Goal: Task Accomplishment & Management: Use online tool/utility

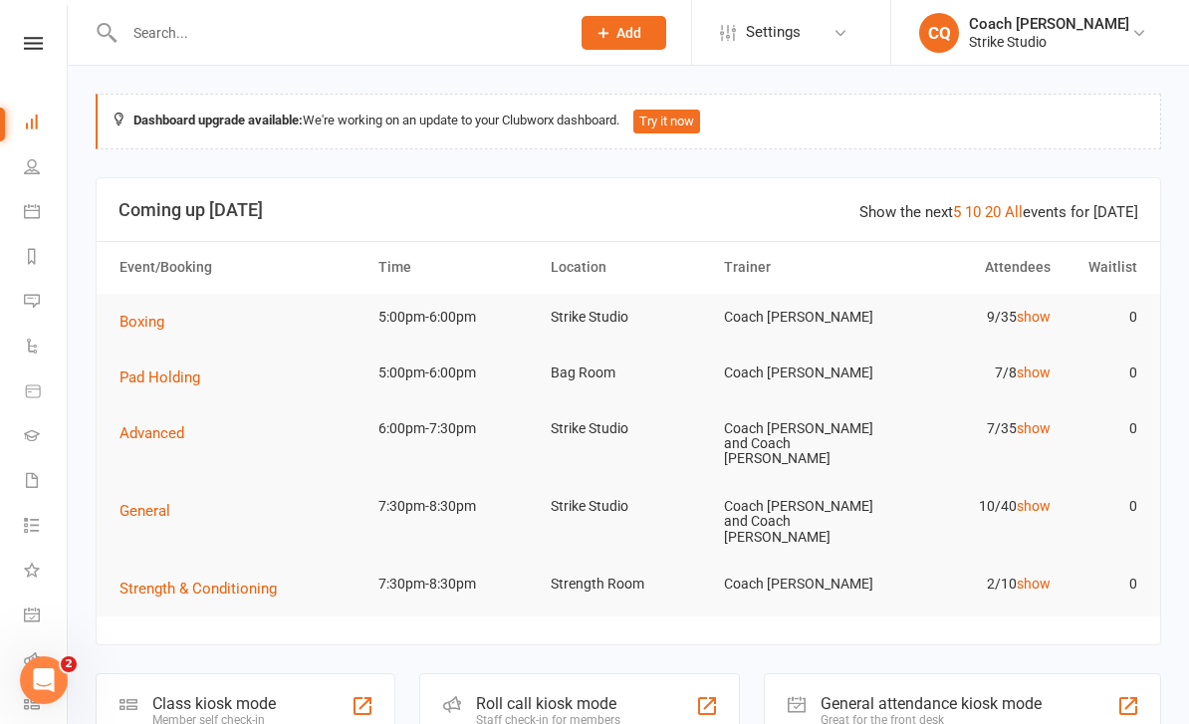
scroll to position [16, 2]
click at [162, 342] on td "Boxing" at bounding box center [240, 322] width 259 height 56
click at [159, 328] on span "Boxing" at bounding box center [142, 322] width 45 height 18
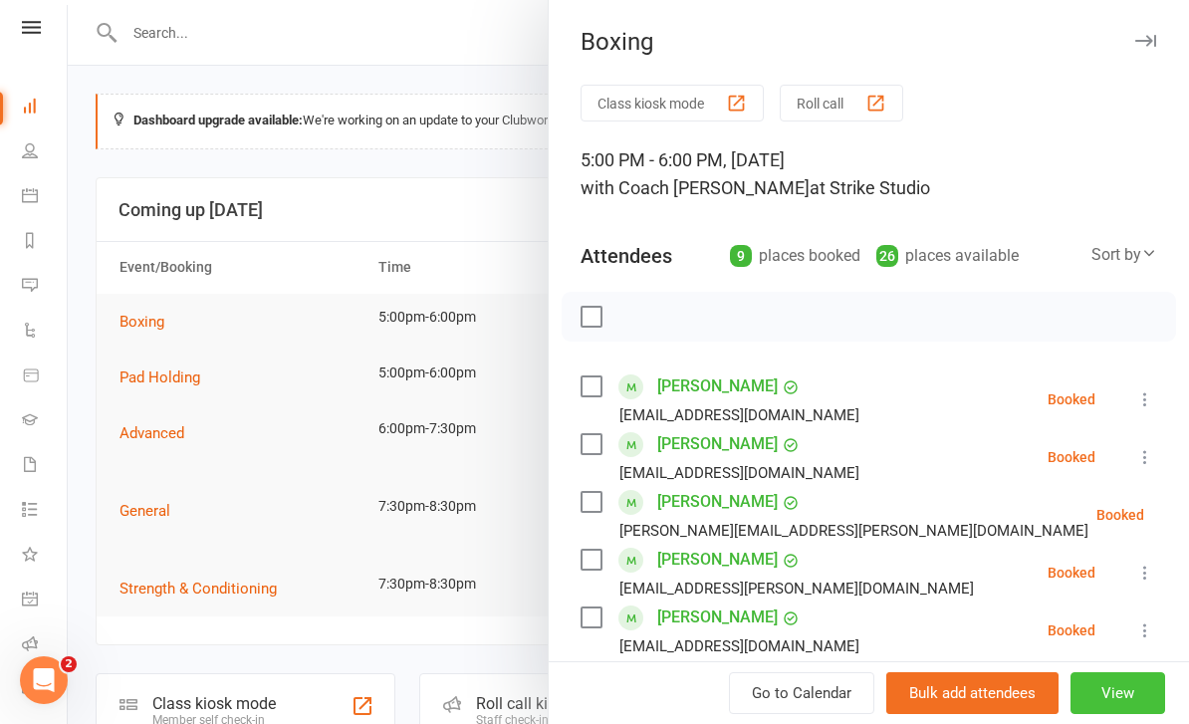
click at [1129, 695] on button "View" at bounding box center [1118, 693] width 95 height 42
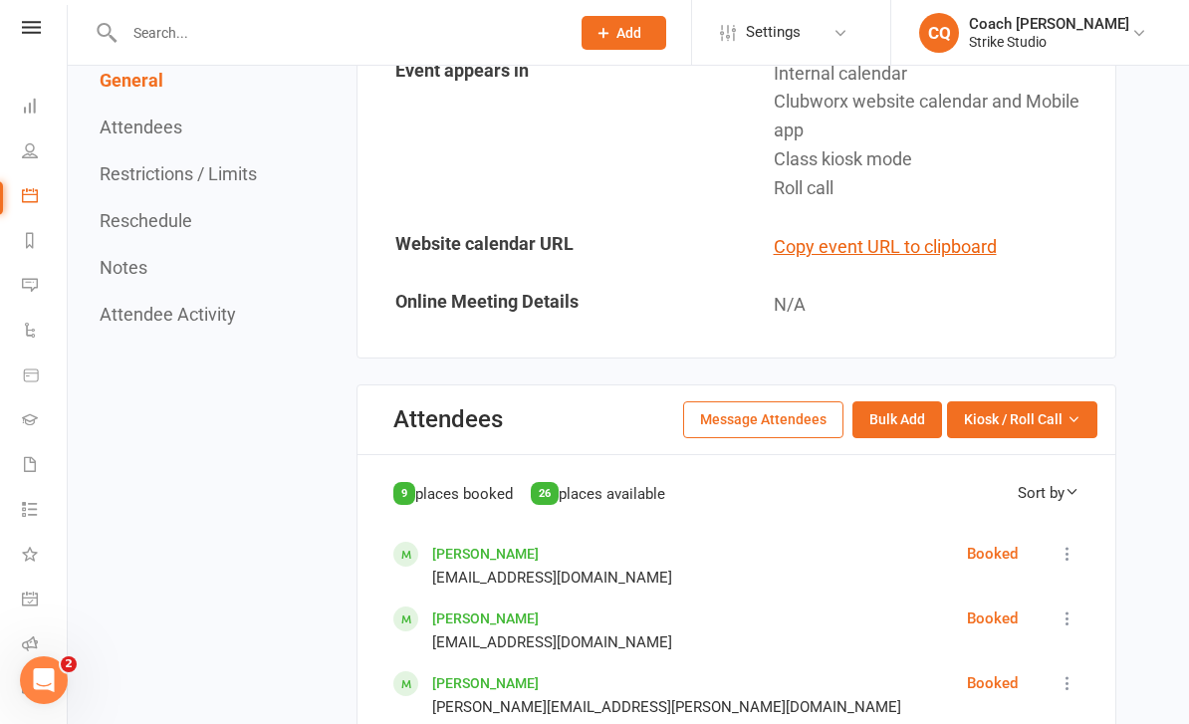
scroll to position [920, 0]
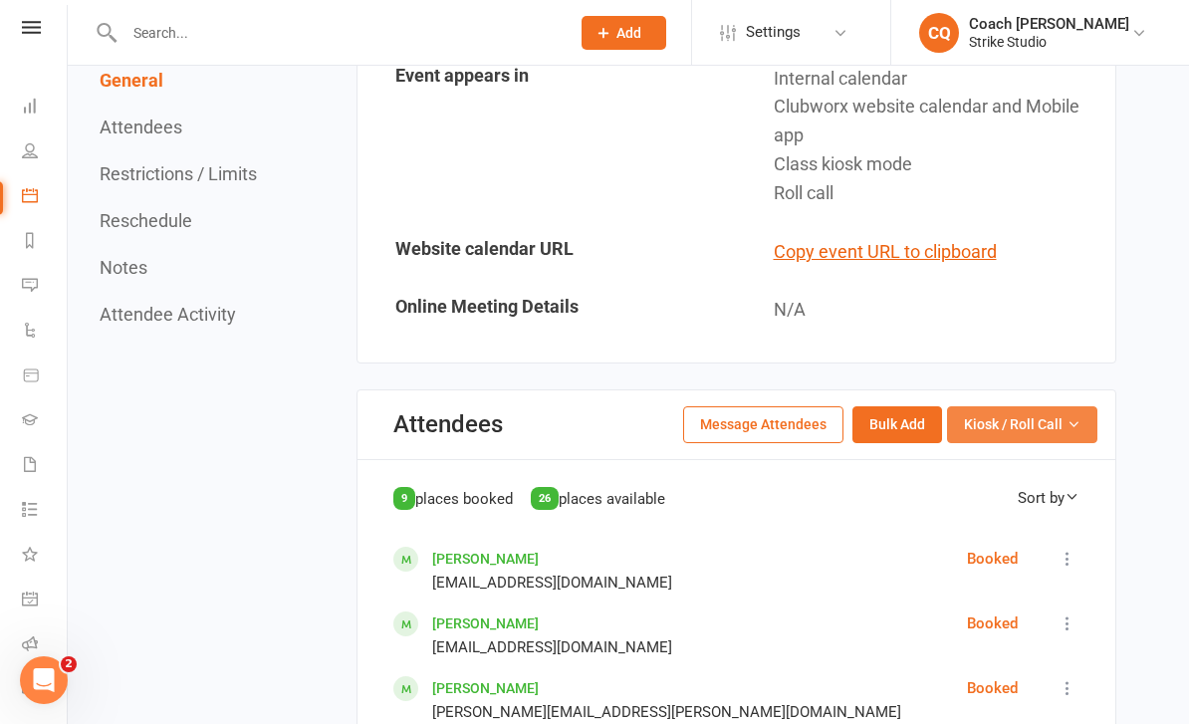
click at [1044, 413] on span "Kiosk / Roll Call" at bounding box center [1013, 424] width 99 height 22
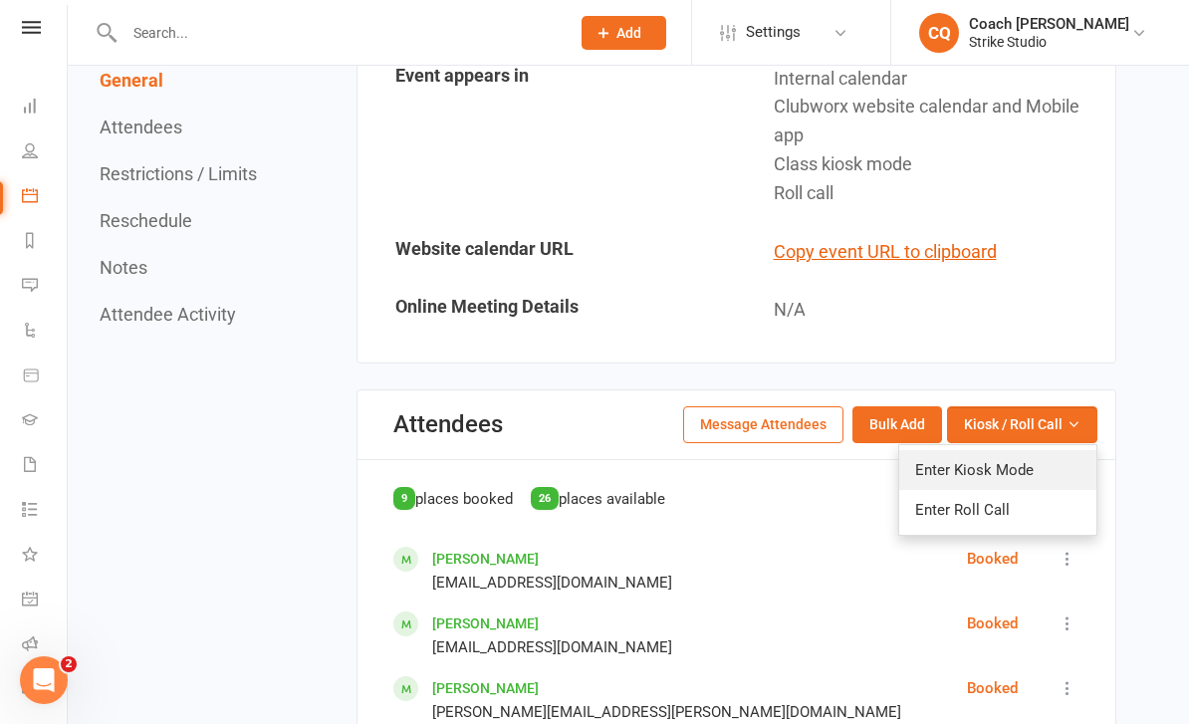
click at [1023, 452] on link "Enter Kiosk Mode" at bounding box center [998, 470] width 197 height 40
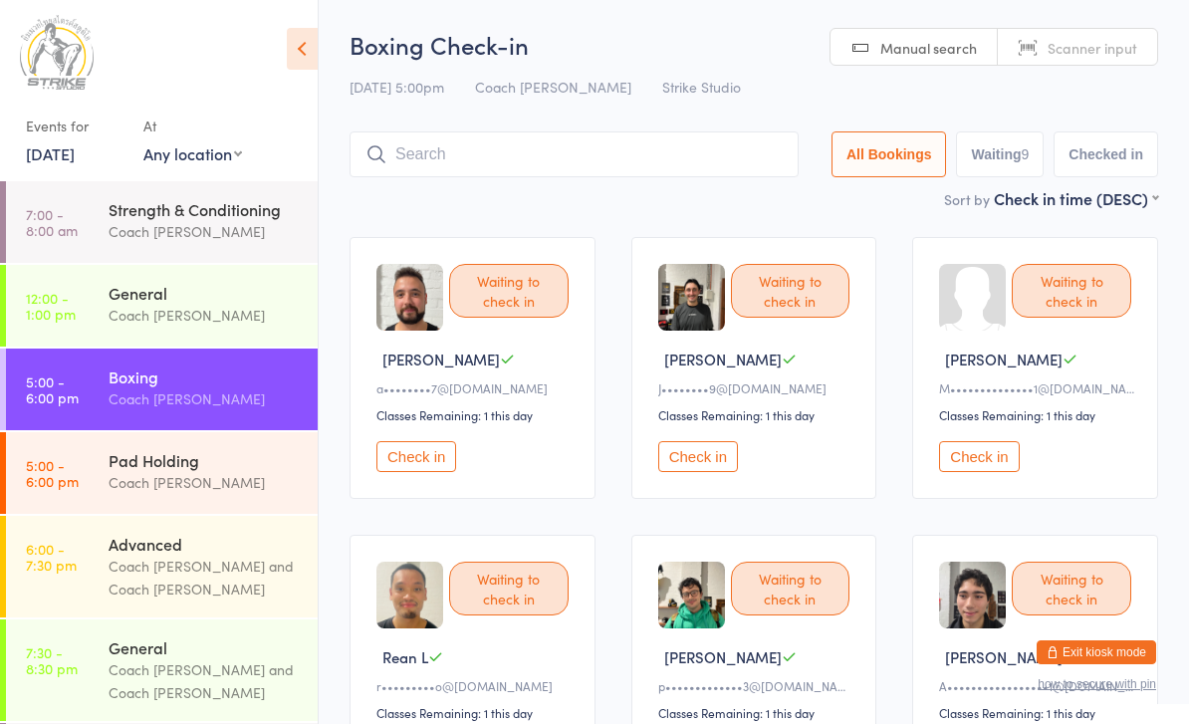
click at [709, 471] on button "Check in" at bounding box center [698, 456] width 80 height 31
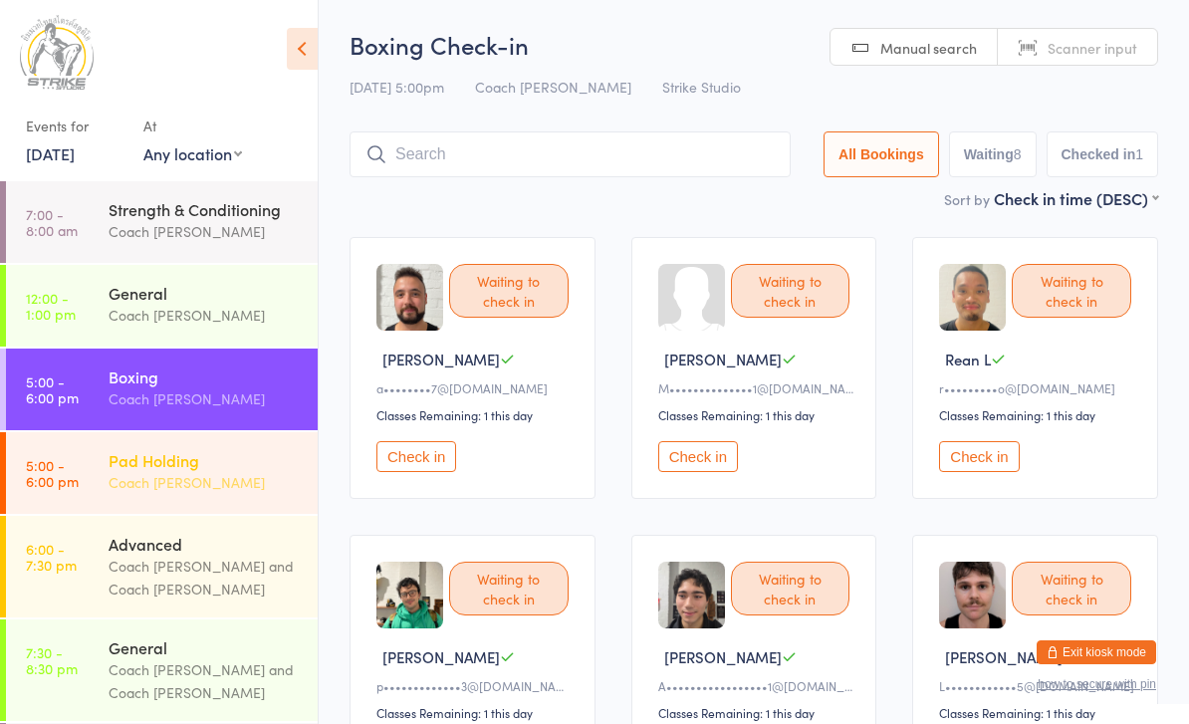
click at [135, 483] on div "Coach [PERSON_NAME]" at bounding box center [205, 482] width 192 height 23
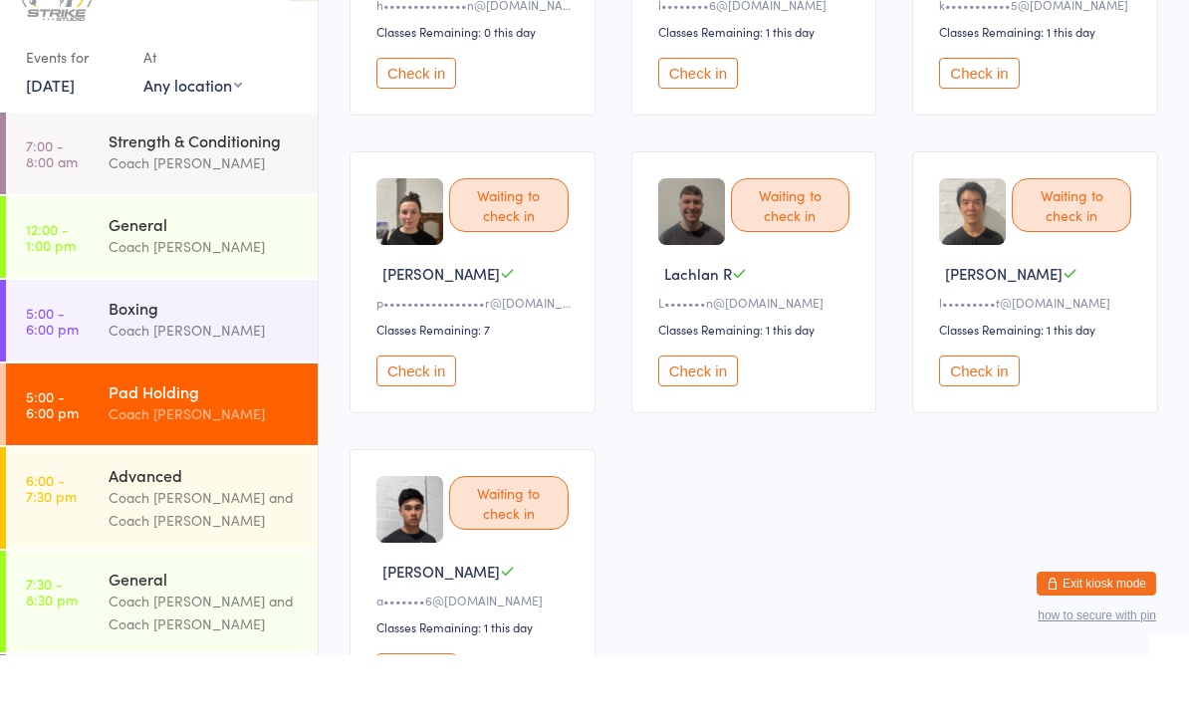
scroll to position [383, 0]
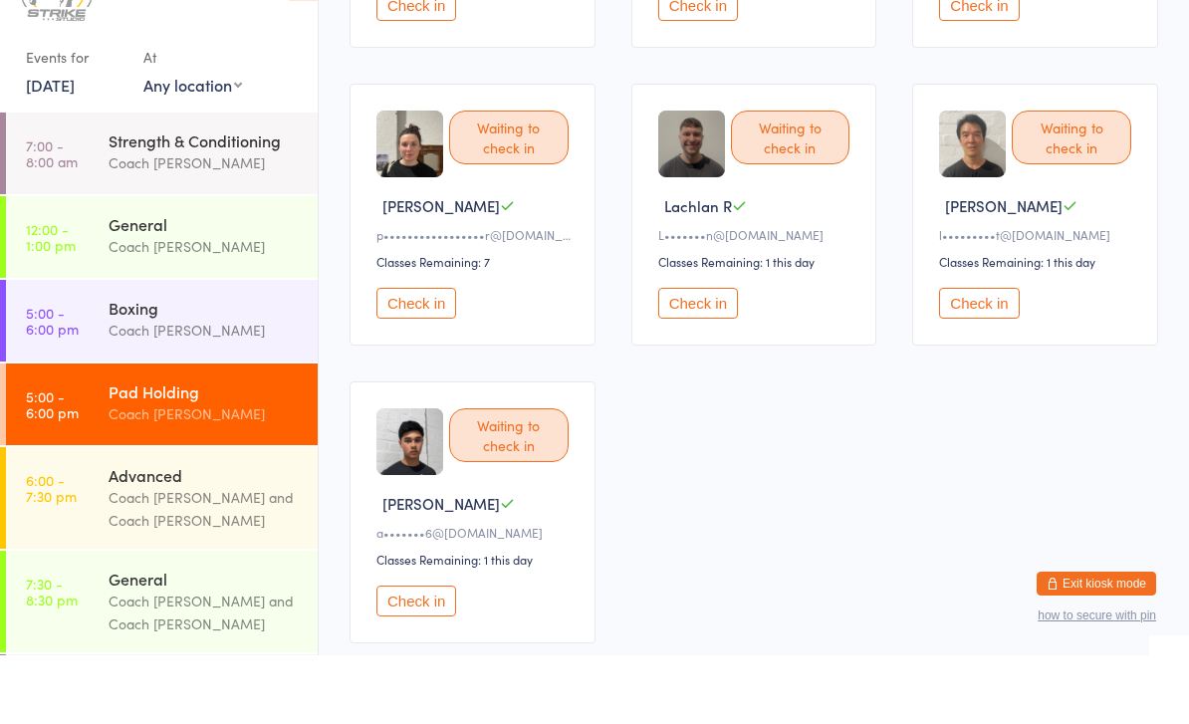
click at [400, 655] on button "Check in" at bounding box center [417, 670] width 80 height 31
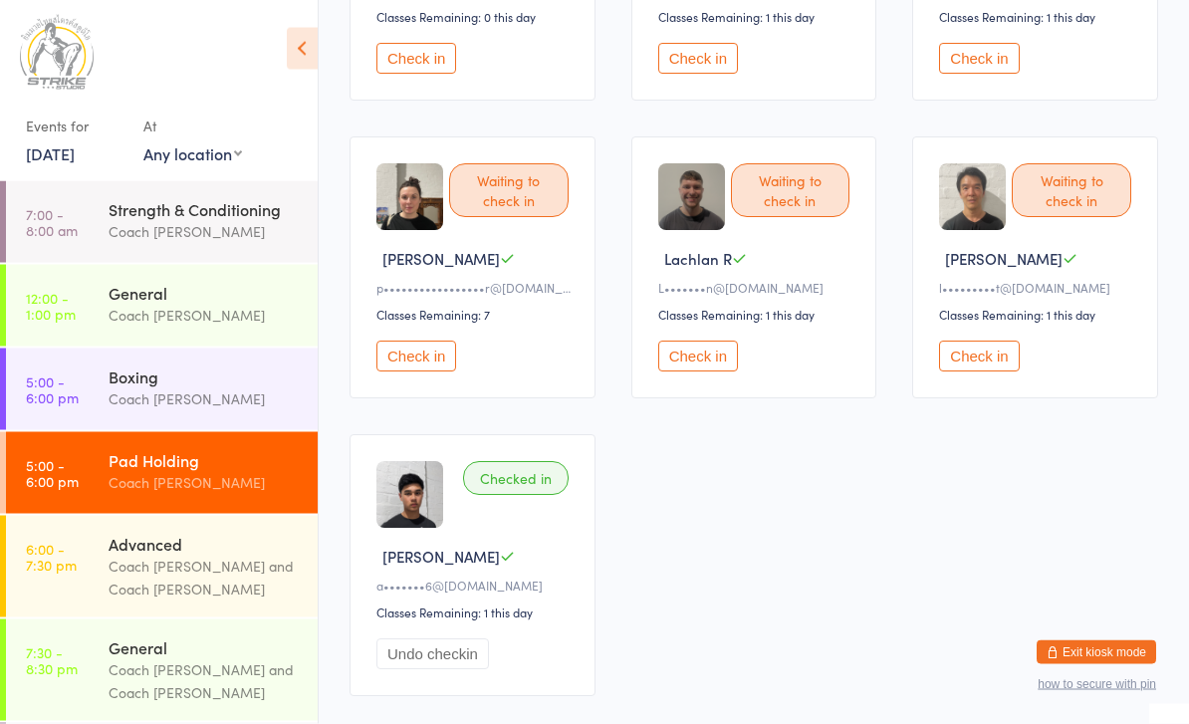
scroll to position [482, 0]
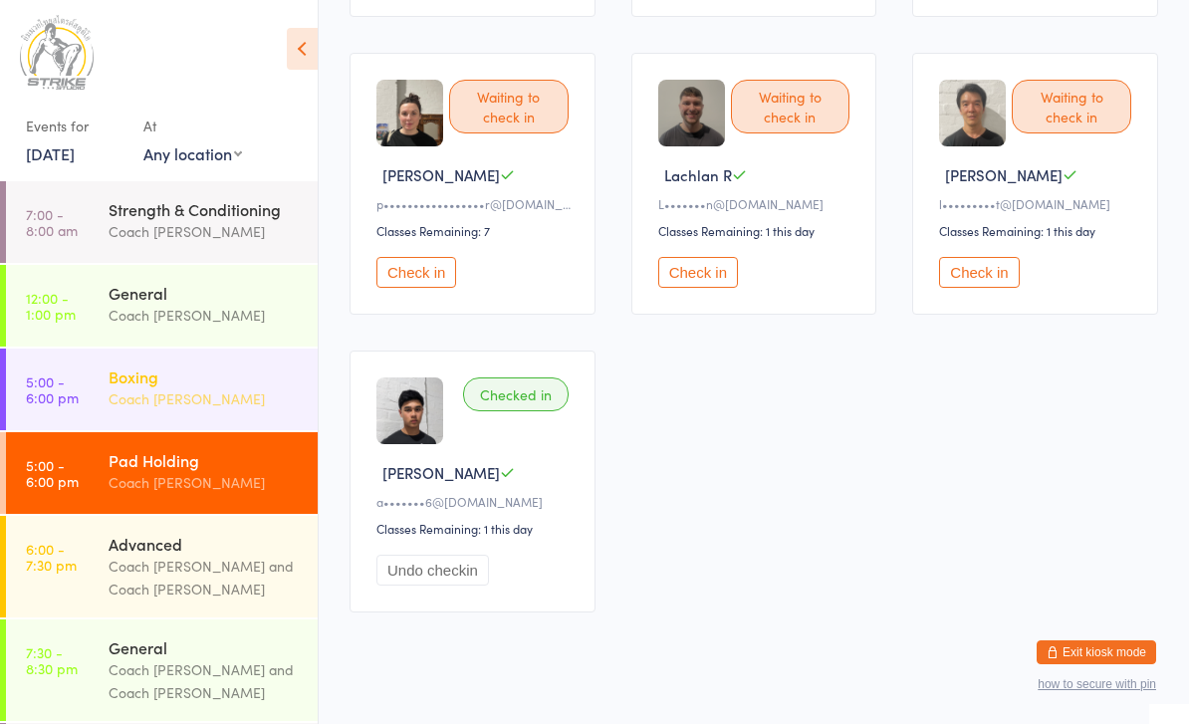
click at [85, 383] on link "5:00 - 6:00 pm Boxing Coach Chris" at bounding box center [162, 390] width 312 height 82
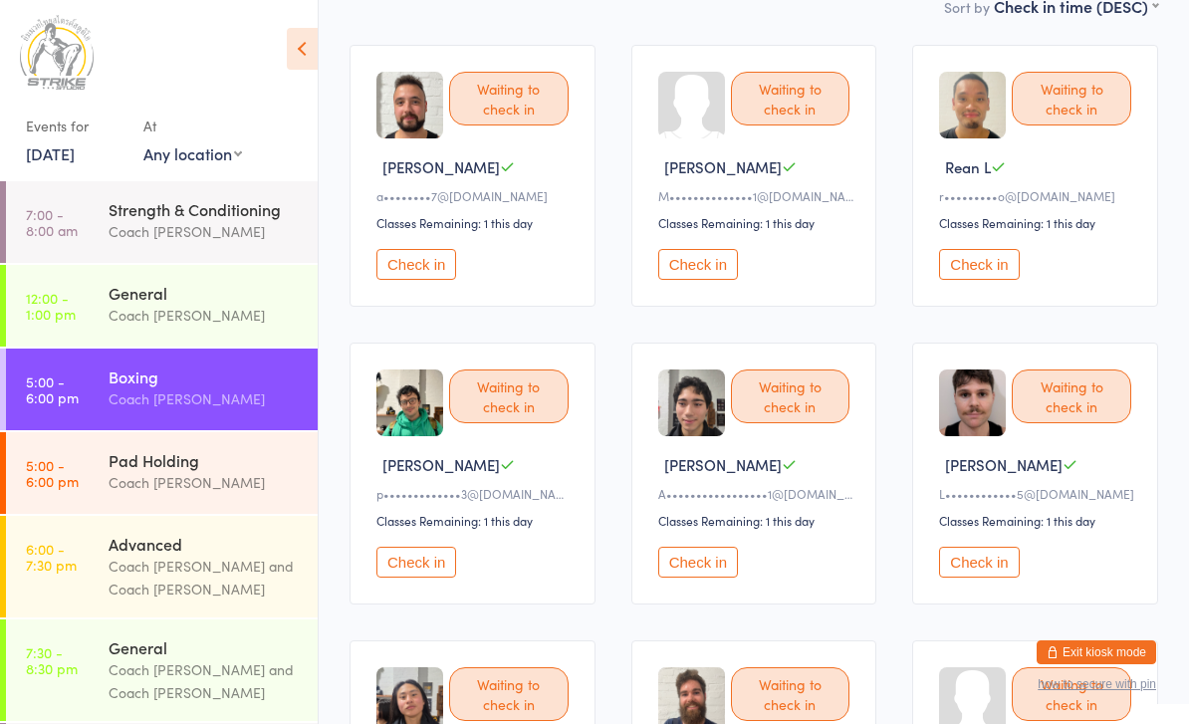
scroll to position [184, 0]
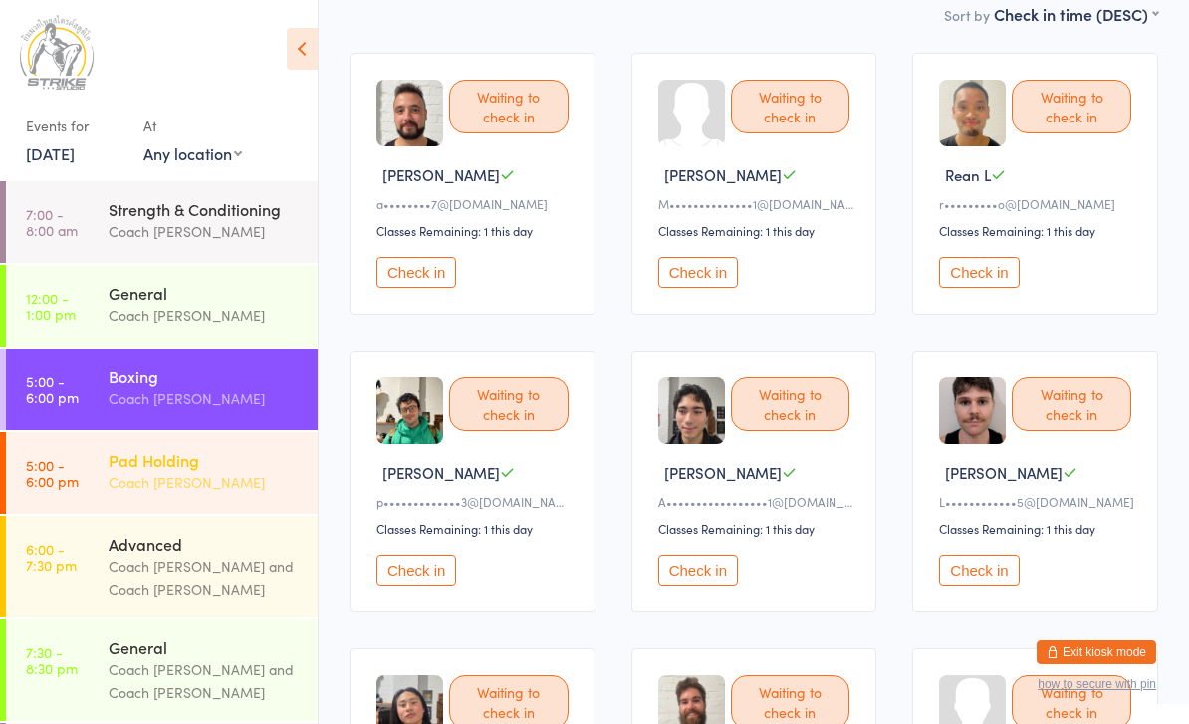
click at [223, 468] on div "Pad Holding" at bounding box center [205, 460] width 192 height 22
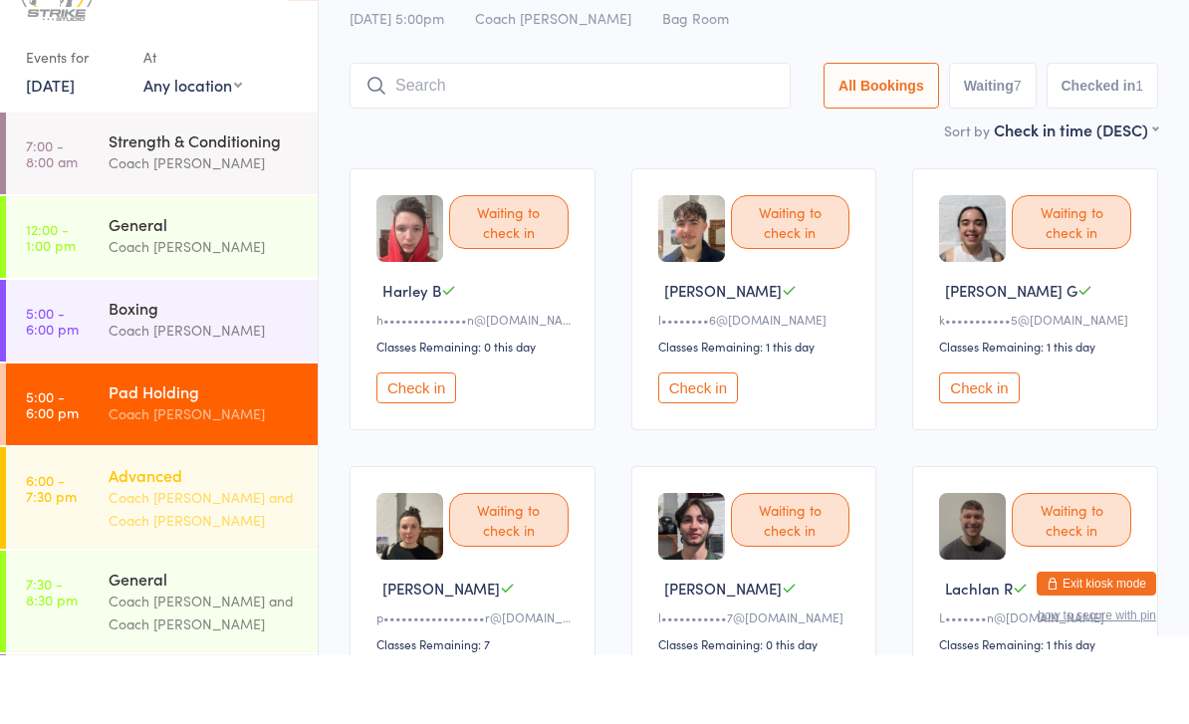
click at [105, 516] on link "6:00 - 7:30 pm Advanced Coach Quang and Coach Angela" at bounding box center [162, 567] width 312 height 102
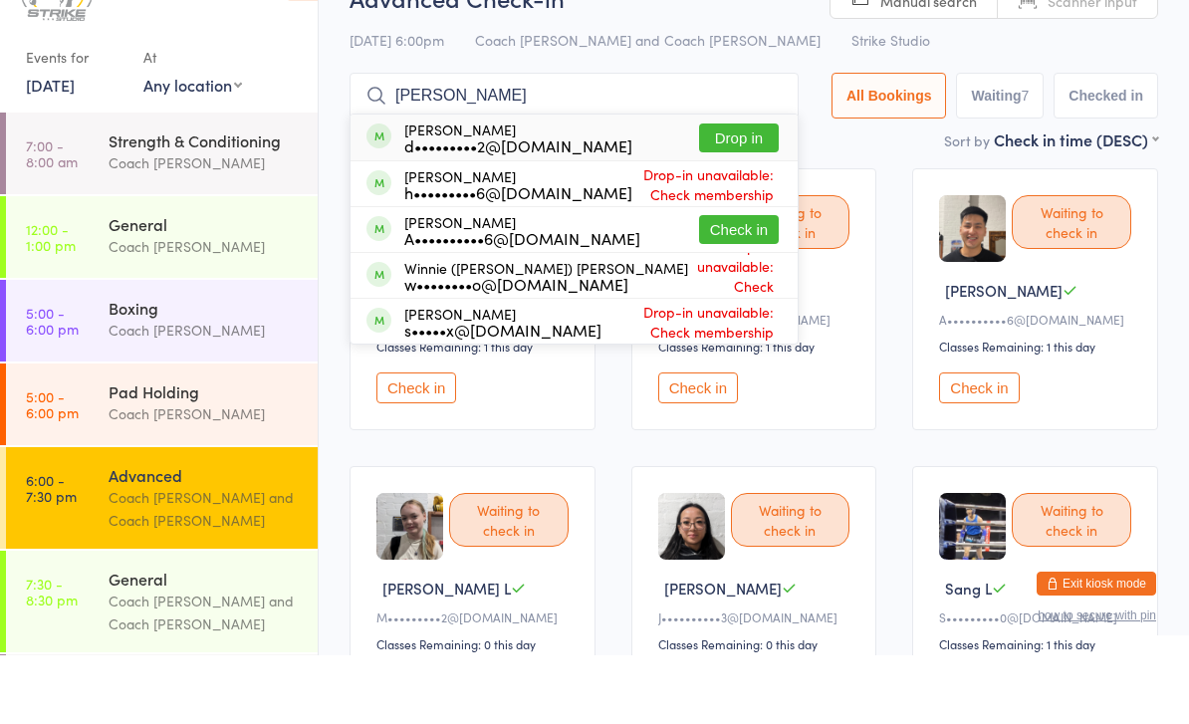
type input "Huy"
click at [743, 192] on button "Drop in" at bounding box center [739, 206] width 80 height 29
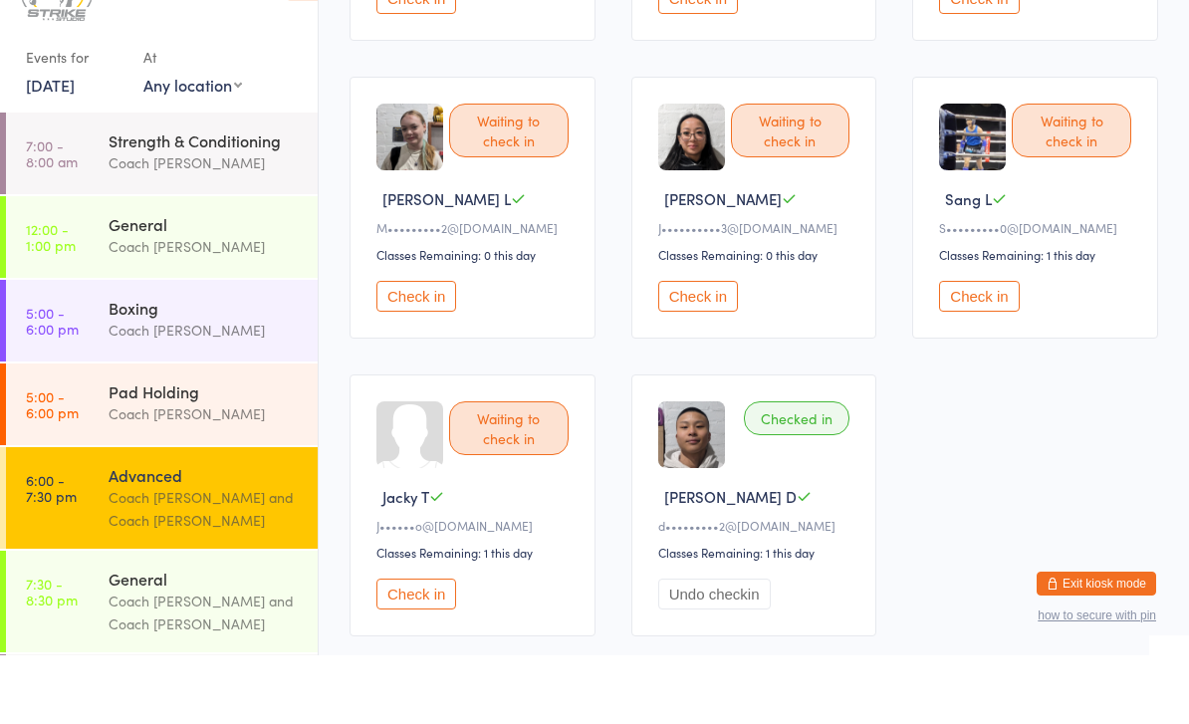
scroll to position [391, 0]
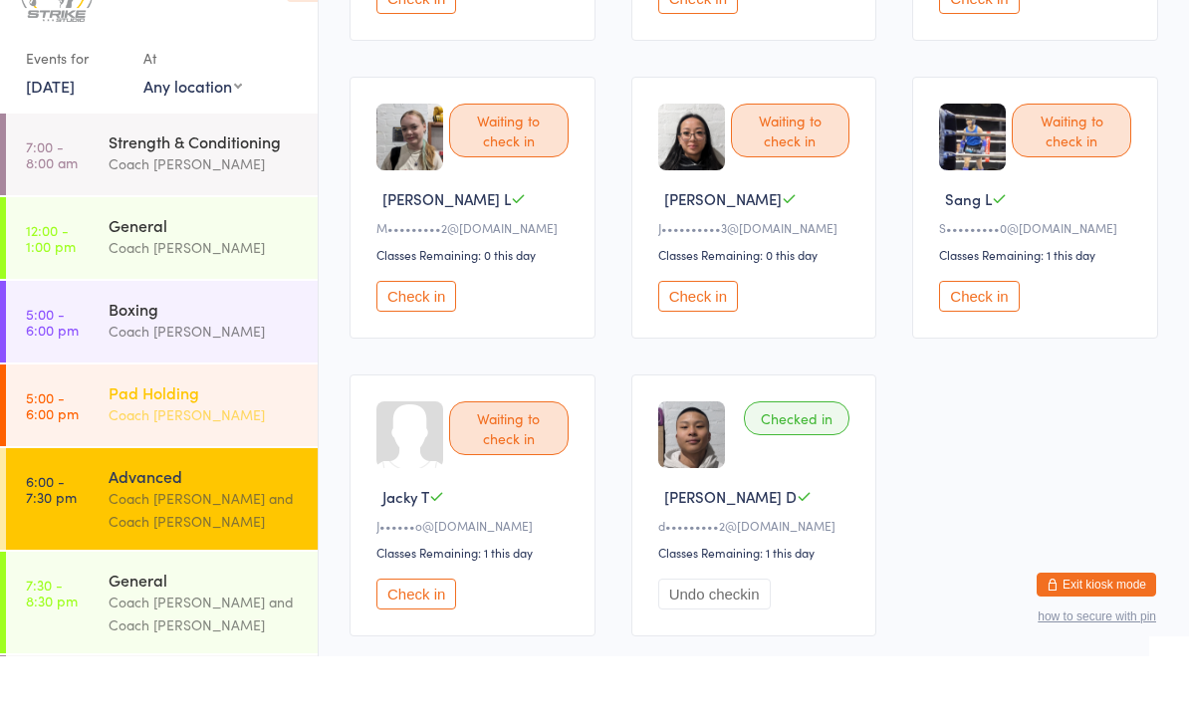
click at [202, 449] on div "Pad Holding" at bounding box center [205, 460] width 192 height 22
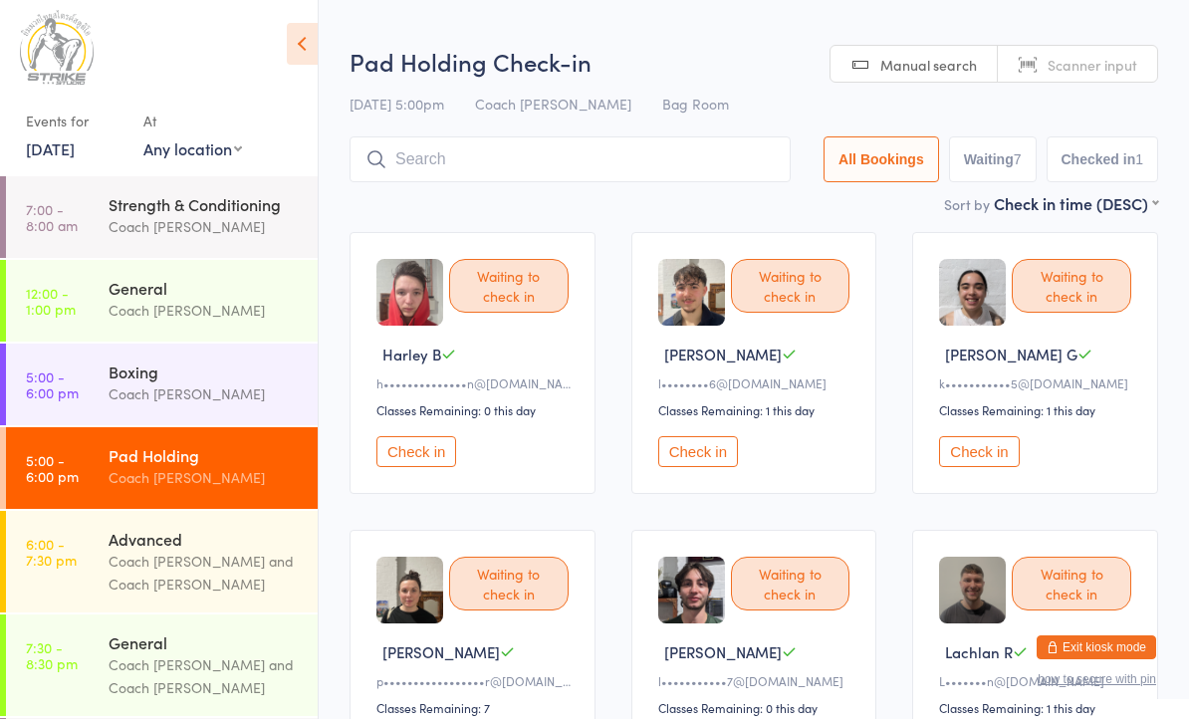
click at [689, 468] on button "Check in" at bounding box center [698, 456] width 80 height 31
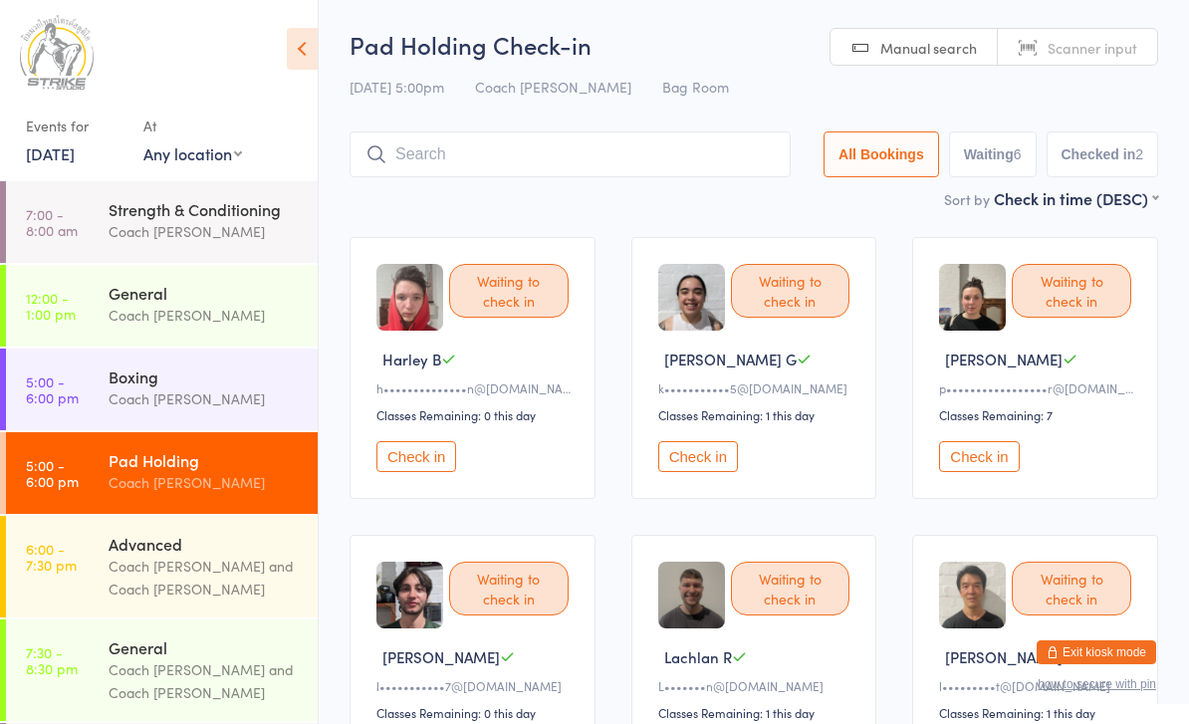
click at [682, 467] on button "Check in" at bounding box center [698, 456] width 80 height 31
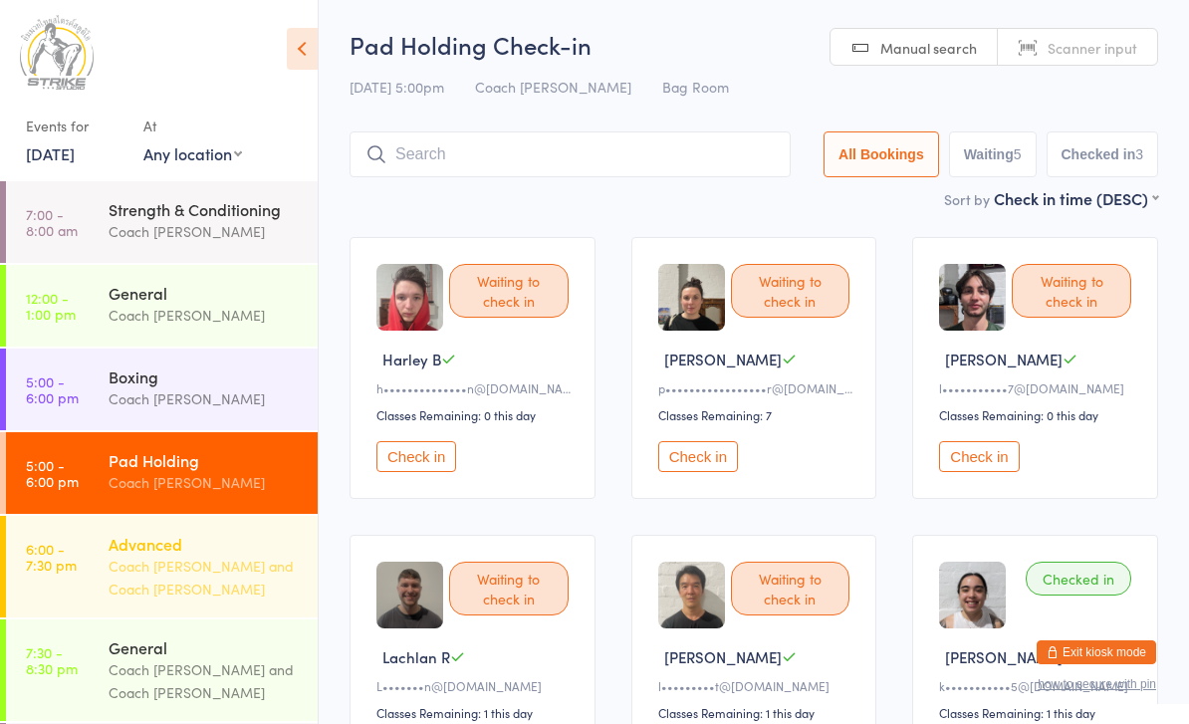
click at [123, 555] on div "Advanced" at bounding box center [205, 544] width 192 height 22
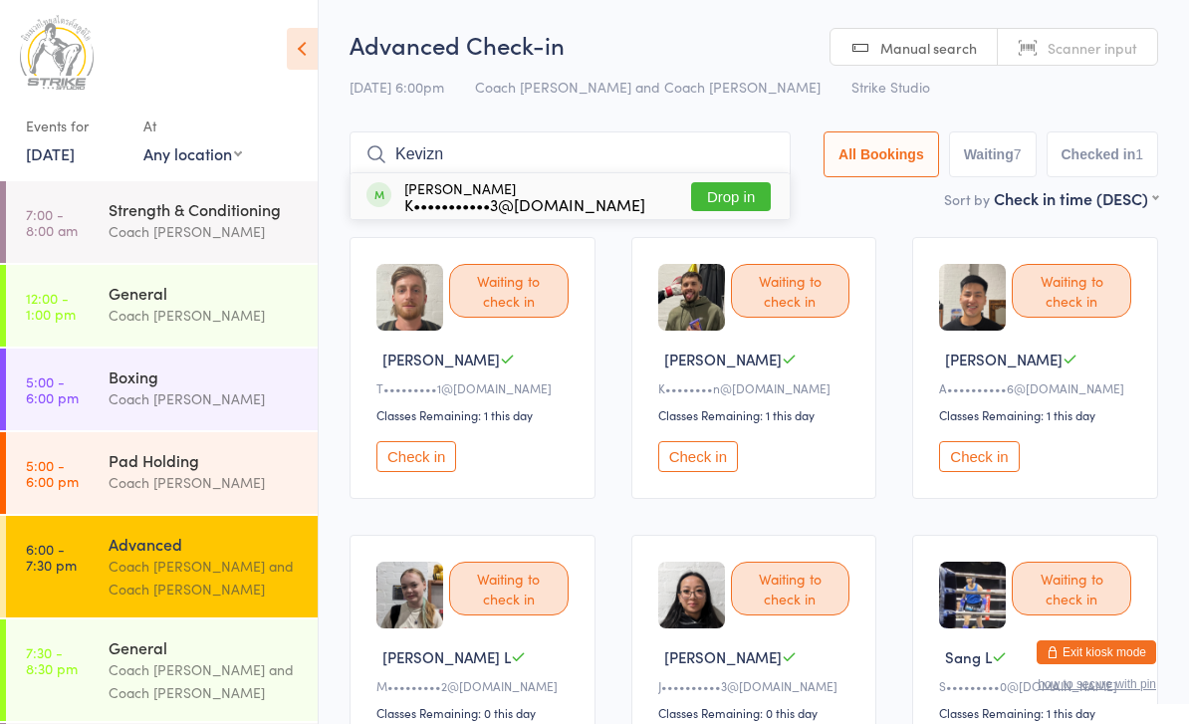
type input "Kevizn"
click at [719, 211] on button "Drop in" at bounding box center [731, 196] width 80 height 29
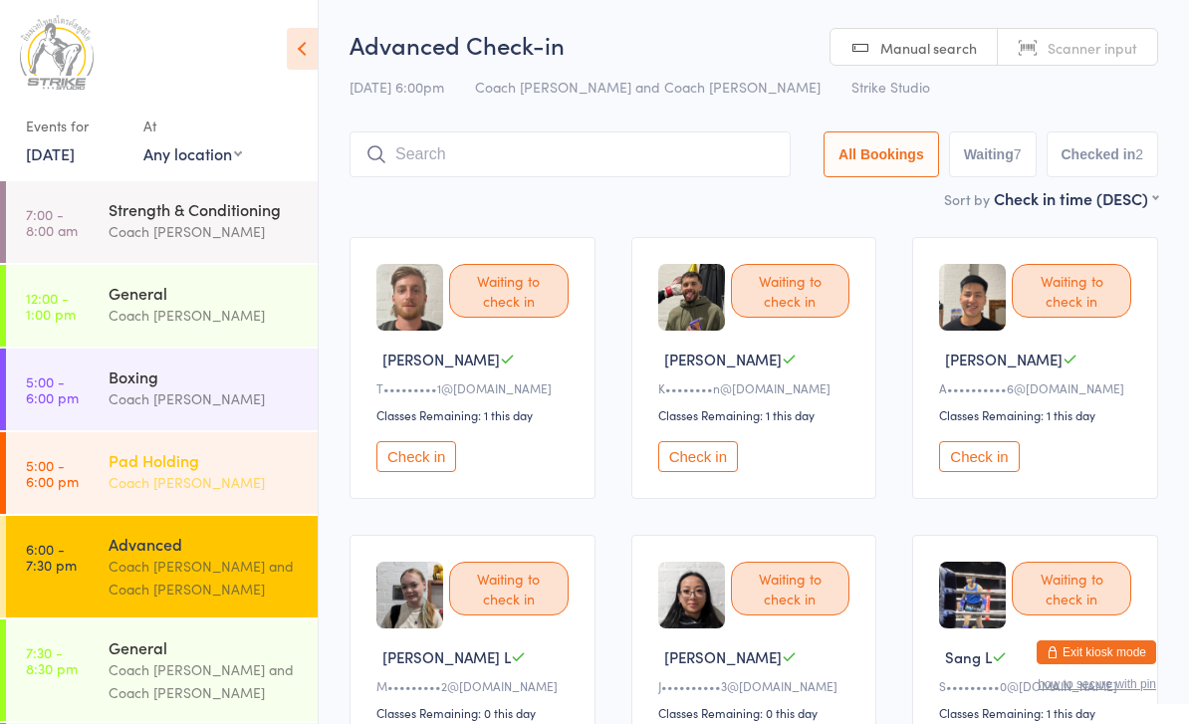
click at [145, 484] on div "Coach [PERSON_NAME]" at bounding box center [205, 482] width 192 height 23
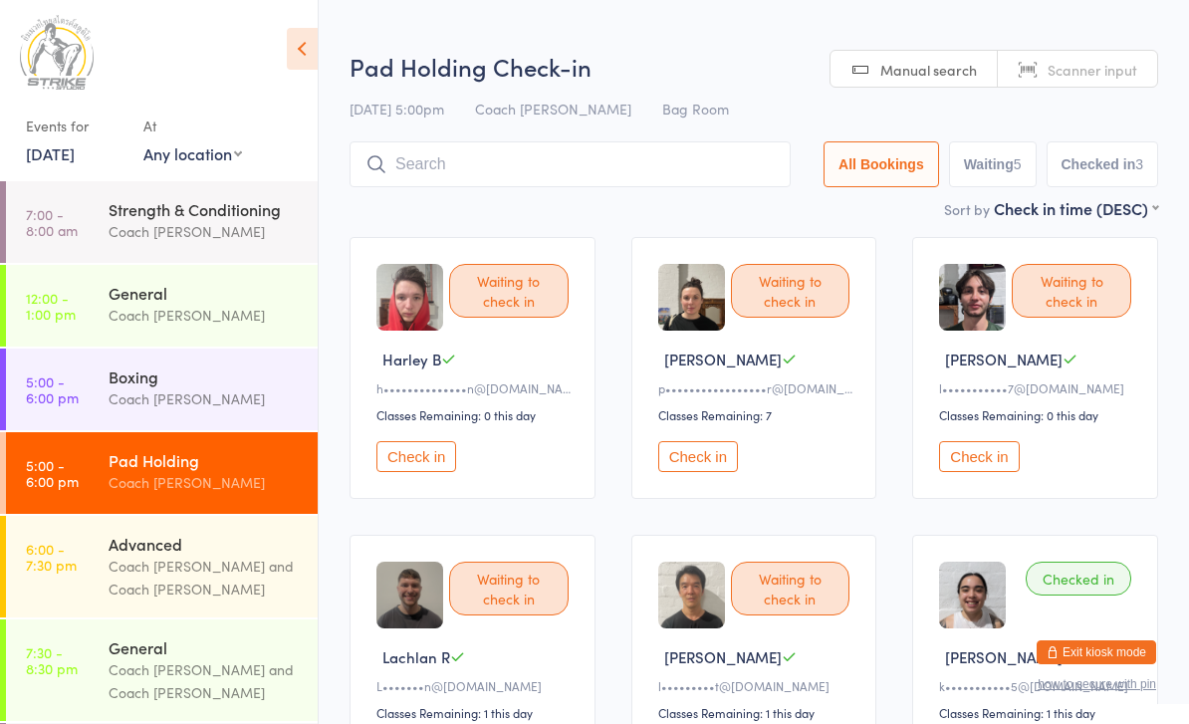
click at [705, 468] on button "Check in" at bounding box center [698, 456] width 80 height 31
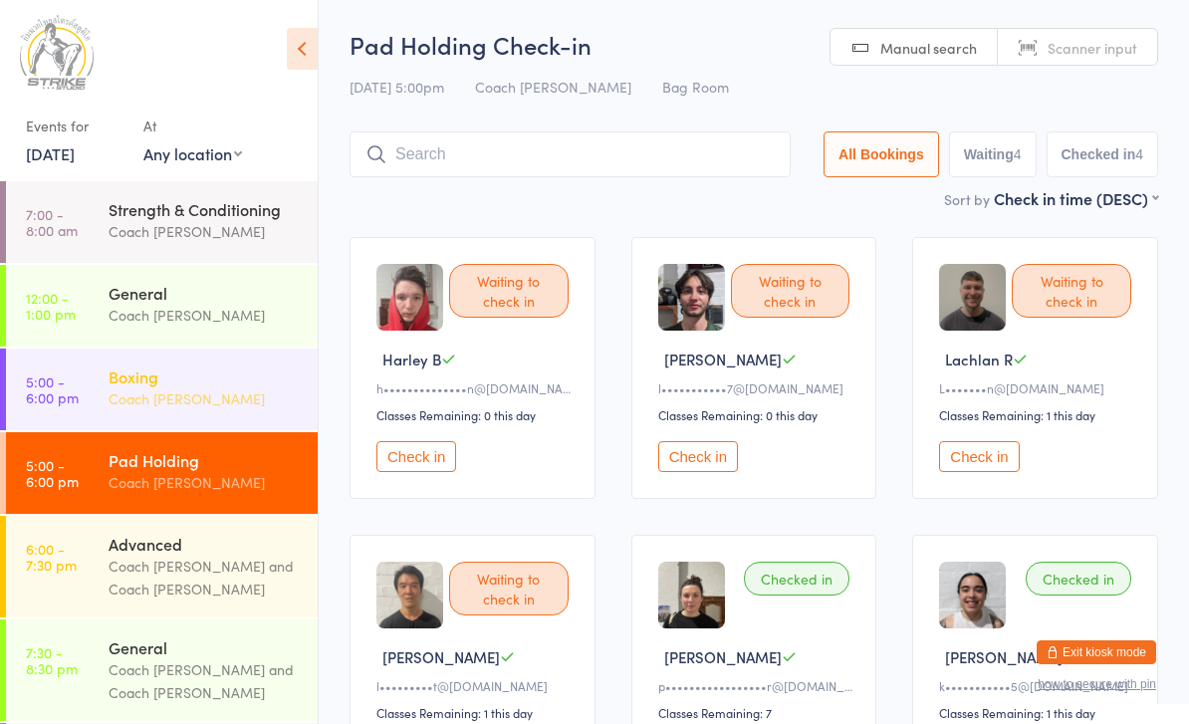
click at [133, 375] on div "Boxing" at bounding box center [205, 377] width 192 height 22
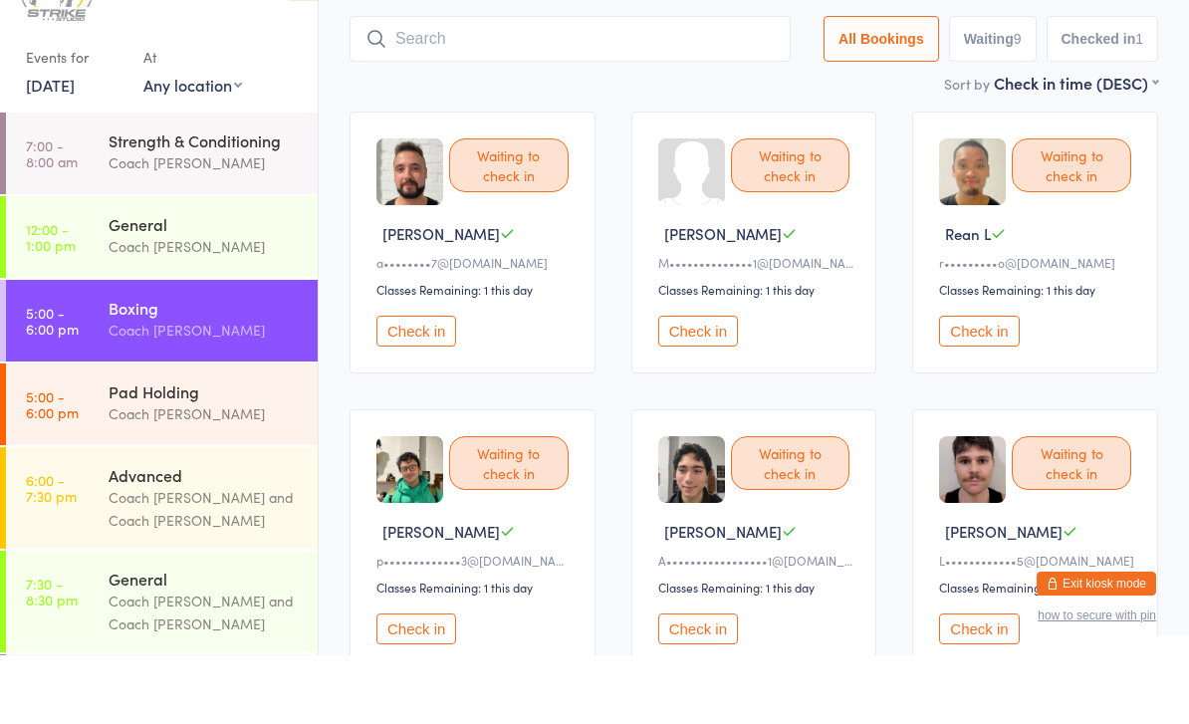
scroll to position [69, 0]
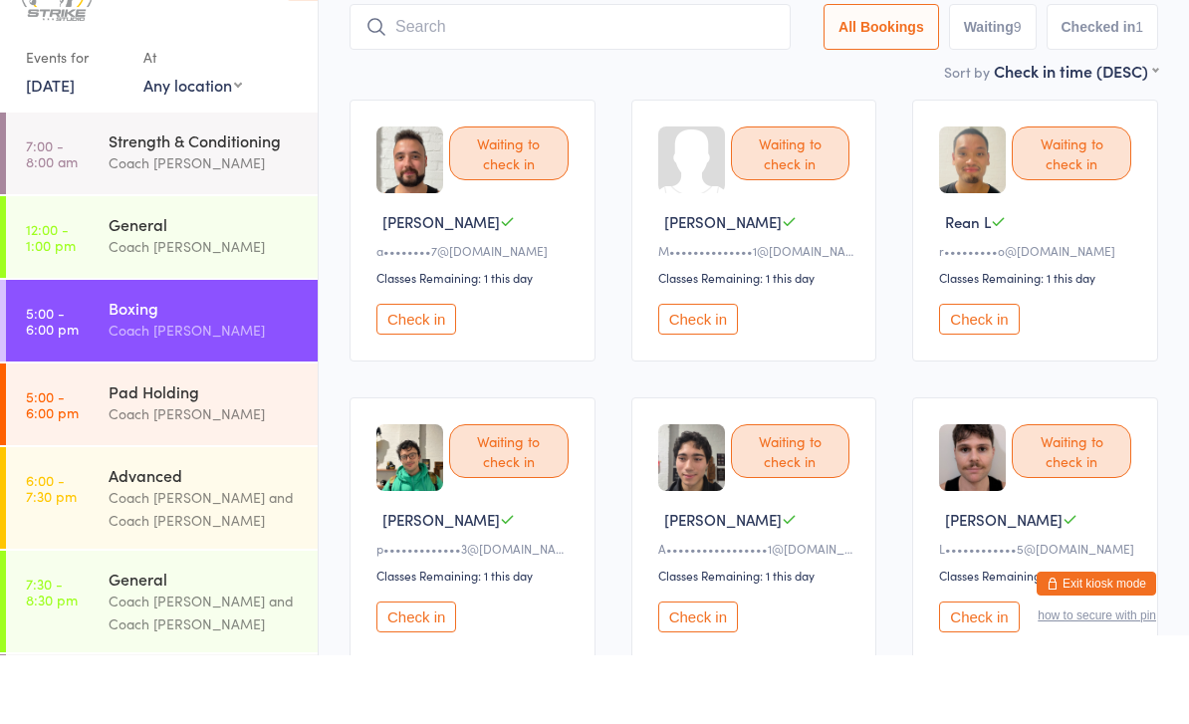
click at [411, 670] on button "Check in" at bounding box center [417, 685] width 80 height 31
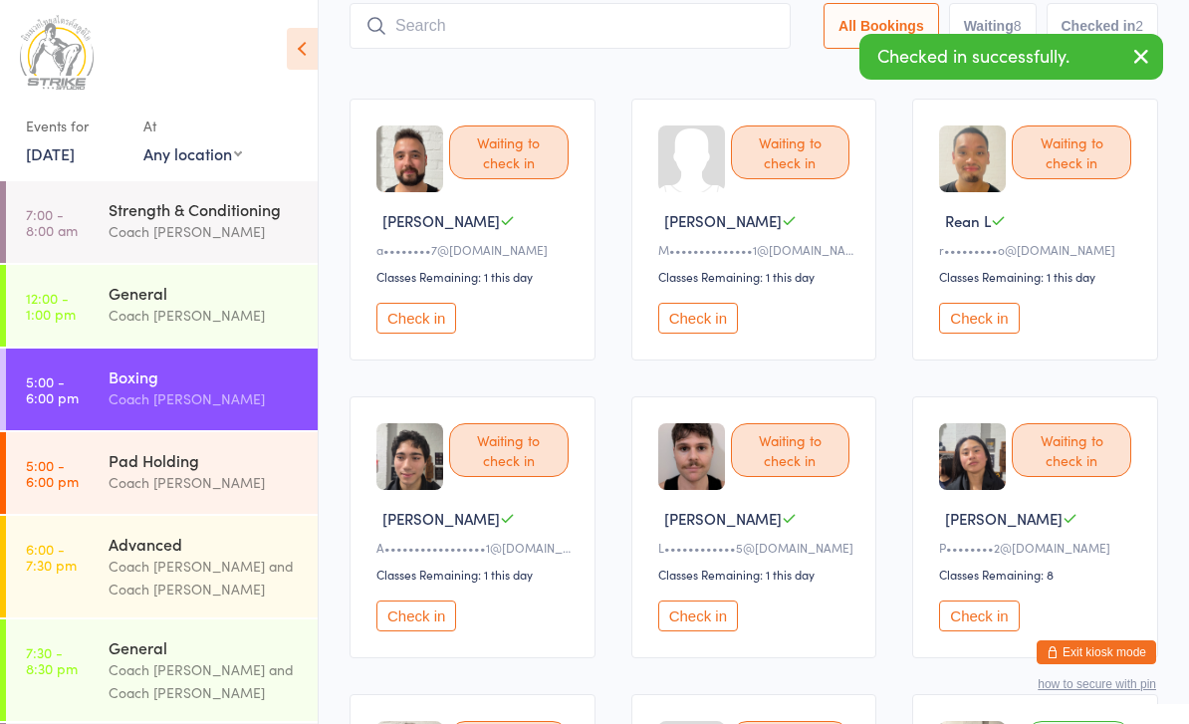
click at [694, 632] on button "Check in" at bounding box center [698, 616] width 80 height 31
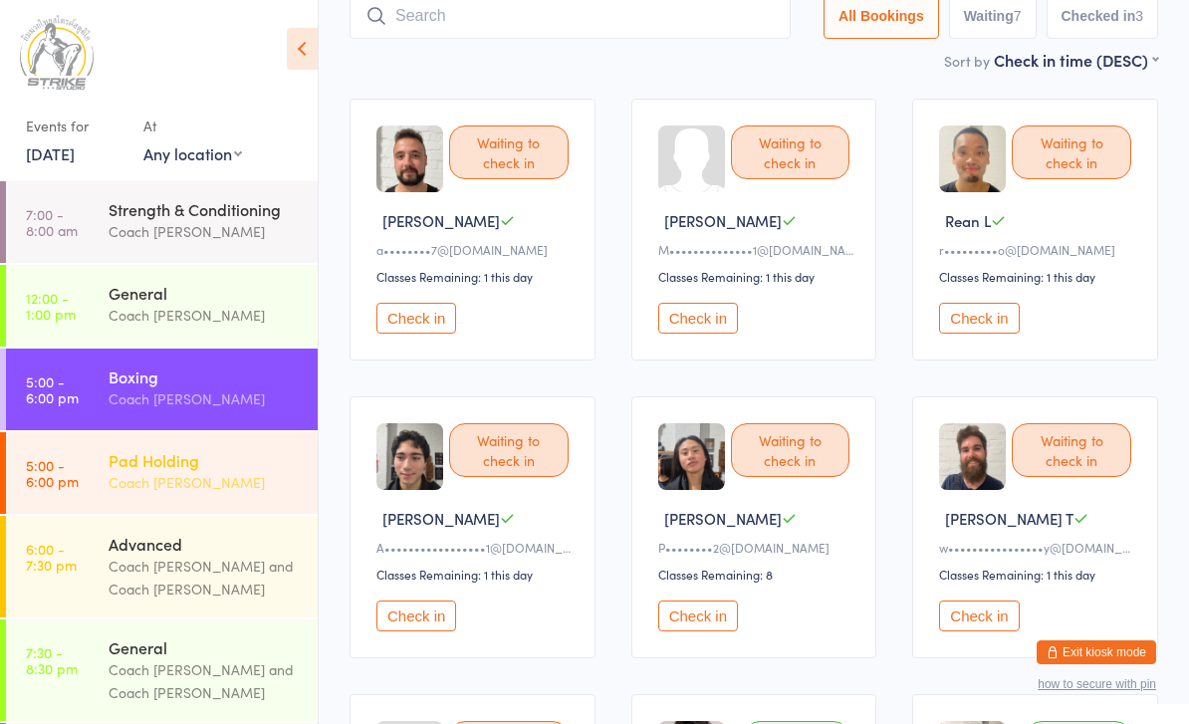
click at [200, 474] on div "Coach [PERSON_NAME]" at bounding box center [205, 482] width 192 height 23
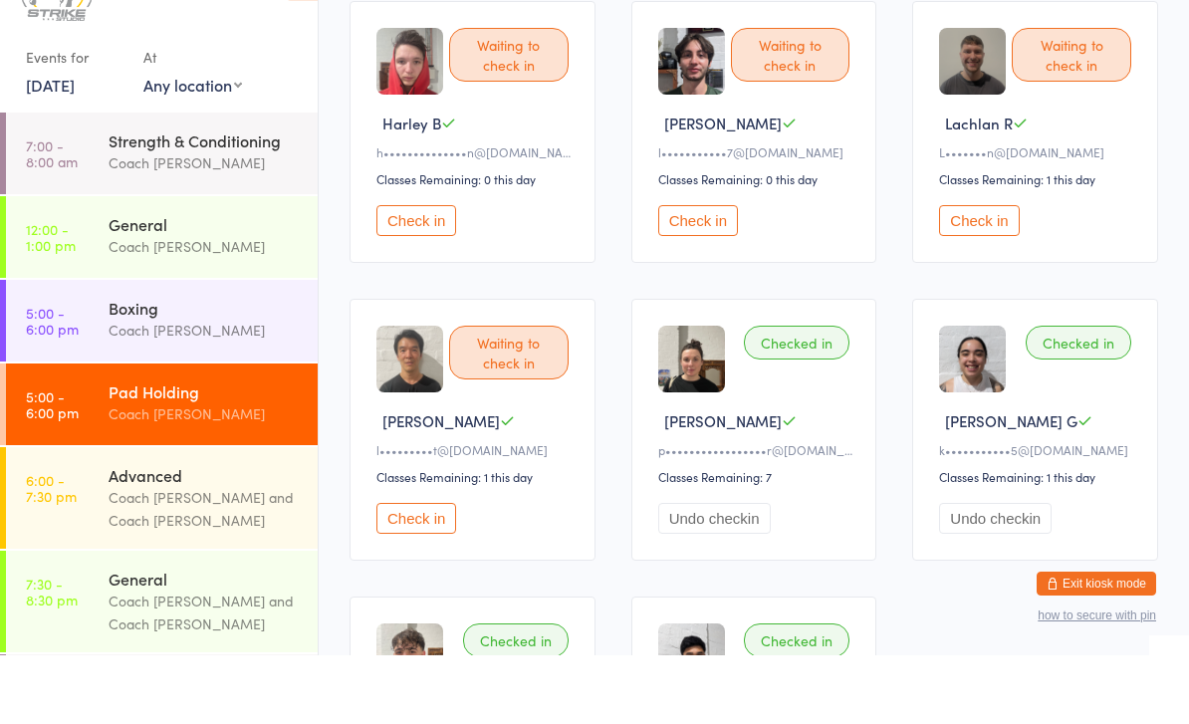
scroll to position [182, 0]
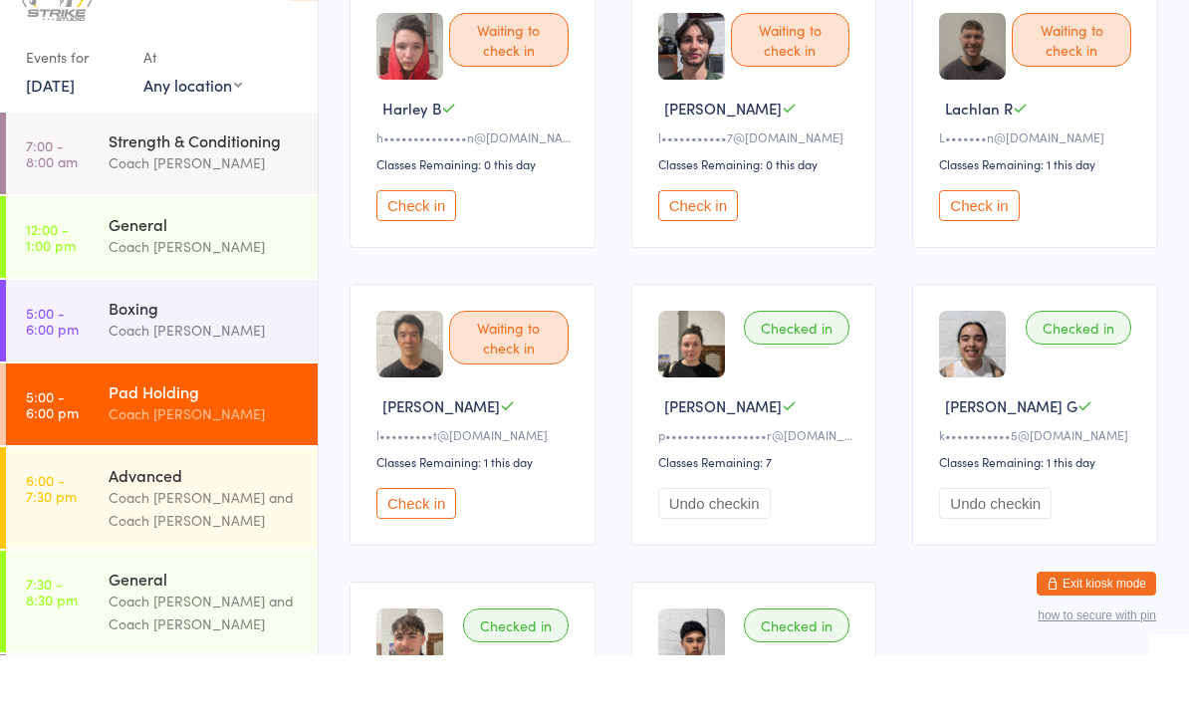
click at [426, 557] on button "Check in" at bounding box center [417, 572] width 80 height 31
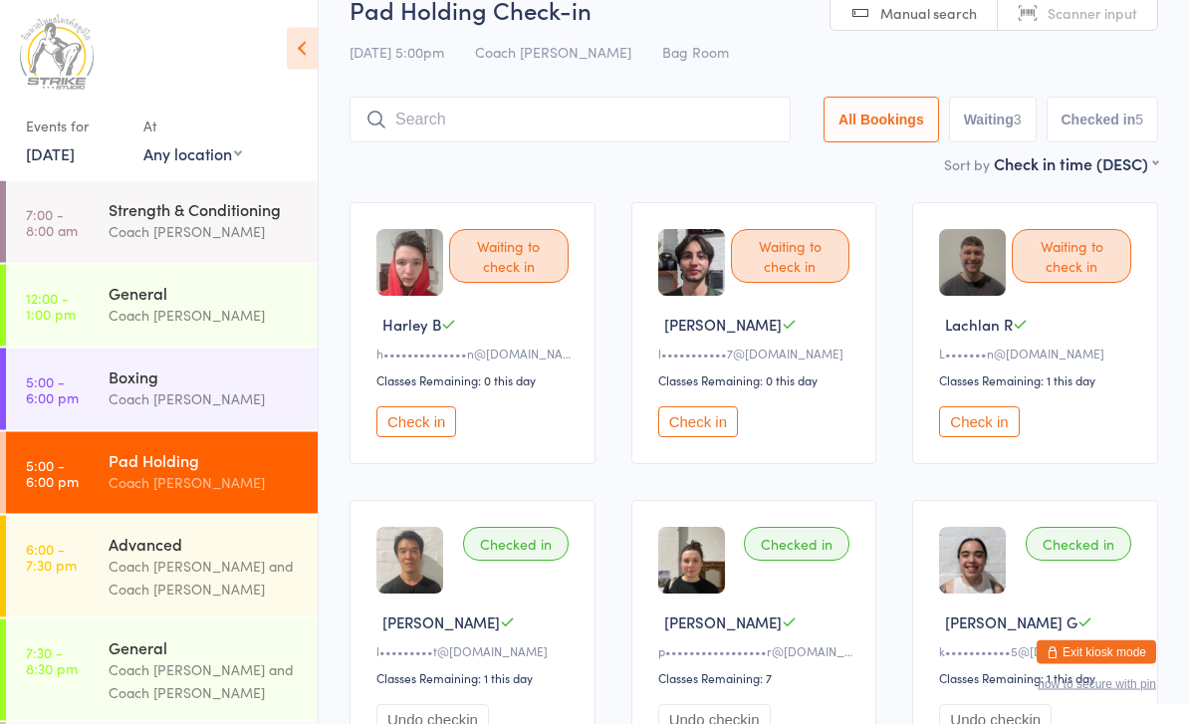
scroll to position [0, 0]
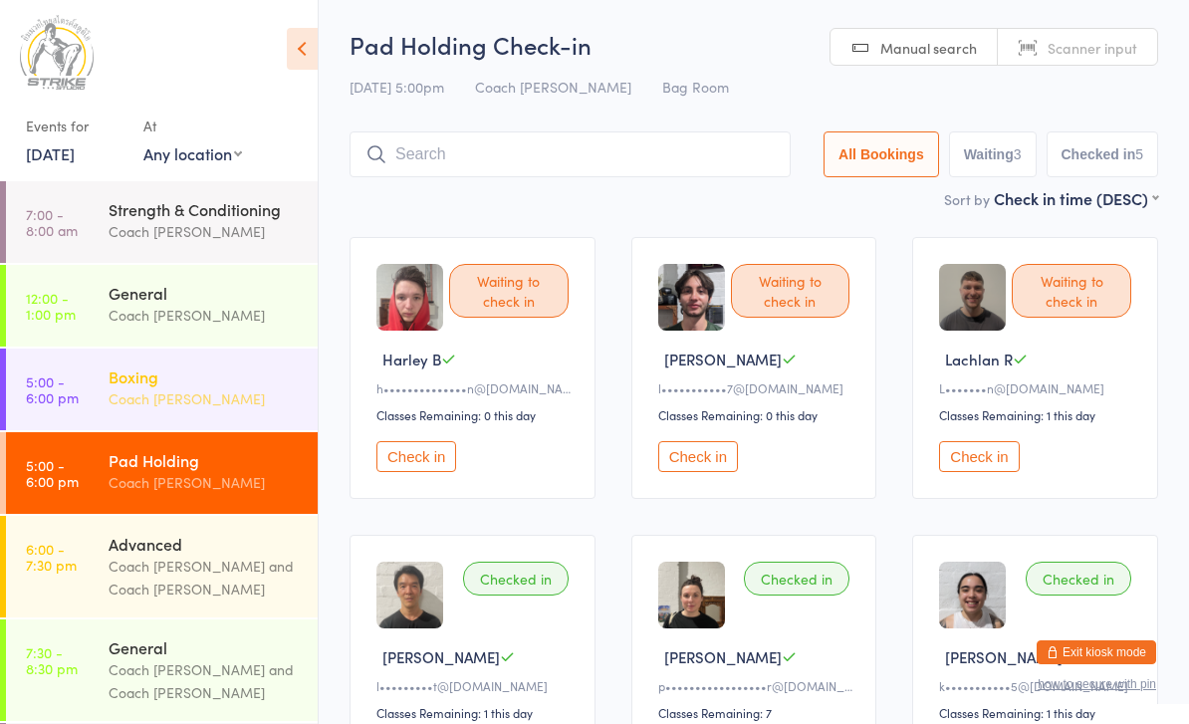
click at [238, 391] on div "Coach [PERSON_NAME]" at bounding box center [205, 399] width 192 height 23
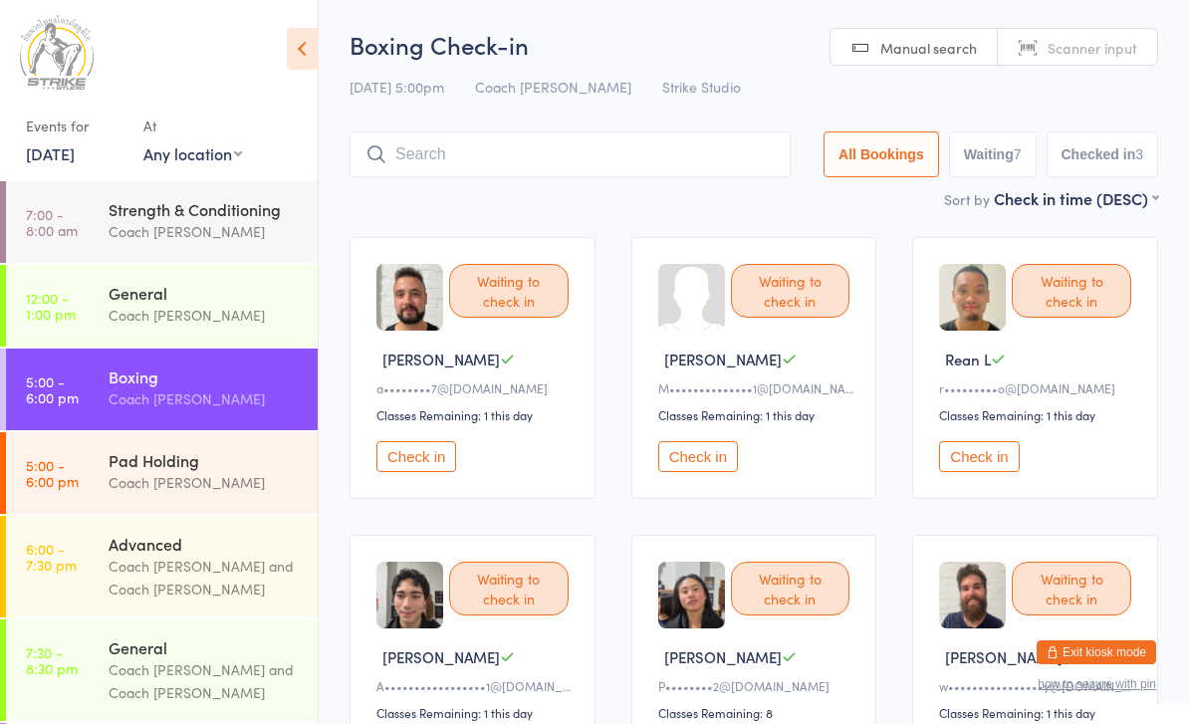
click at [705, 472] on button "Check in" at bounding box center [698, 456] width 80 height 31
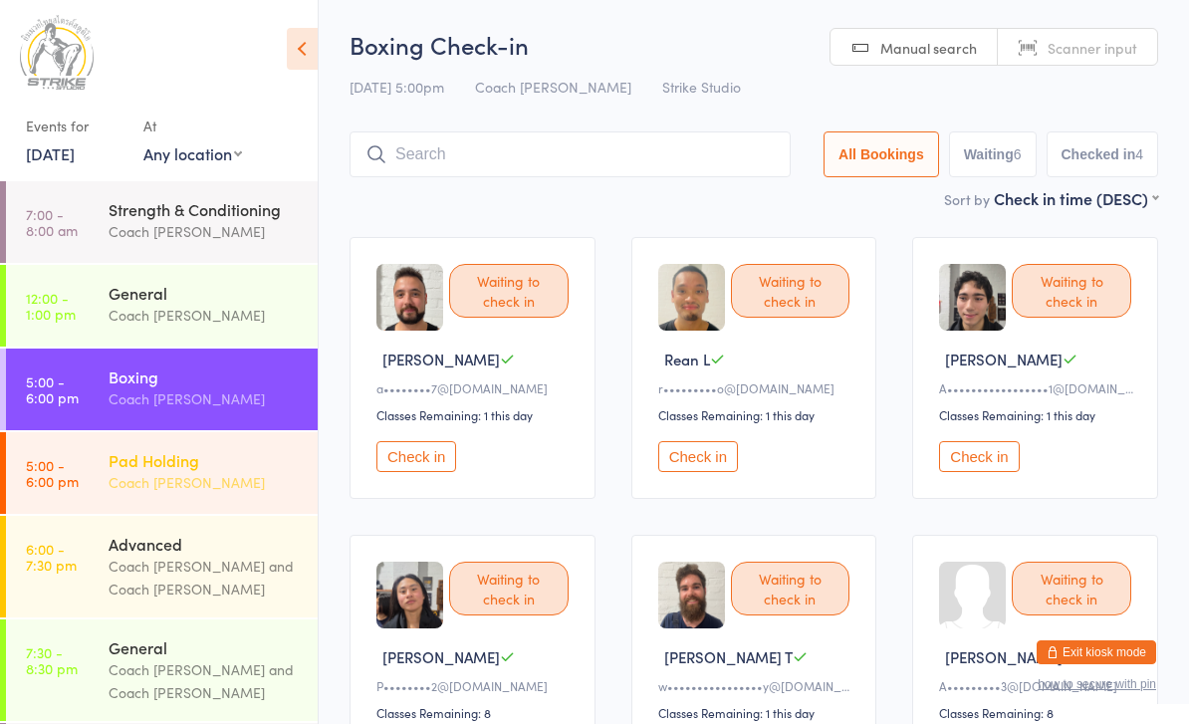
click at [169, 465] on div "Pad Holding" at bounding box center [205, 460] width 192 height 22
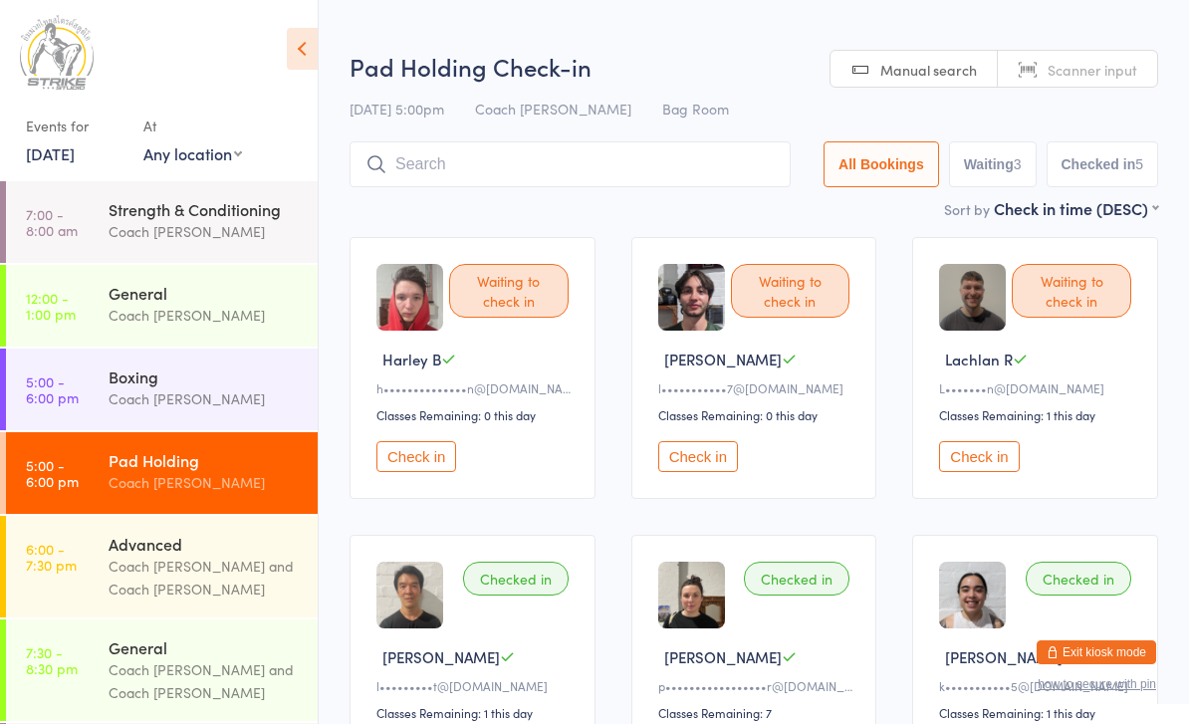
click at [407, 467] on button "Check in" at bounding box center [417, 456] width 80 height 31
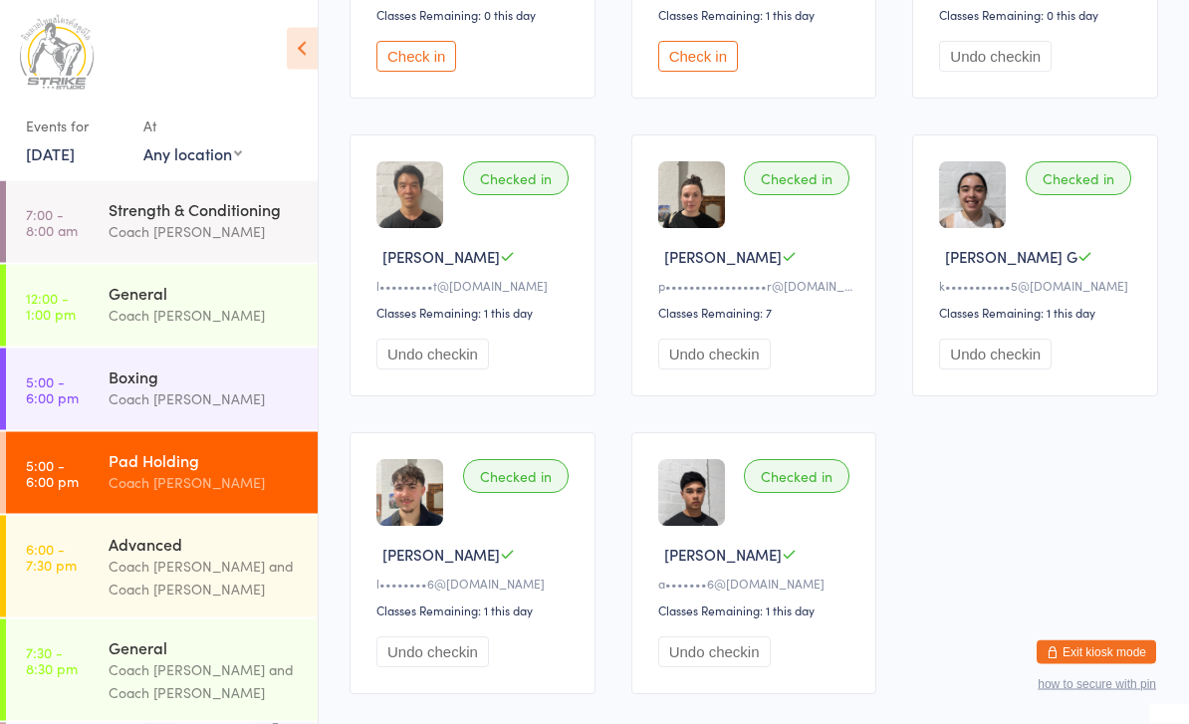
scroll to position [449, 0]
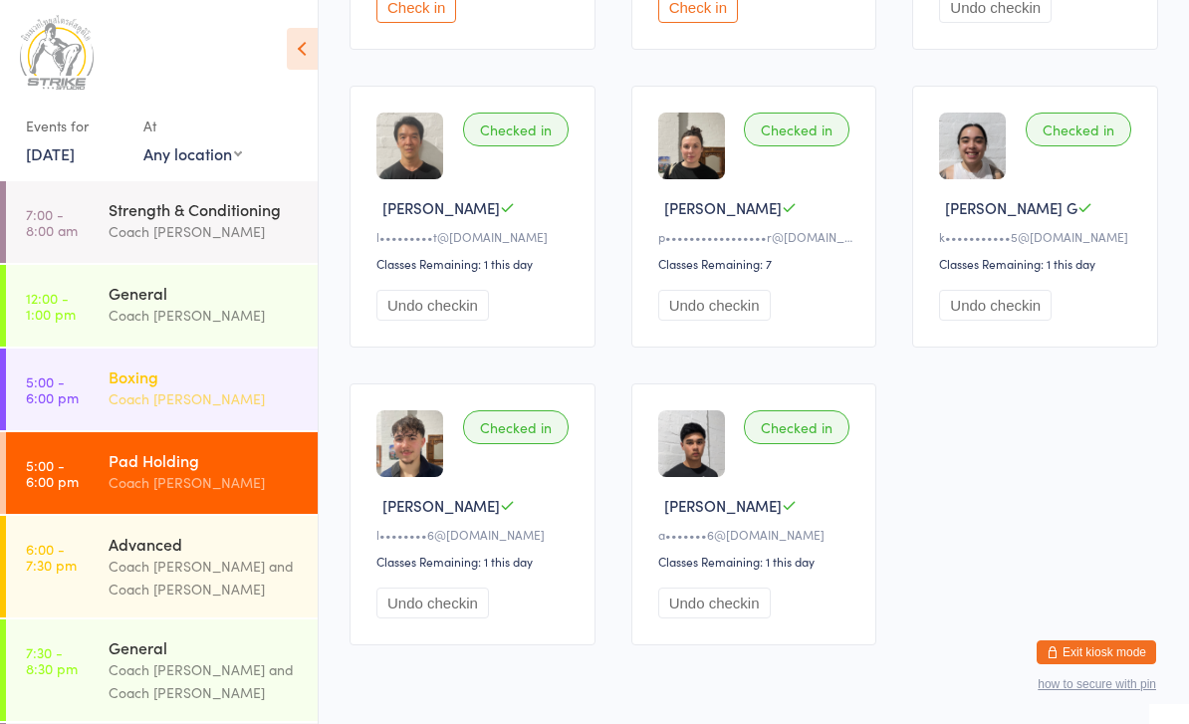
click at [262, 381] on div "Boxing" at bounding box center [205, 377] width 192 height 22
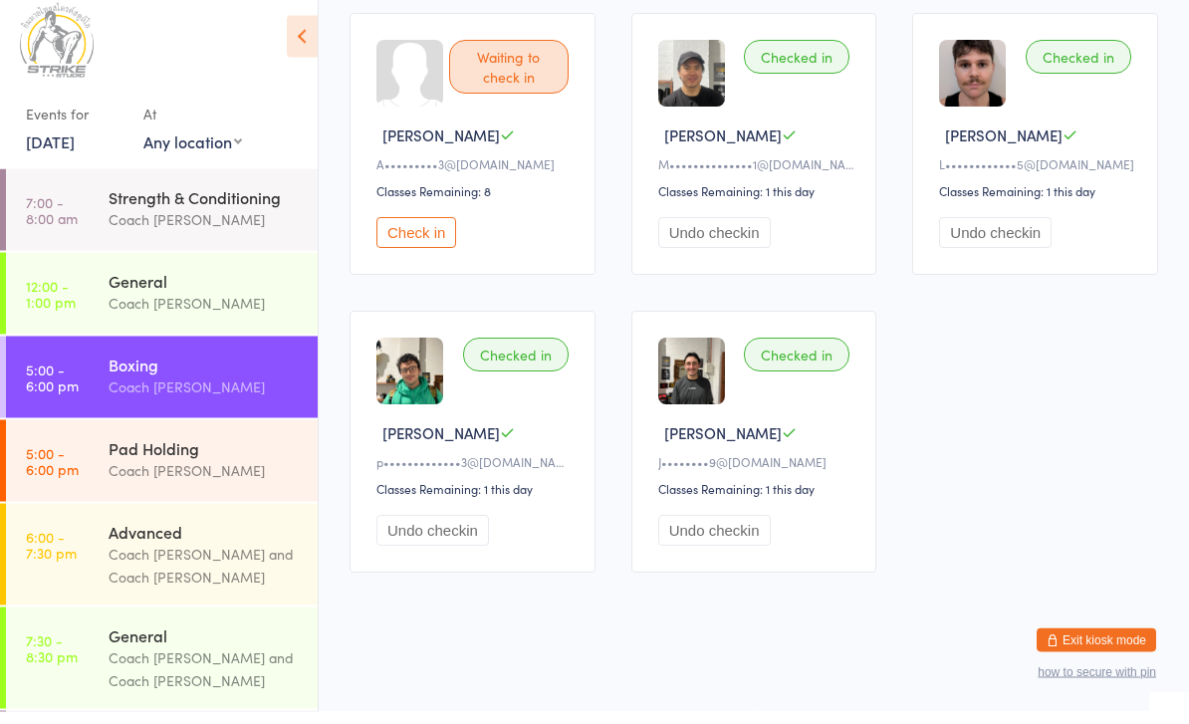
scroll to position [850, 0]
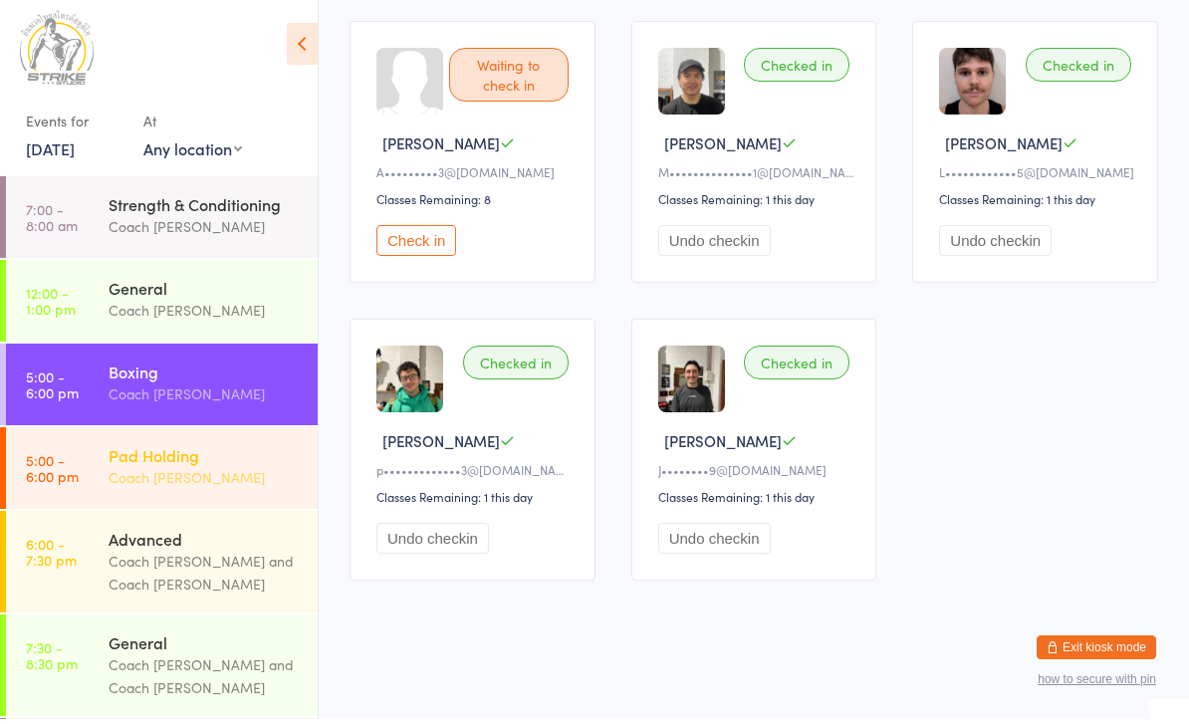
click at [196, 471] on div "Coach [PERSON_NAME]" at bounding box center [205, 482] width 192 height 23
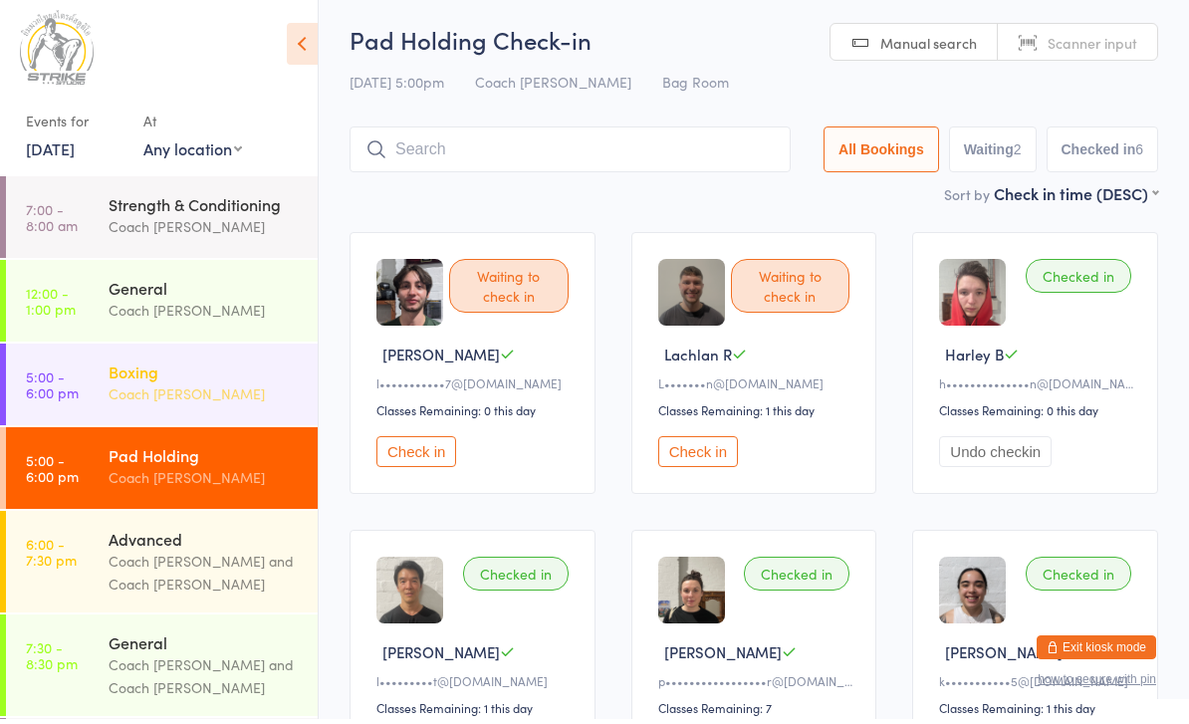
click at [60, 376] on time "5:00 - 6:00 pm" at bounding box center [52, 390] width 53 height 32
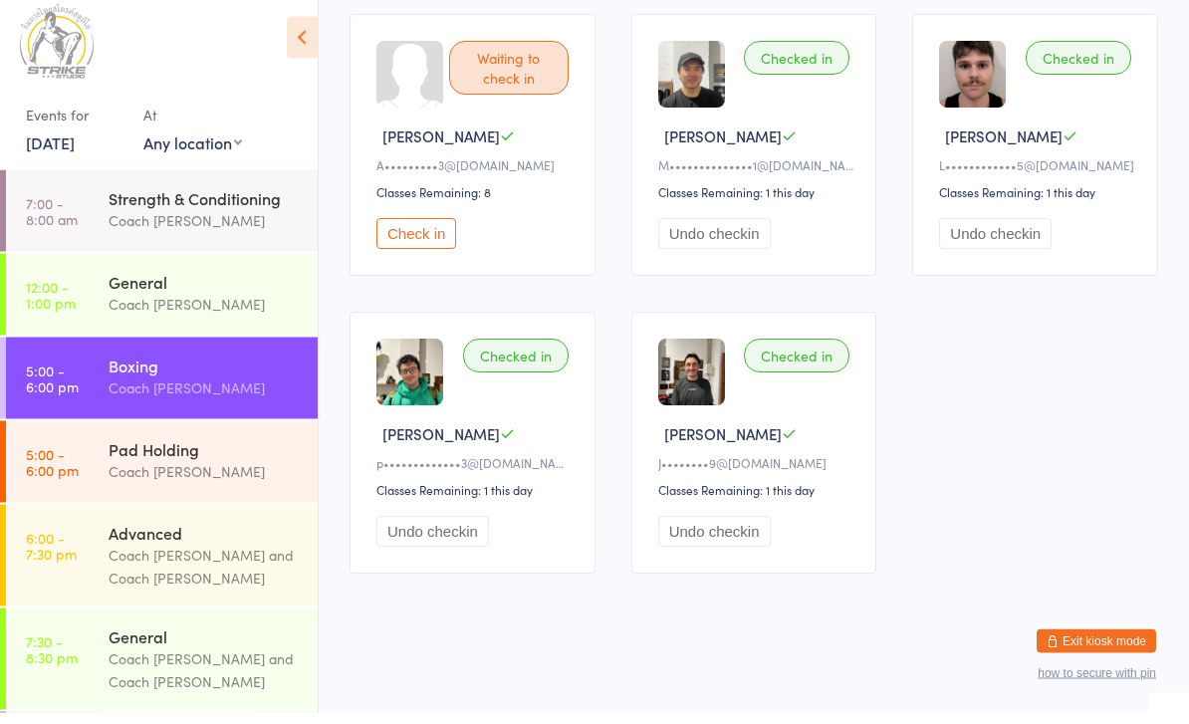
scroll to position [850, 0]
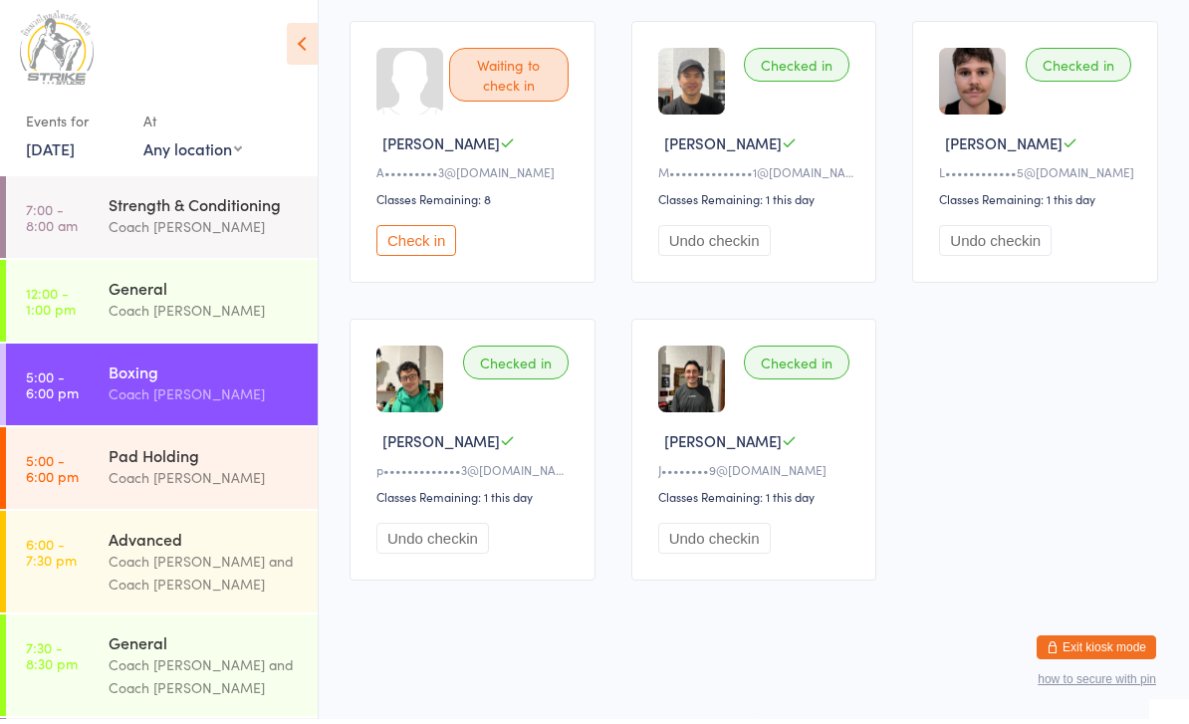
click at [415, 230] on button "Check in" at bounding box center [417, 245] width 80 height 31
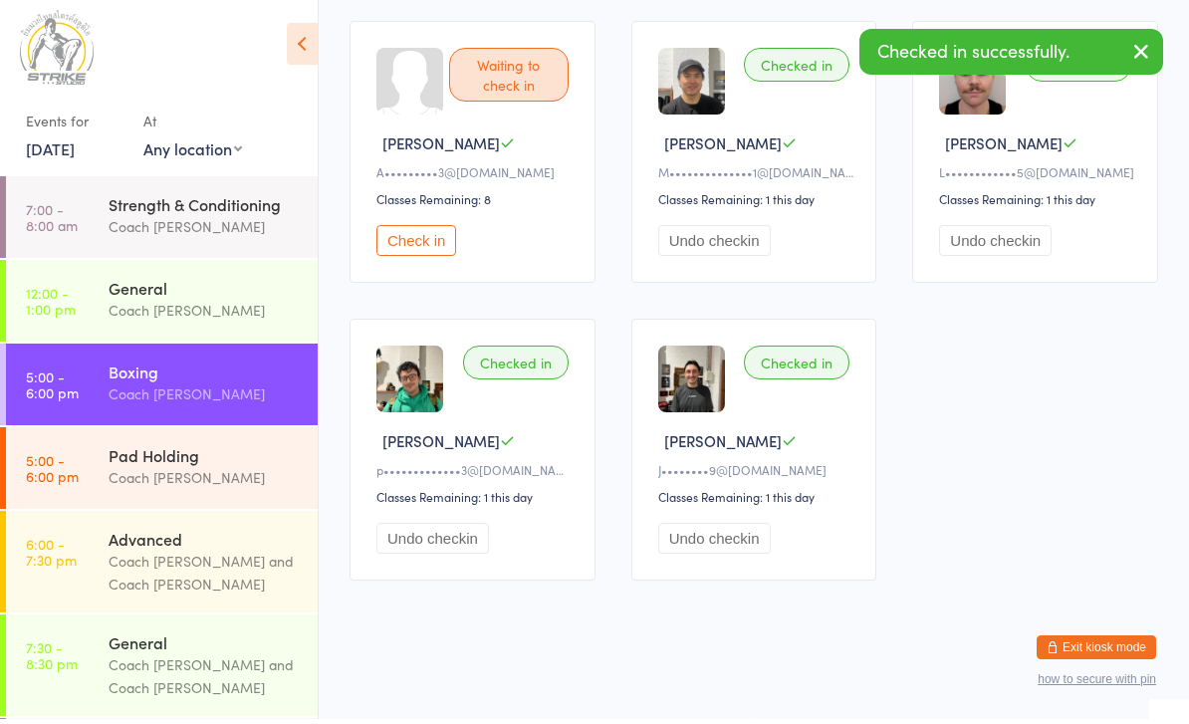
scroll to position [786, 0]
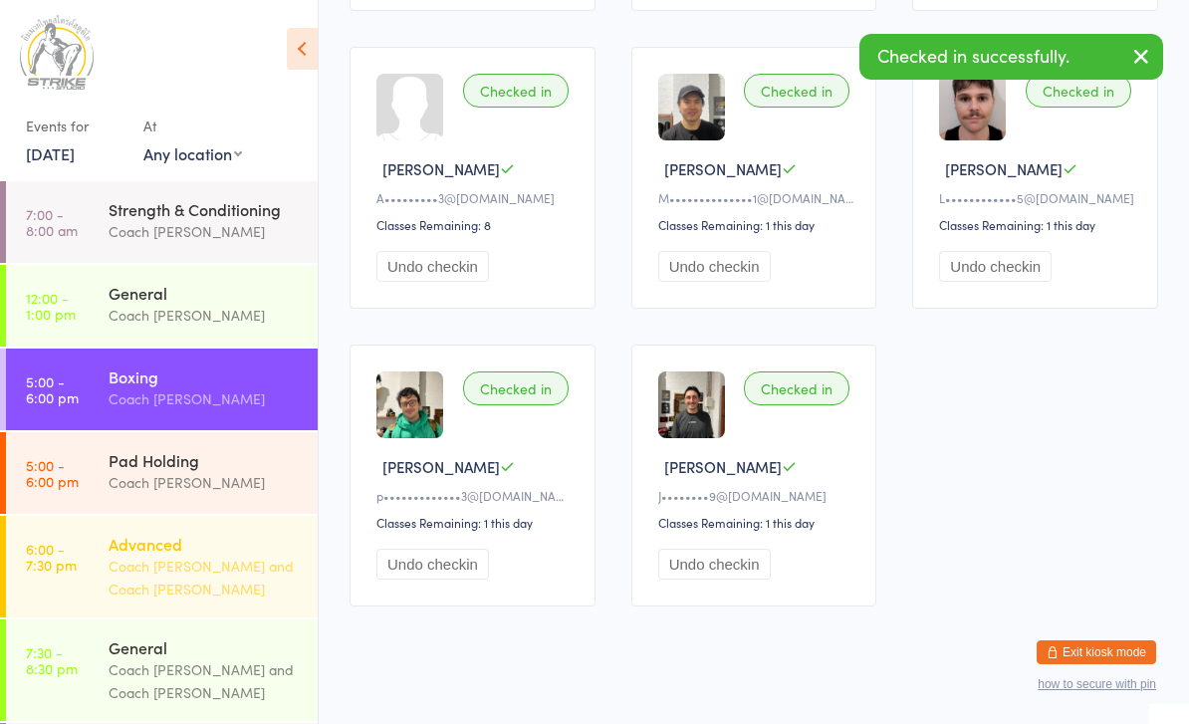
click at [143, 598] on div "Coach [PERSON_NAME] and Coach [PERSON_NAME]" at bounding box center [205, 578] width 192 height 46
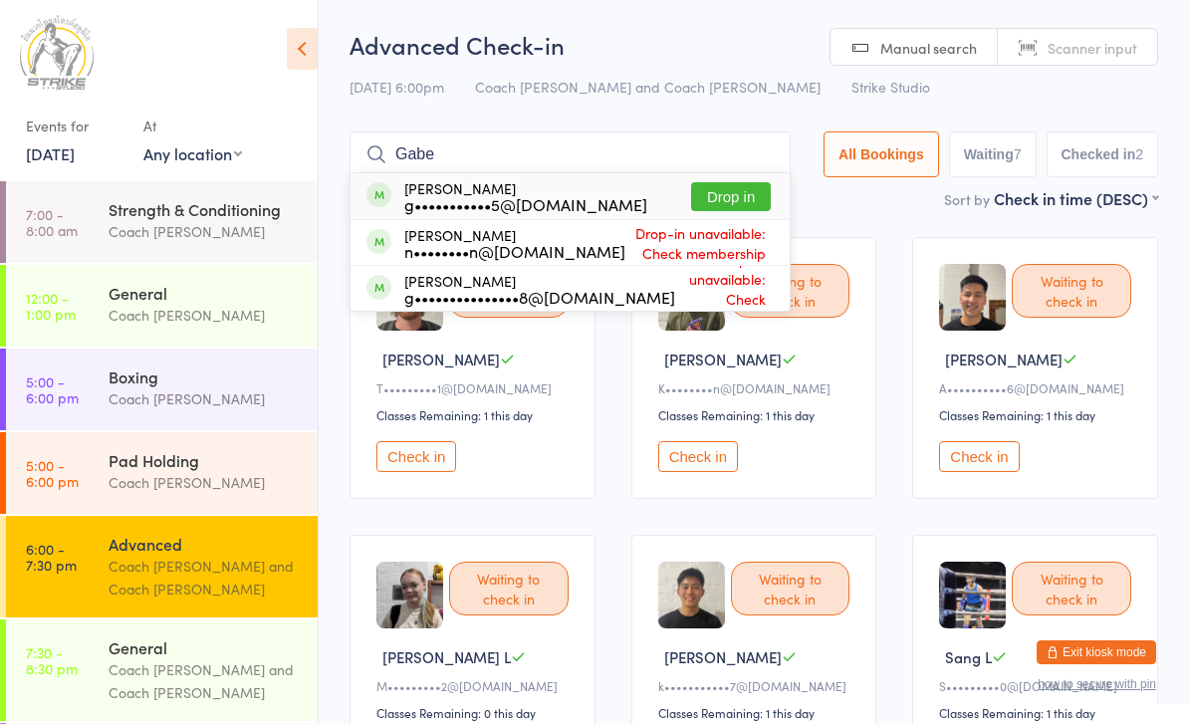
type input "Gabe"
click at [736, 193] on button "Drop in" at bounding box center [731, 196] width 80 height 29
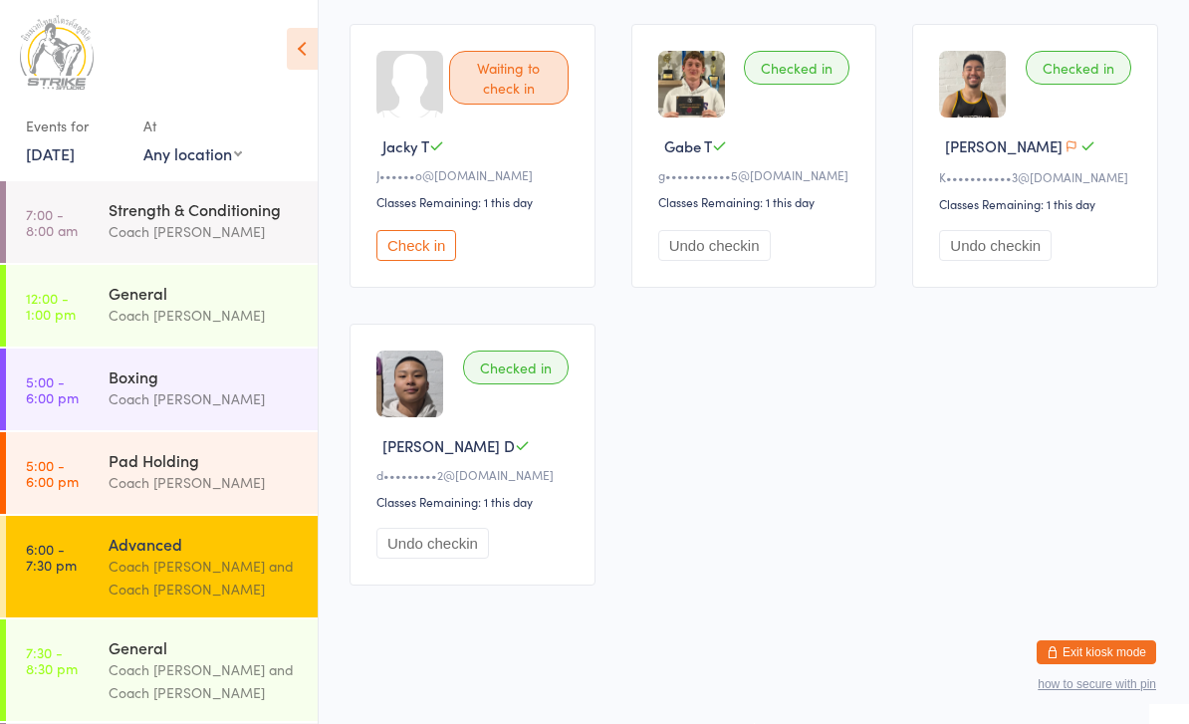
scroll to position [840, 0]
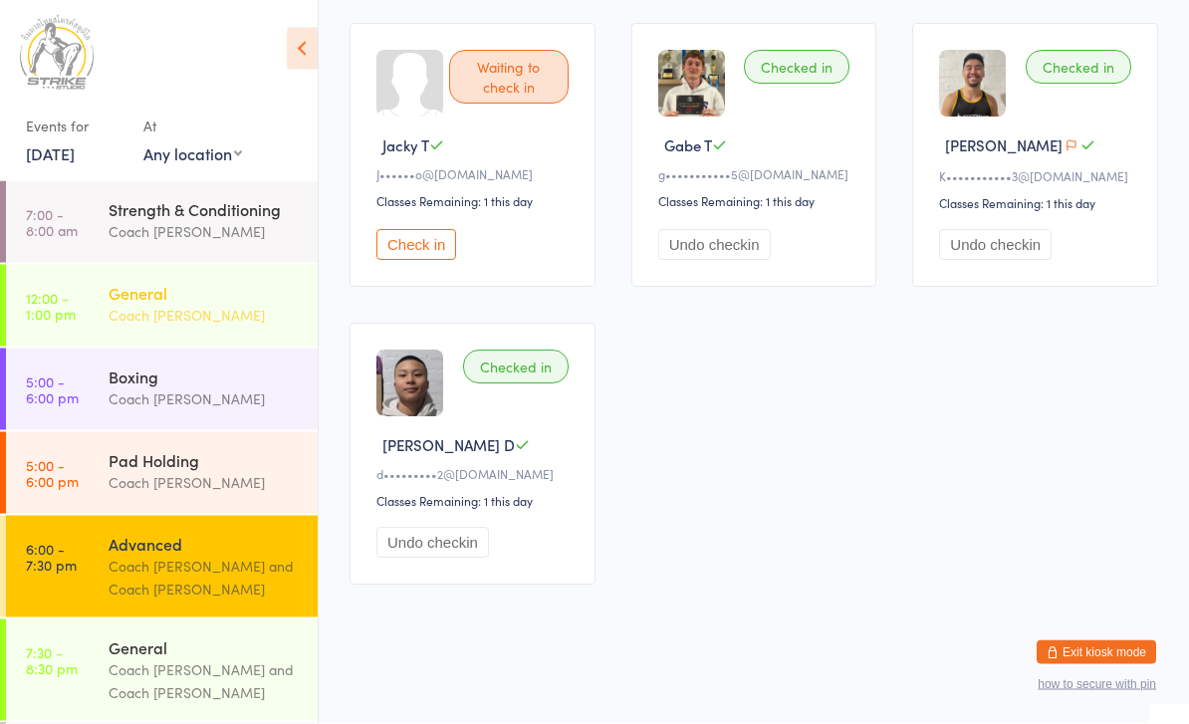
click at [250, 308] on div "Coach [PERSON_NAME]" at bounding box center [205, 315] width 192 height 23
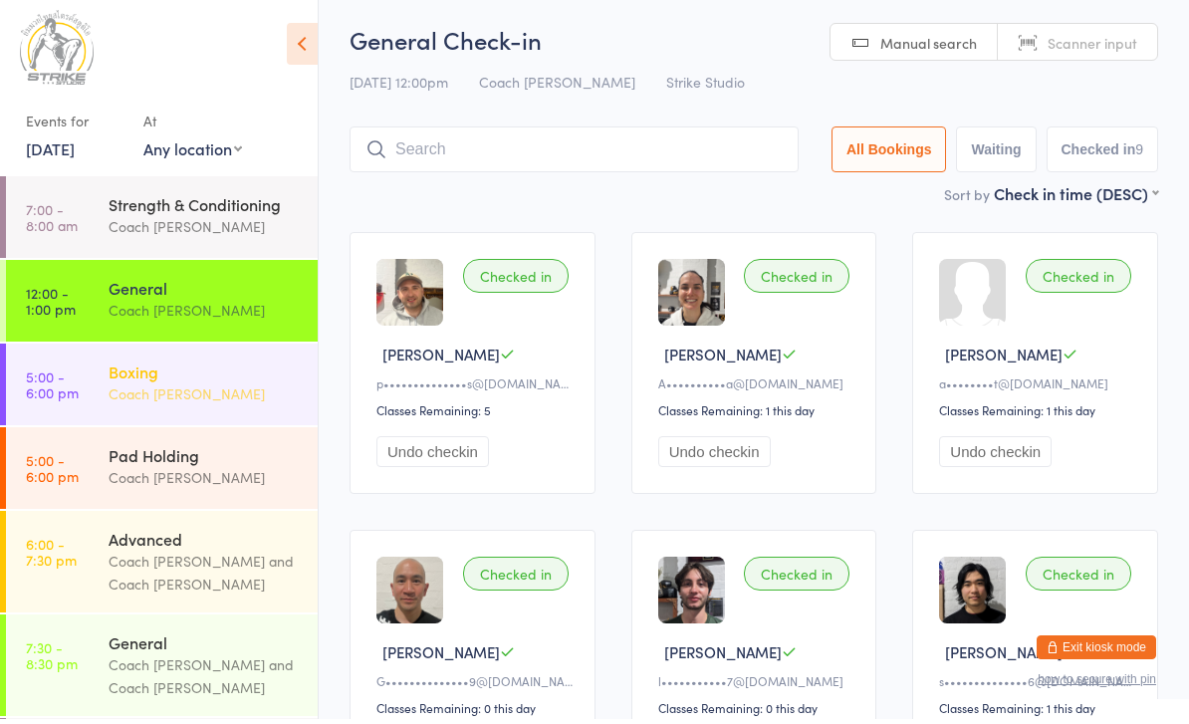
click at [195, 394] on div "Coach [PERSON_NAME]" at bounding box center [205, 399] width 192 height 23
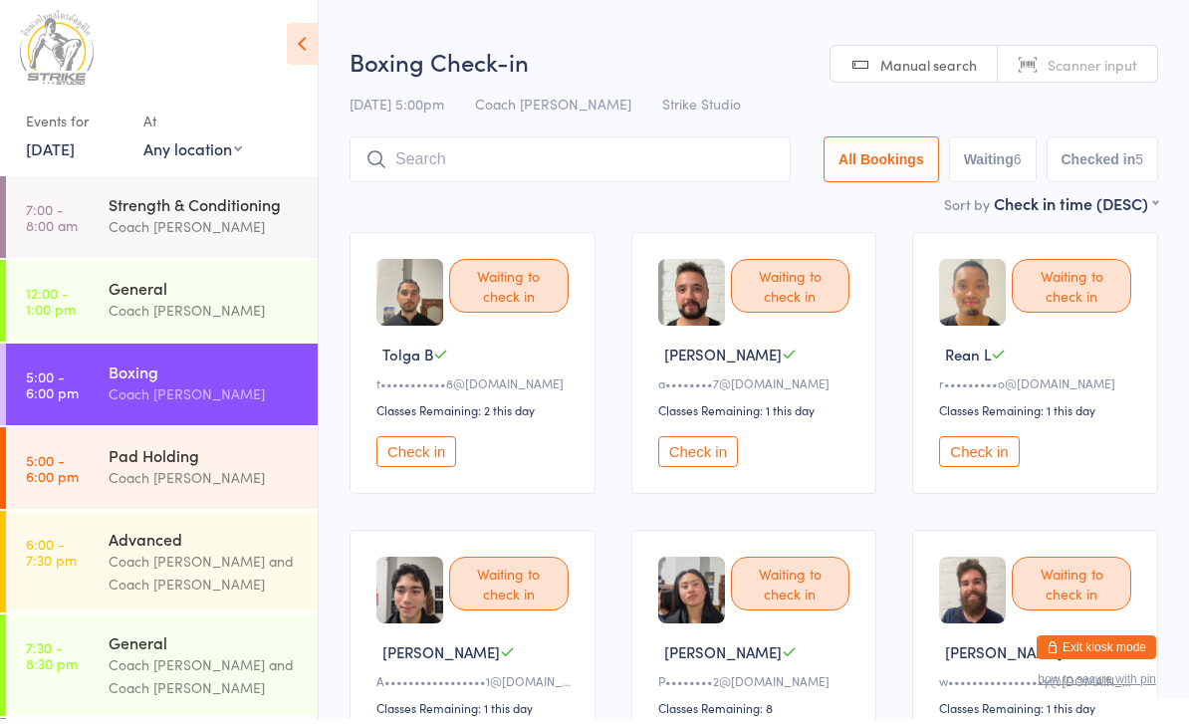
click at [433, 466] on button "Check in" at bounding box center [417, 456] width 80 height 31
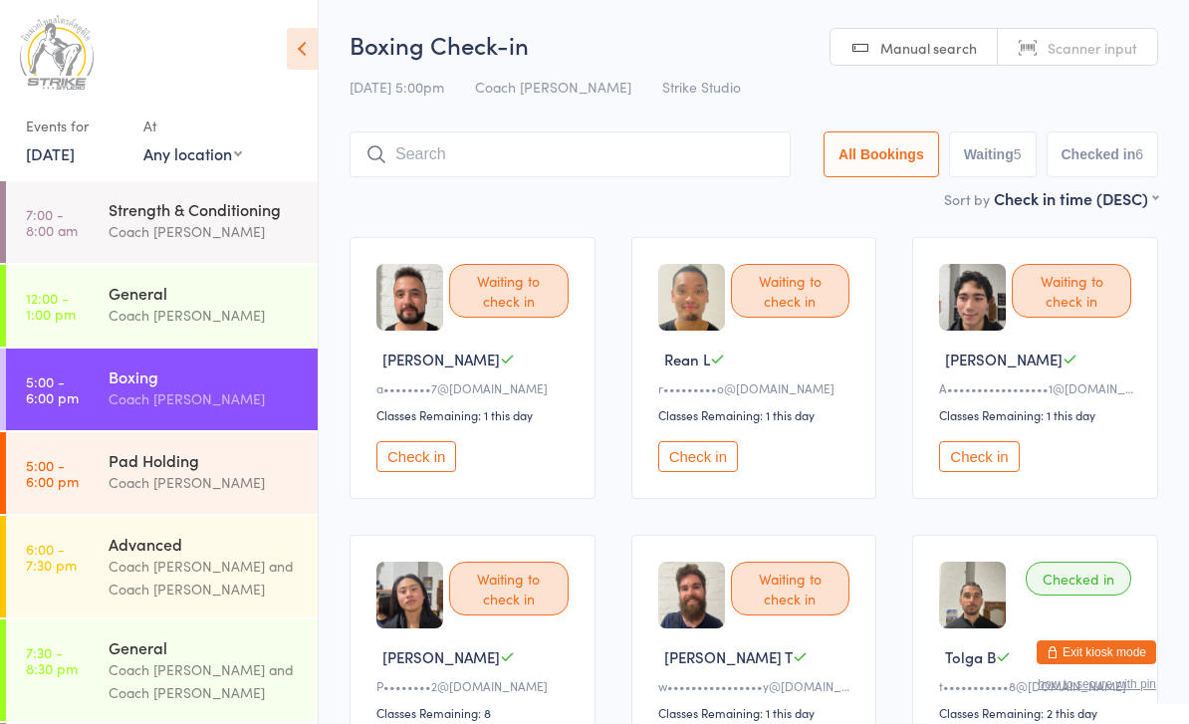
click at [484, 166] on input "search" at bounding box center [570, 154] width 441 height 46
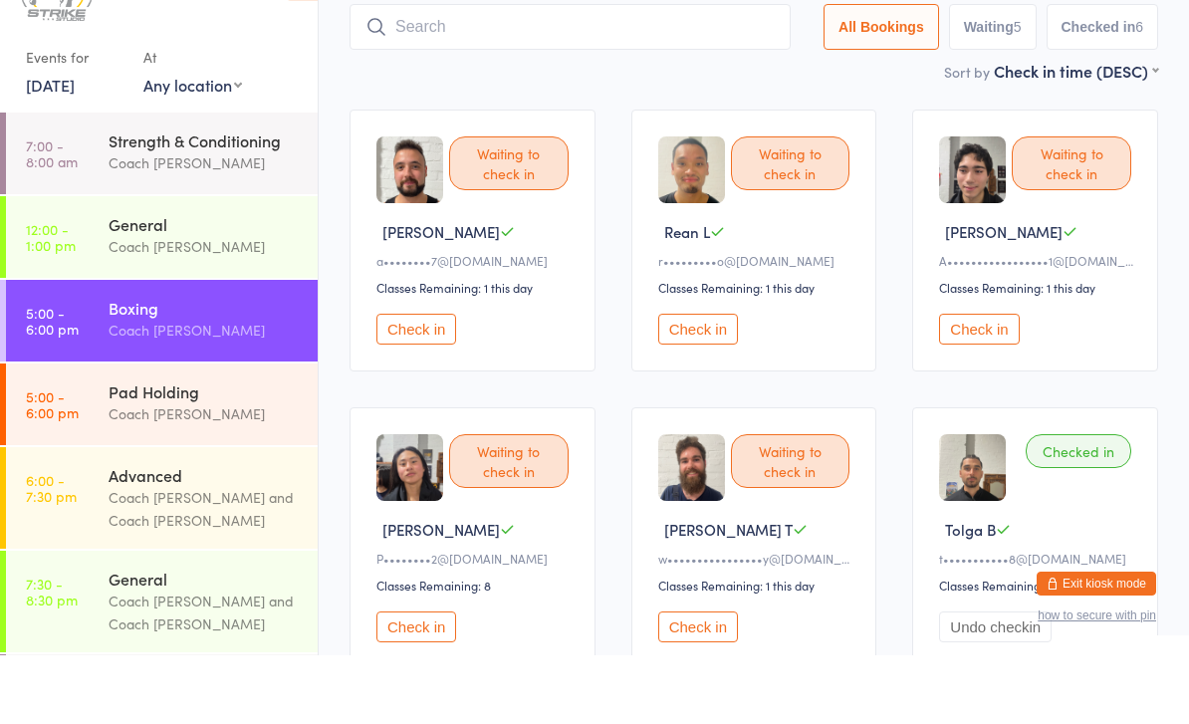
scroll to position [65, 0]
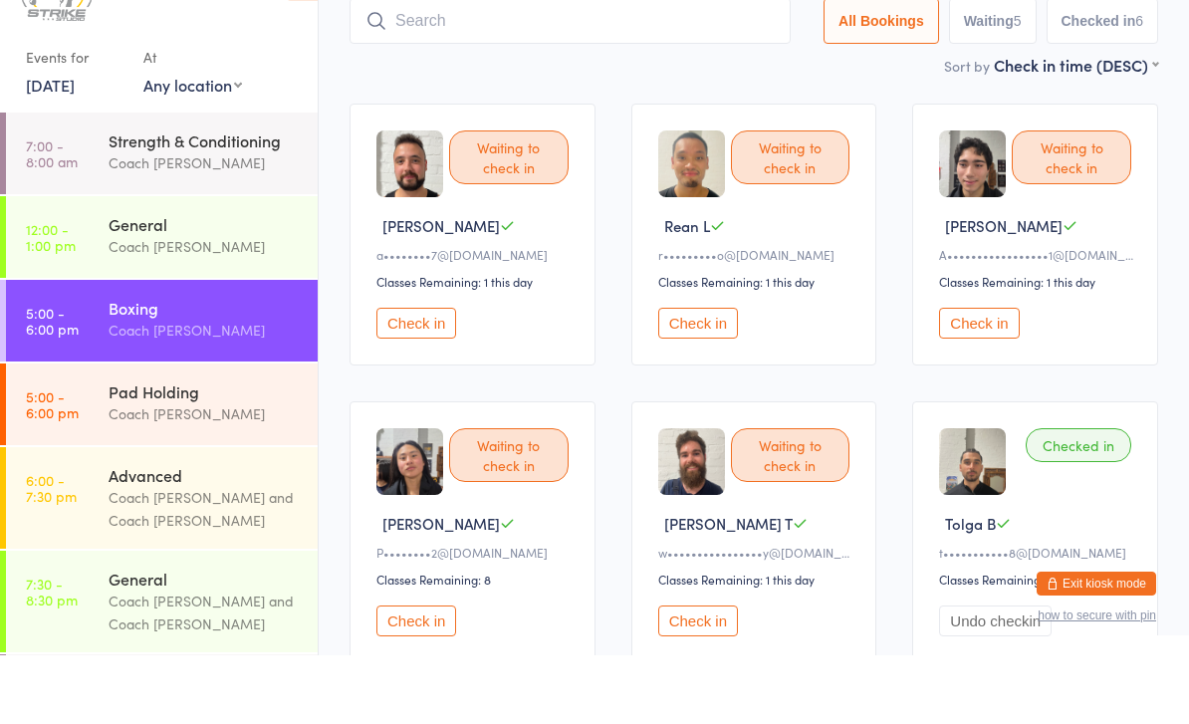
click at [952, 304] on div "Waiting to check in Antonio P A•••••••••••••••••1@gmail.com Classes Remaining: …" at bounding box center [1036, 303] width 246 height 262
click at [967, 377] on button "Check in" at bounding box center [979, 392] width 80 height 31
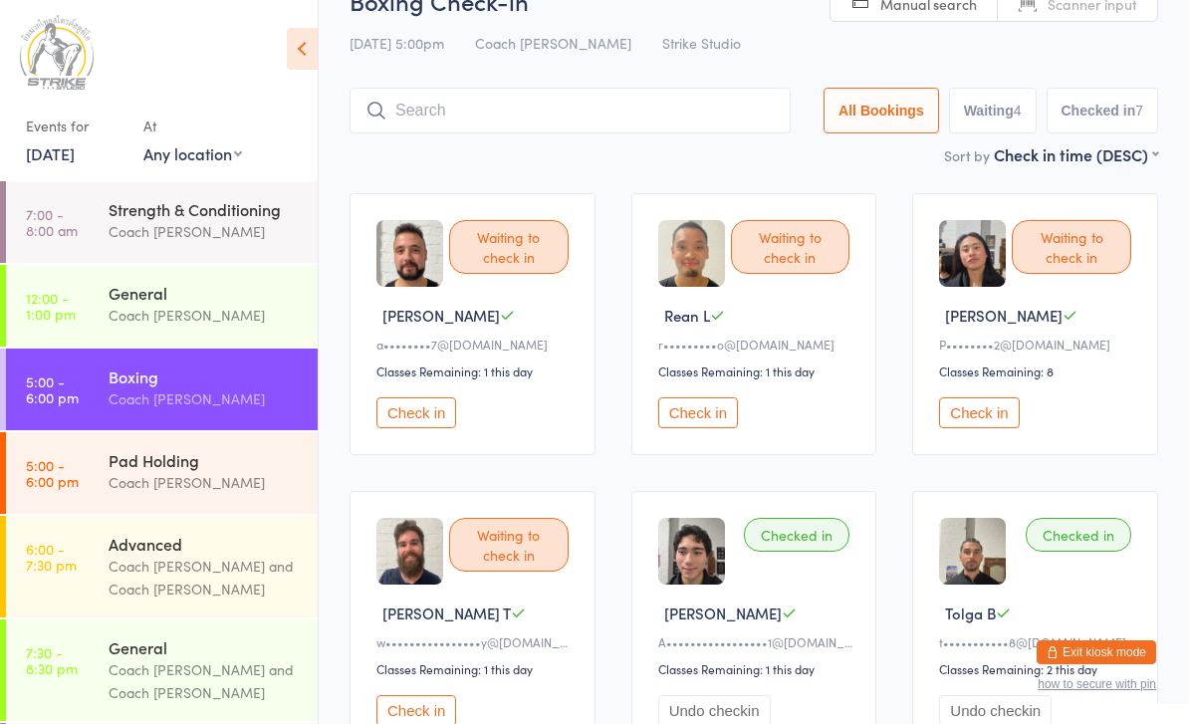
scroll to position [37, 0]
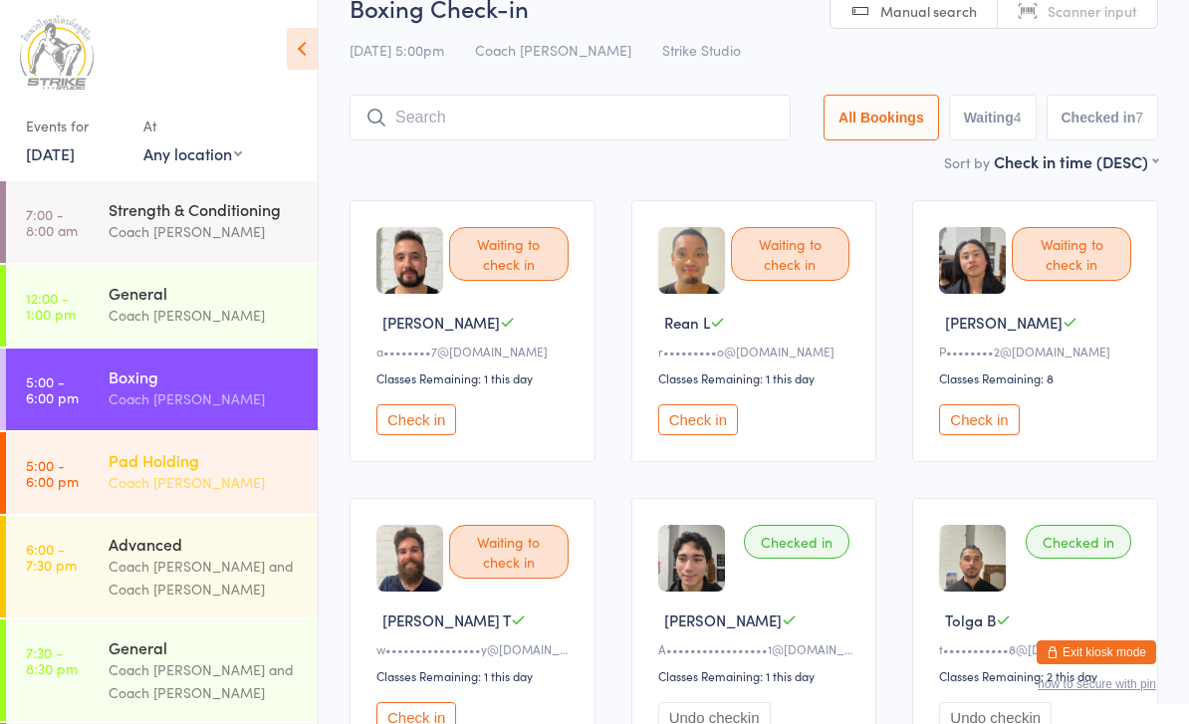
click at [236, 508] on div "Pad Holding Coach Quang" at bounding box center [213, 471] width 209 height 79
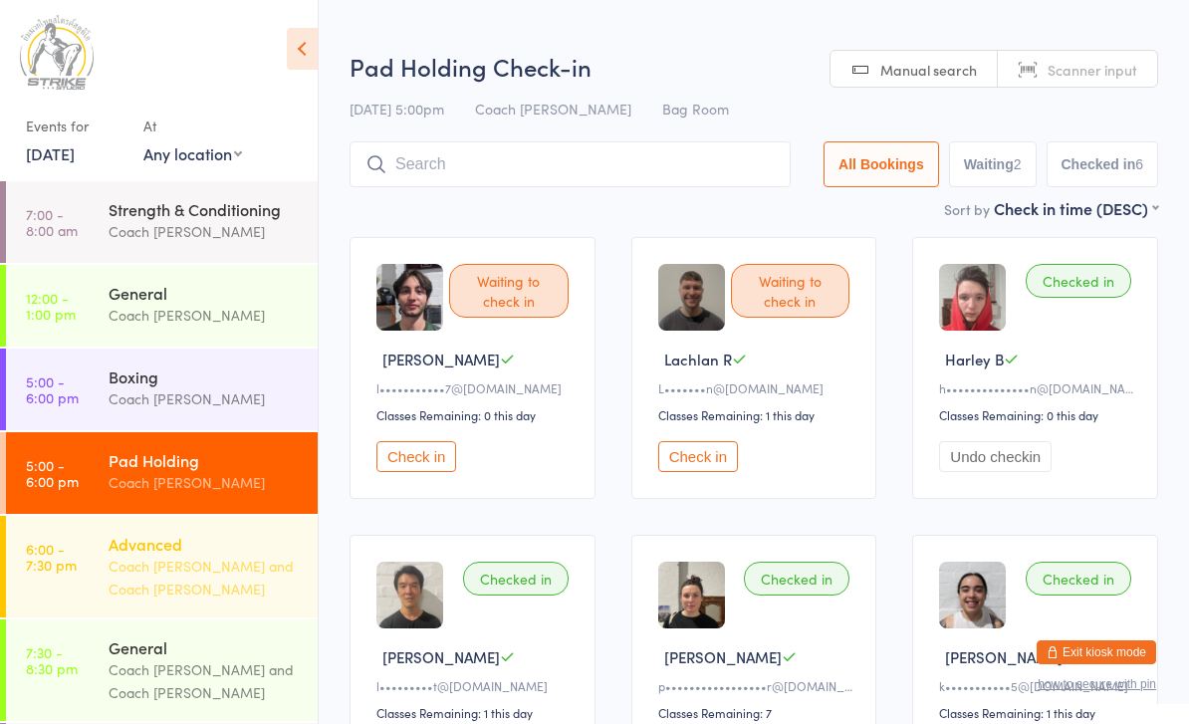
click at [229, 566] on div "Coach [PERSON_NAME] and Coach [PERSON_NAME]" at bounding box center [205, 578] width 192 height 46
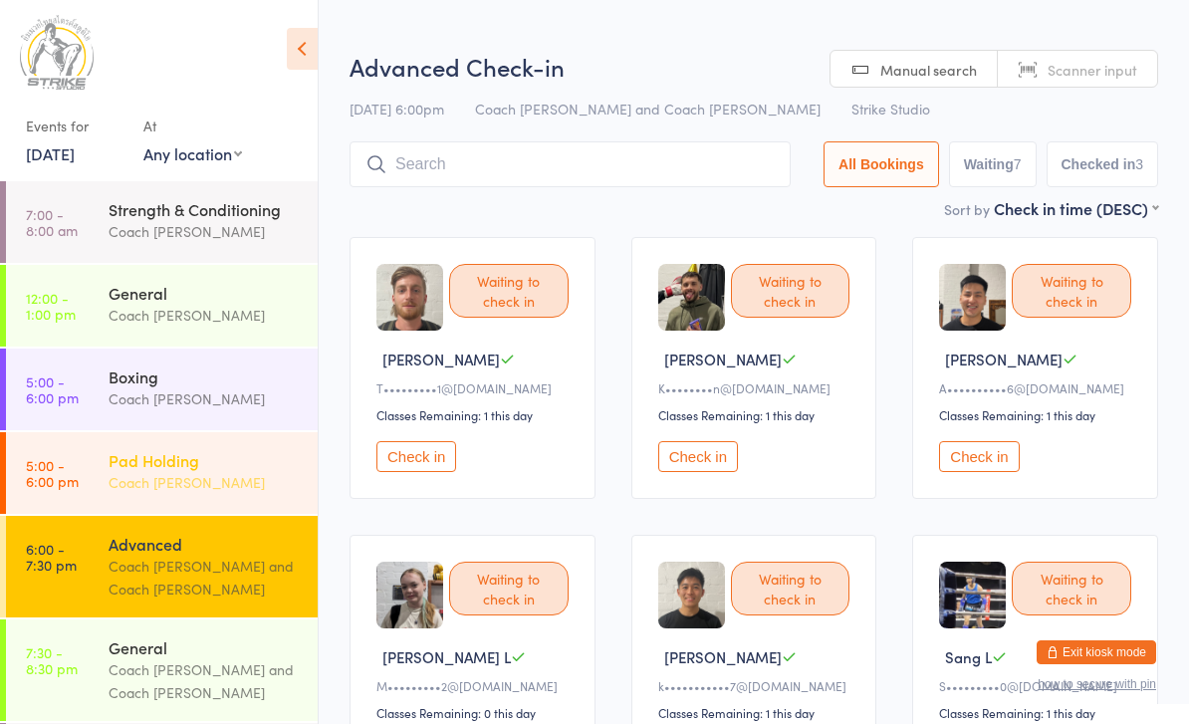
click at [216, 464] on div "Pad Holding" at bounding box center [205, 460] width 192 height 22
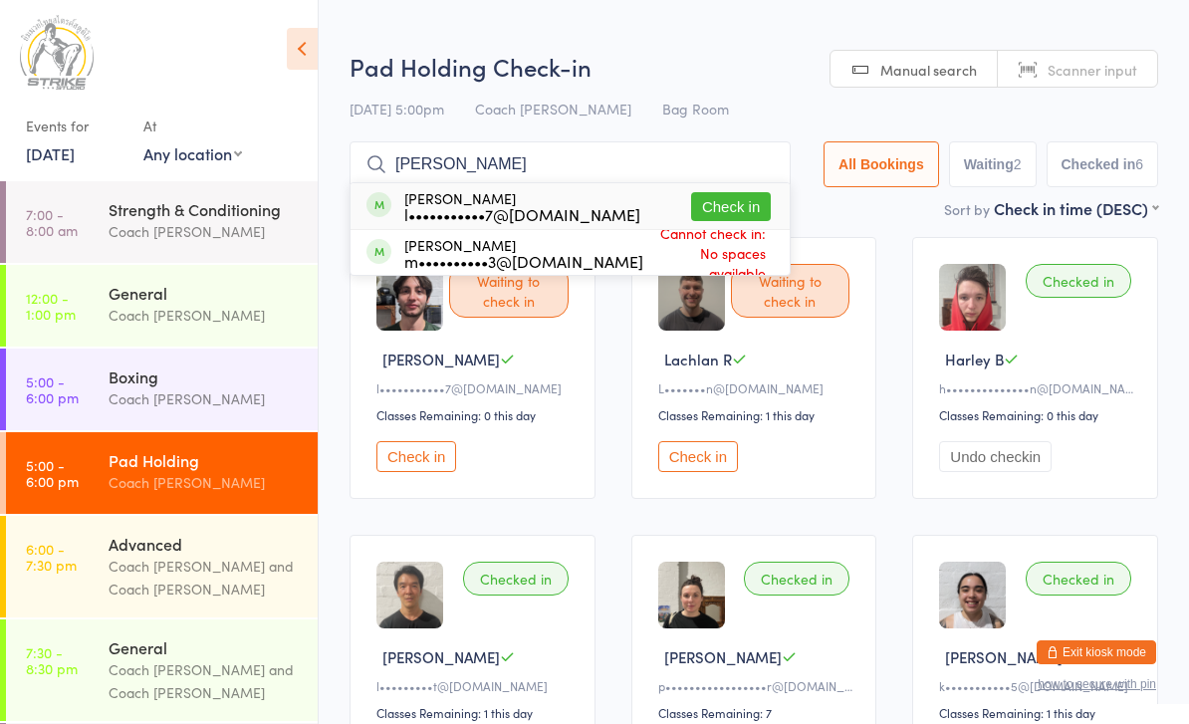
type input "Louis p"
click at [731, 199] on button "Check in" at bounding box center [731, 206] width 80 height 29
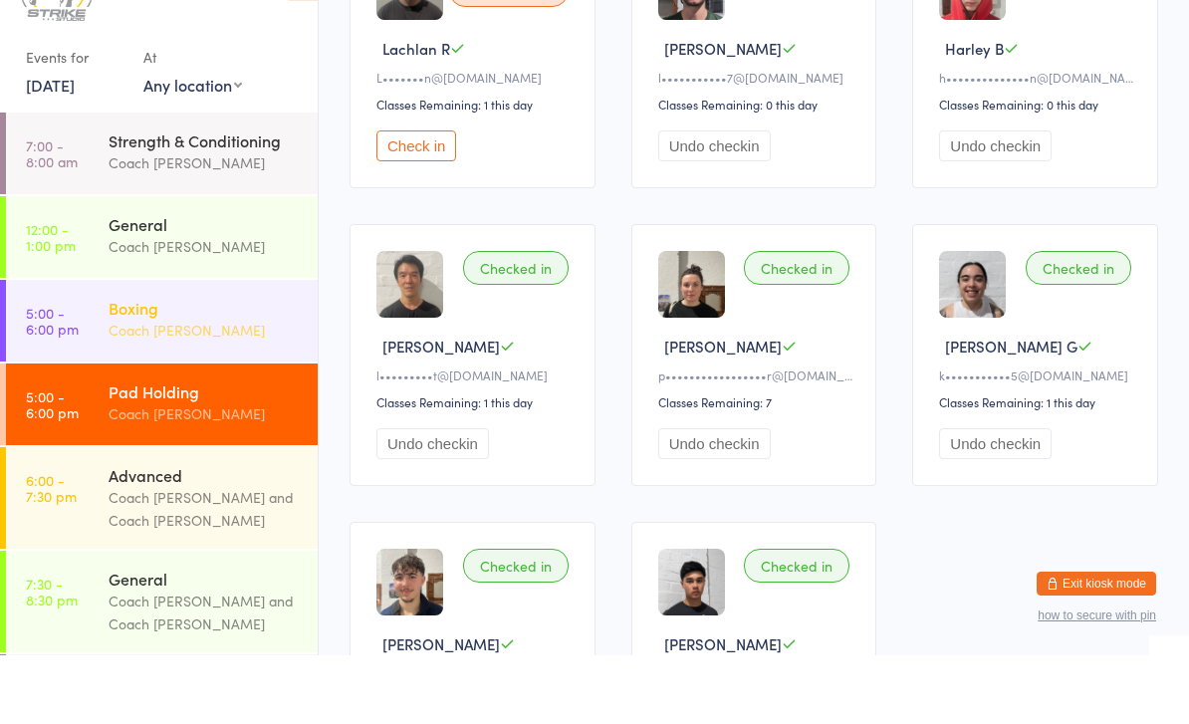
click at [159, 366] on div "Boxing" at bounding box center [205, 377] width 192 height 22
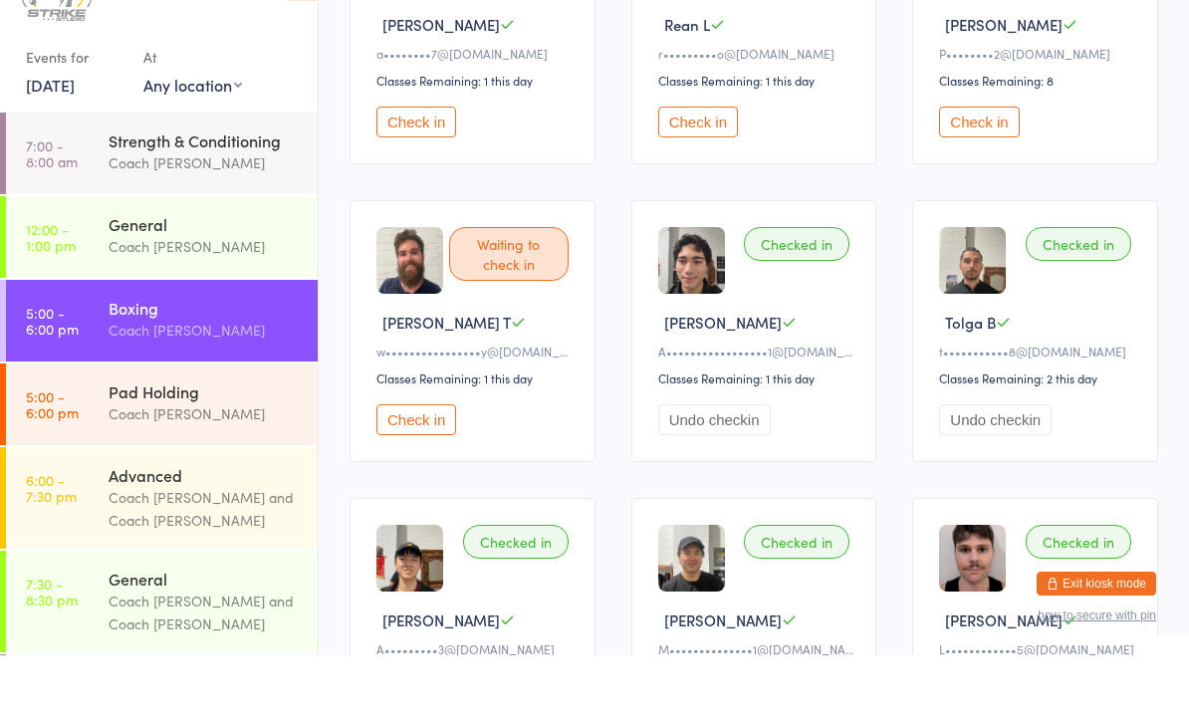
scroll to position [266, 0]
click at [411, 473] on button "Check in" at bounding box center [417, 488] width 80 height 31
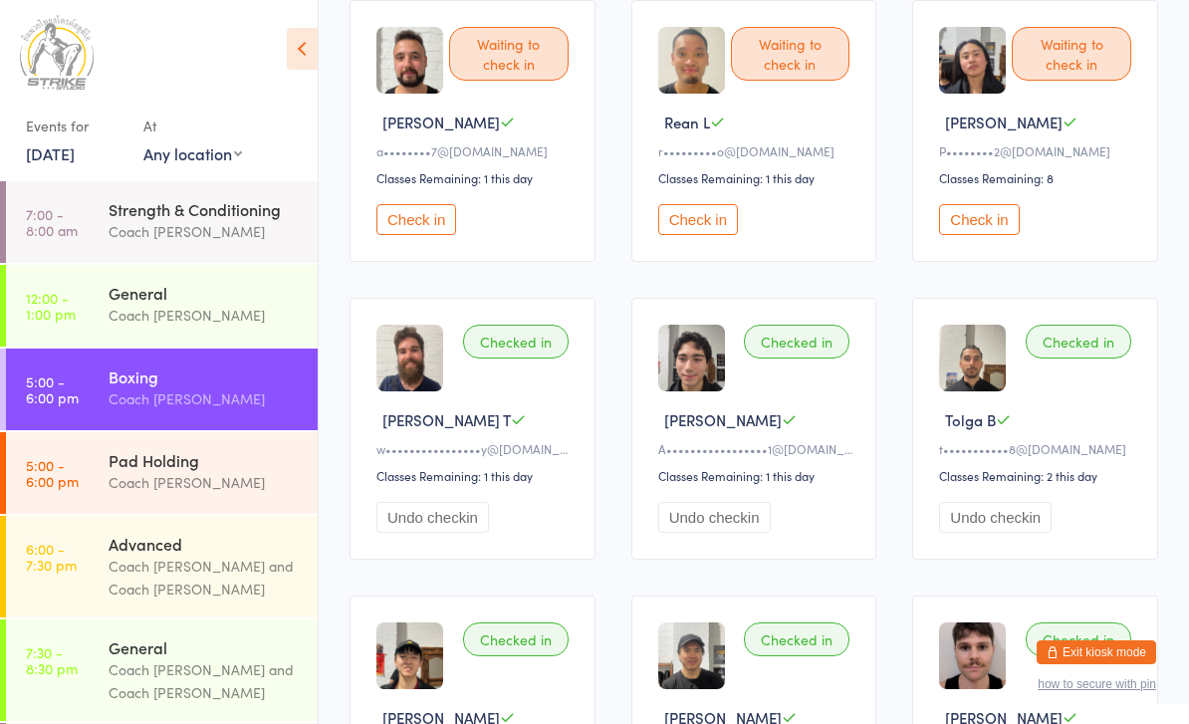
scroll to position [0, 0]
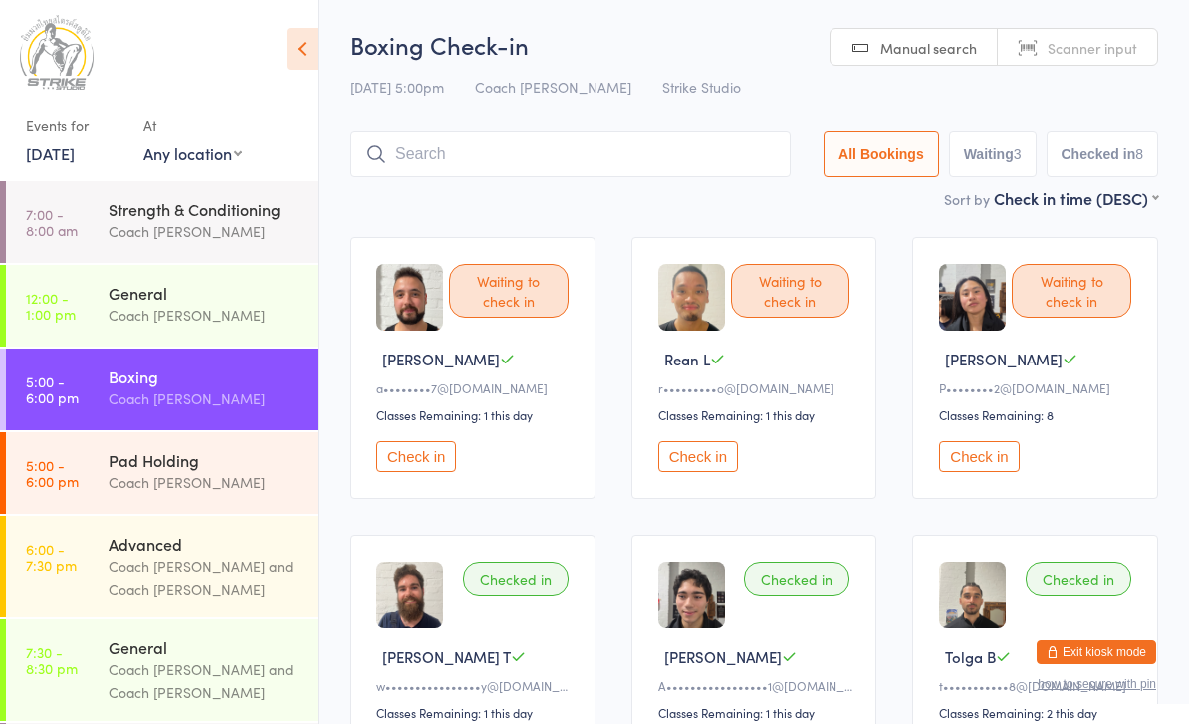
click at [410, 458] on button "Check in" at bounding box center [417, 456] width 80 height 31
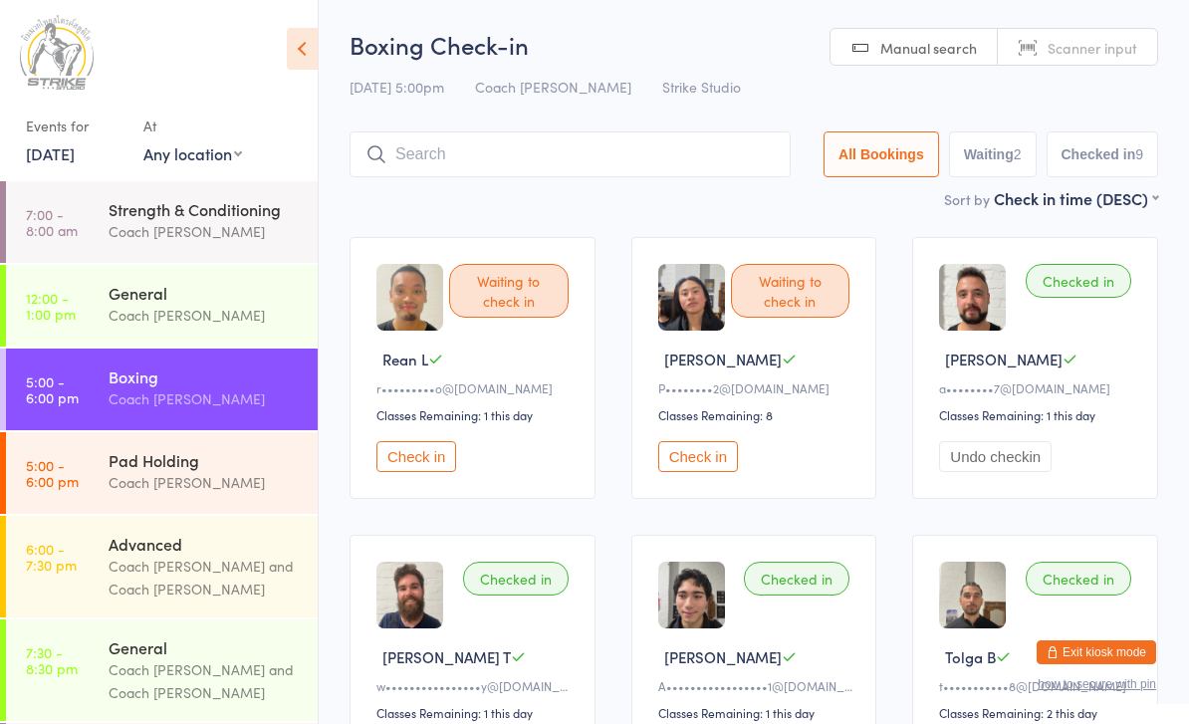
click at [437, 472] on button "Check in" at bounding box center [417, 456] width 80 height 31
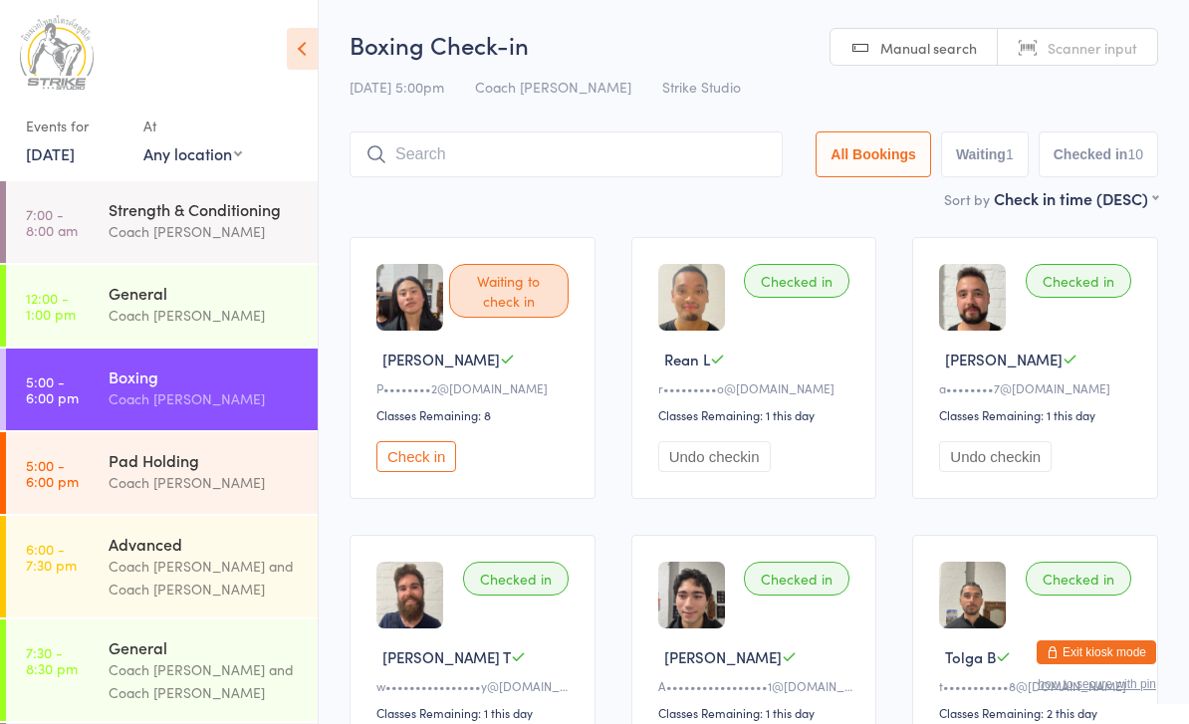
click at [456, 151] on input "search" at bounding box center [566, 154] width 433 height 46
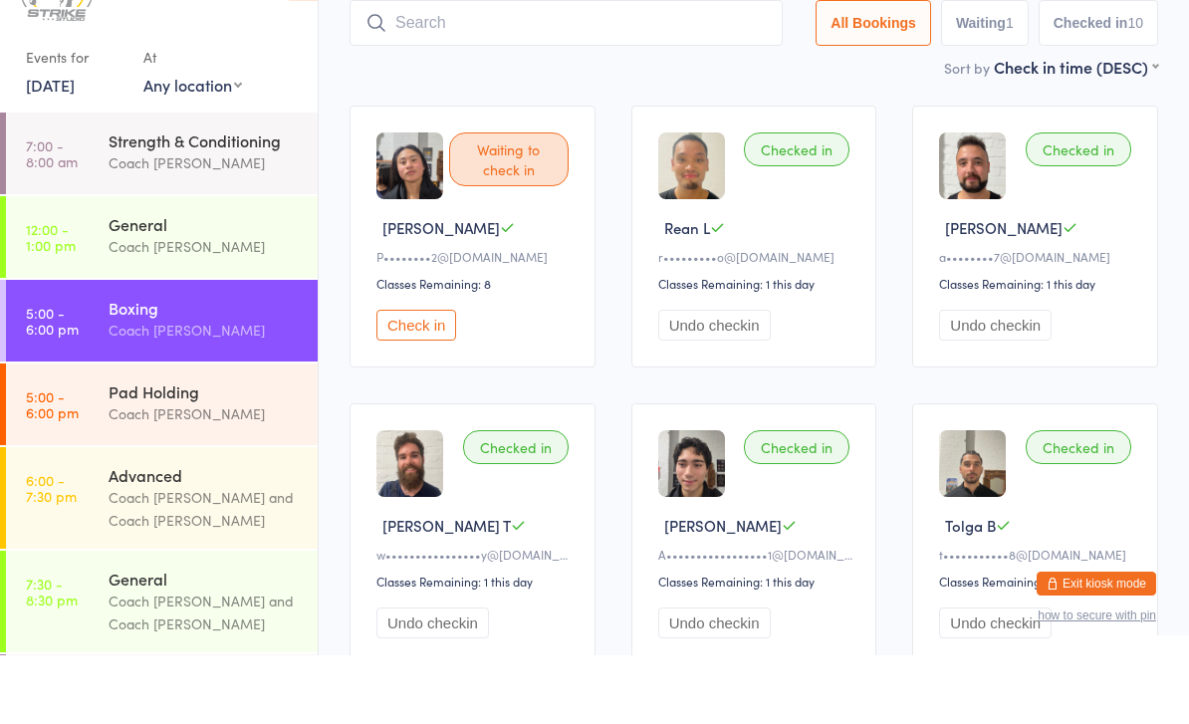
scroll to position [65, 0]
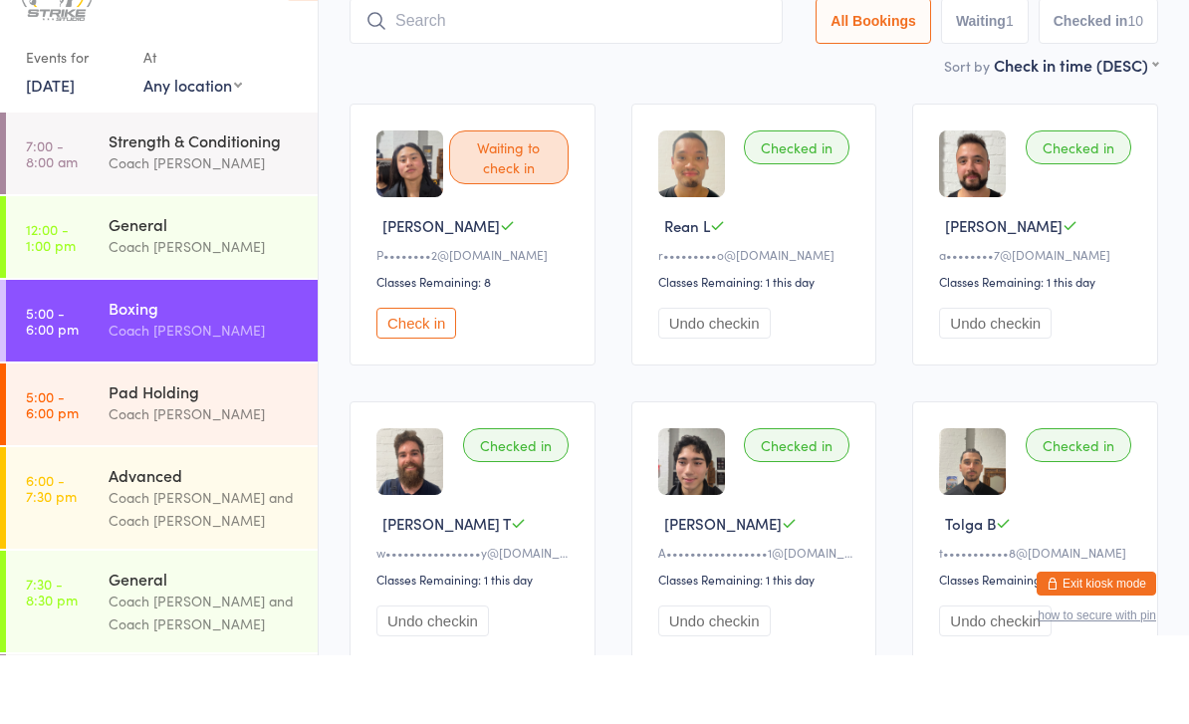
type input "J"
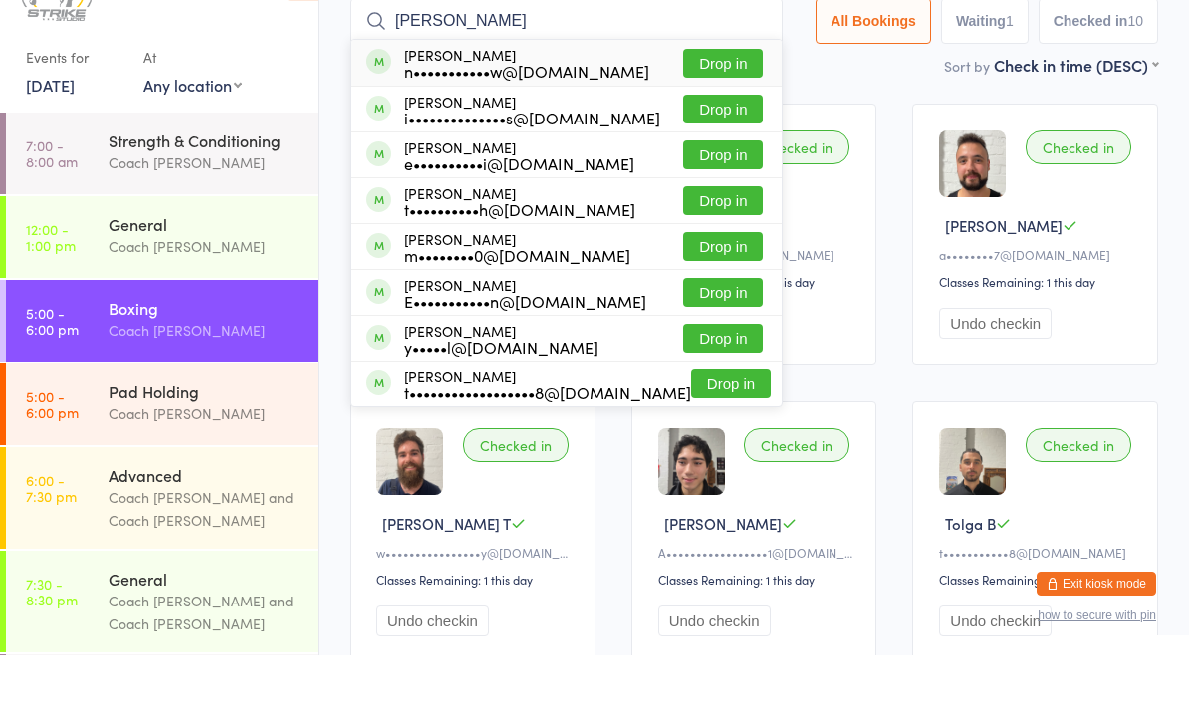
type input "Nathan"
click at [733, 118] on button "Drop in" at bounding box center [723, 132] width 80 height 29
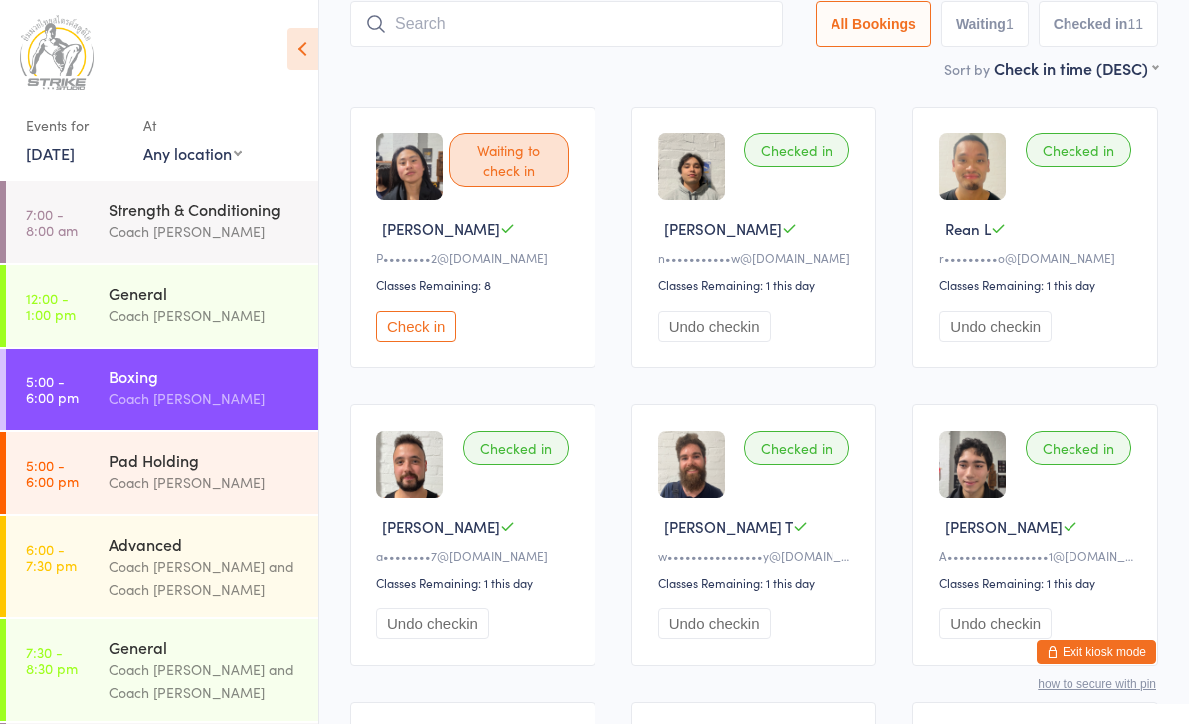
scroll to position [0, 0]
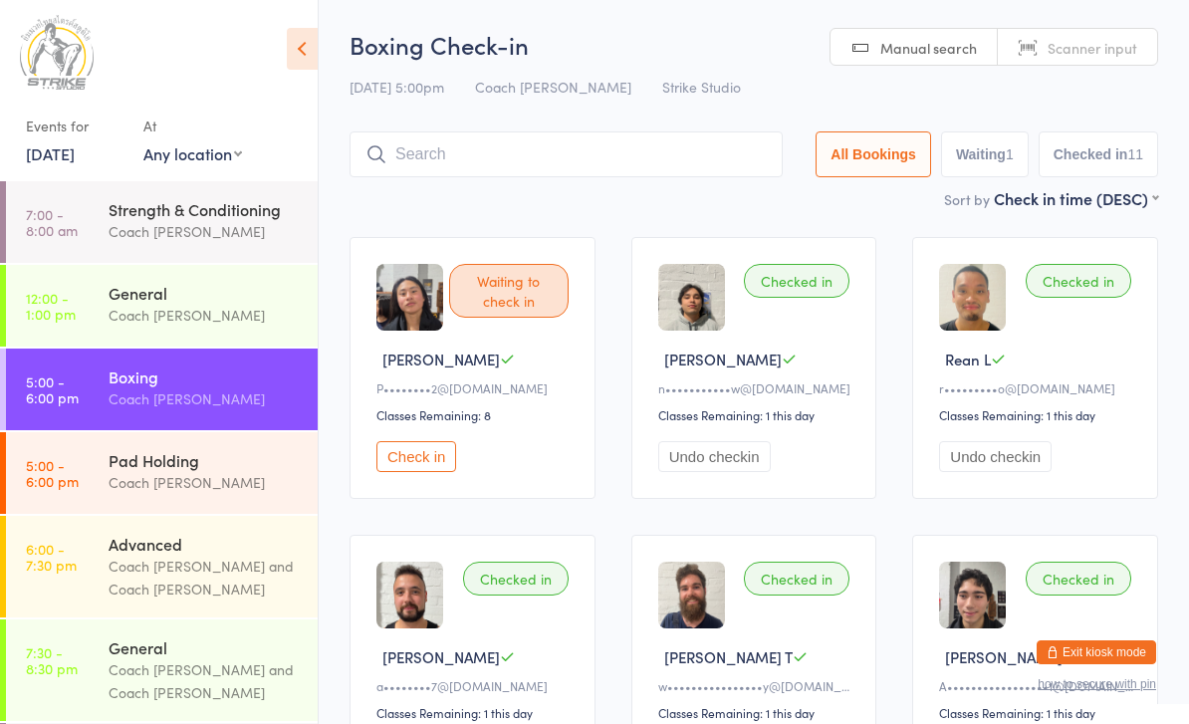
click at [655, 163] on input "search" at bounding box center [566, 154] width 433 height 46
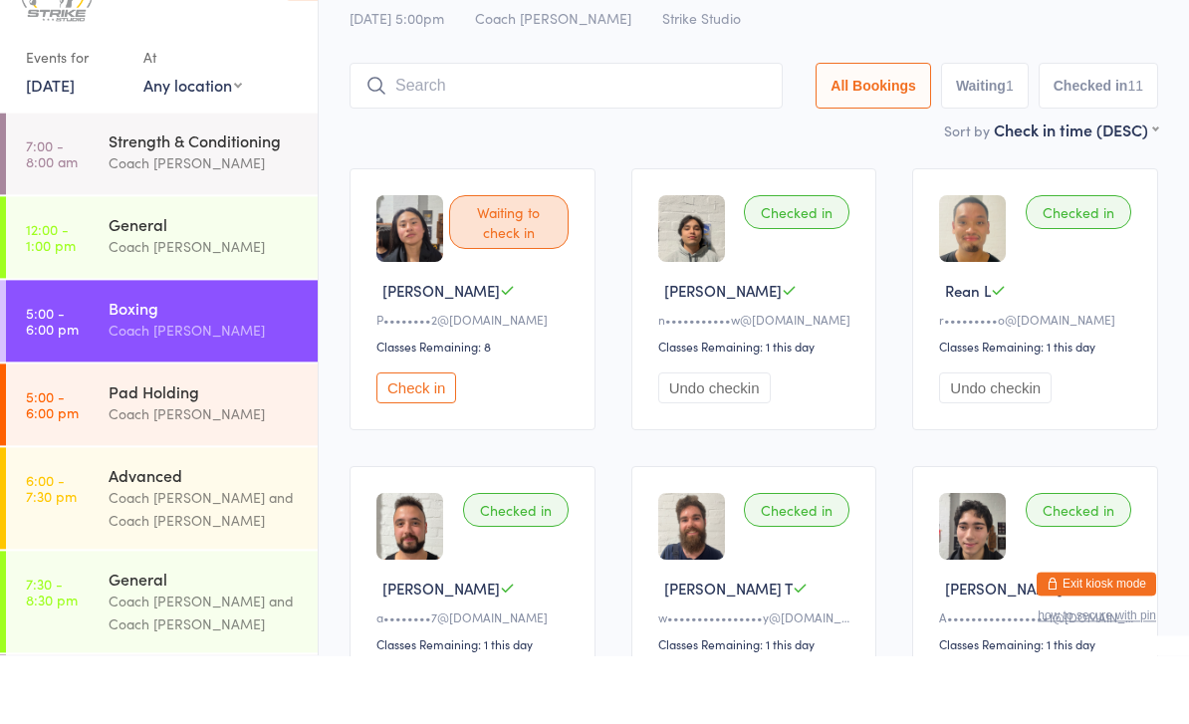
scroll to position [21, 0]
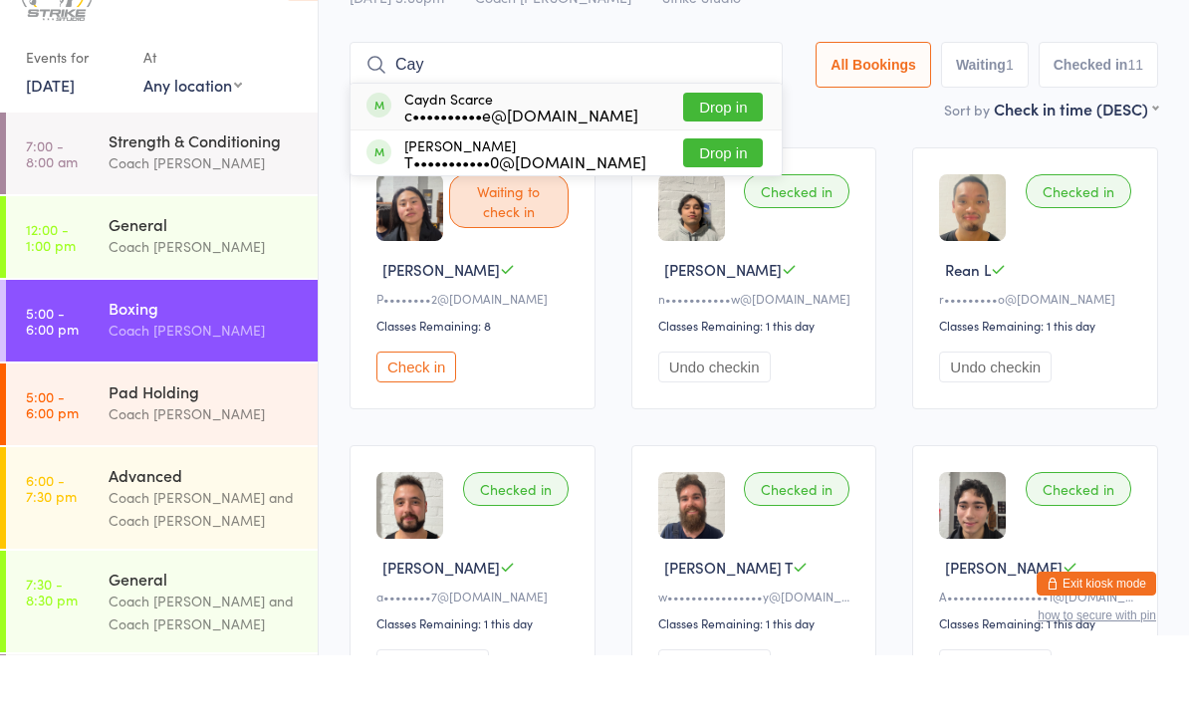
type input "Cay"
click at [720, 161] on button "Drop in" at bounding box center [723, 175] width 80 height 29
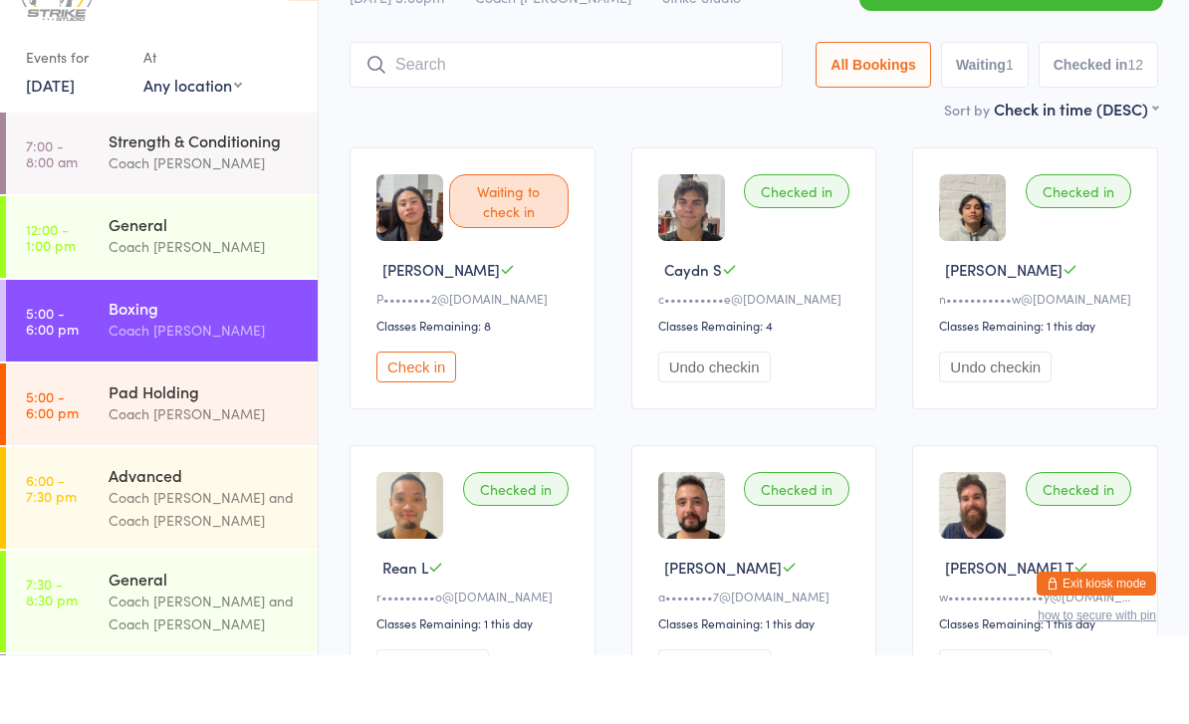
click at [436, 409] on div "Waiting to check in Jayden P P••••••••2@gmail.com Classes Remaining: 8 Check in" at bounding box center [473, 347] width 246 height 262
click at [439, 420] on button "Check in" at bounding box center [417, 435] width 80 height 31
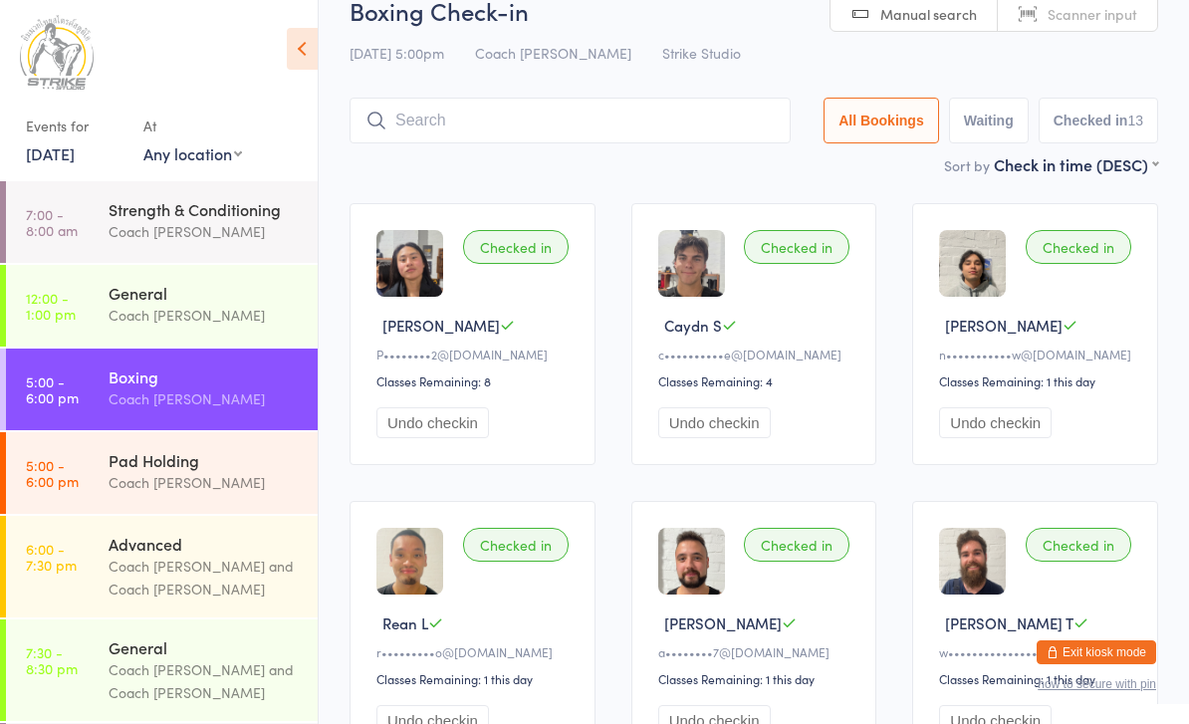
scroll to position [31, 0]
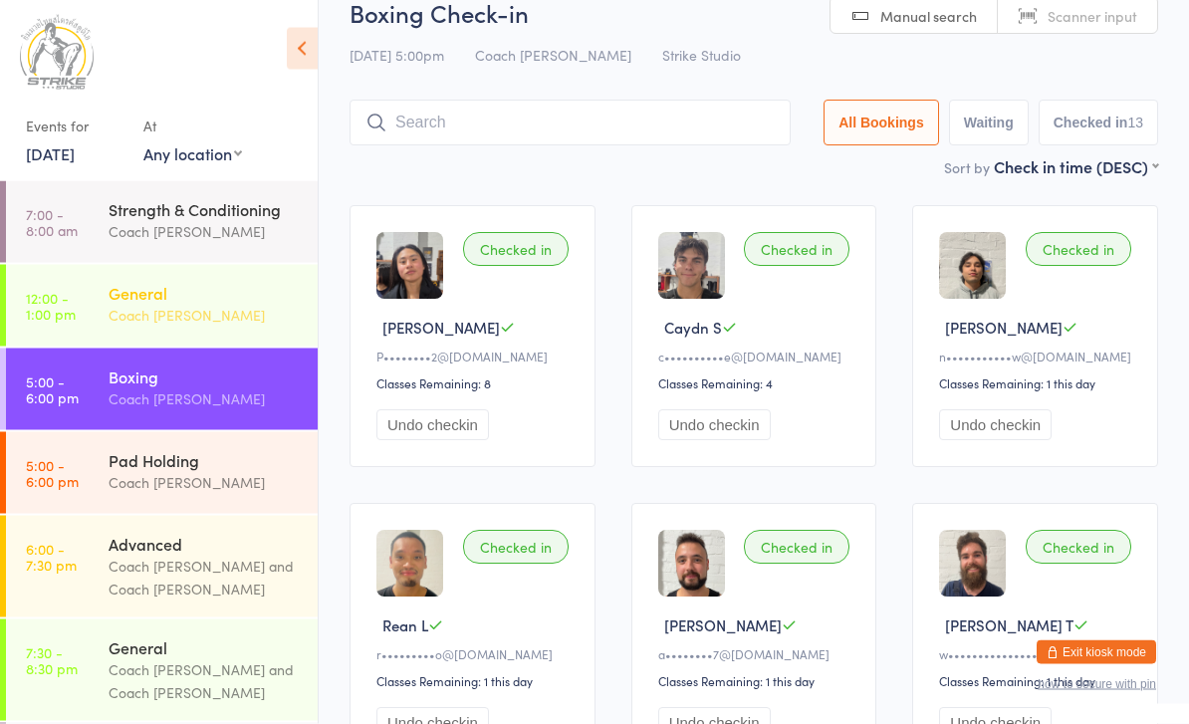
click at [143, 304] on div "General" at bounding box center [205, 293] width 192 height 22
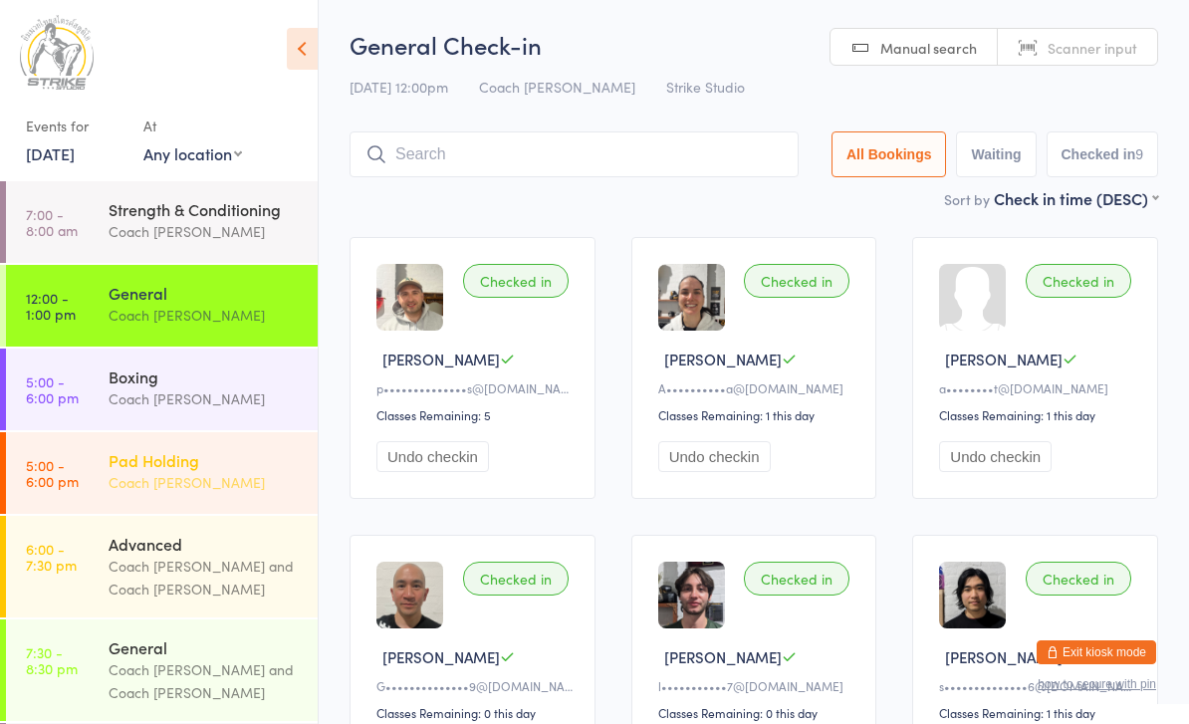
click at [166, 452] on div "Pad Holding" at bounding box center [205, 460] width 192 height 22
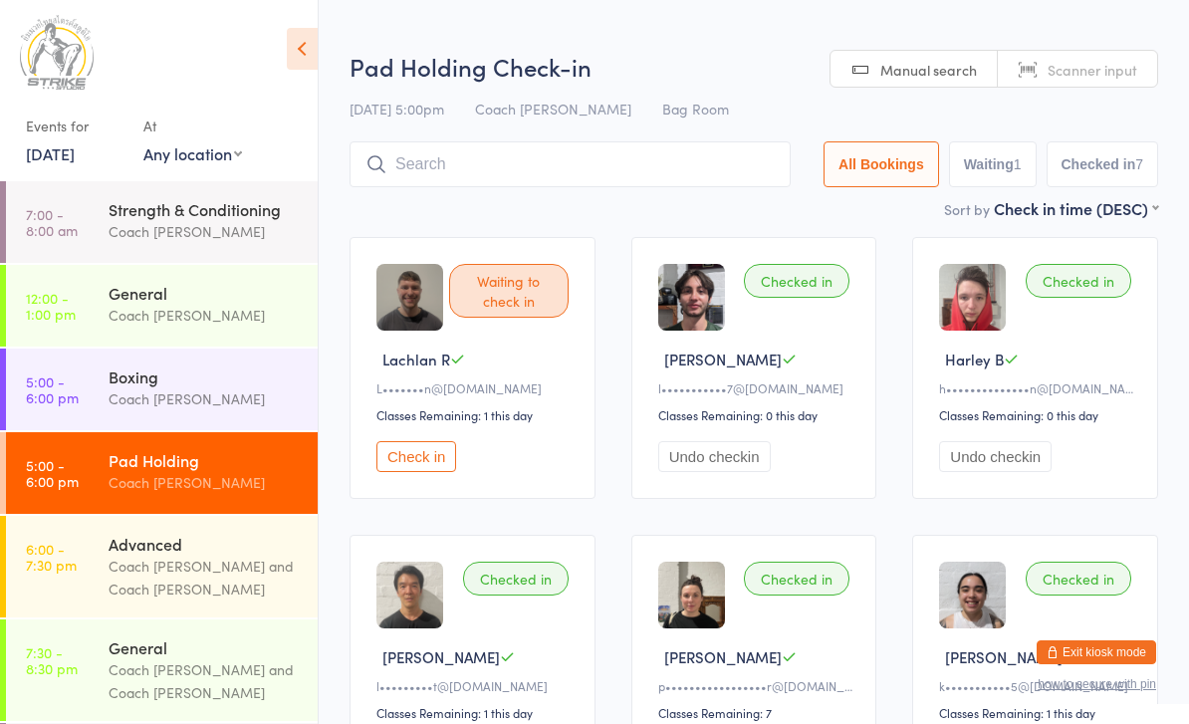
click at [401, 465] on button "Check in" at bounding box center [417, 456] width 80 height 31
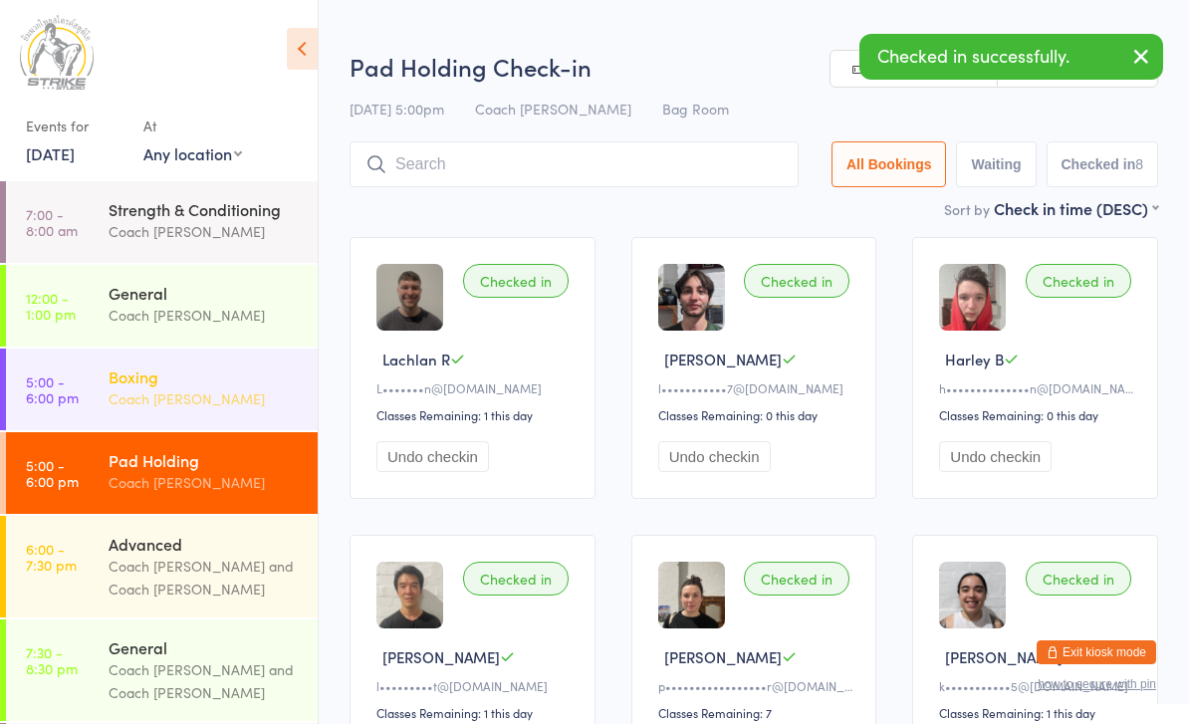
click at [148, 399] on div "Coach [PERSON_NAME]" at bounding box center [205, 399] width 192 height 23
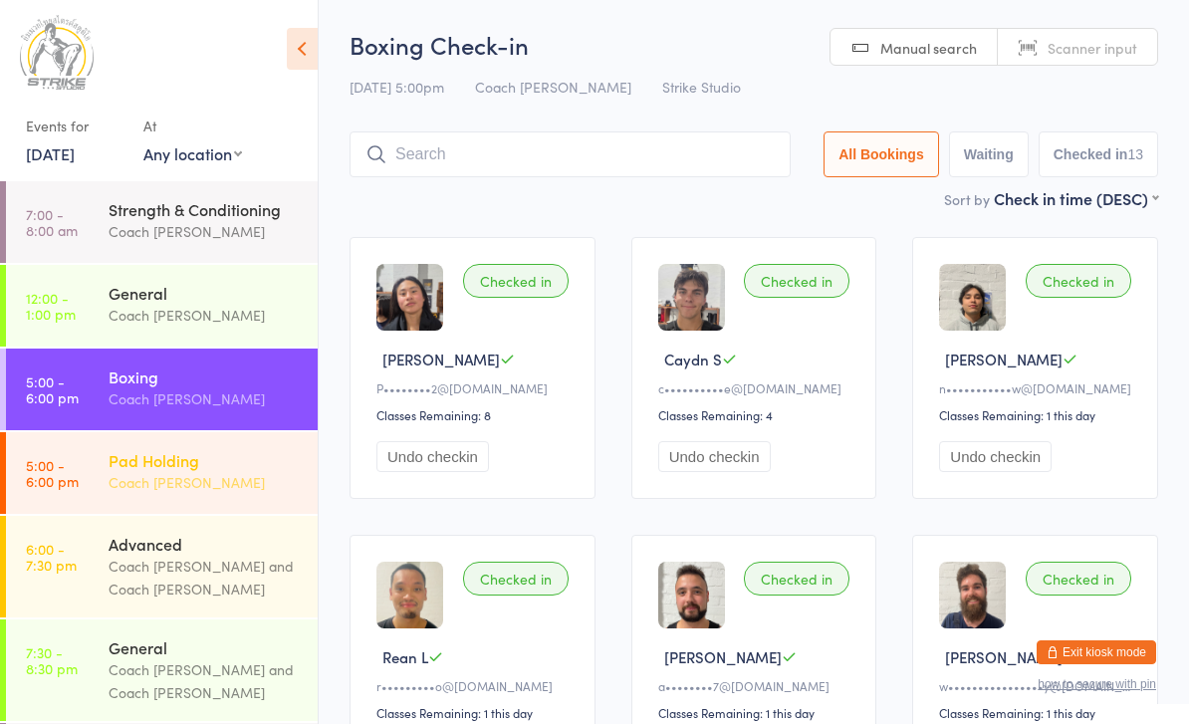
click at [142, 483] on div "Coach [PERSON_NAME]" at bounding box center [205, 482] width 192 height 23
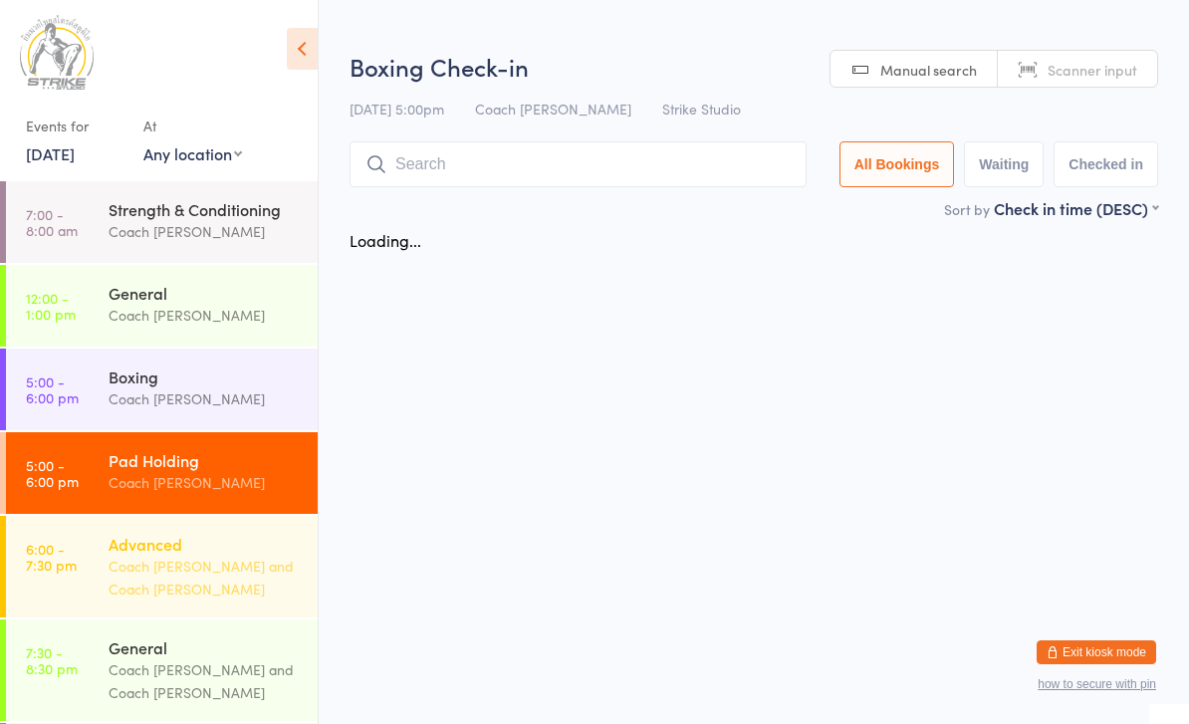
click at [137, 557] on div "Coach [PERSON_NAME] and Coach [PERSON_NAME]" at bounding box center [205, 578] width 192 height 46
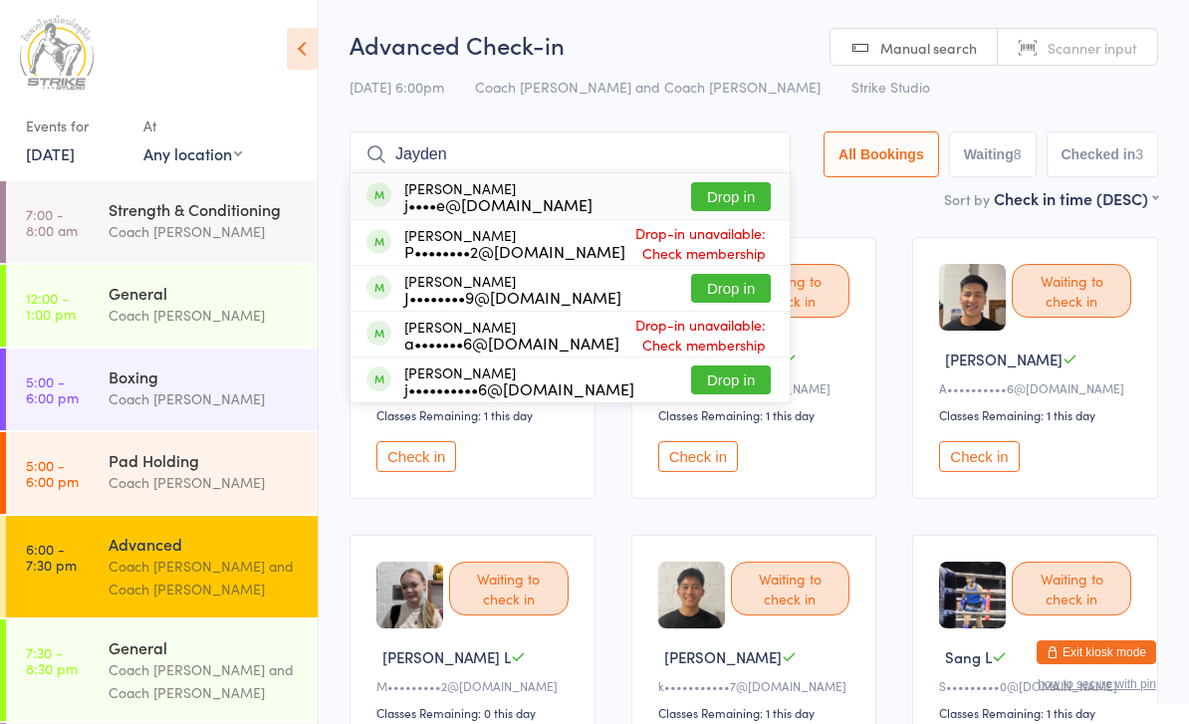
type input "Jayden"
click at [730, 201] on button "Drop in" at bounding box center [731, 196] width 80 height 29
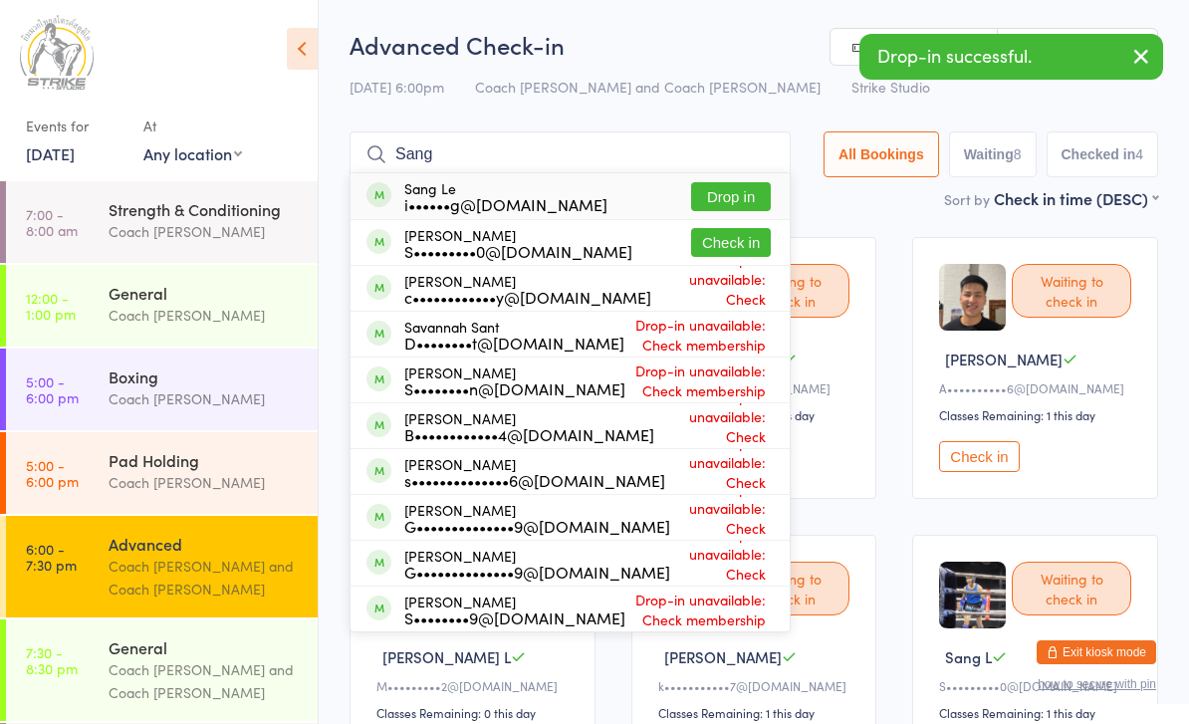
type input "Sang"
click at [723, 201] on button "Drop in" at bounding box center [731, 196] width 80 height 29
type input "Sang"
click at [749, 247] on button "Check in" at bounding box center [731, 242] width 80 height 29
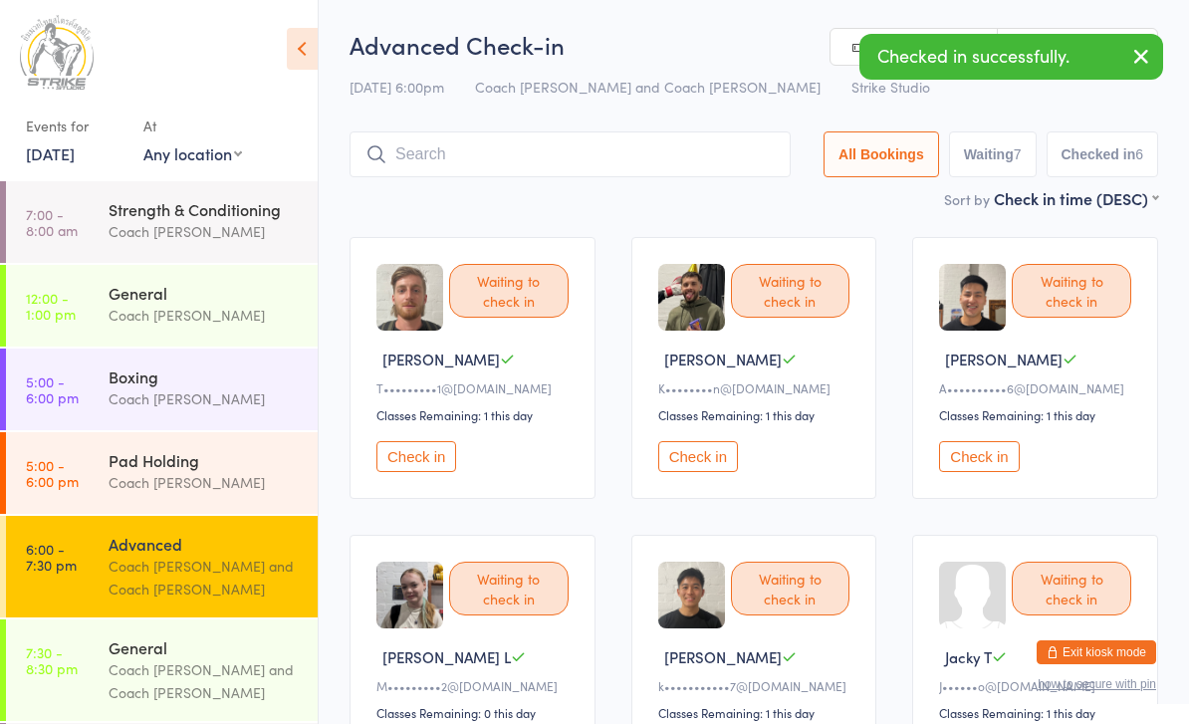
click at [594, 155] on input "search" at bounding box center [570, 154] width 441 height 46
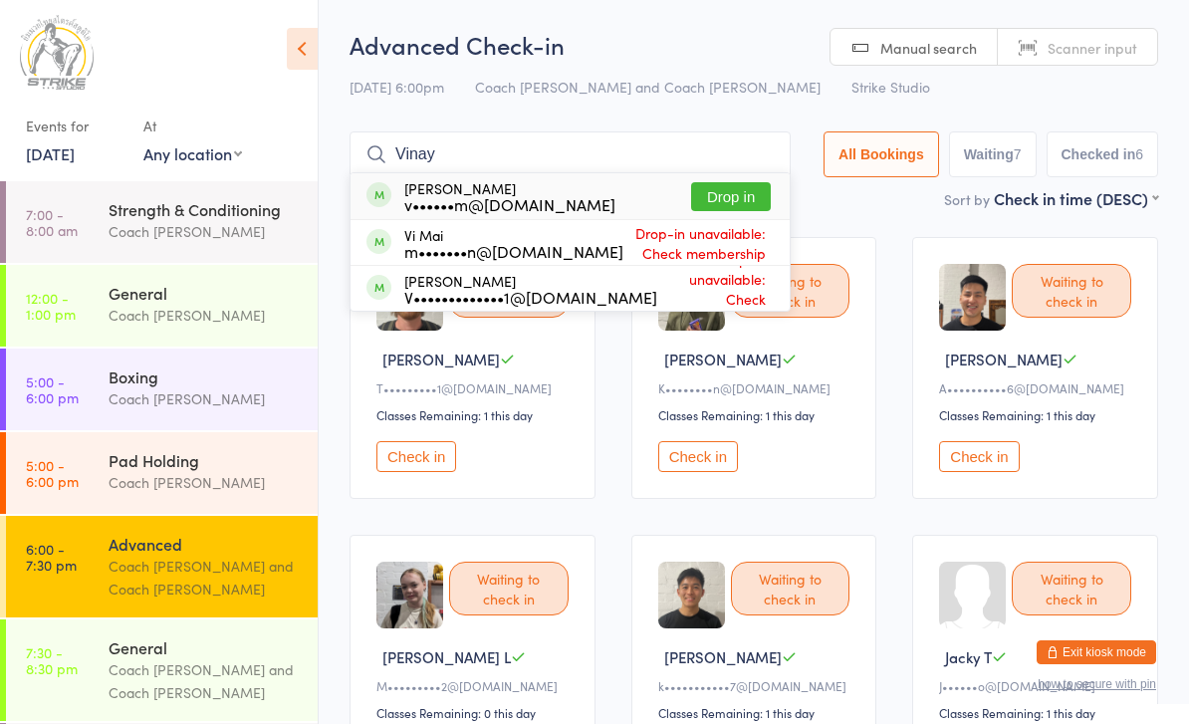
type input "Vinay"
click at [720, 204] on button "Drop in" at bounding box center [731, 196] width 80 height 29
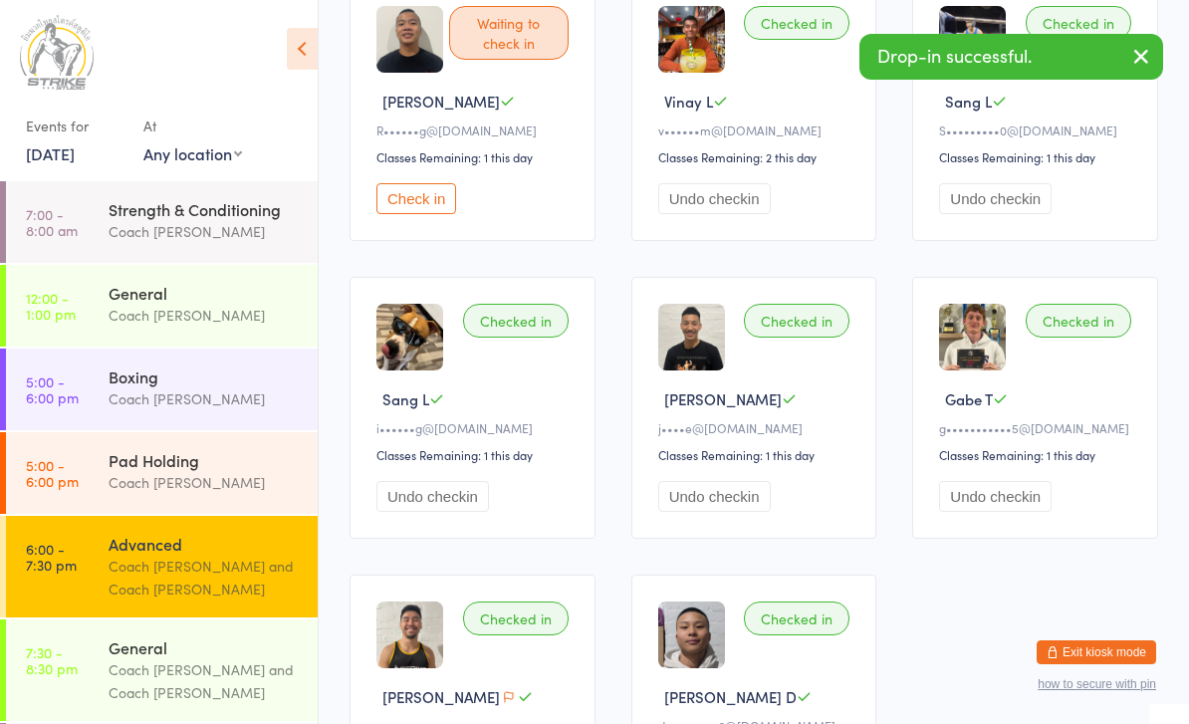
scroll to position [813, 0]
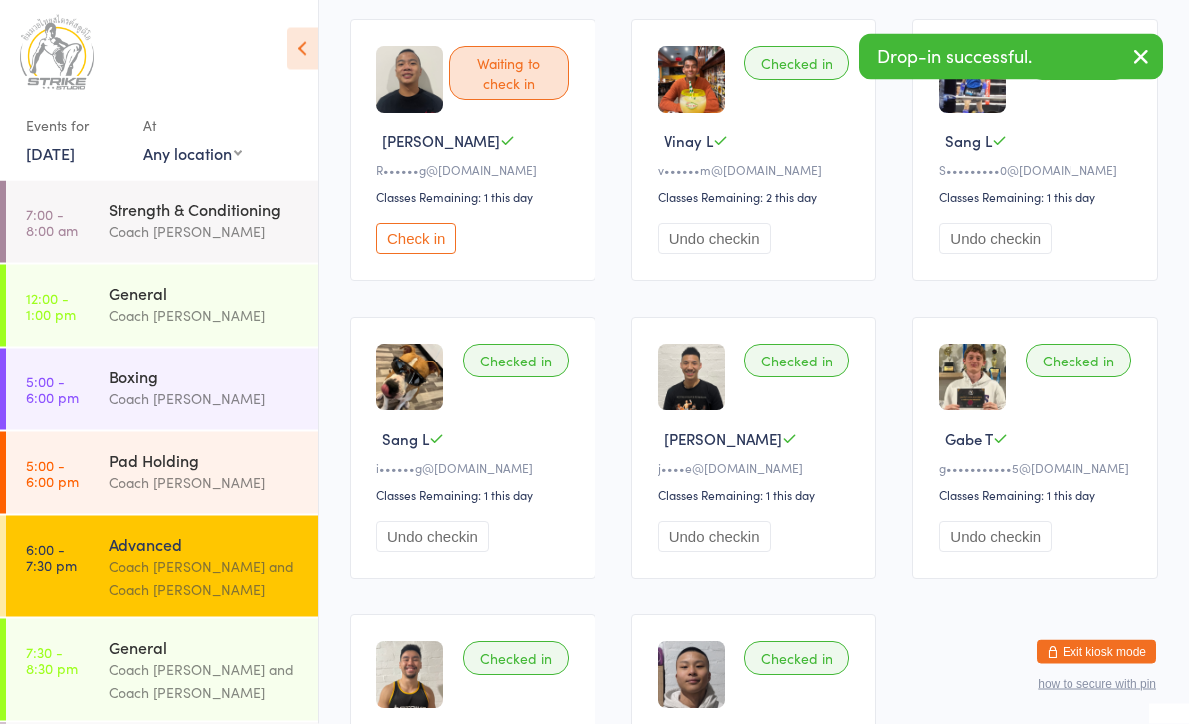
click at [752, 255] on button "Undo checkin" at bounding box center [714, 239] width 113 height 31
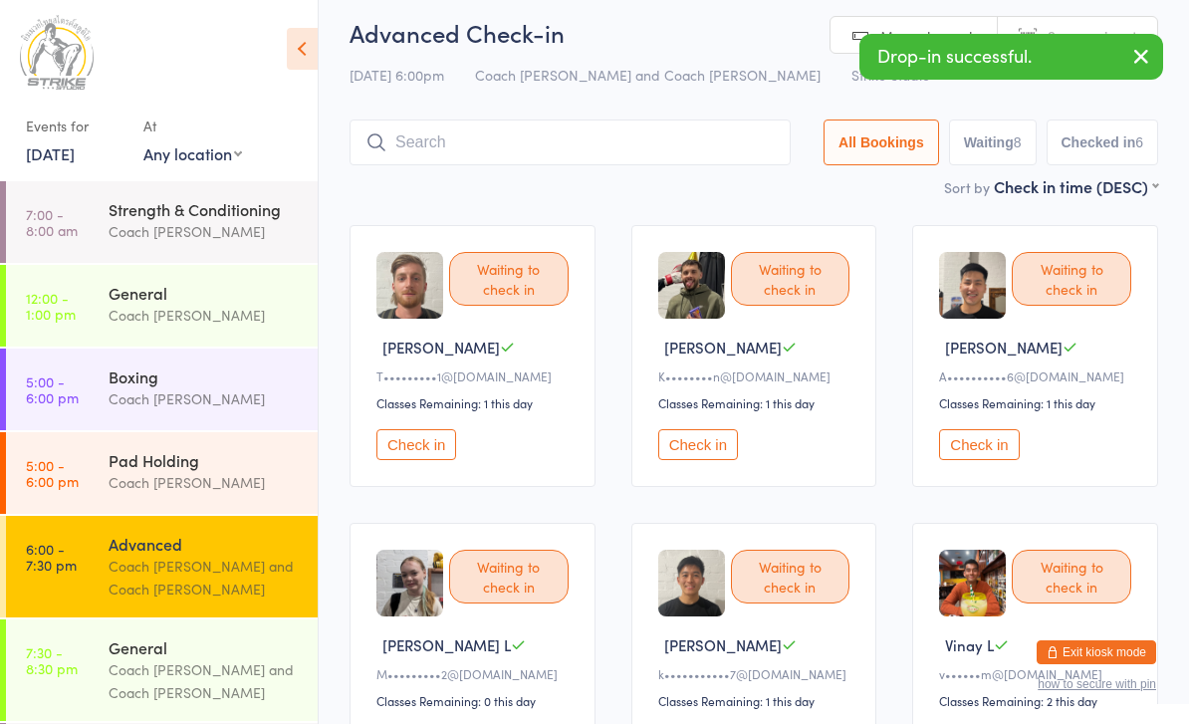
scroll to position [0, 0]
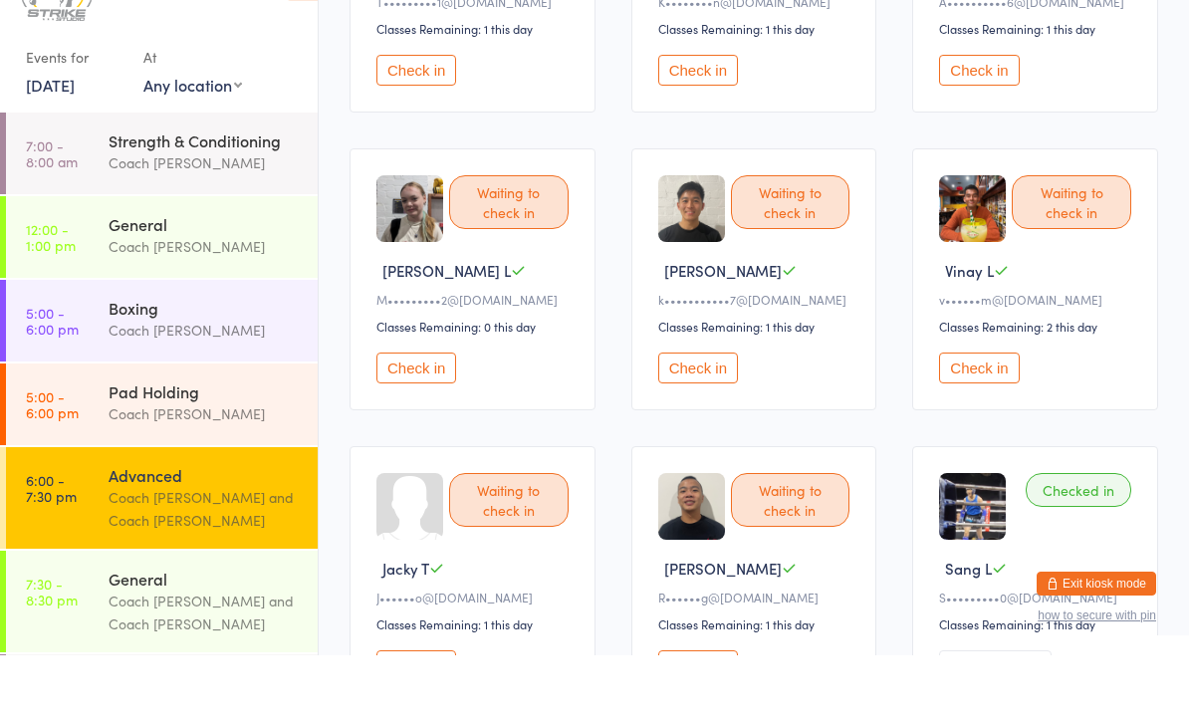
scroll to position [474, 0]
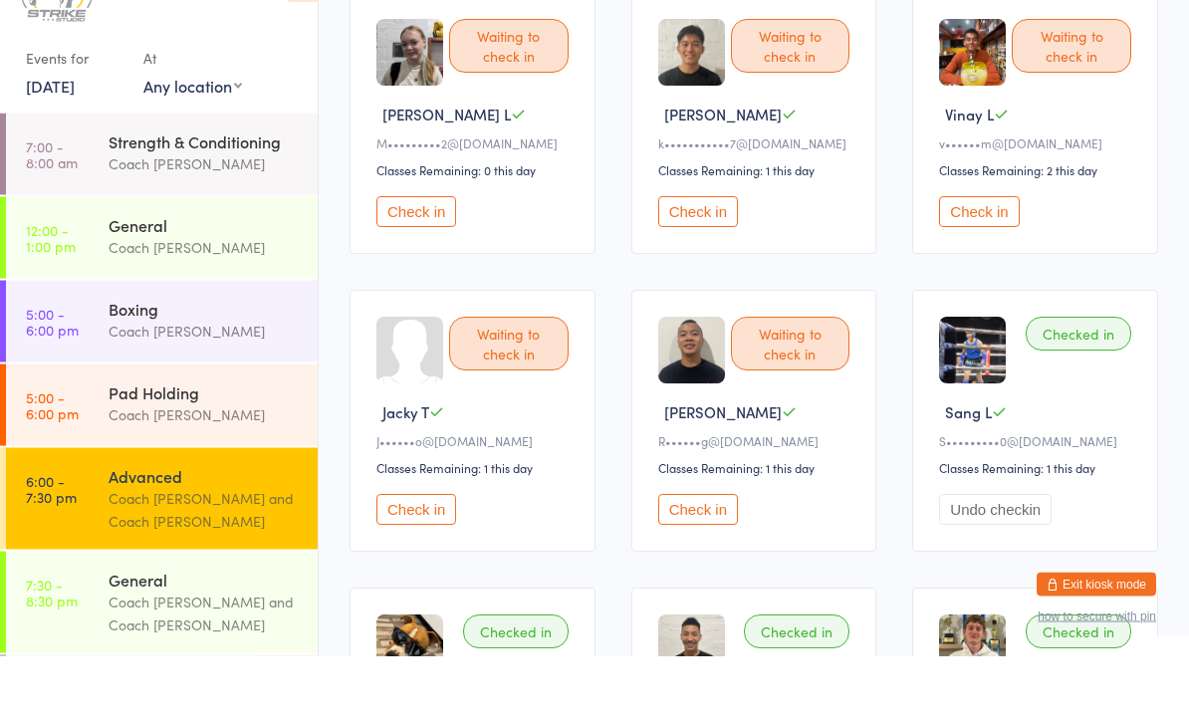
click at [692, 563] on button "Check in" at bounding box center [698, 578] width 80 height 31
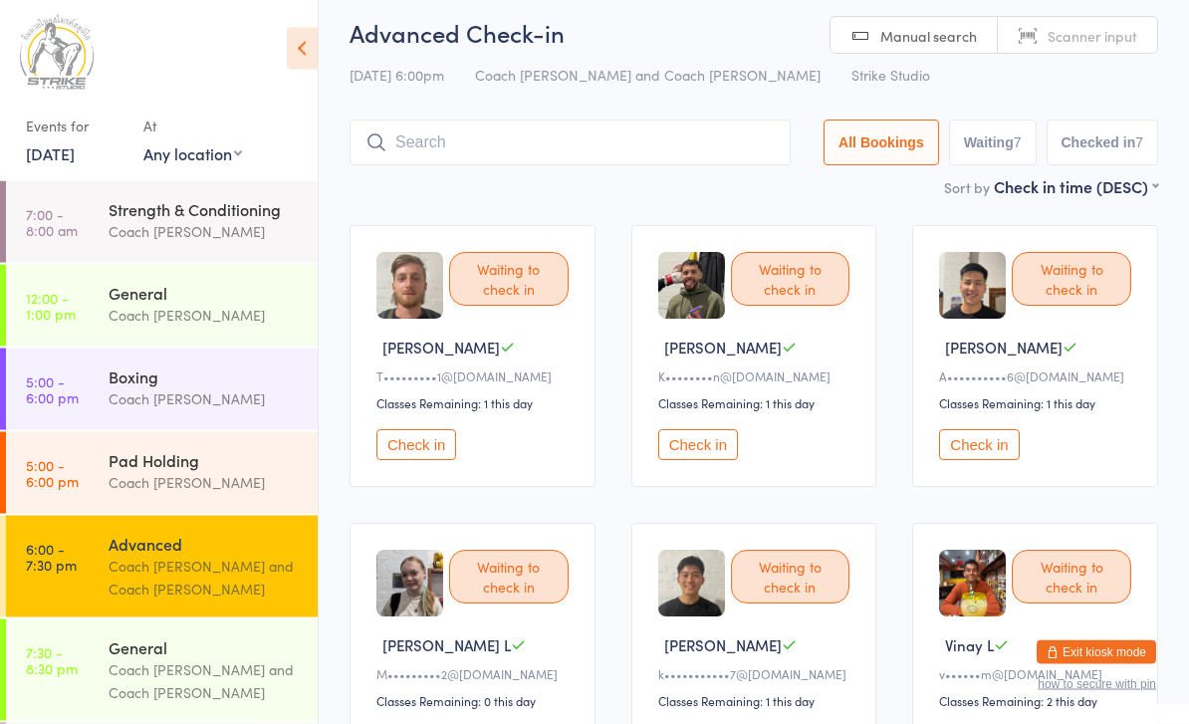
scroll to position [0, 0]
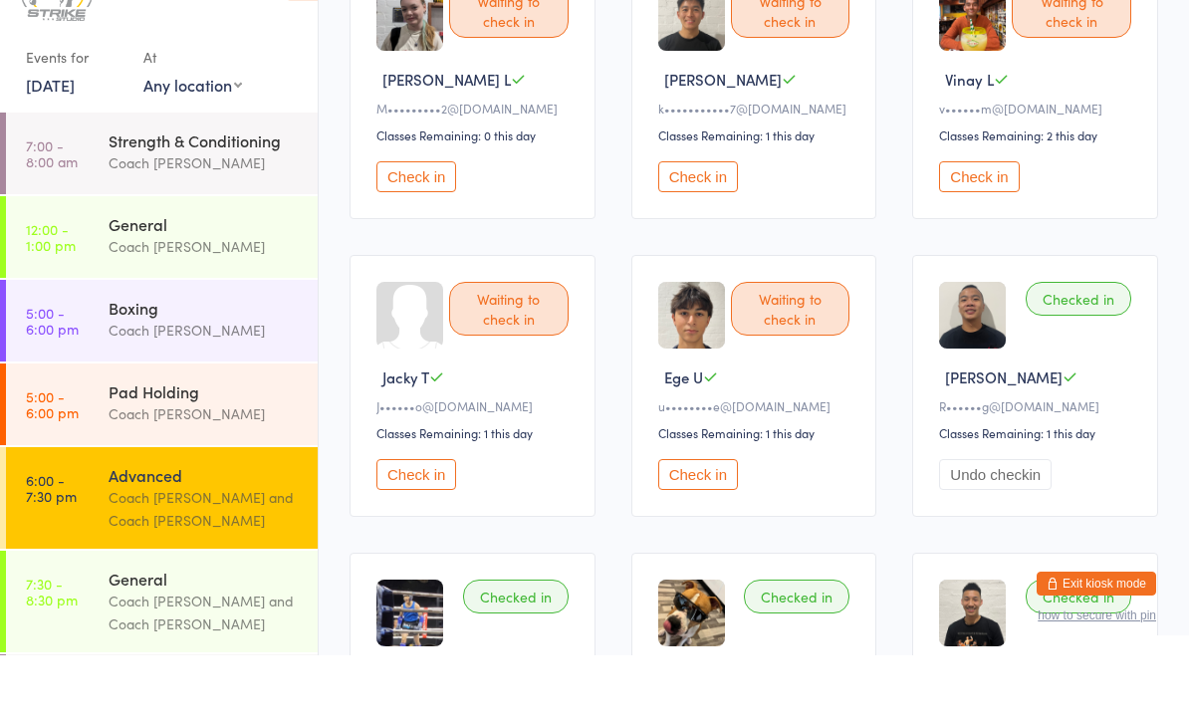
scroll to position [548, 0]
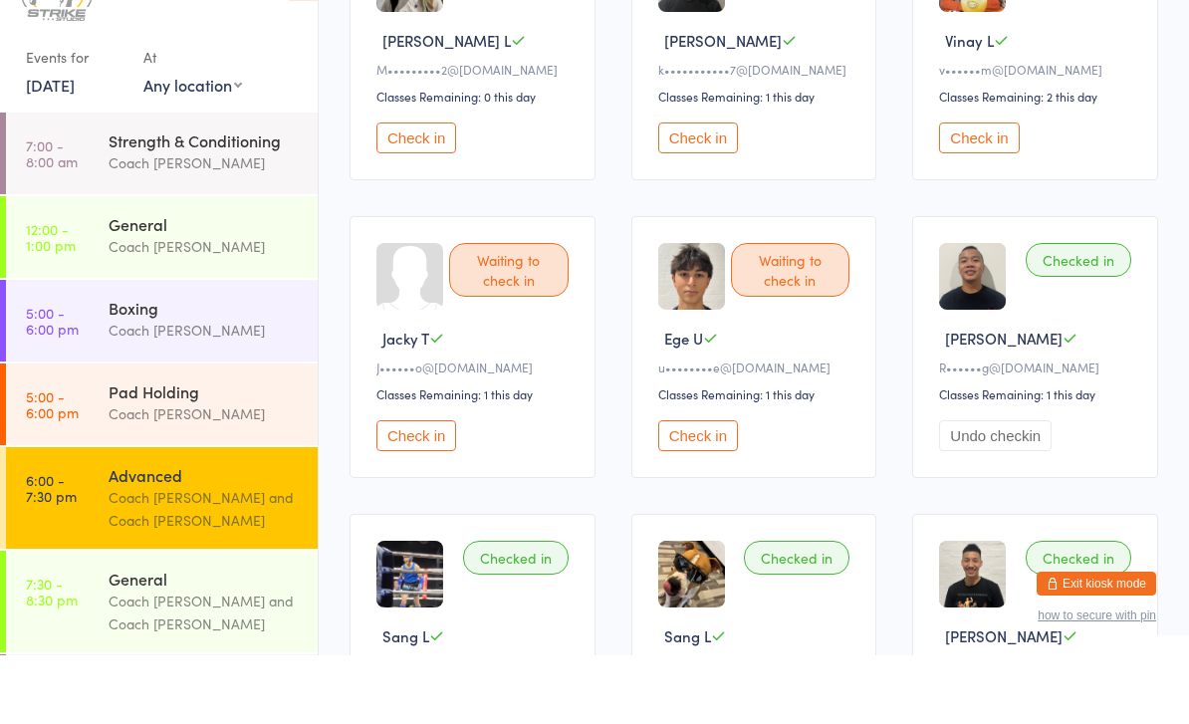
click at [704, 489] on button "Check in" at bounding box center [698, 504] width 80 height 31
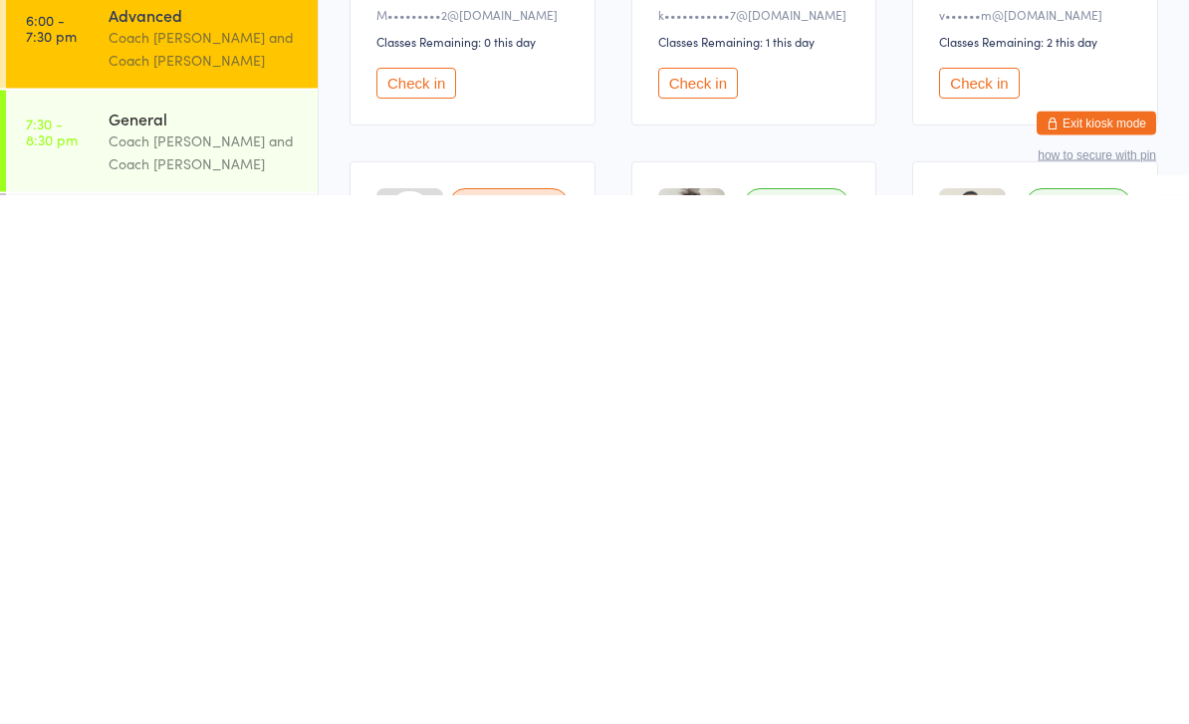
scroll to position [0, 0]
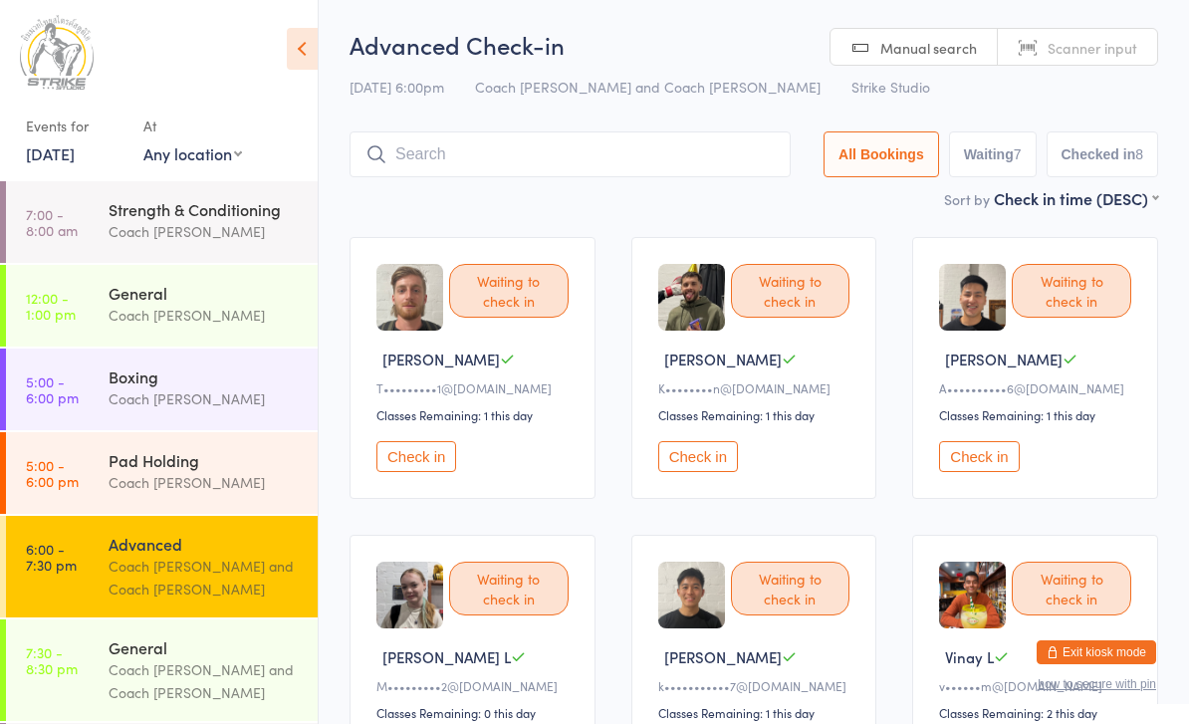
click at [702, 437] on div "Waiting to check in Kyle H K••••••••n@gmail.com Classes Remaining: 1 this day C…" at bounding box center [755, 368] width 246 height 262
click at [694, 472] on button "Check in" at bounding box center [698, 456] width 80 height 31
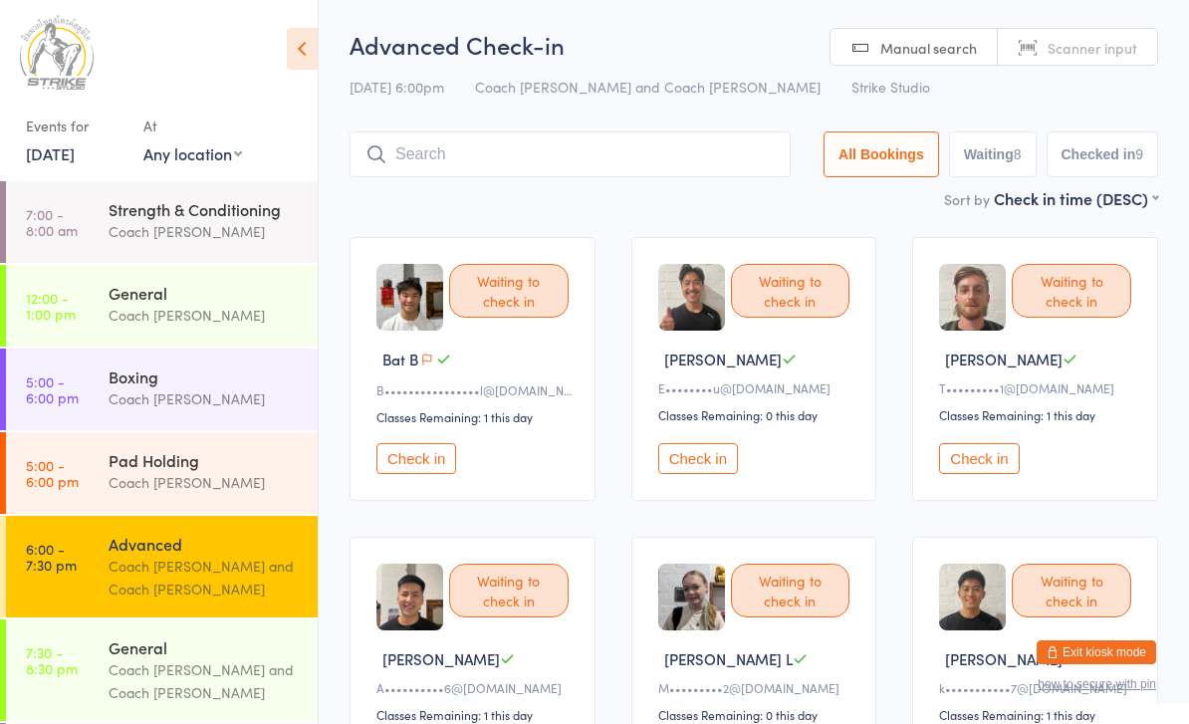
click at [518, 135] on input "search" at bounding box center [570, 154] width 441 height 46
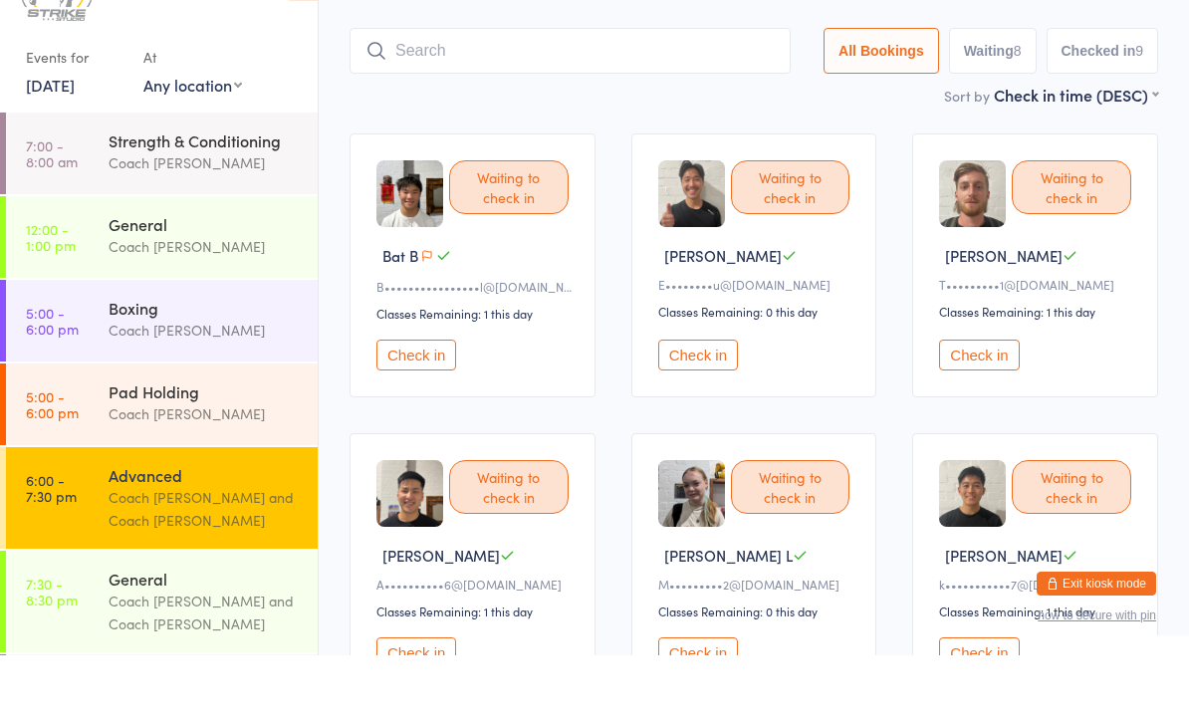
scroll to position [65, 0]
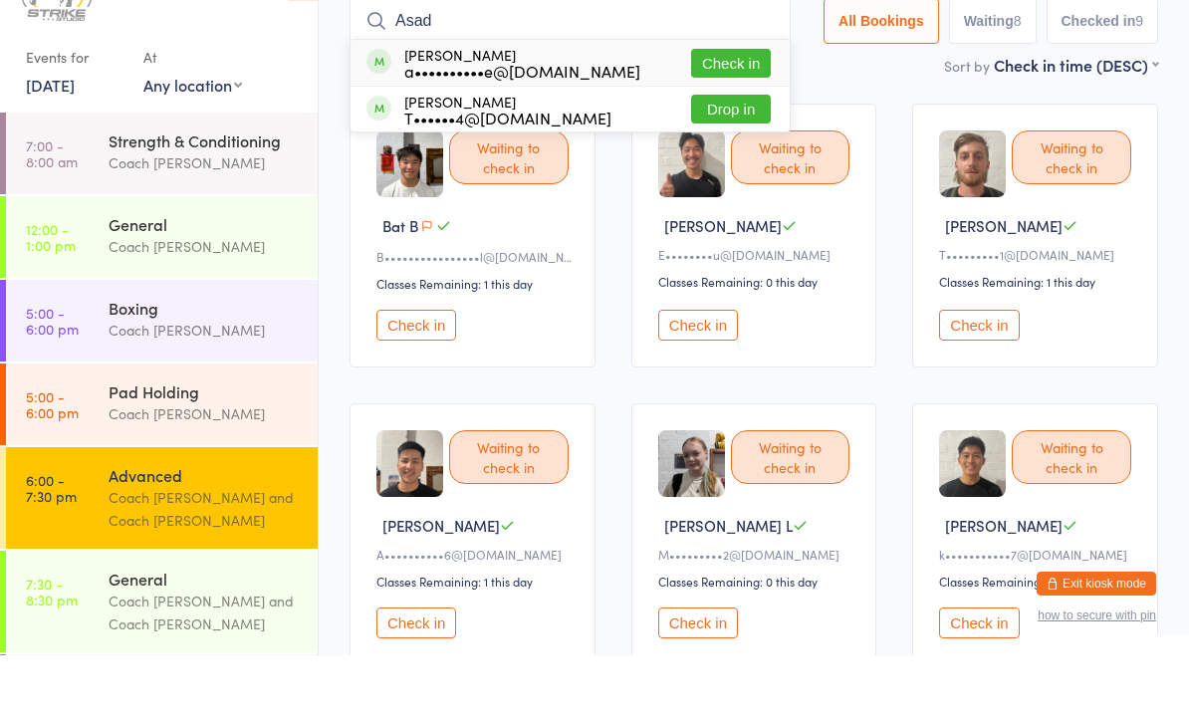
type input "Asad"
click at [734, 118] on button "Check in" at bounding box center [731, 132] width 80 height 29
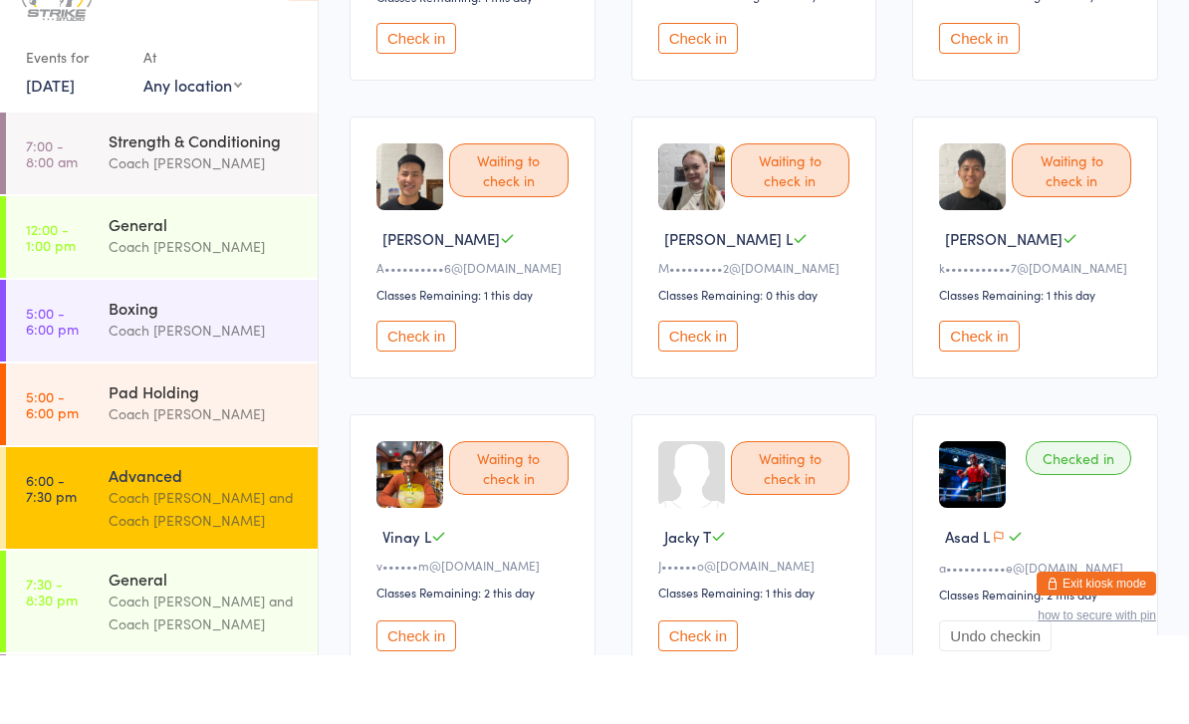
scroll to position [356, 0]
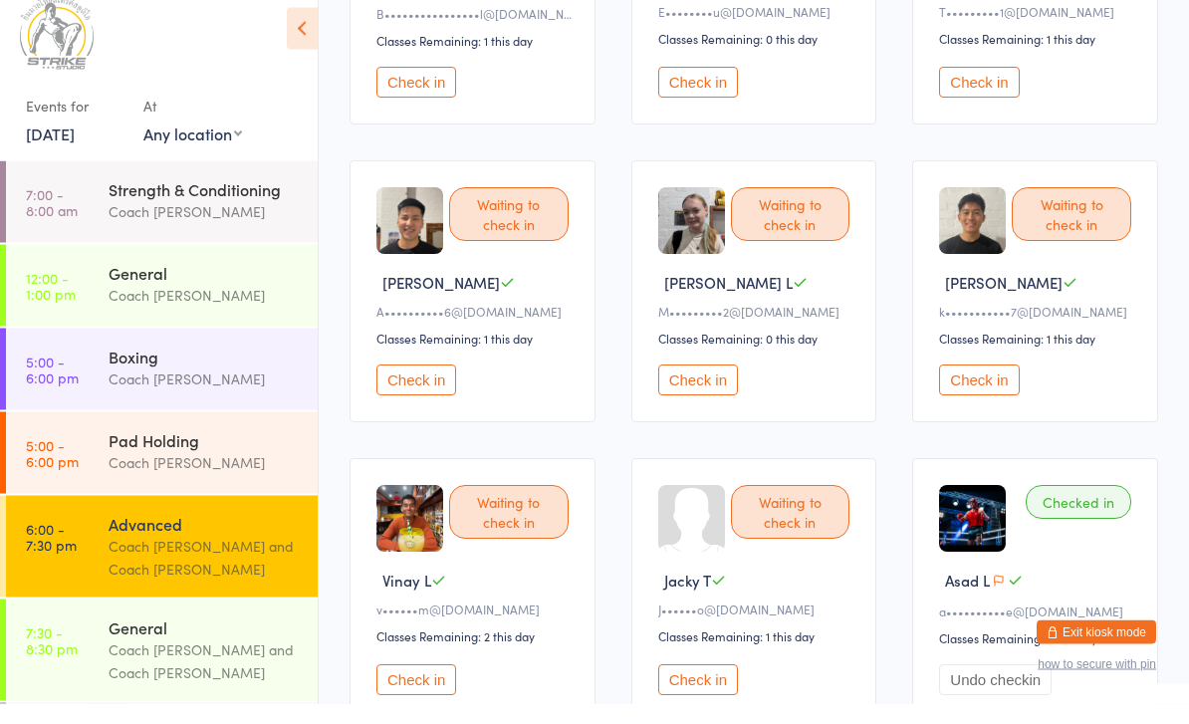
click at [976, 399] on button "Check in" at bounding box center [979, 401] width 80 height 31
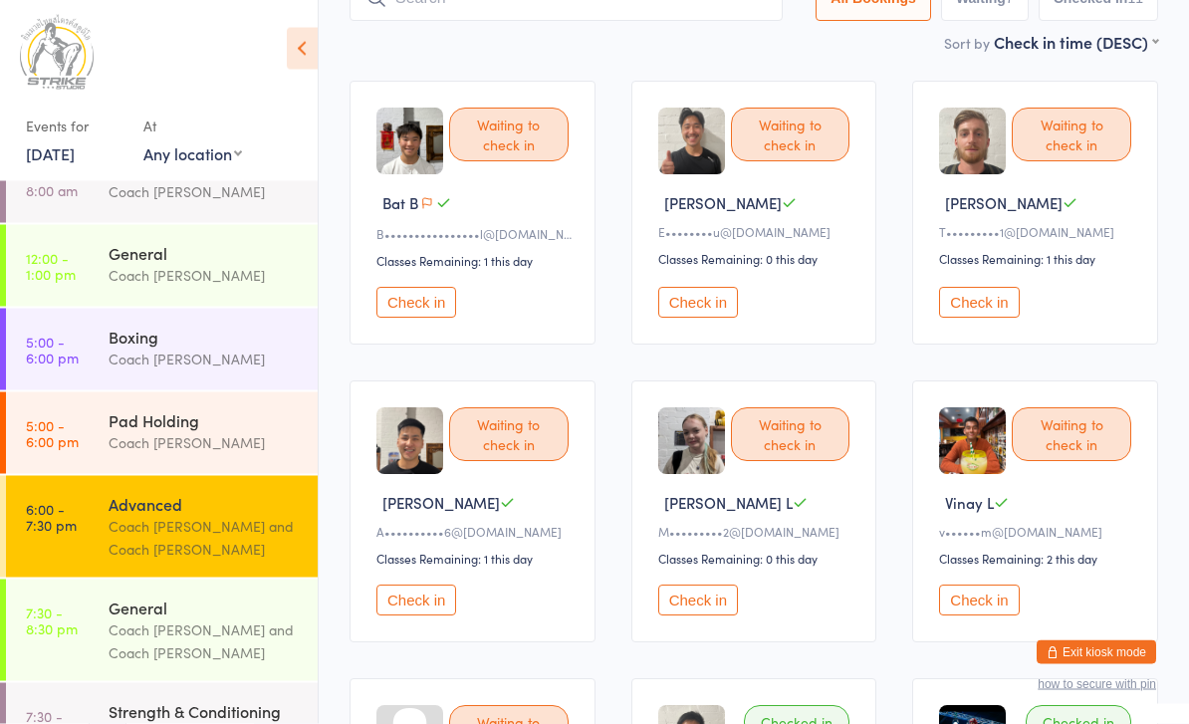
scroll to position [62, 0]
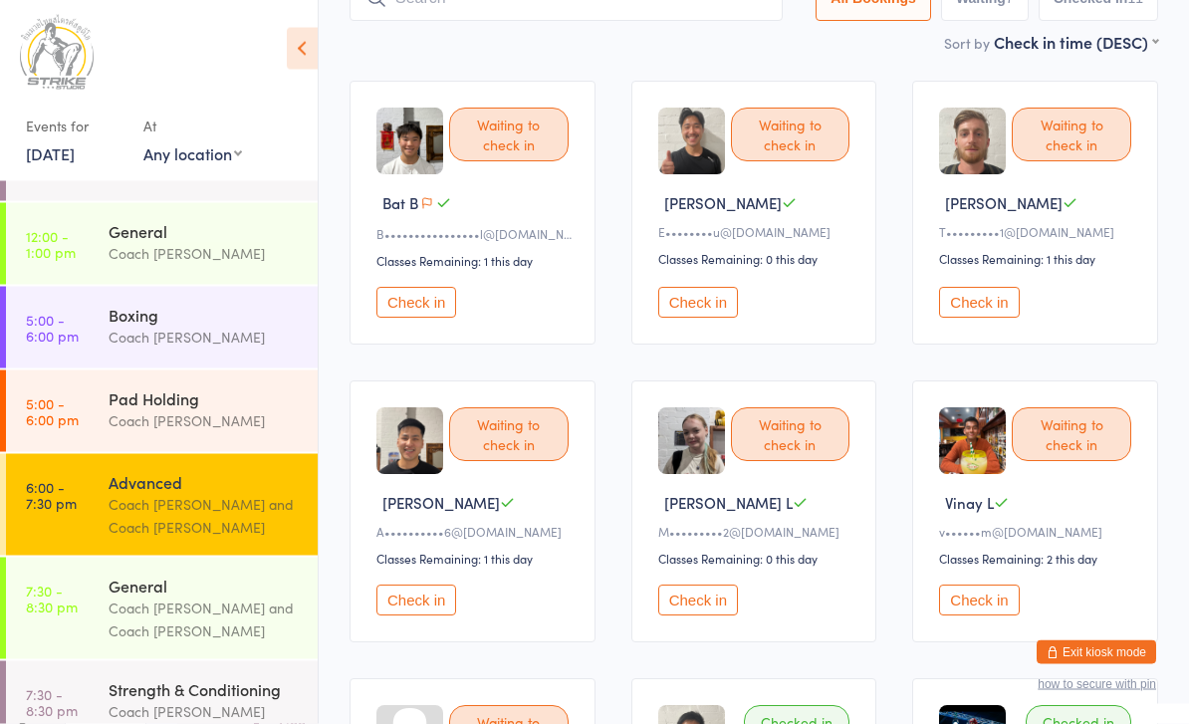
click at [254, 514] on div "Coach [PERSON_NAME] and Coach [PERSON_NAME]" at bounding box center [205, 516] width 192 height 46
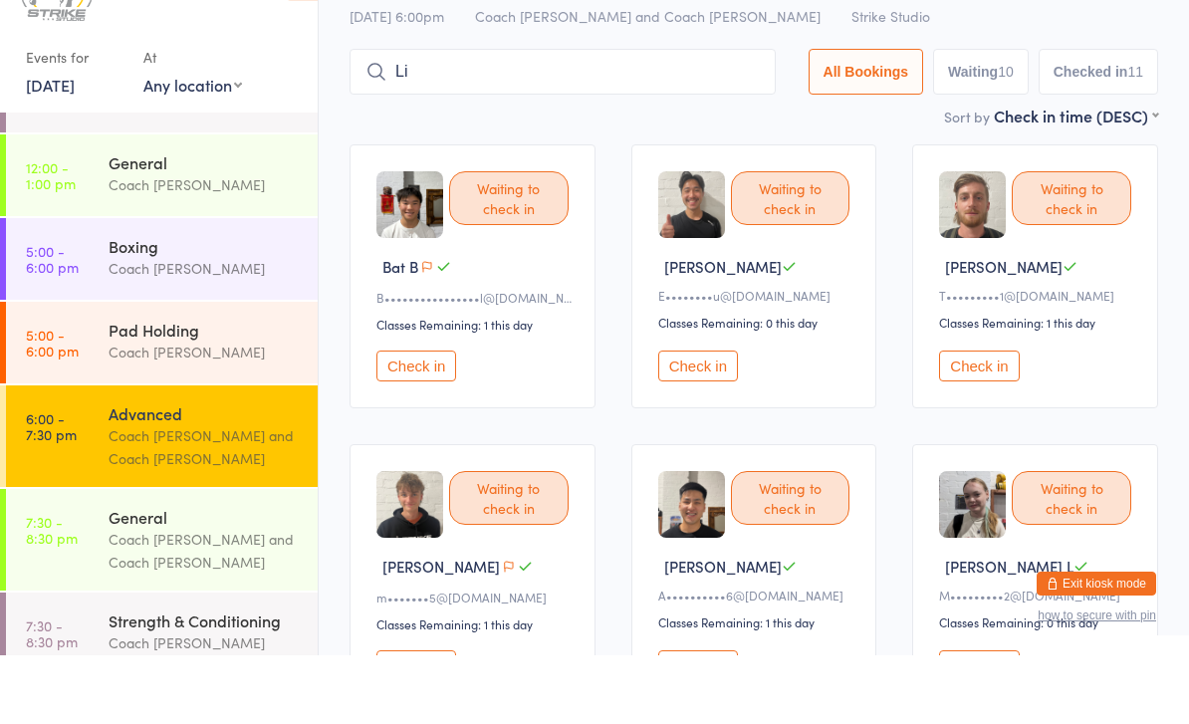
scroll to position [26, 0]
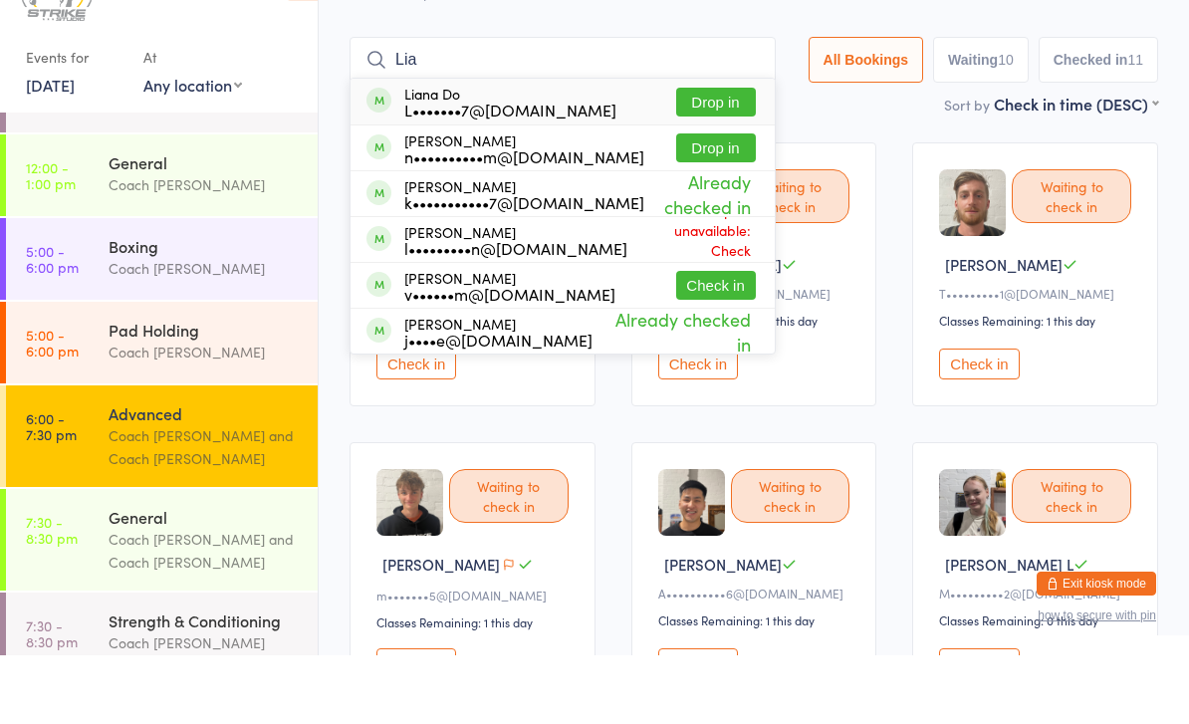
type input "Lia"
click at [731, 156] on button "Drop in" at bounding box center [716, 170] width 80 height 29
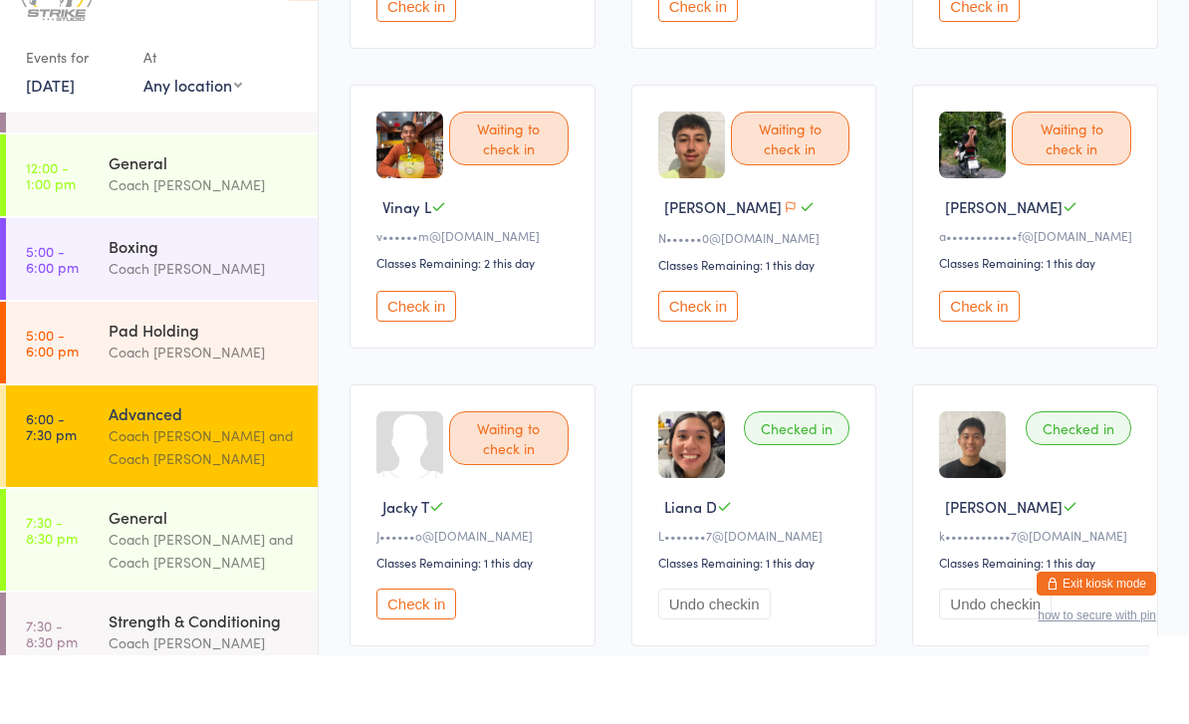
scroll to position [741, 0]
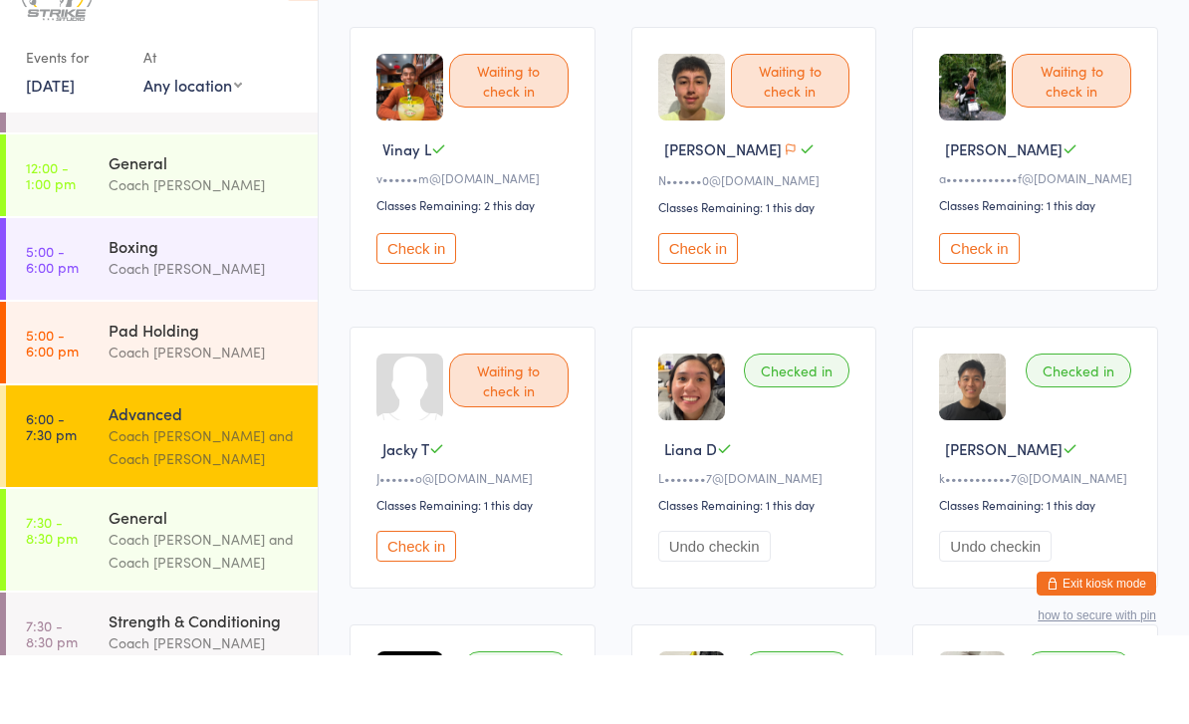
click at [967, 302] on button "Check in" at bounding box center [979, 317] width 80 height 31
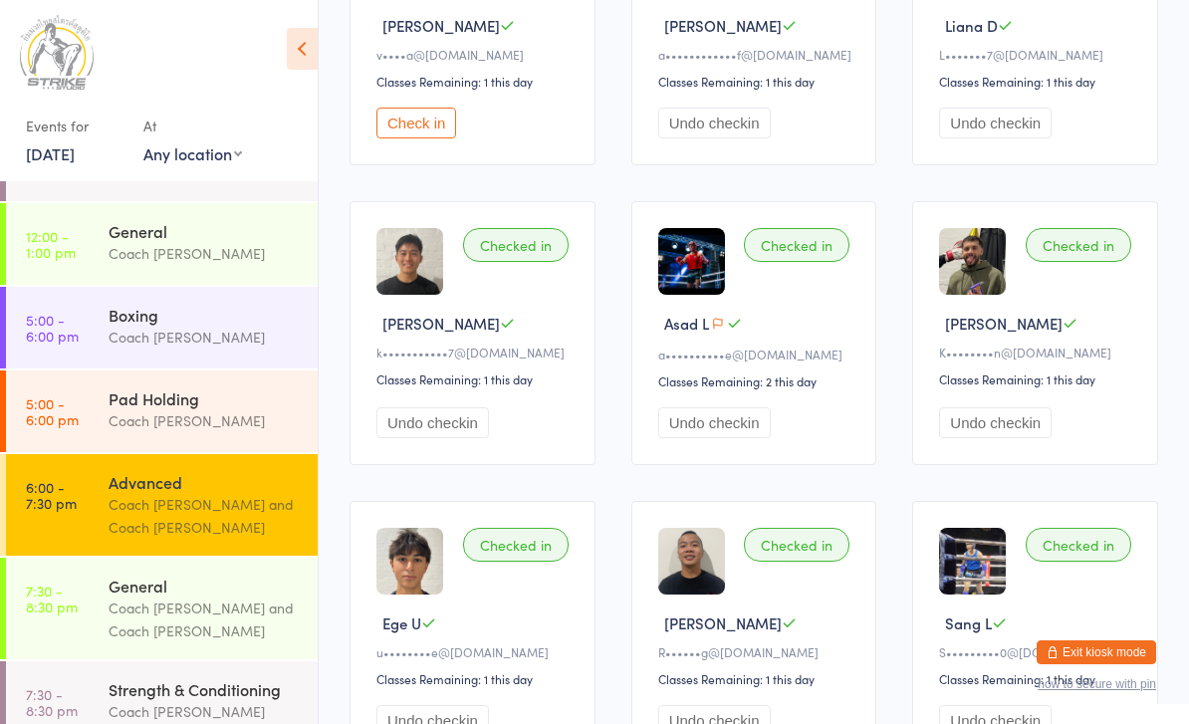
scroll to position [1232, 0]
click at [238, 511] on div "Coach [PERSON_NAME] and Coach [PERSON_NAME]" at bounding box center [205, 516] width 192 height 46
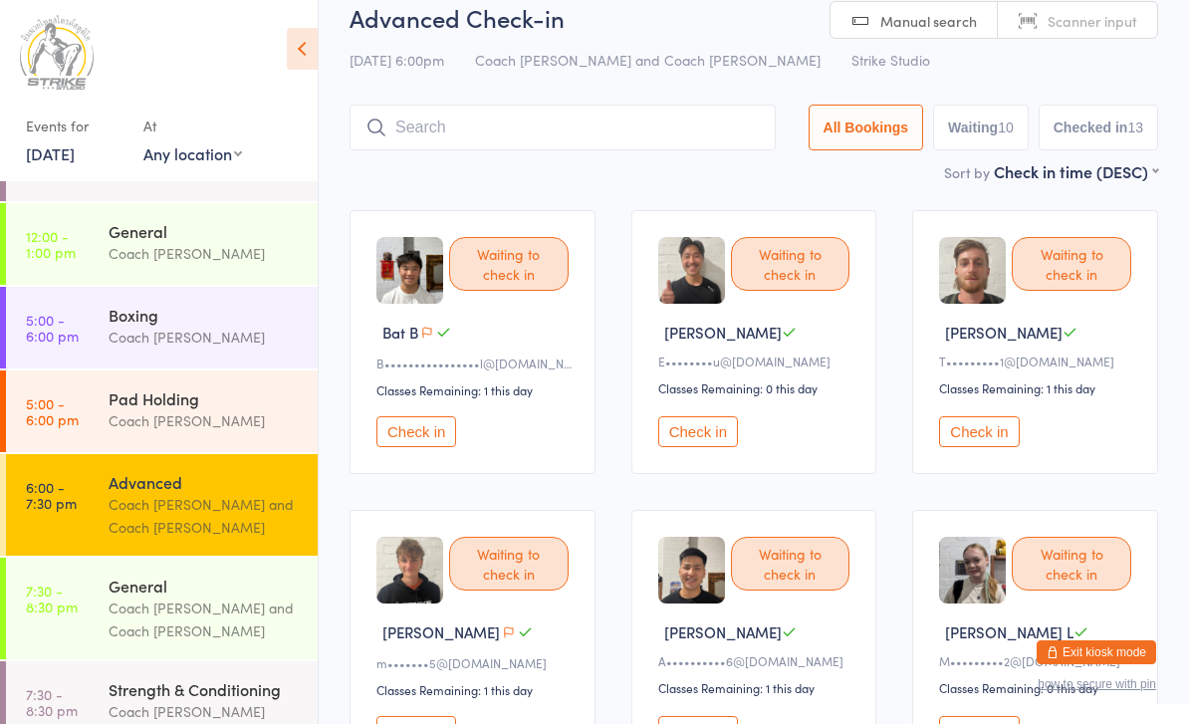
scroll to position [0, 0]
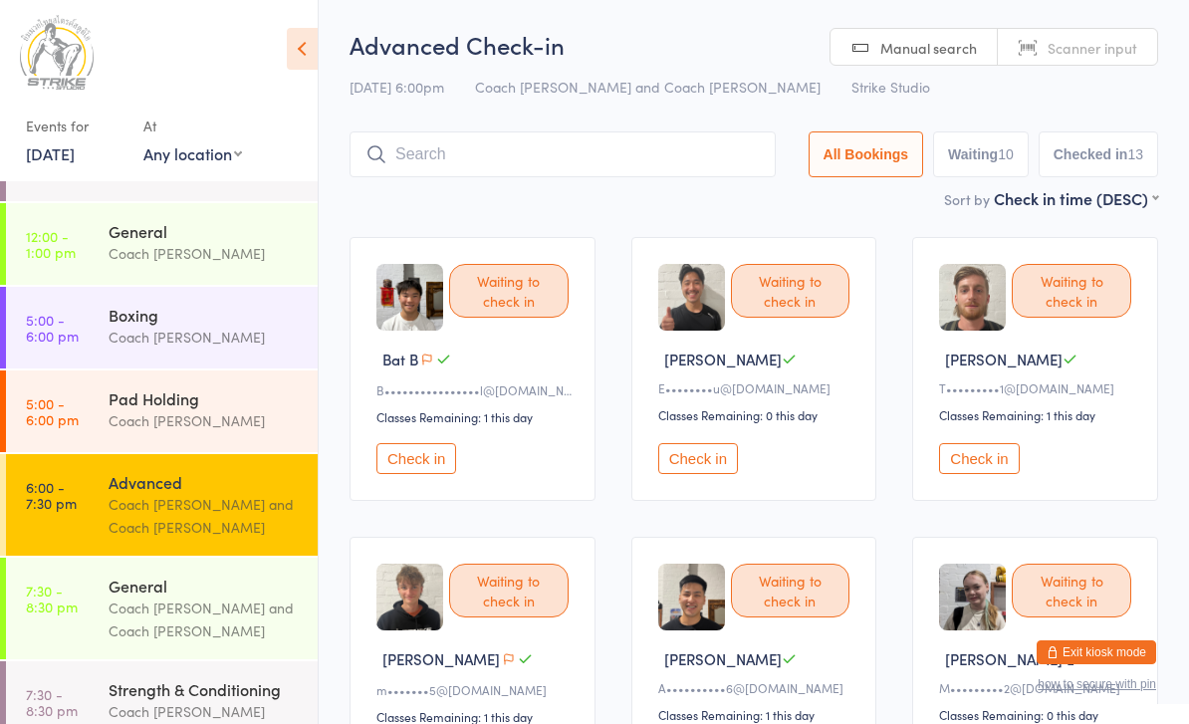
click at [938, 53] on span "Manual search" at bounding box center [929, 48] width 97 height 20
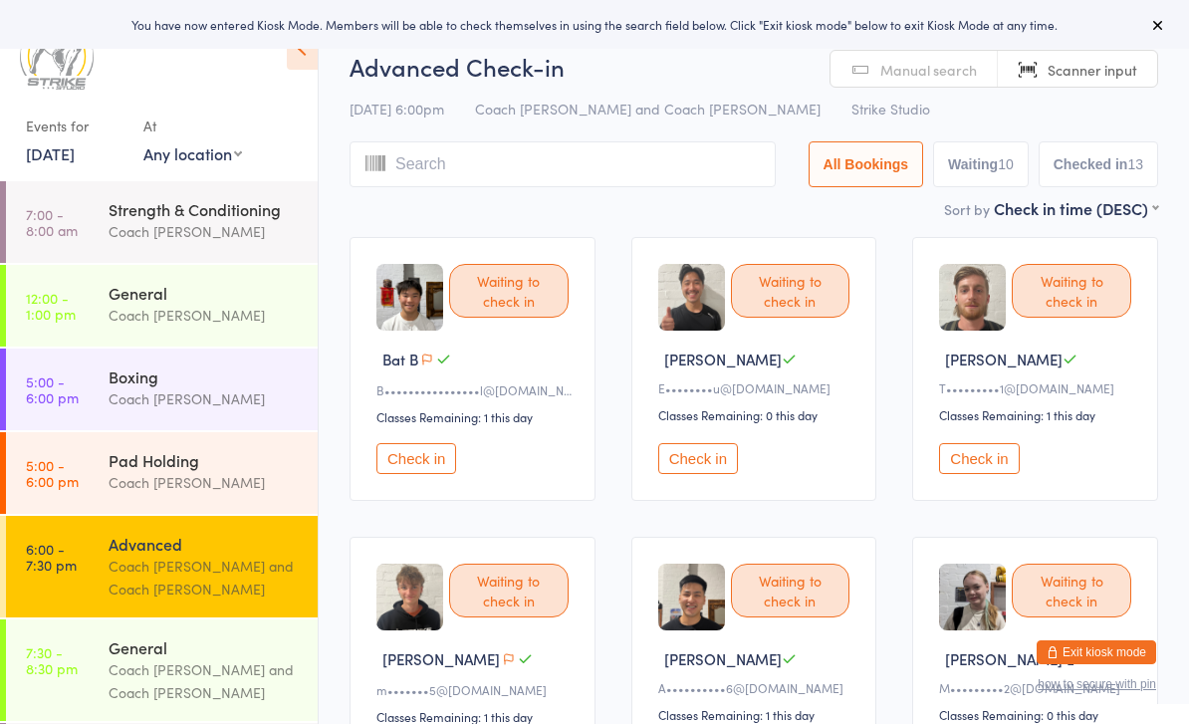
click at [939, 71] on span "Manual search" at bounding box center [929, 70] width 97 height 20
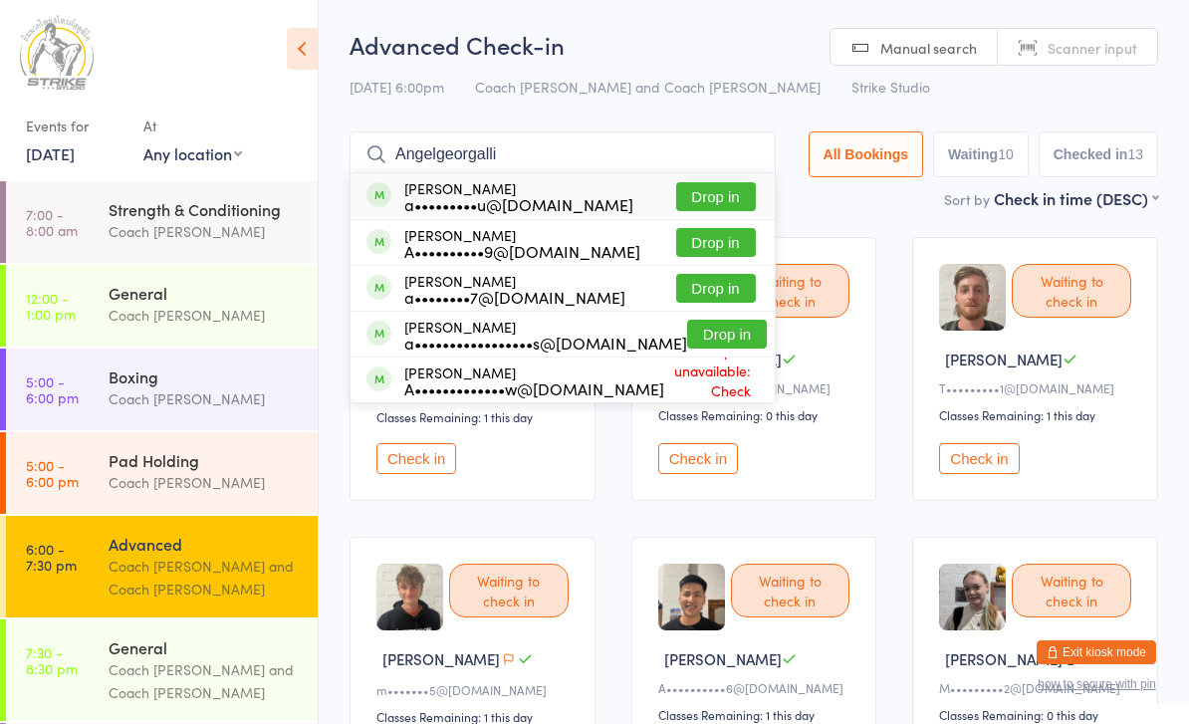
type input "Angelgeorgallis"
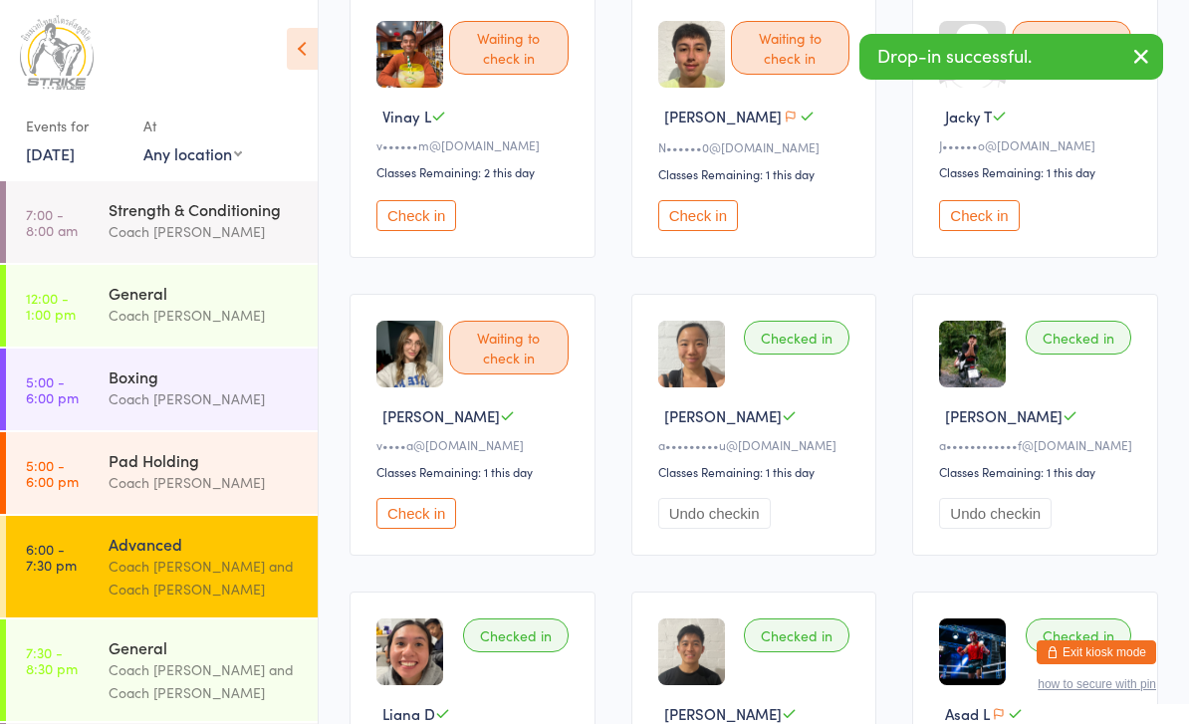
scroll to position [841, 0]
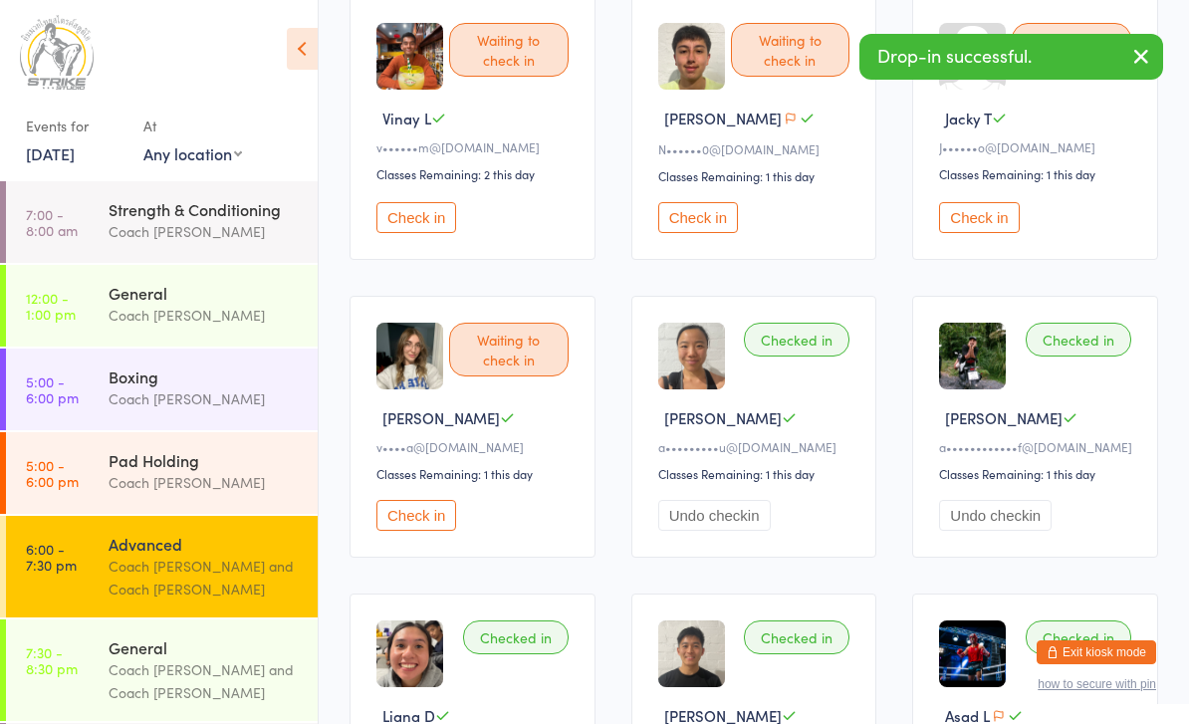
click at [732, 531] on button "Undo checkin" at bounding box center [714, 515] width 113 height 31
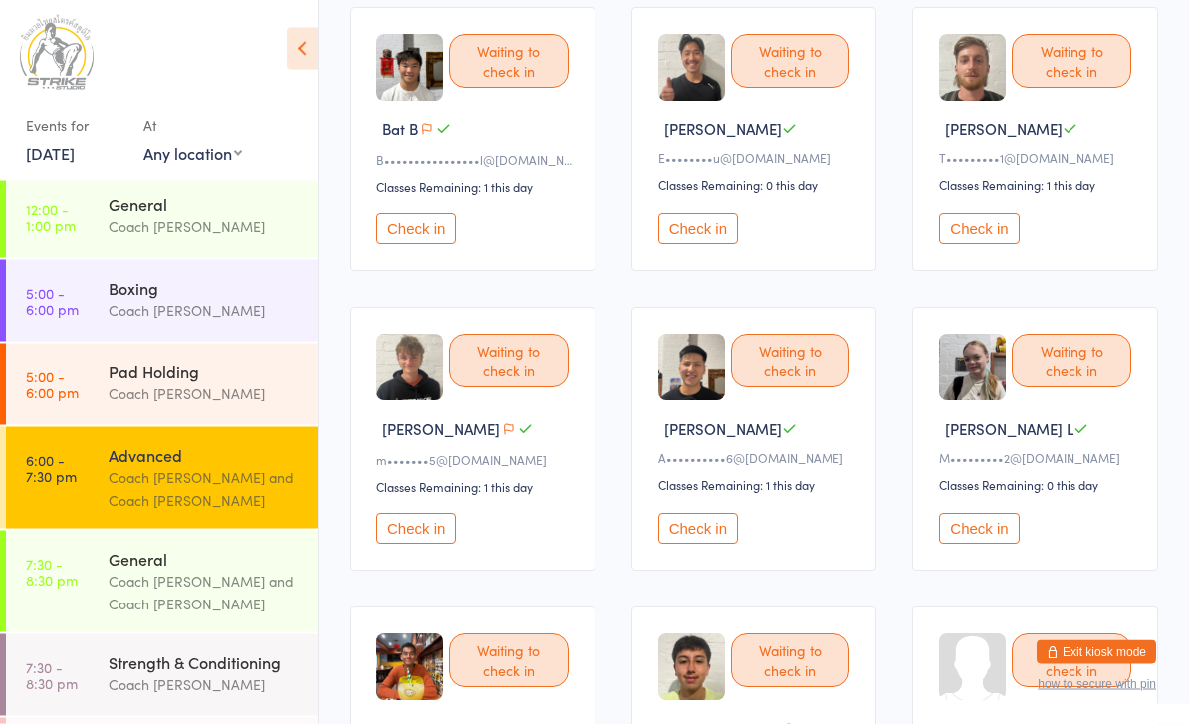
scroll to position [213, 0]
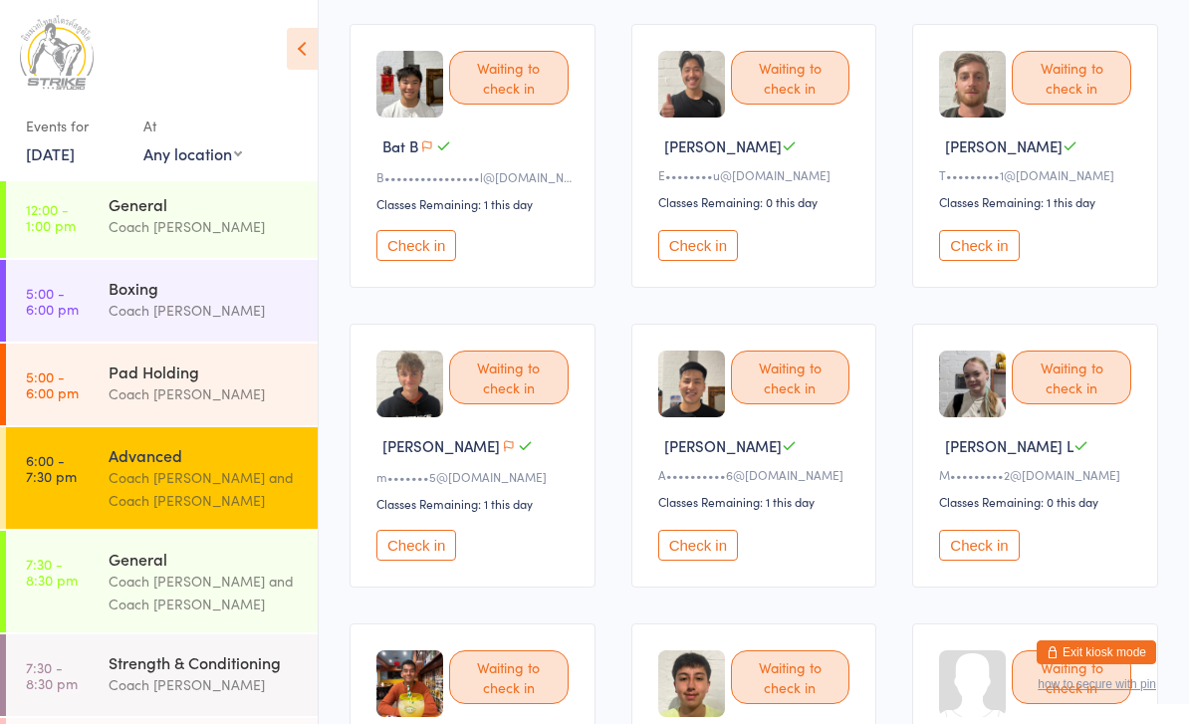
click at [995, 561] on button "Check in" at bounding box center [979, 545] width 80 height 31
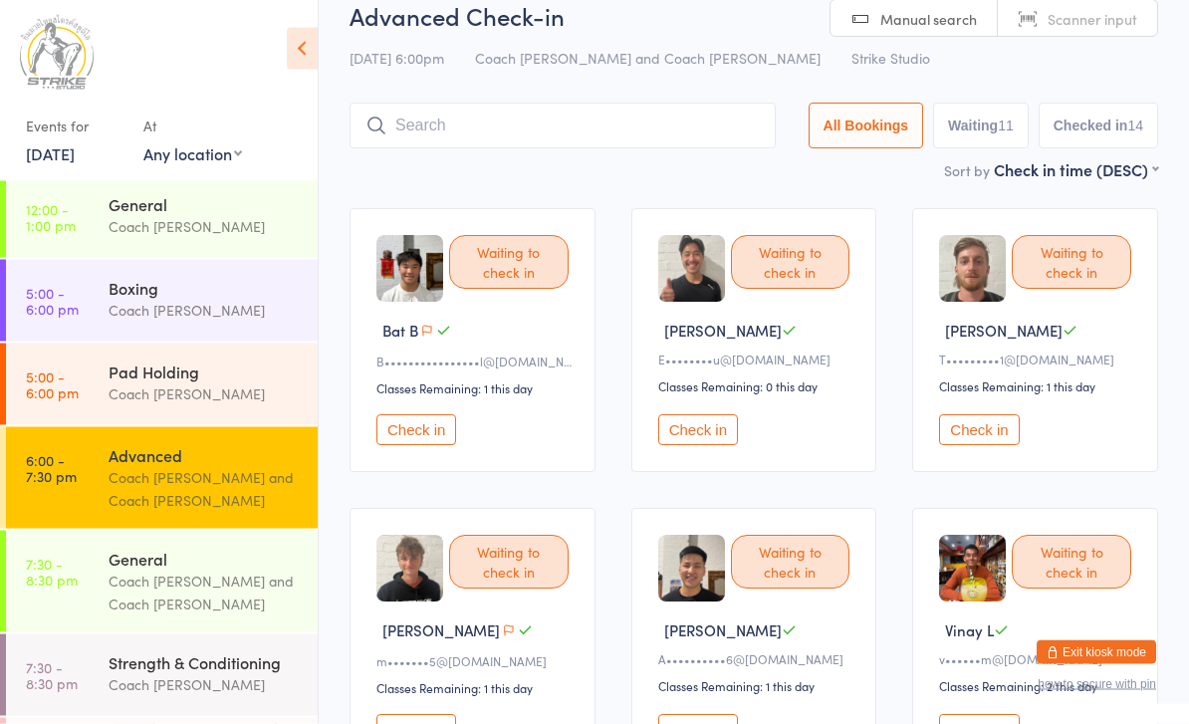
scroll to position [72, 0]
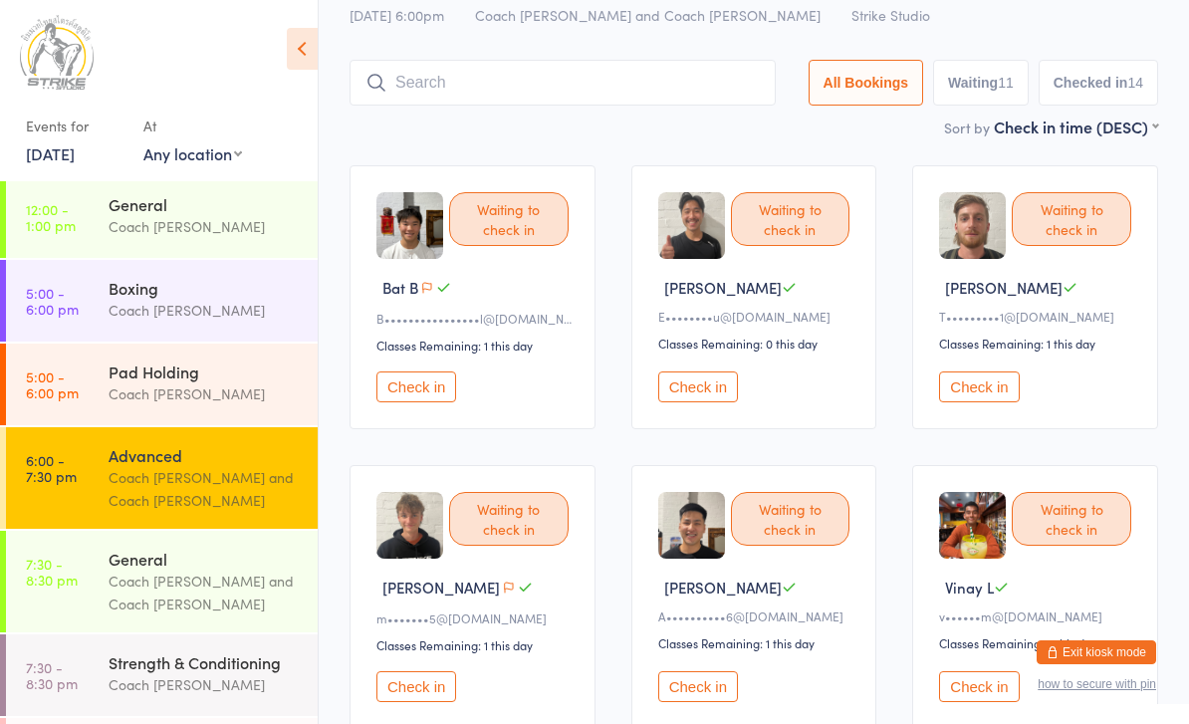
click at [430, 693] on button "Check in" at bounding box center [417, 686] width 80 height 31
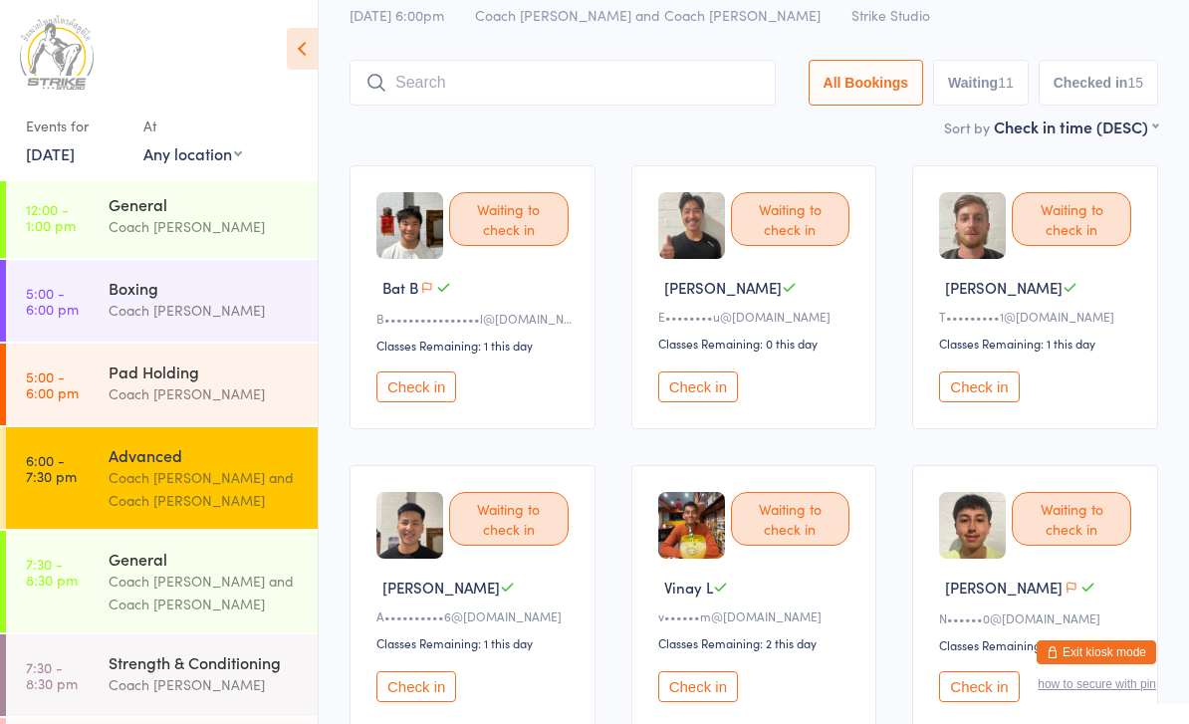
click at [514, 82] on input "search" at bounding box center [563, 83] width 426 height 46
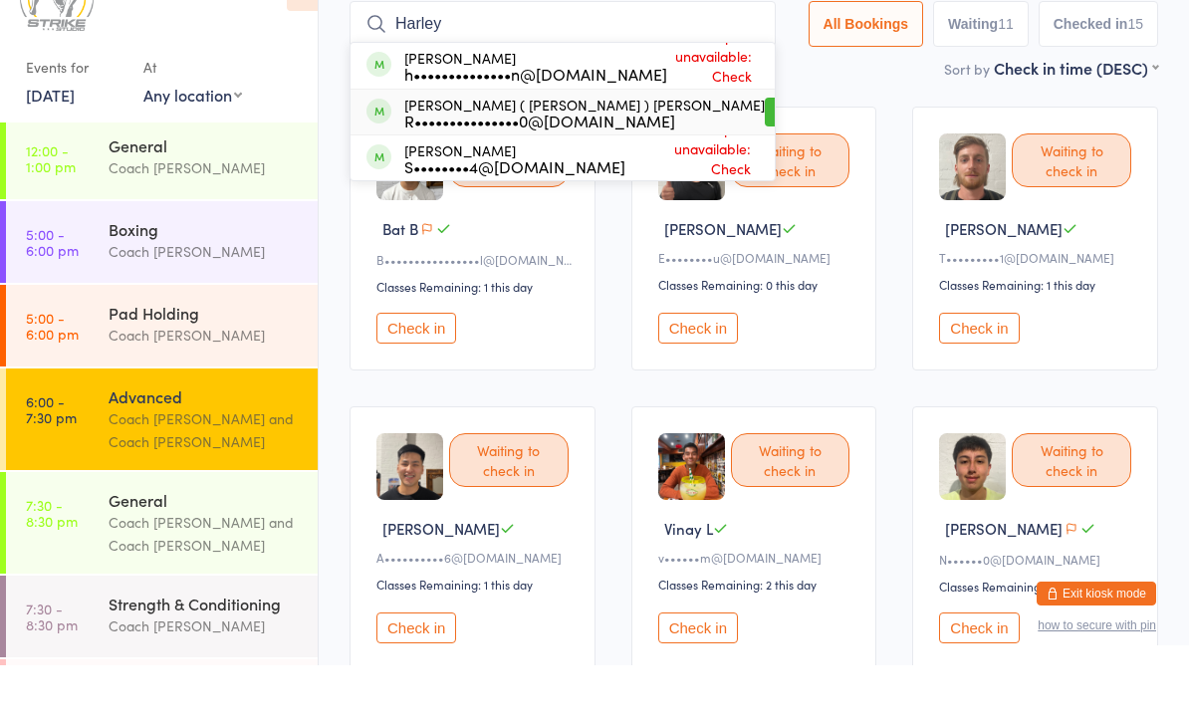
type input "Harley"
click at [765, 156] on button "Drop in" at bounding box center [805, 170] width 80 height 29
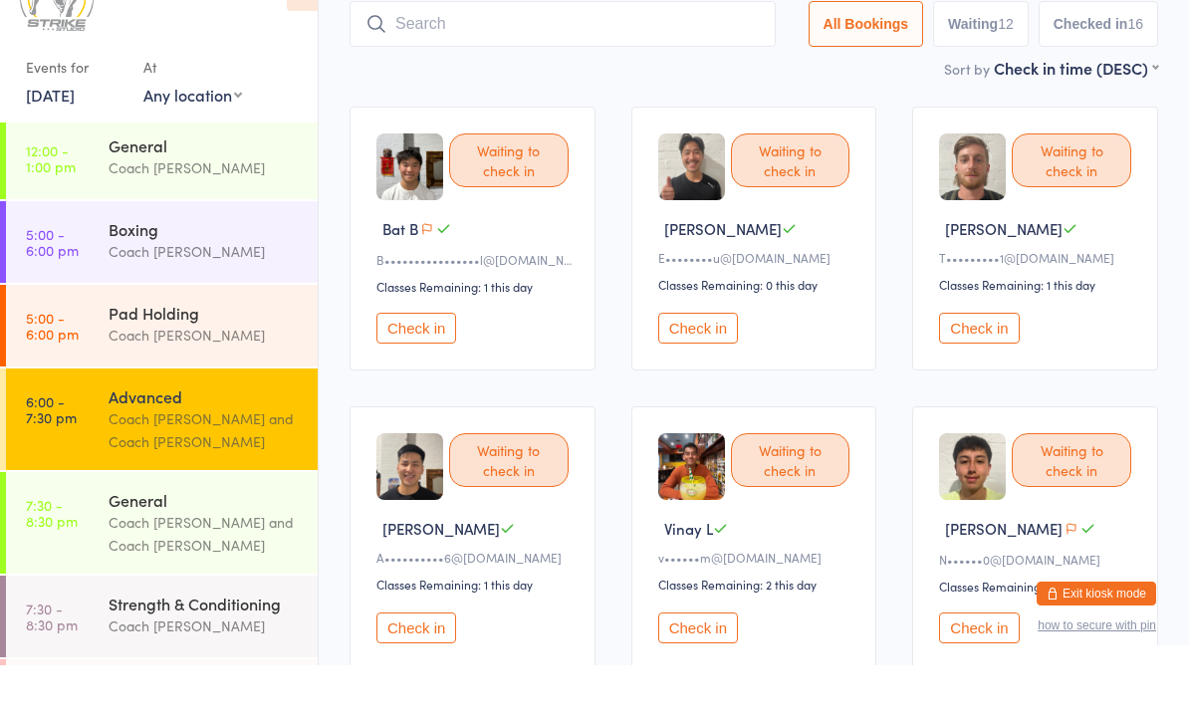
click at [692, 372] on button "Check in" at bounding box center [698, 387] width 80 height 31
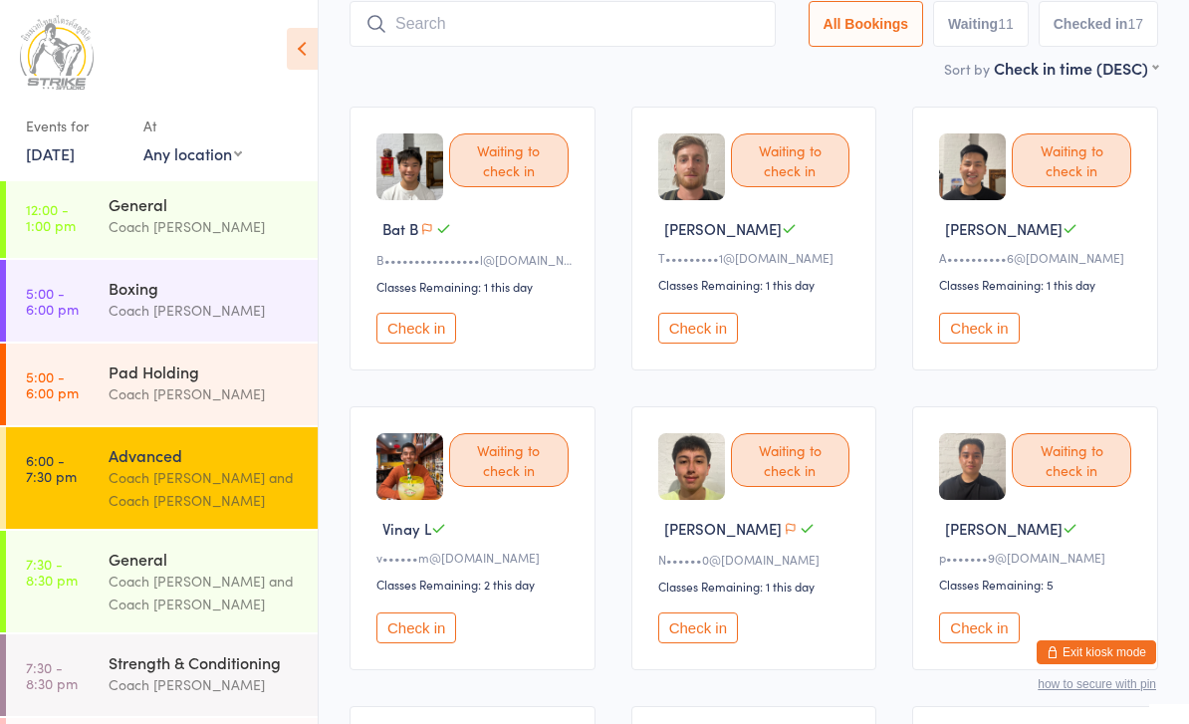
click at [982, 344] on button "Check in" at bounding box center [979, 328] width 80 height 31
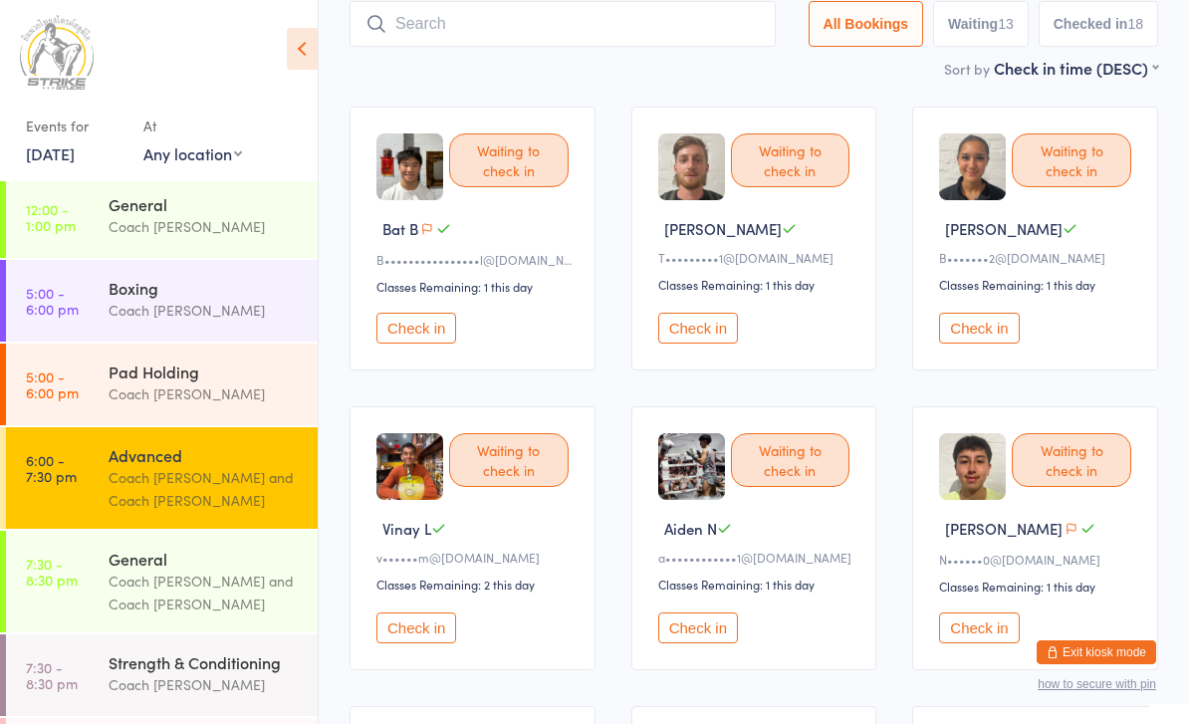
click at [676, 338] on button "Check in" at bounding box center [698, 328] width 80 height 31
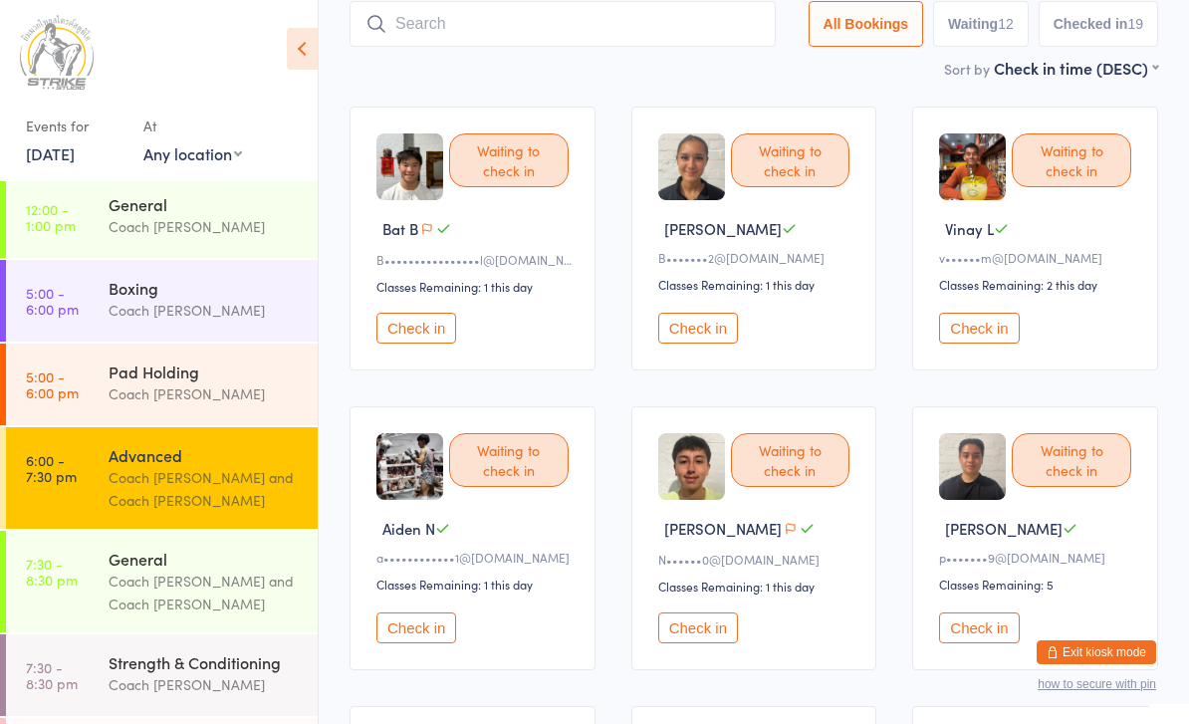
click at [696, 118] on div "Waiting to check in Bianca C B•••••••2@gmail.com Classes Remaining: 1 this day …" at bounding box center [755, 239] width 246 height 264
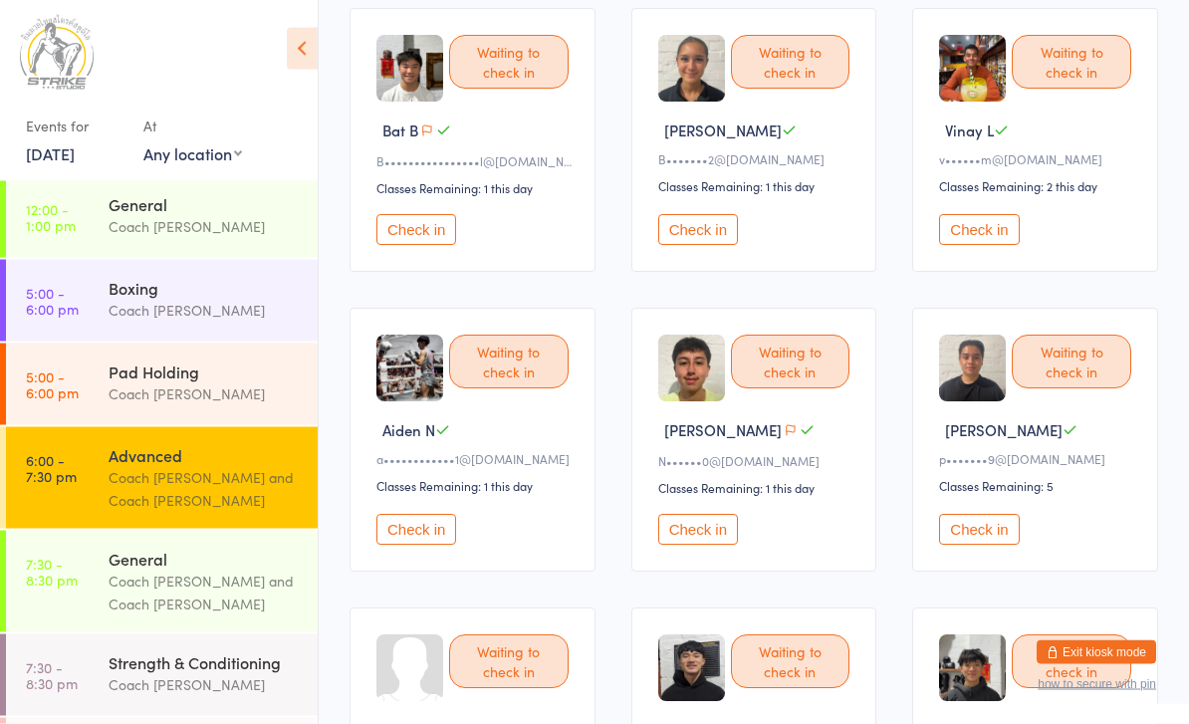
scroll to position [227, 0]
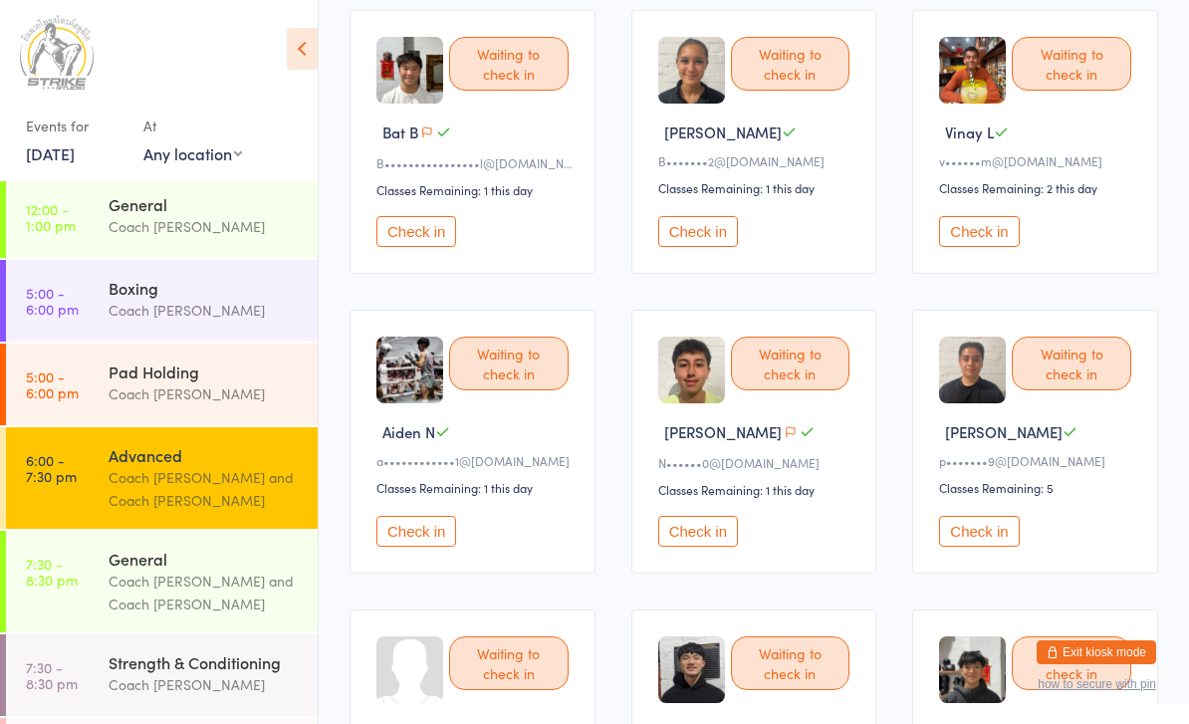
click at [422, 531] on button "Check in" at bounding box center [417, 531] width 80 height 31
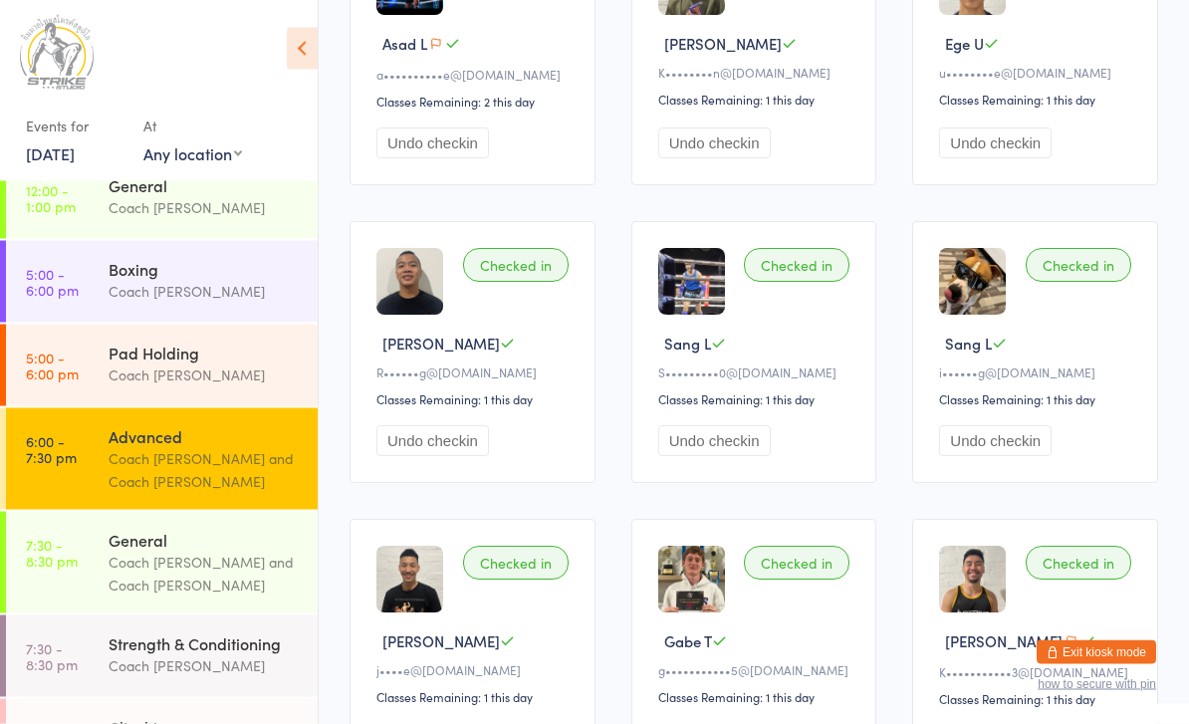
scroll to position [107, 0]
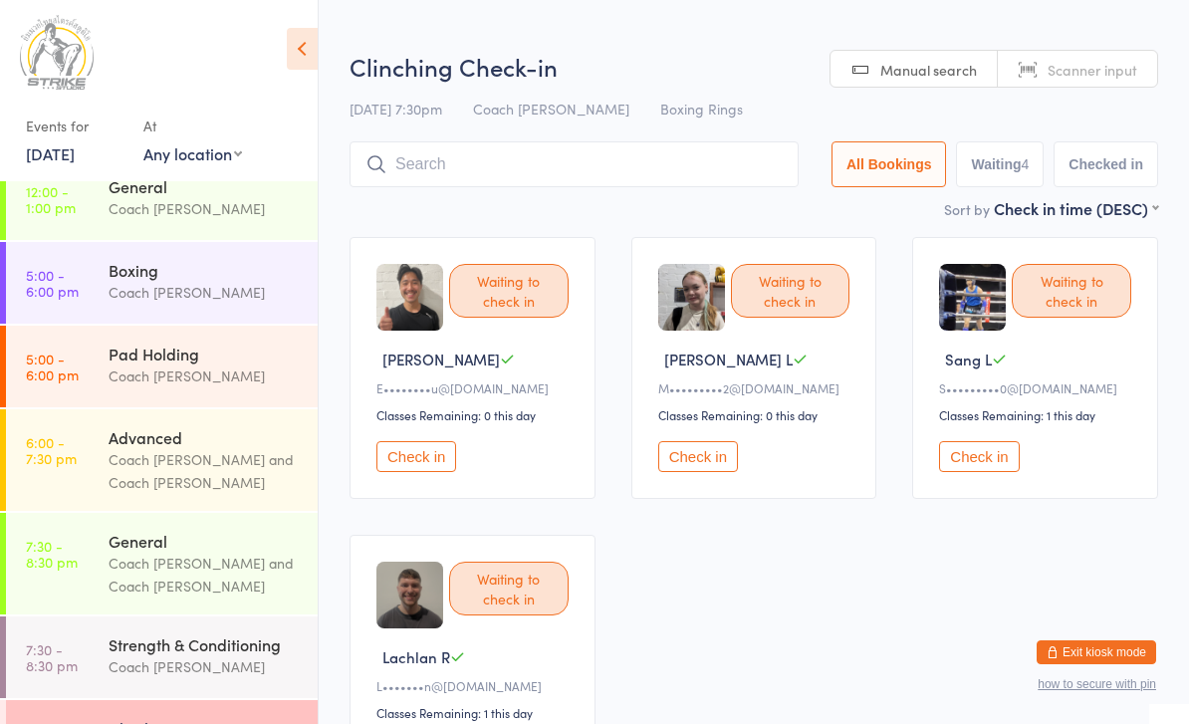
click at [992, 451] on button "Check in" at bounding box center [979, 456] width 80 height 31
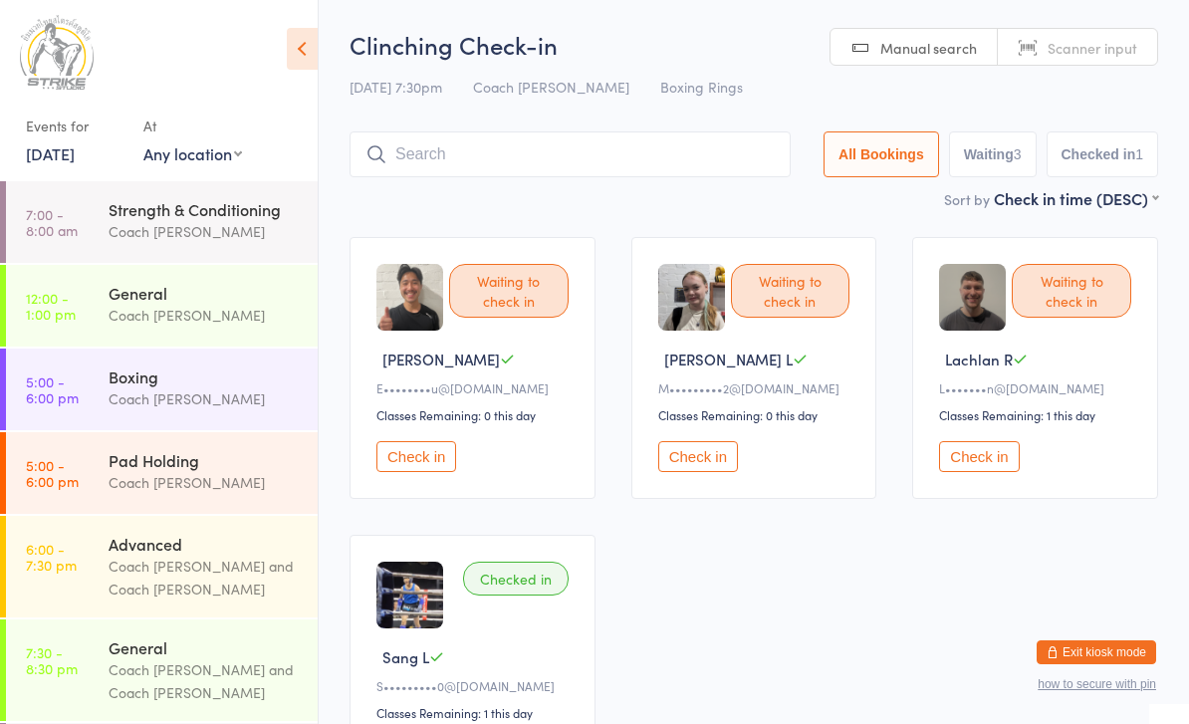
click at [428, 158] on input "search" at bounding box center [570, 154] width 441 height 46
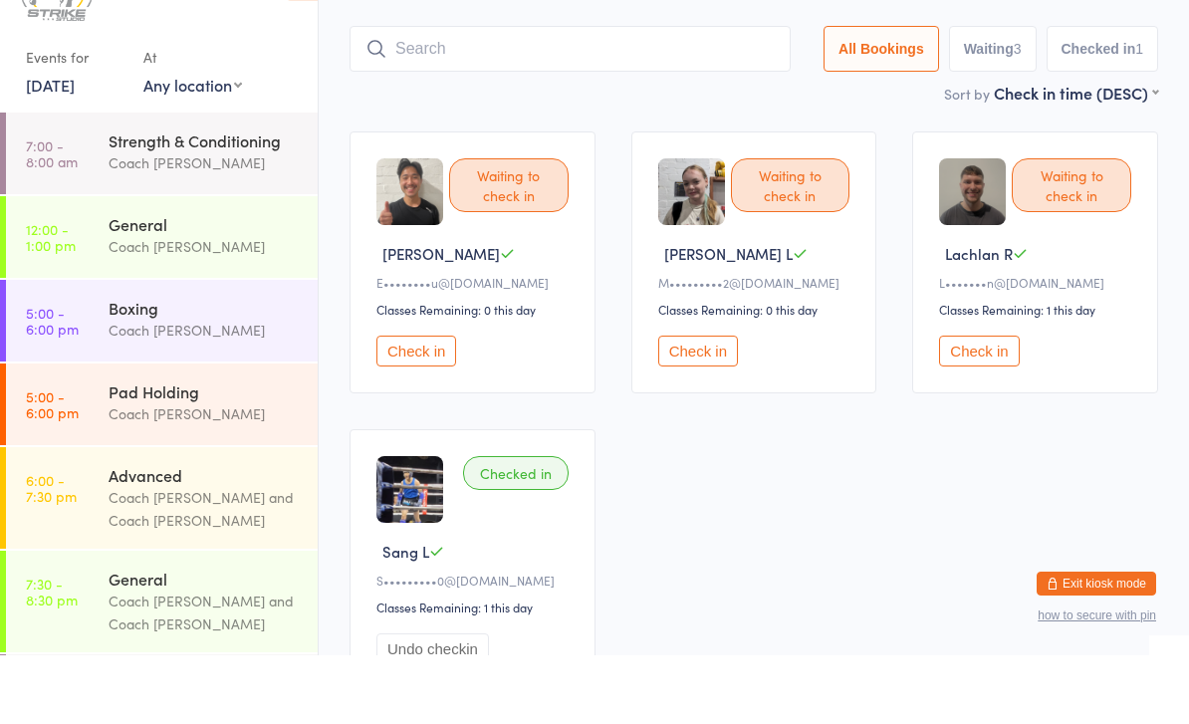
scroll to position [65, 0]
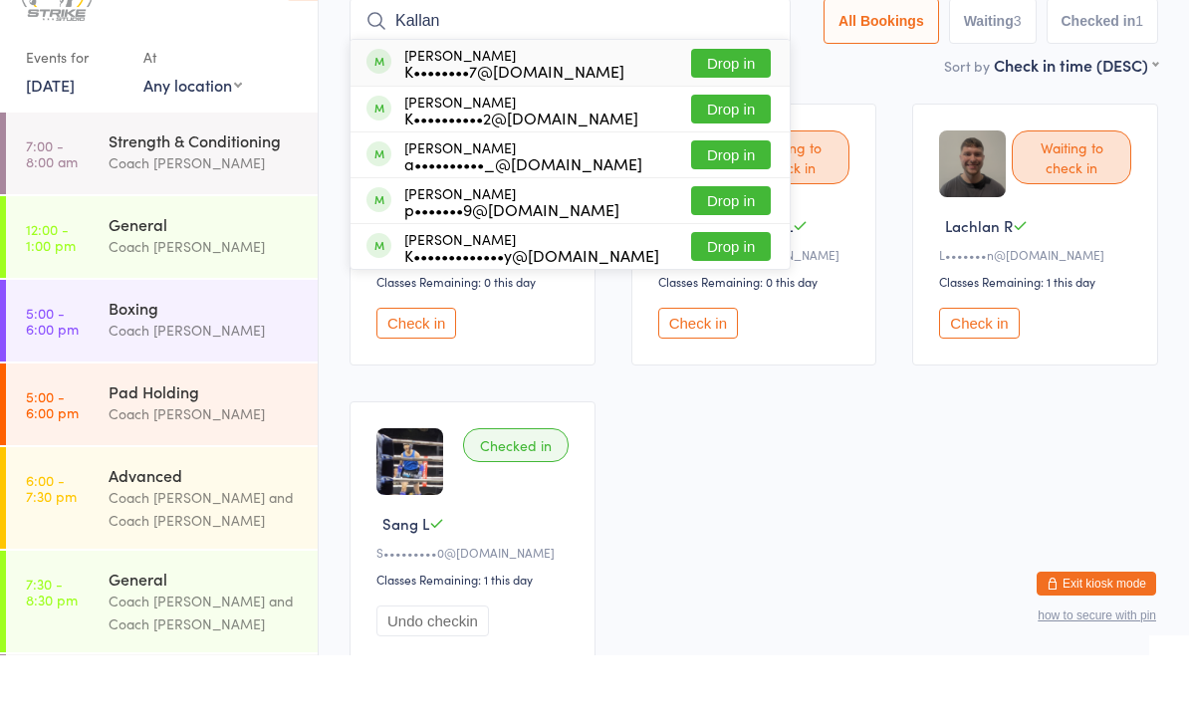
type input "Kallan"
click at [713, 118] on button "Drop in" at bounding box center [731, 132] width 80 height 29
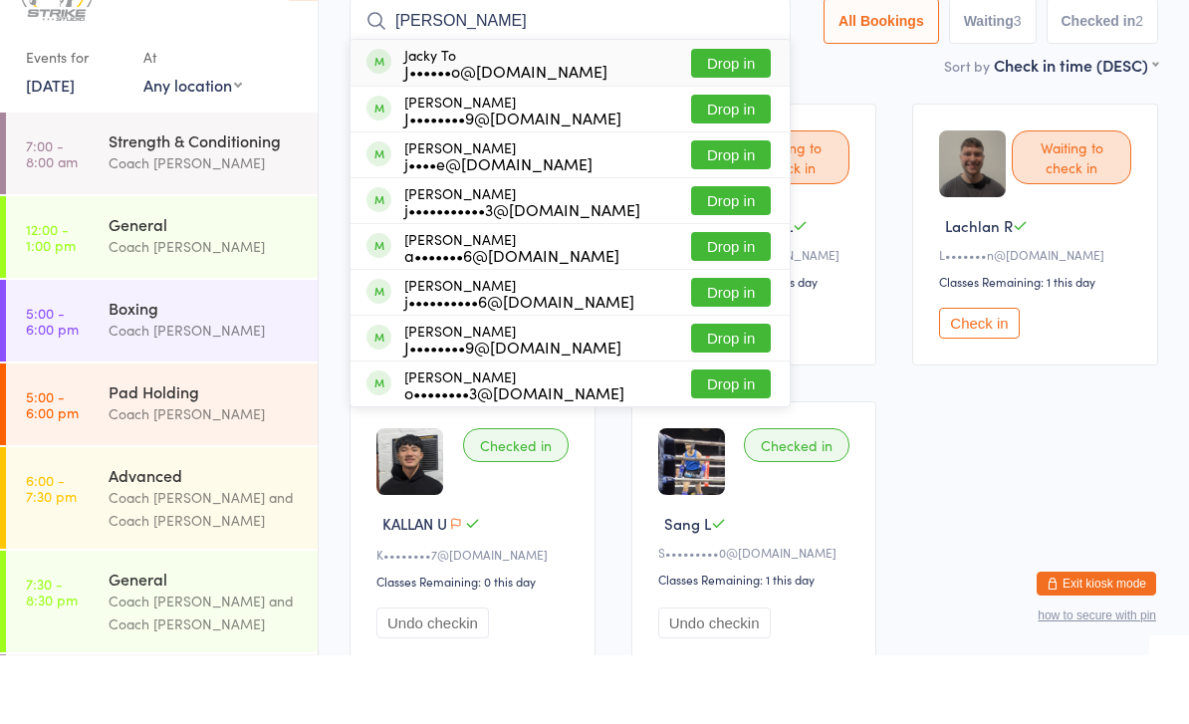
type input "Ja"
click at [720, 118] on button "Drop in" at bounding box center [731, 132] width 80 height 29
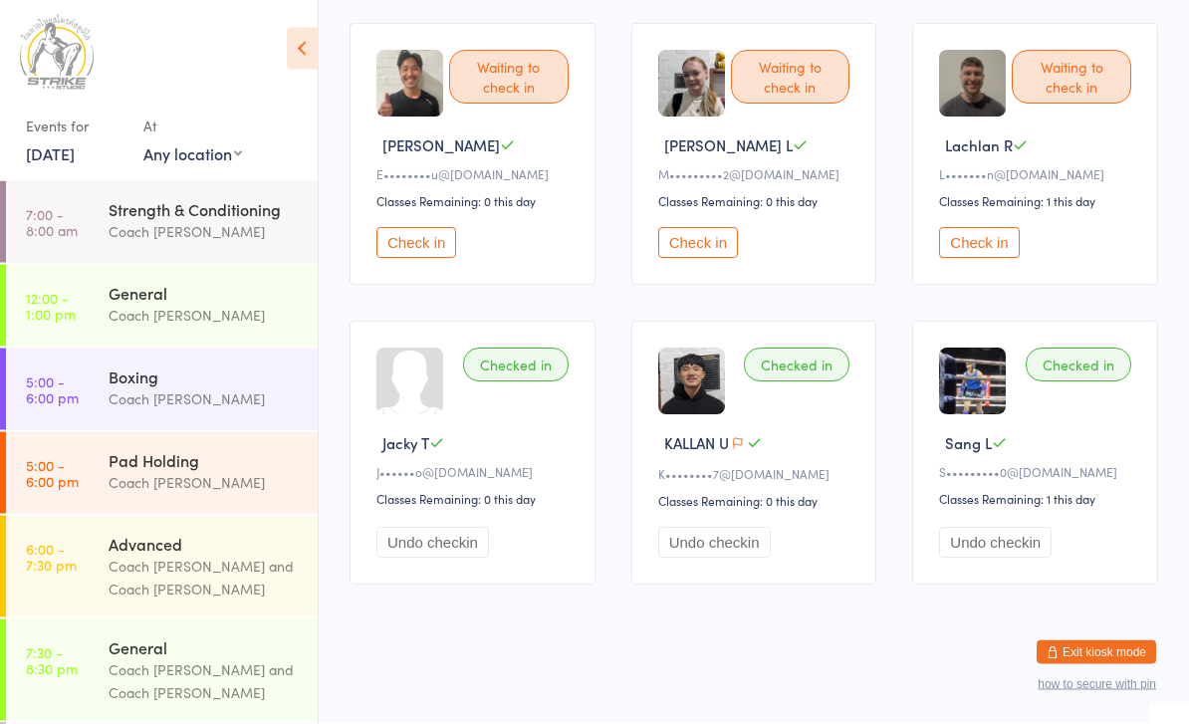
scroll to position [0, 0]
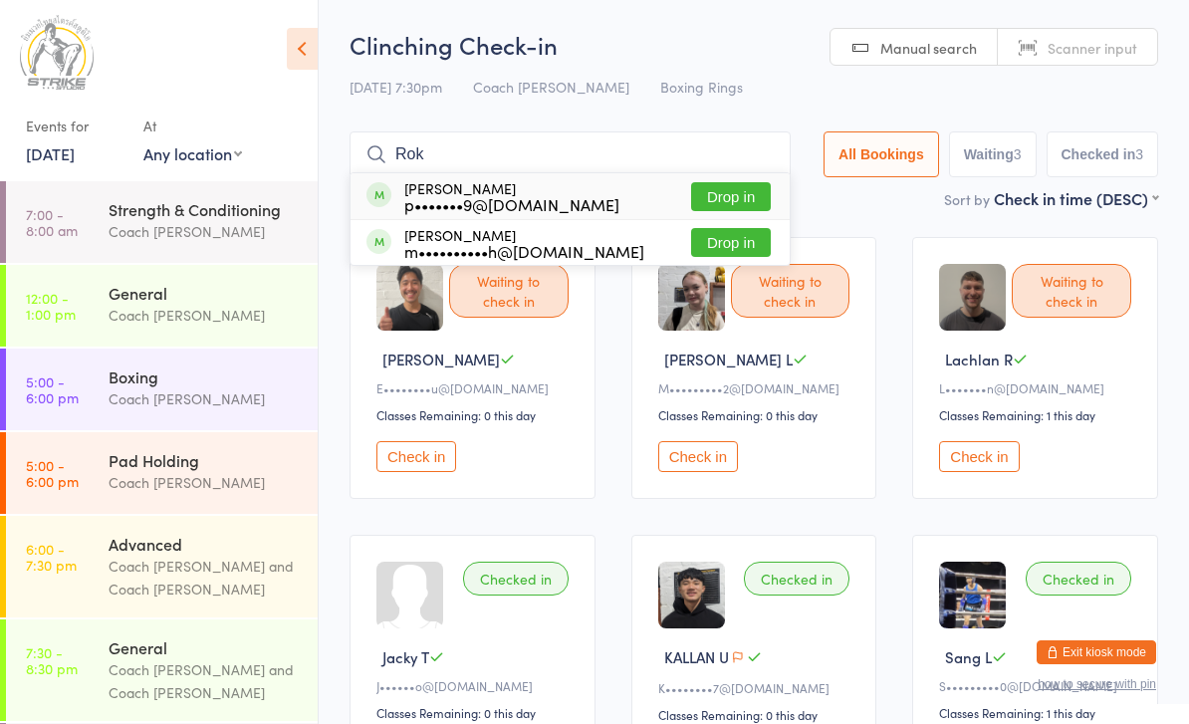
type input "Rok"
click at [721, 203] on button "Drop in" at bounding box center [731, 196] width 80 height 29
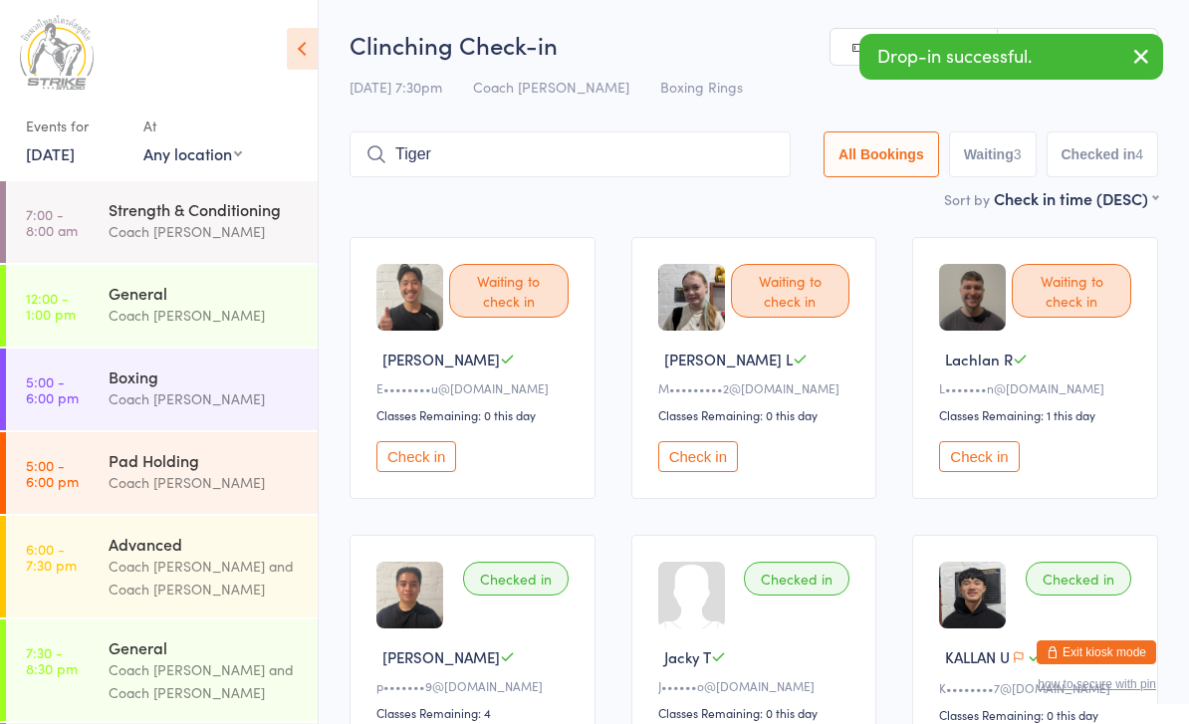
type input "Tiger"
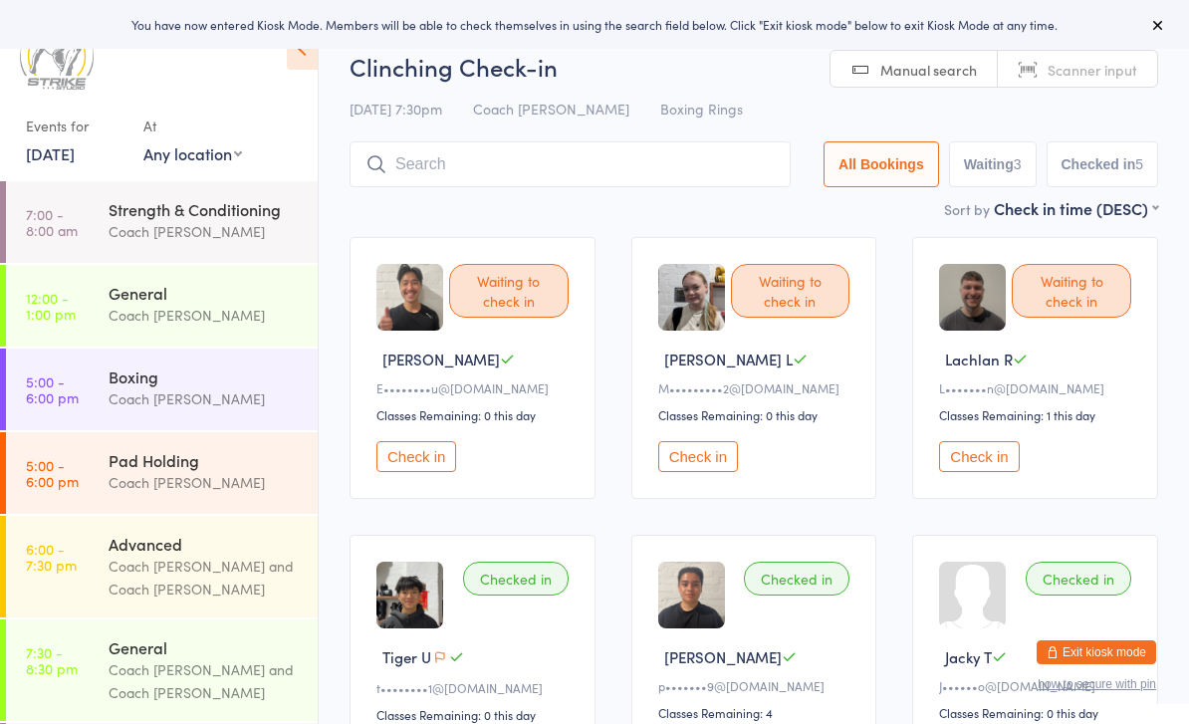
click at [456, 92] on div "Clinching Check-in [DATE] 7:30pm Coach Vinay Boxing Rings Manual search Scanner…" at bounding box center [754, 123] width 809 height 147
click at [194, 567] on div "Coach [PERSON_NAME] and Coach [PERSON_NAME]" at bounding box center [205, 578] width 192 height 46
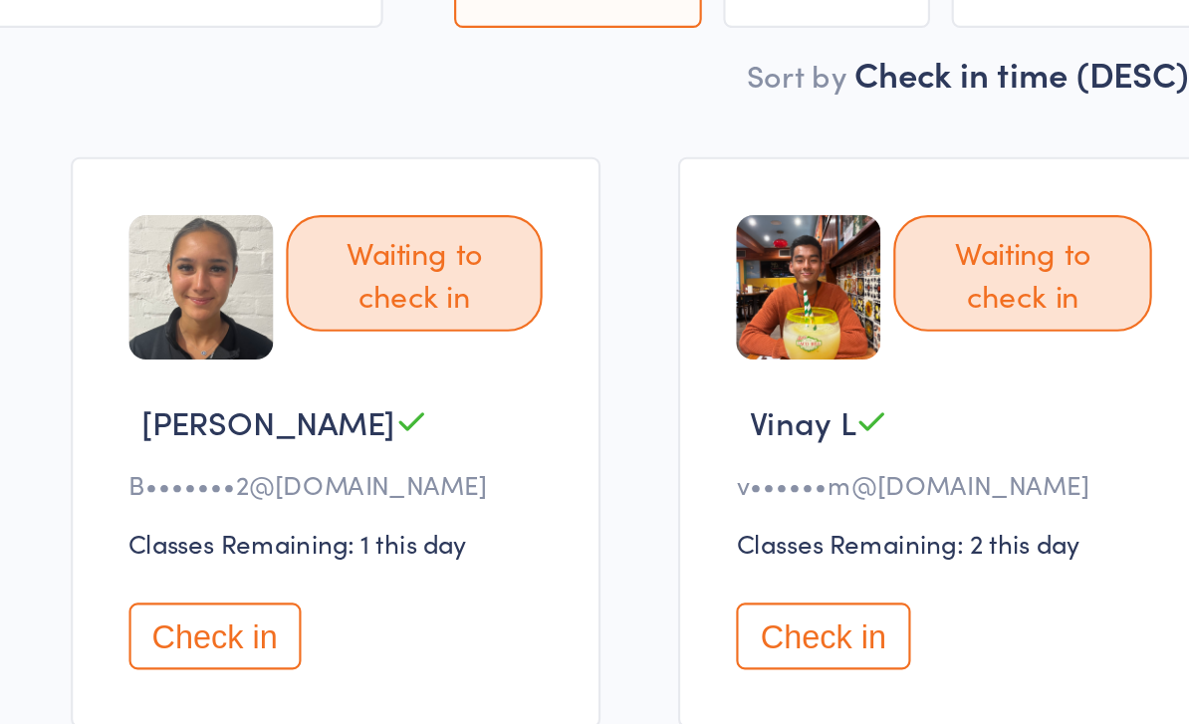
scroll to position [113, 0]
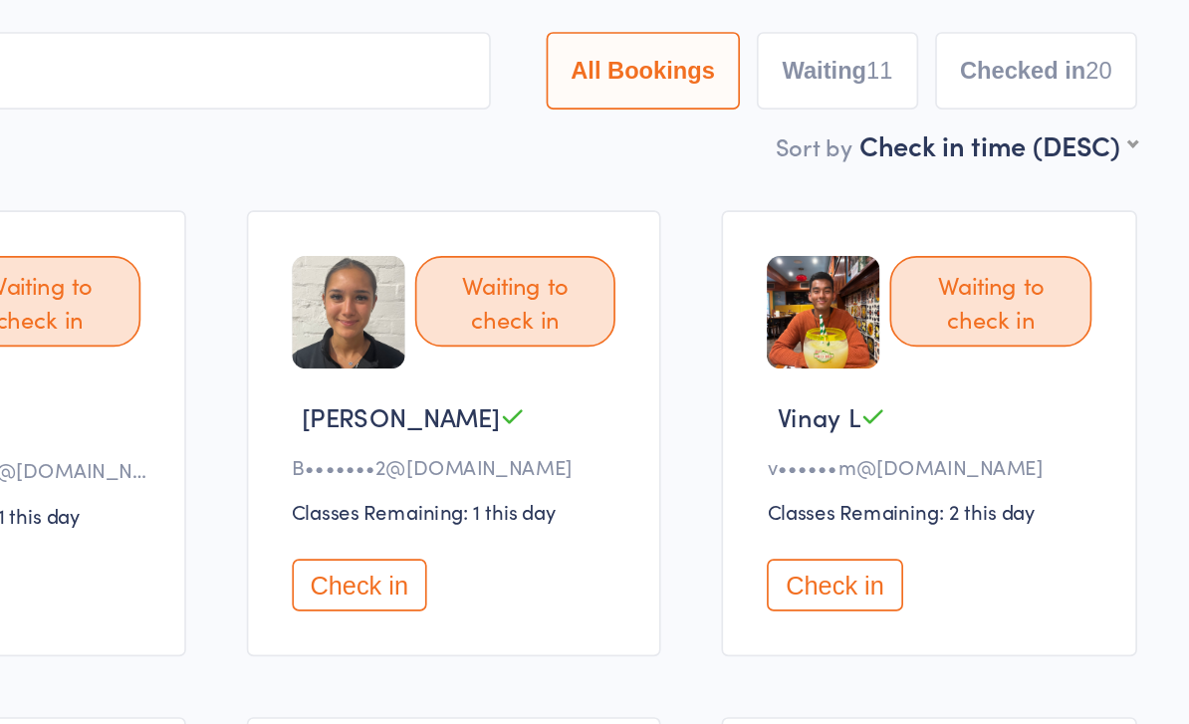
click at [658, 350] on button "Check in" at bounding box center [698, 346] width 80 height 31
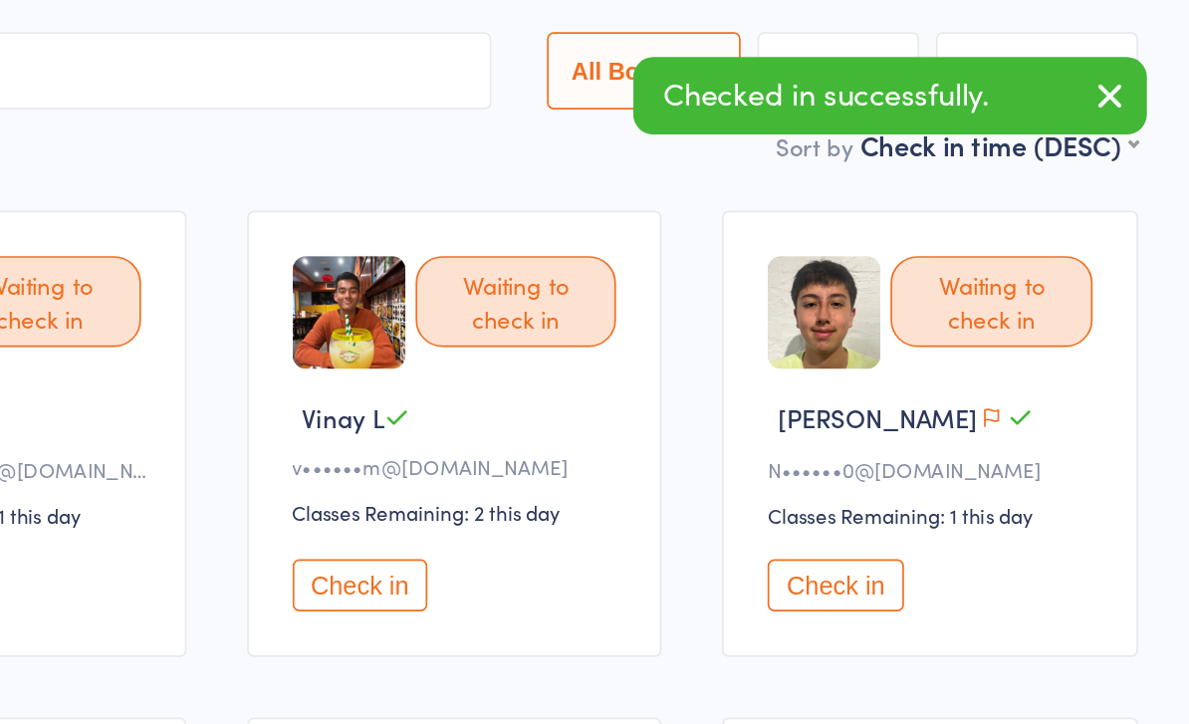
scroll to position [0, 0]
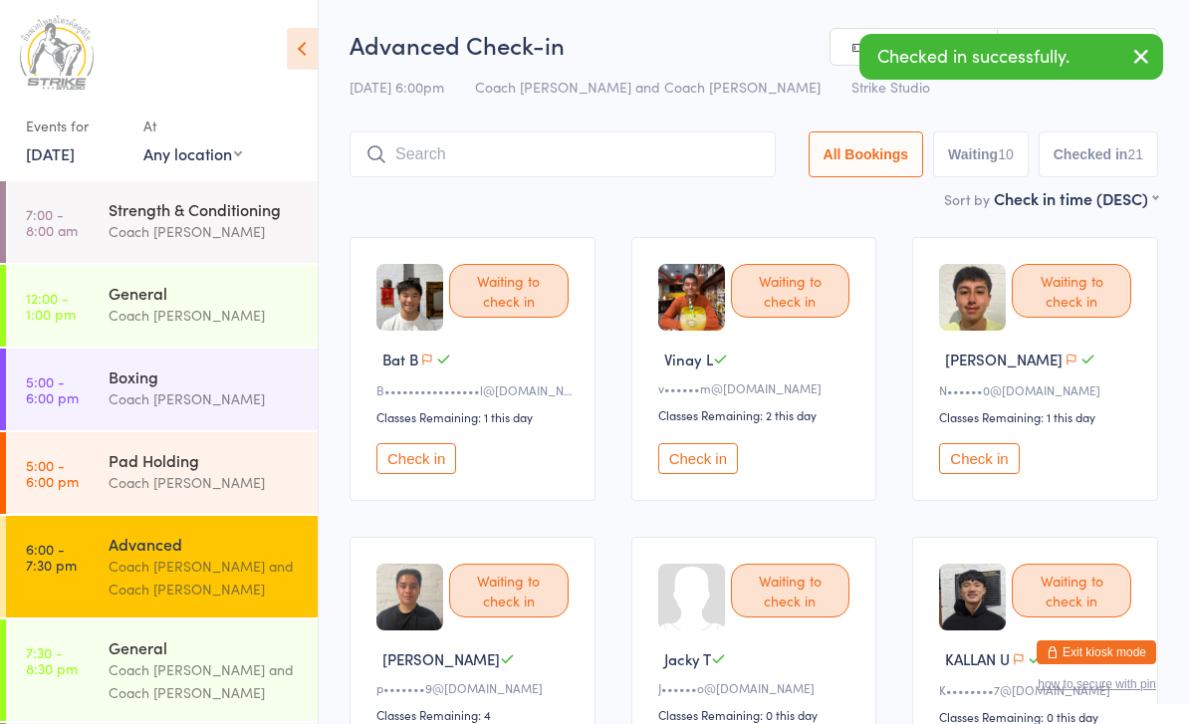
click at [410, 474] on button "Check in" at bounding box center [417, 458] width 80 height 31
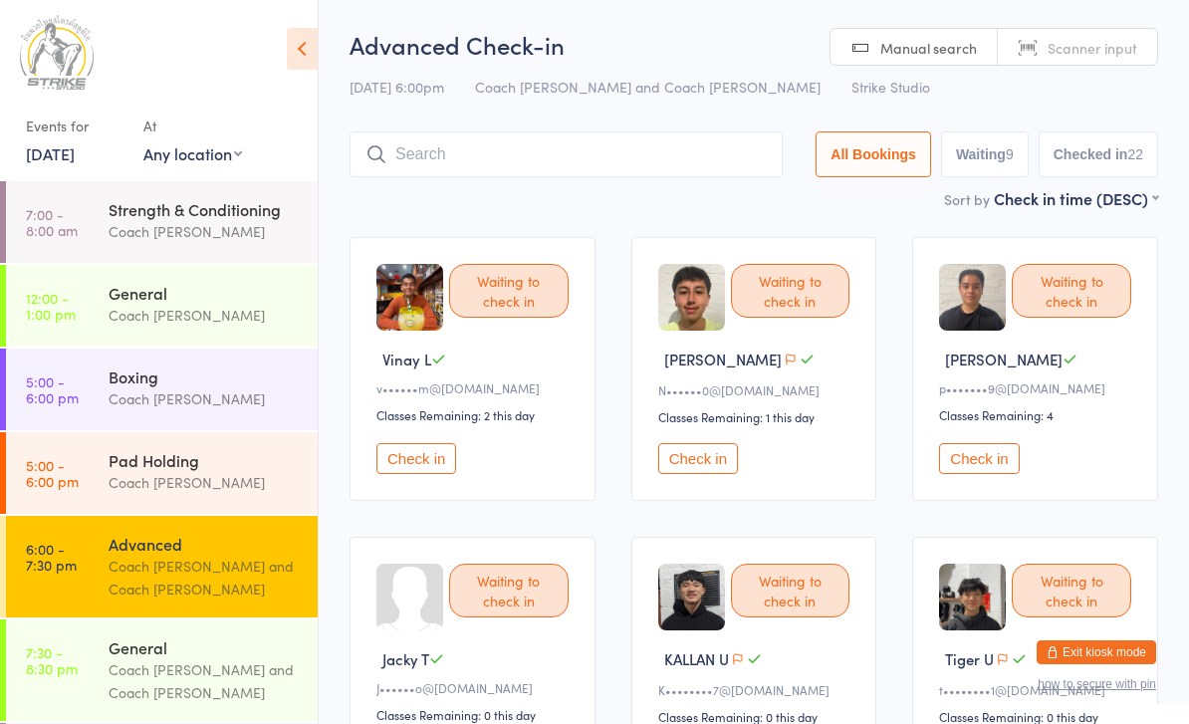
click at [707, 466] on button "Check in" at bounding box center [698, 458] width 80 height 31
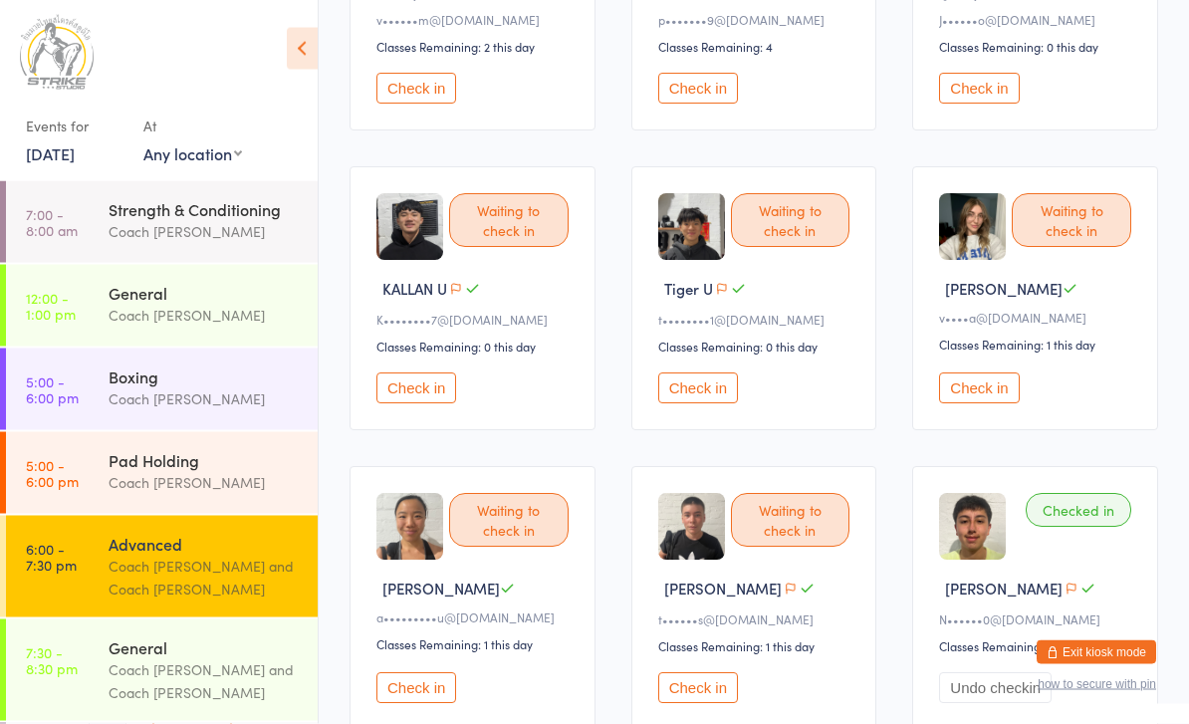
click at [983, 404] on button "Check in" at bounding box center [979, 389] width 80 height 31
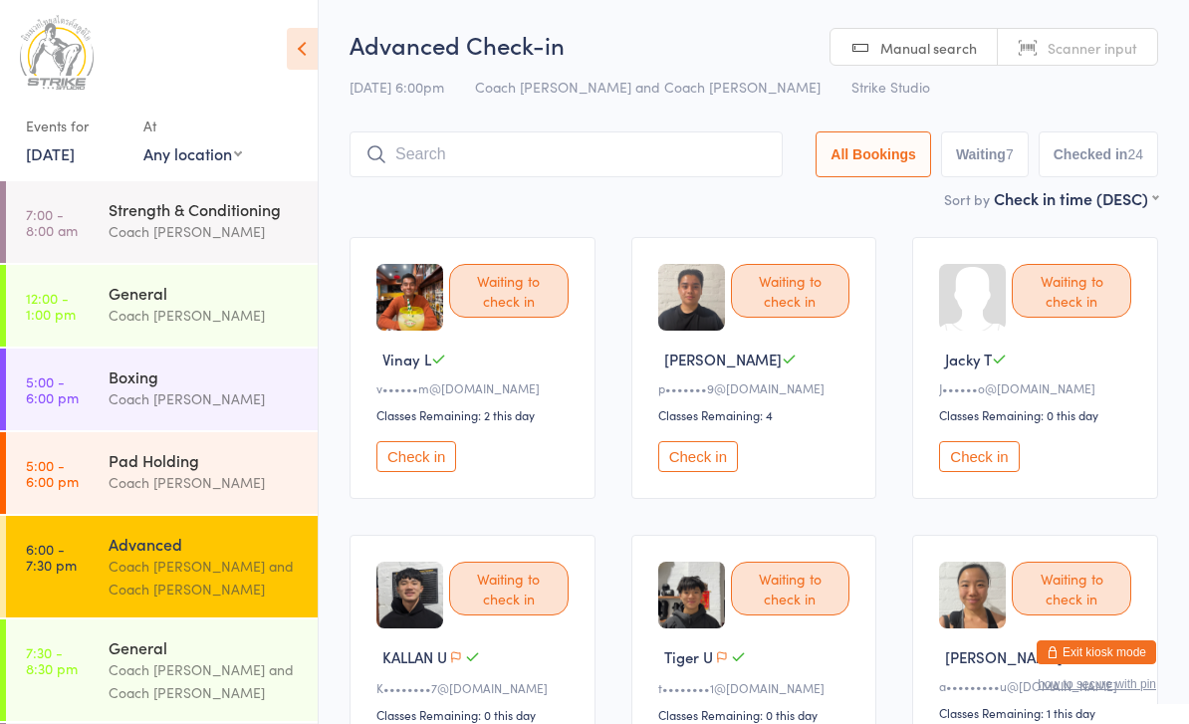
click at [411, 472] on button "Check in" at bounding box center [417, 456] width 80 height 31
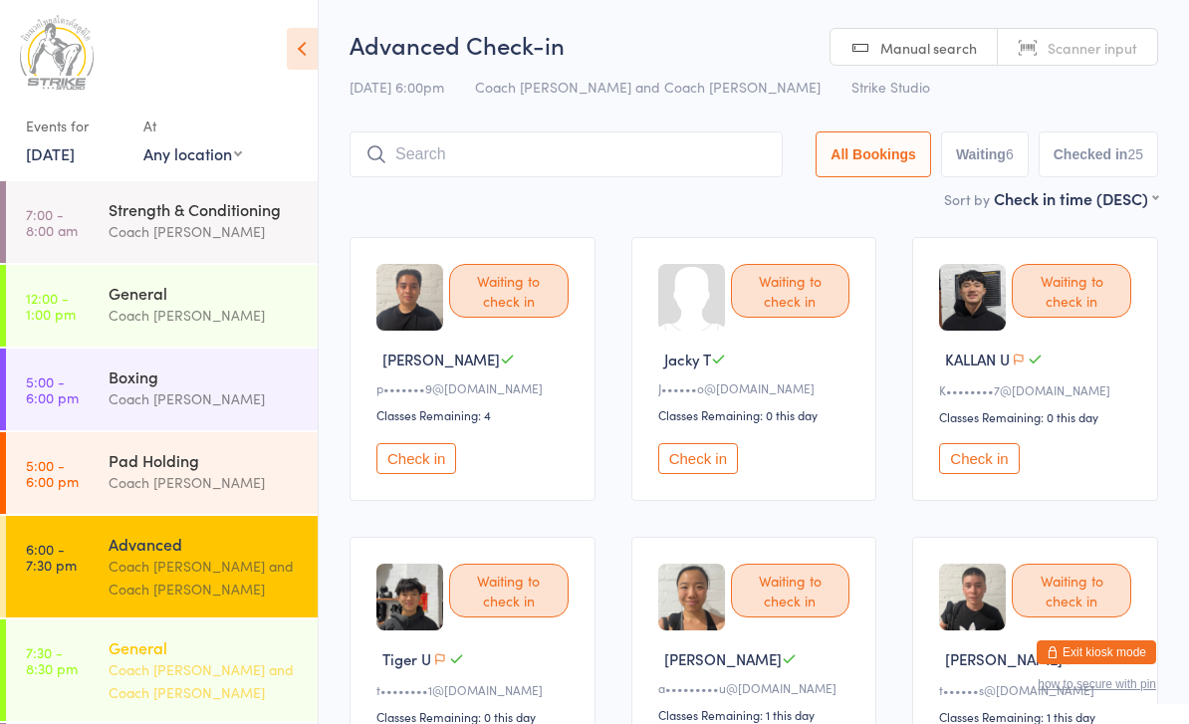
click at [112, 655] on div "General" at bounding box center [205, 648] width 192 height 22
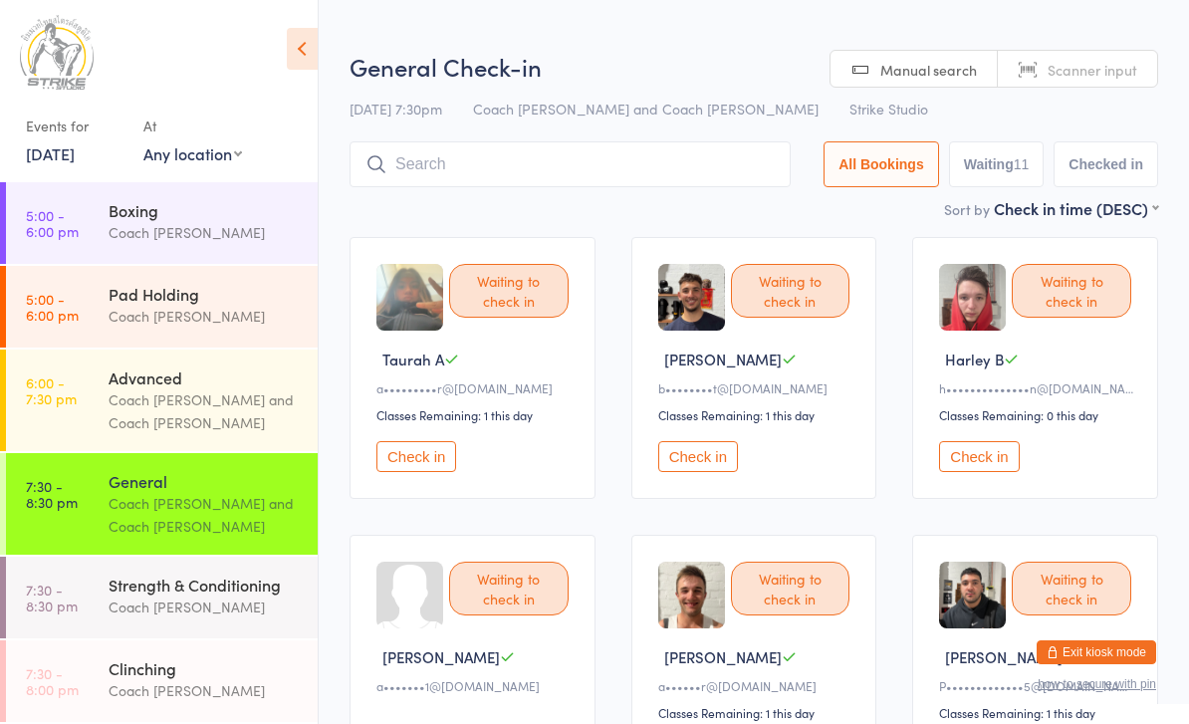
scroll to position [170, 0]
click at [147, 598] on div "Coach [PERSON_NAME]" at bounding box center [205, 607] width 192 height 23
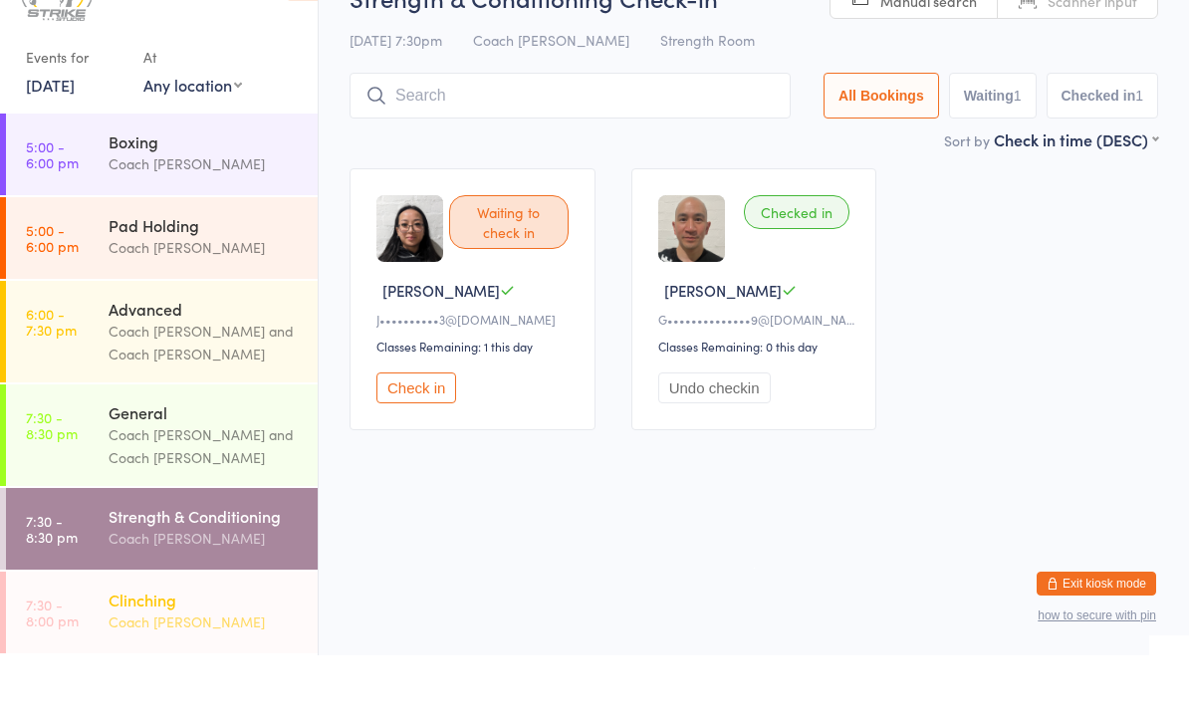
click at [108, 644] on link "7:30 - 8:00 pm Clinching Coach [PERSON_NAME]" at bounding box center [162, 682] width 312 height 82
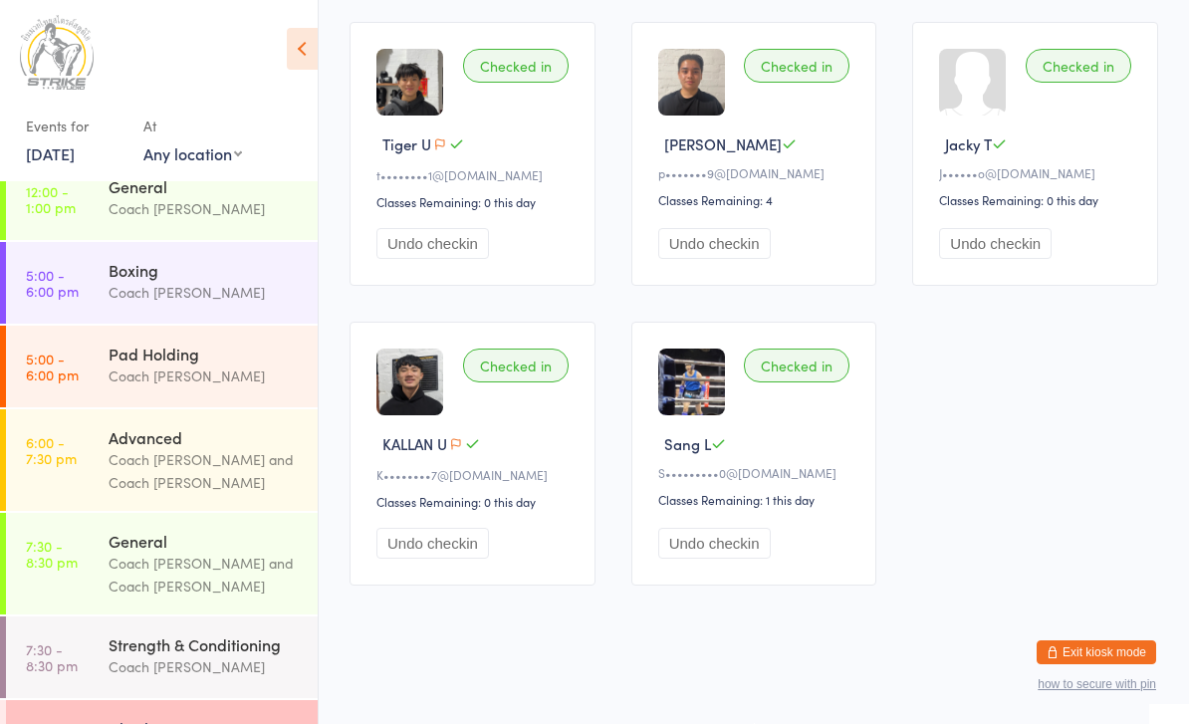
scroll to position [491, 0]
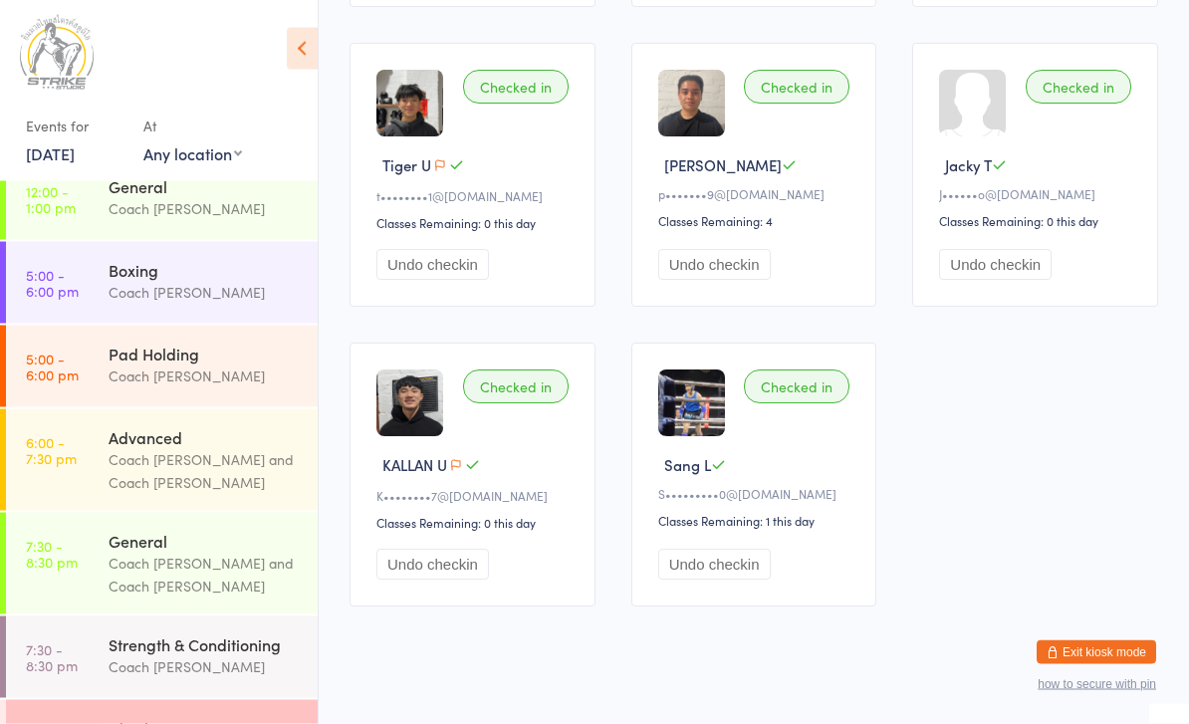
click at [429, 276] on button "Undo checkin" at bounding box center [433, 265] width 113 height 31
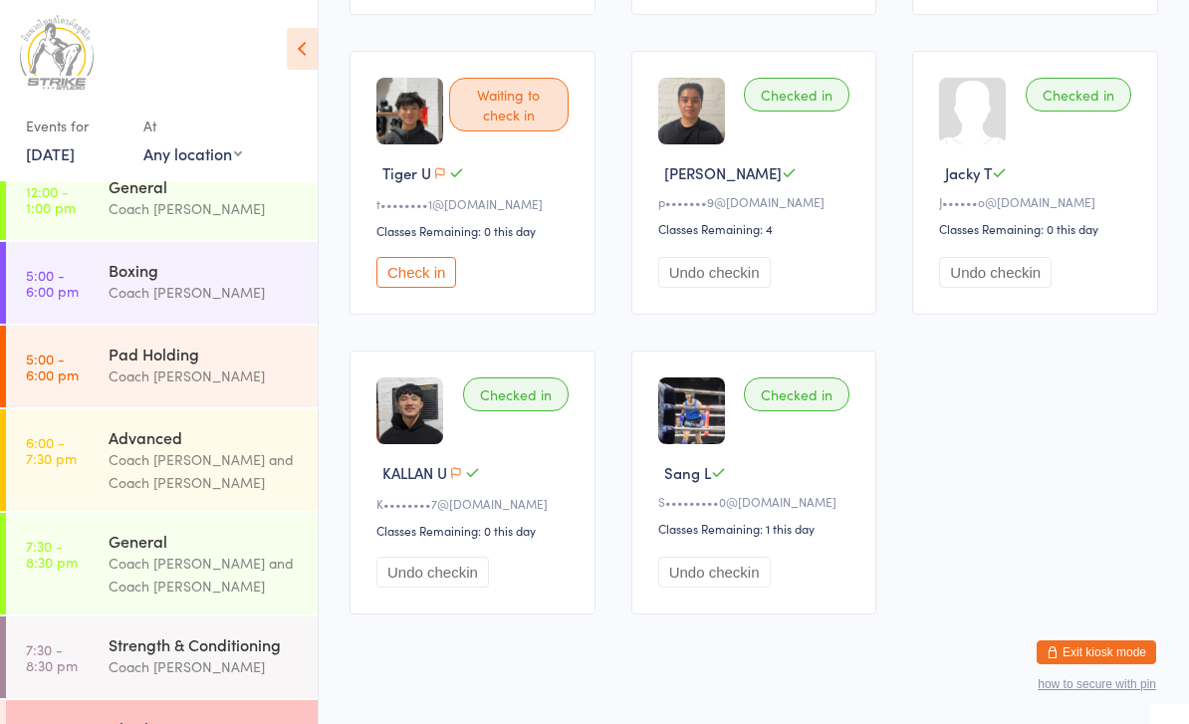
click at [719, 284] on button "Undo checkin" at bounding box center [714, 272] width 113 height 31
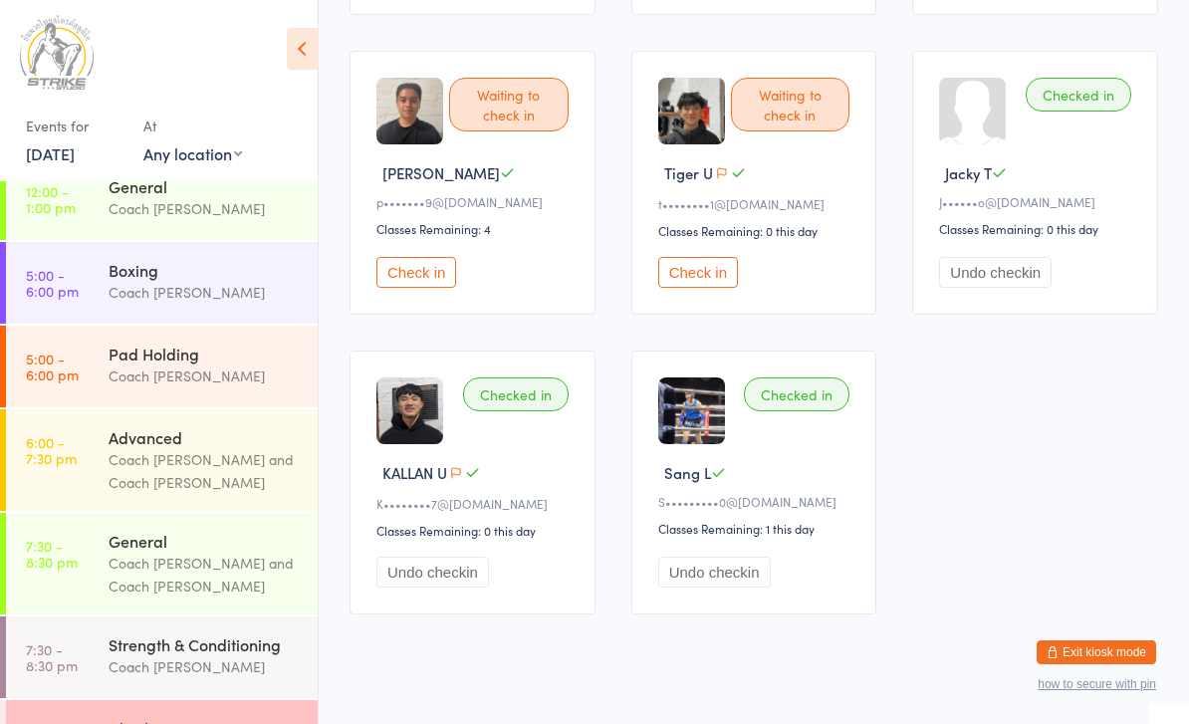
click at [1006, 288] on button "Undo checkin" at bounding box center [995, 272] width 113 height 31
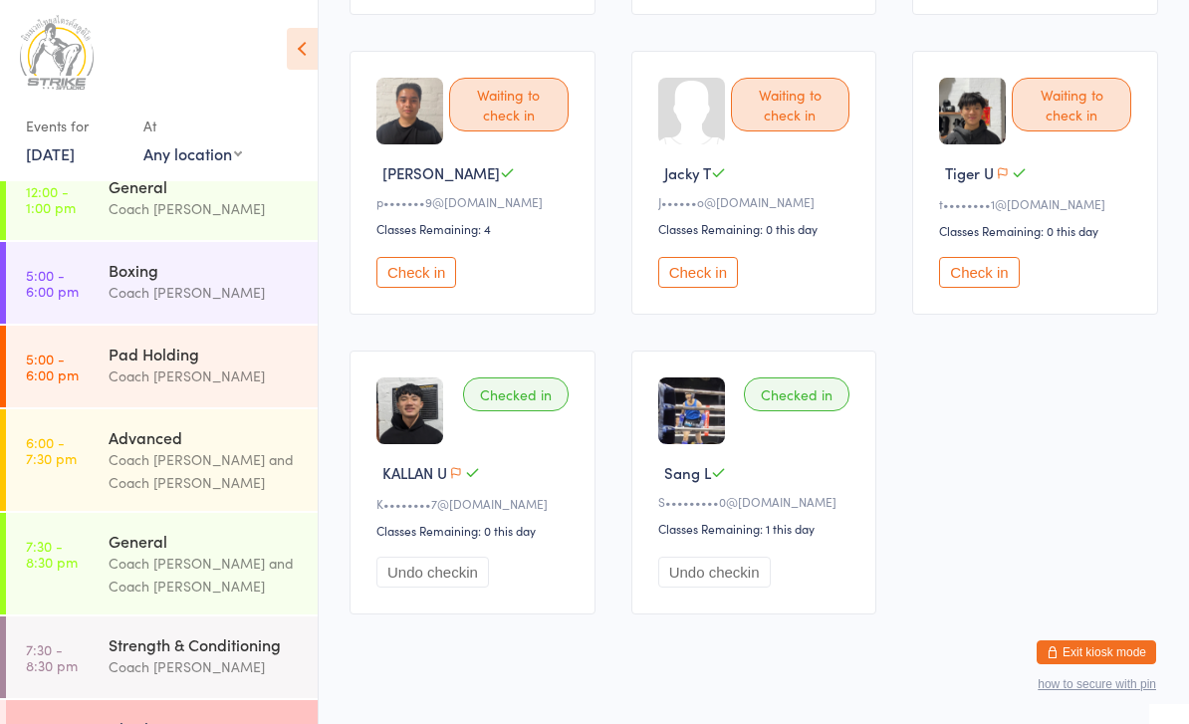
click at [435, 588] on button "Undo checkin" at bounding box center [433, 572] width 113 height 31
click at [720, 588] on button "Undo checkin" at bounding box center [714, 572] width 113 height 31
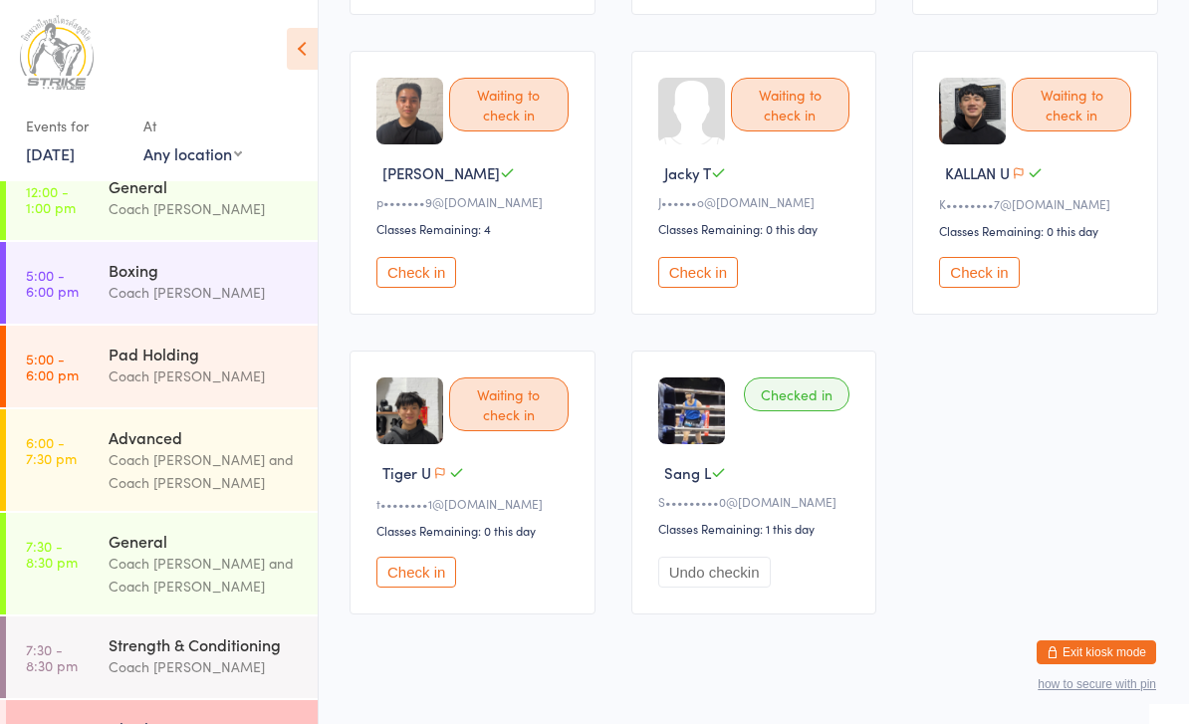
scroll to position [483, 0]
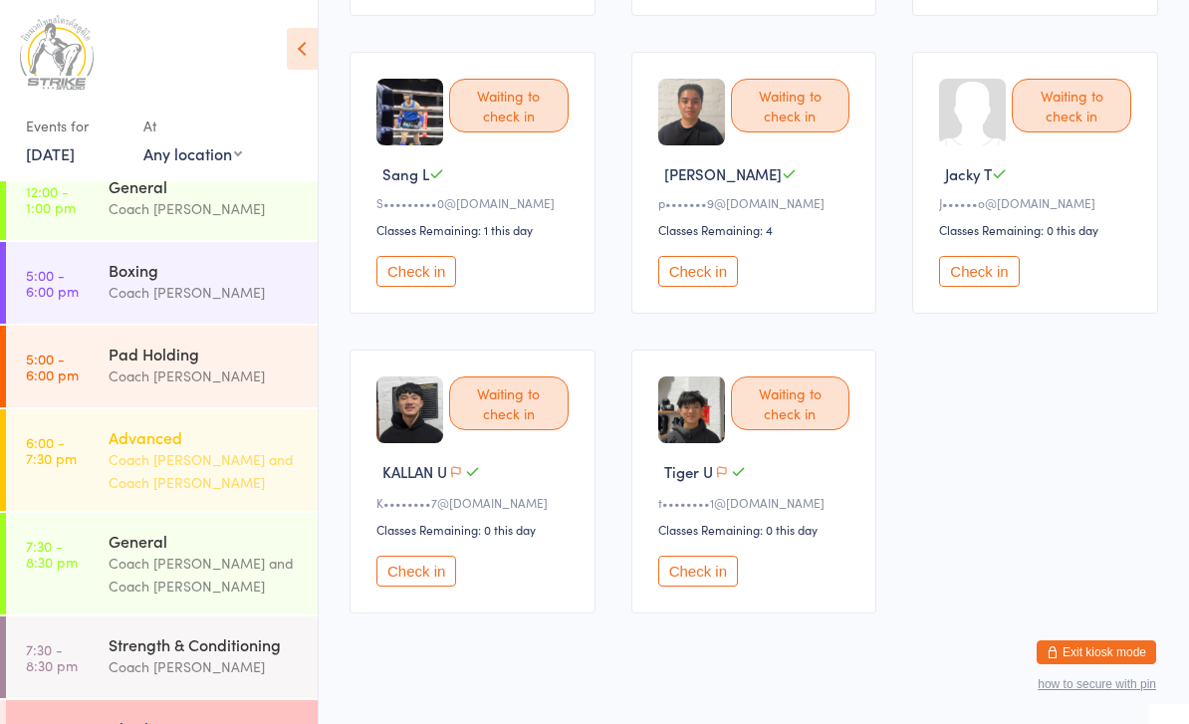
click at [107, 486] on link "6:00 - 7:30 pm Advanced Coach Quang and Coach Angela" at bounding box center [162, 460] width 312 height 102
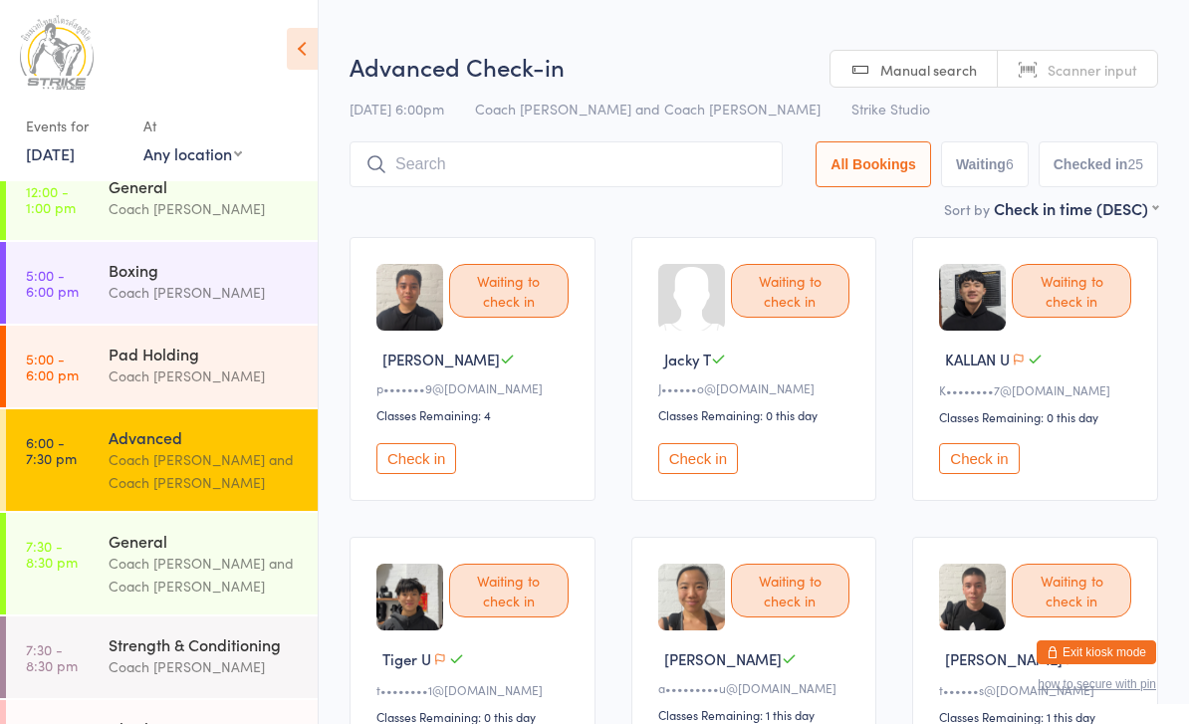
click at [425, 468] on button "Check in" at bounding box center [417, 458] width 80 height 31
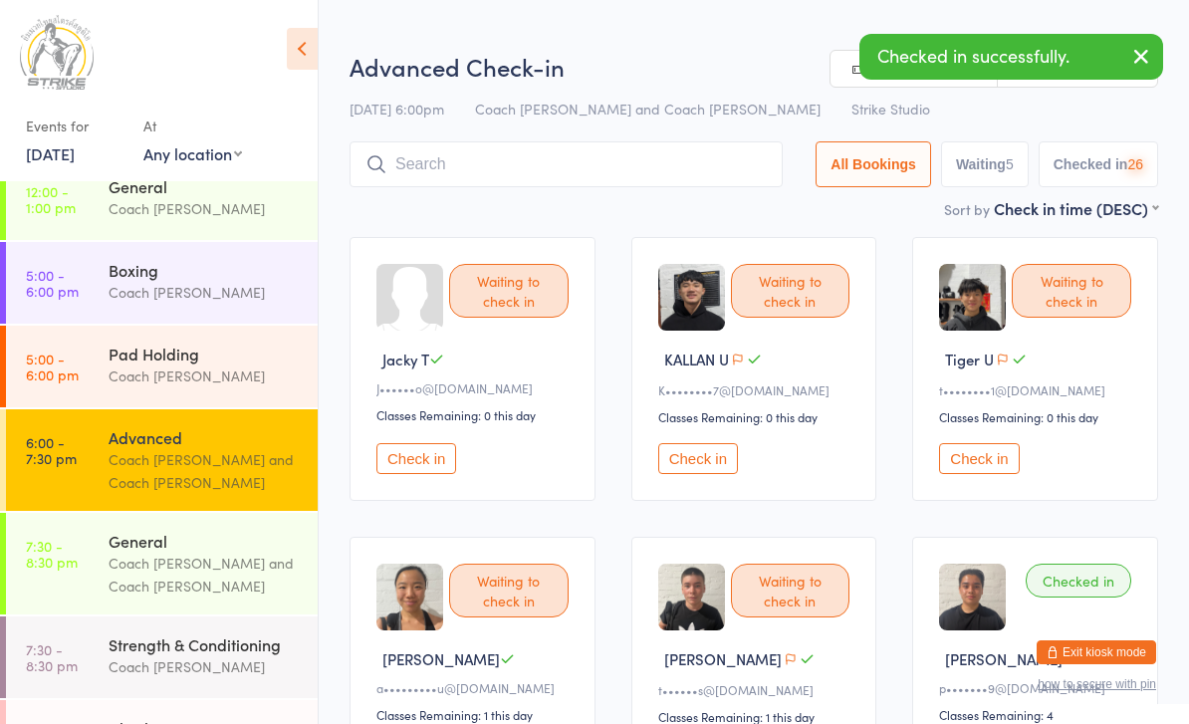
click at [422, 462] on button "Check in" at bounding box center [417, 458] width 80 height 31
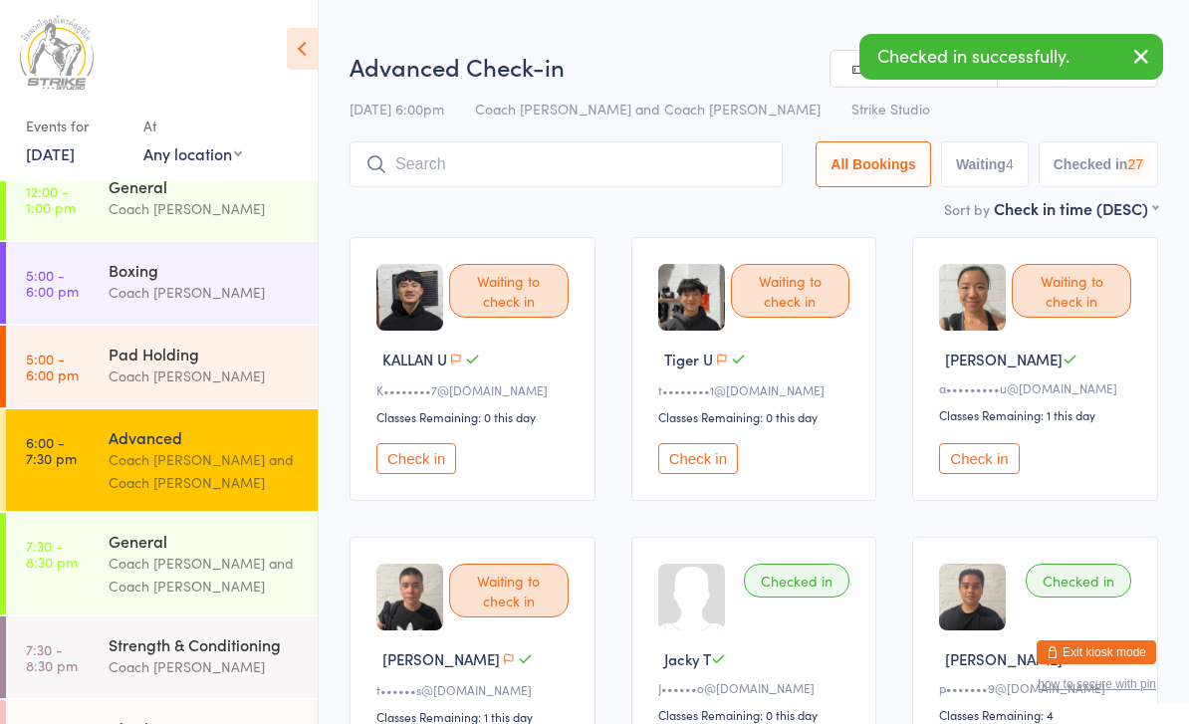
click at [418, 456] on button "Check in" at bounding box center [417, 458] width 80 height 31
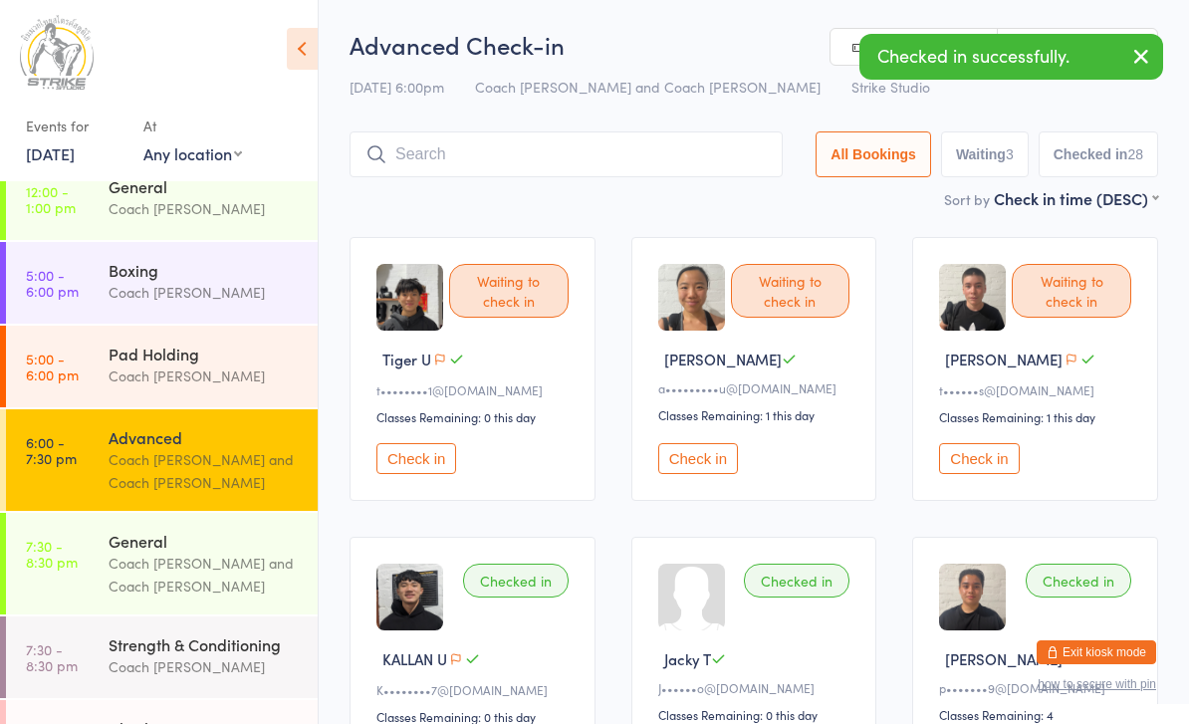
click at [420, 466] on button "Check in" at bounding box center [417, 458] width 80 height 31
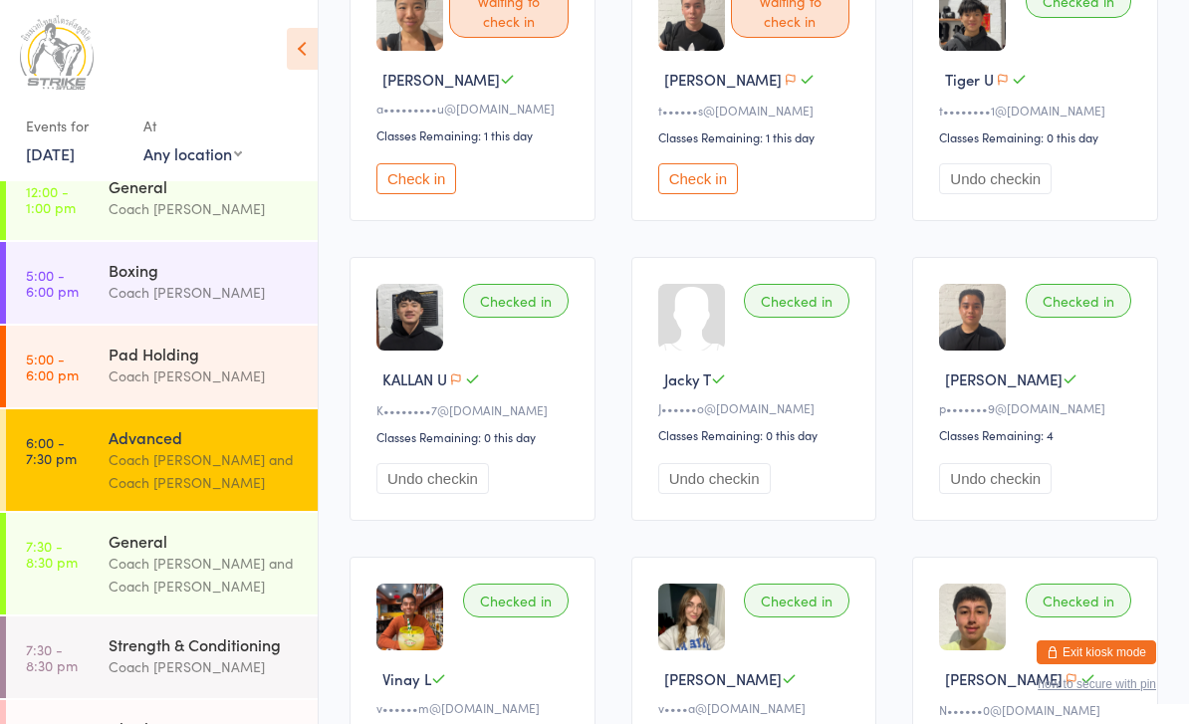
click at [1014, 491] on button "Undo checkin" at bounding box center [995, 478] width 113 height 31
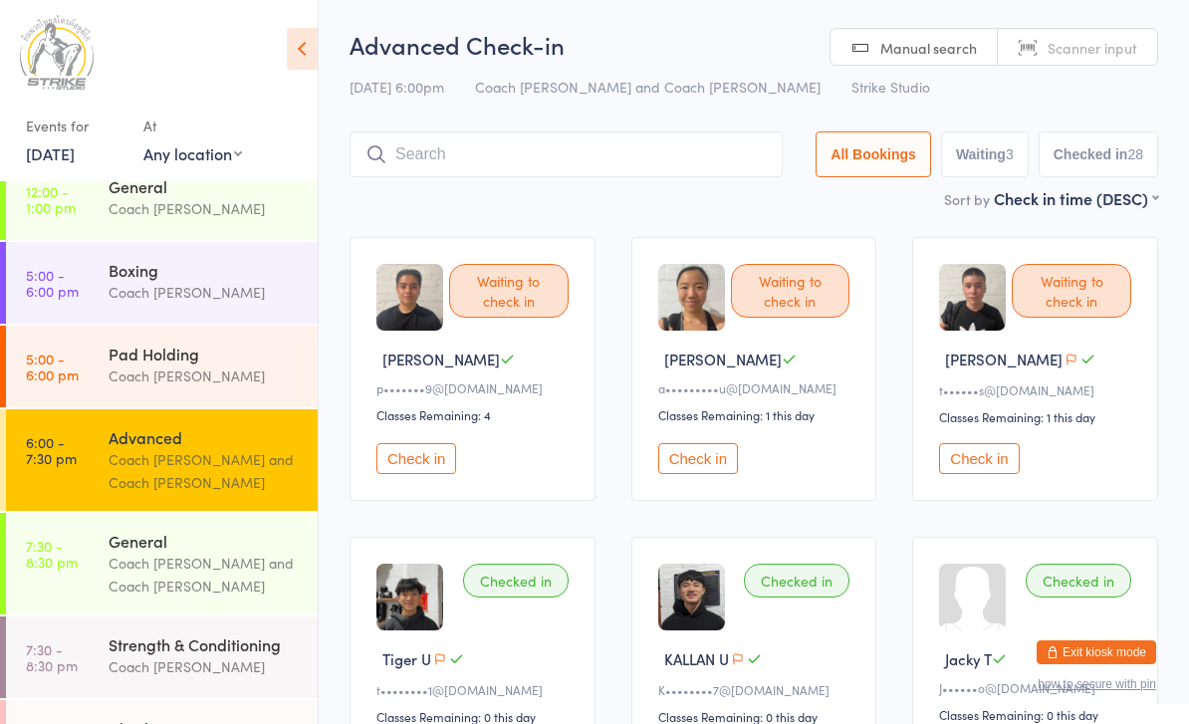
click at [608, 130] on div "Advanced Check-in 14 Oct 6:00pm Coach Quang and Coach Angela Strike Studio Manu…" at bounding box center [754, 107] width 809 height 159
click at [696, 141] on input "search" at bounding box center [566, 154] width 433 height 46
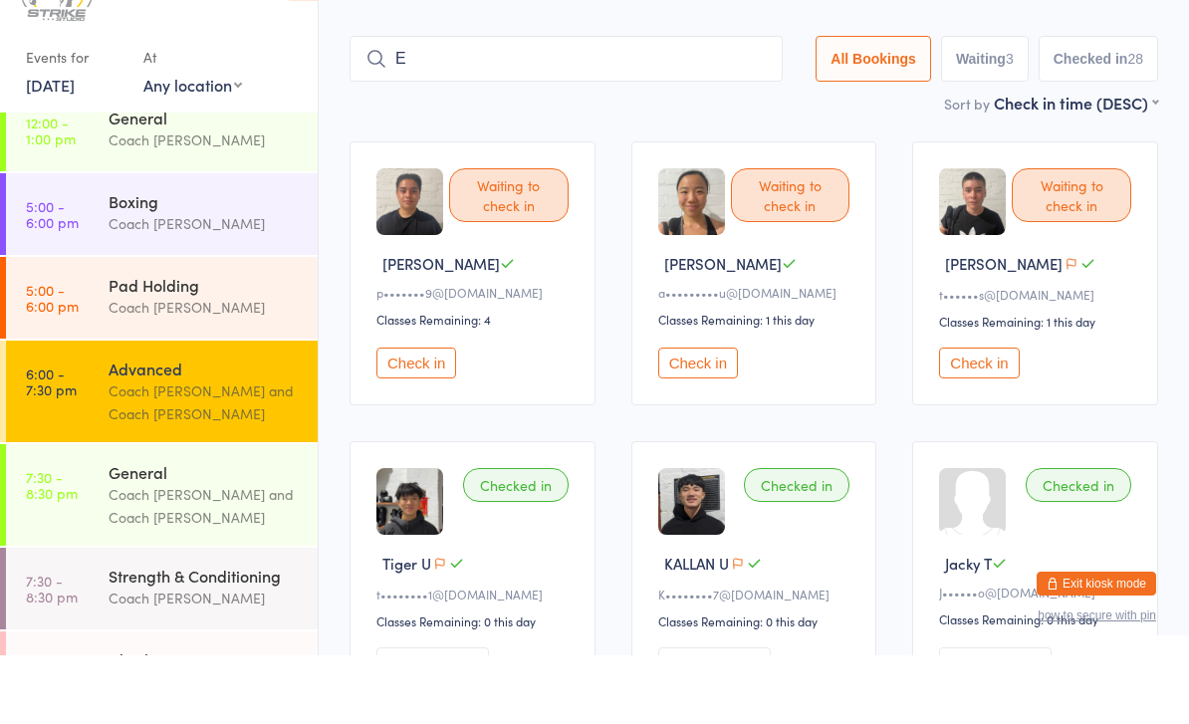
scroll to position [36, 0]
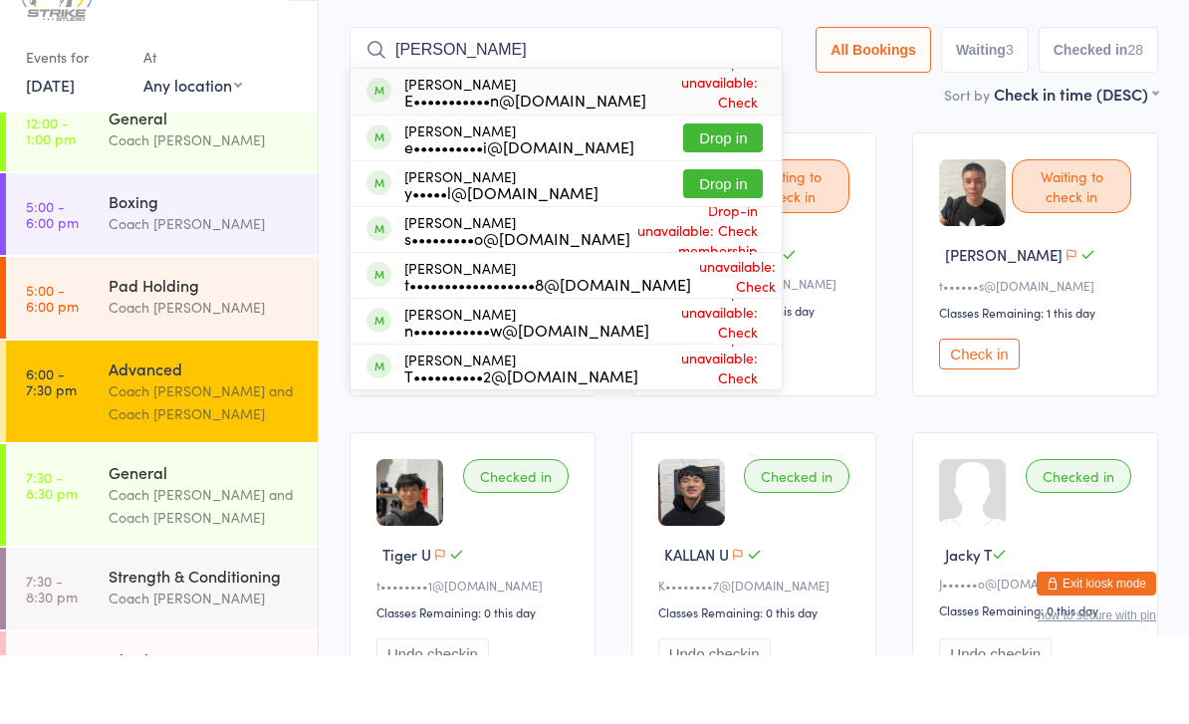
type input "Ethan"
click at [726, 238] on button "Drop in" at bounding box center [723, 252] width 80 height 29
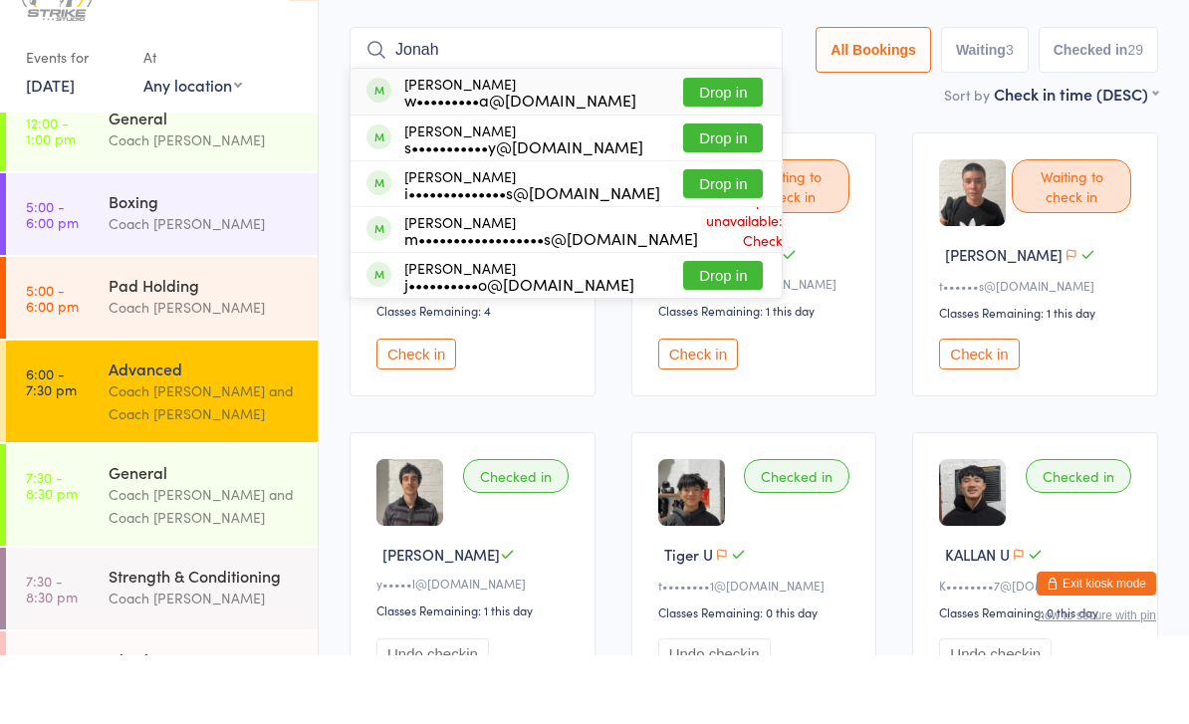
type input "Jonah"
click at [726, 146] on button "Drop in" at bounding box center [723, 160] width 80 height 29
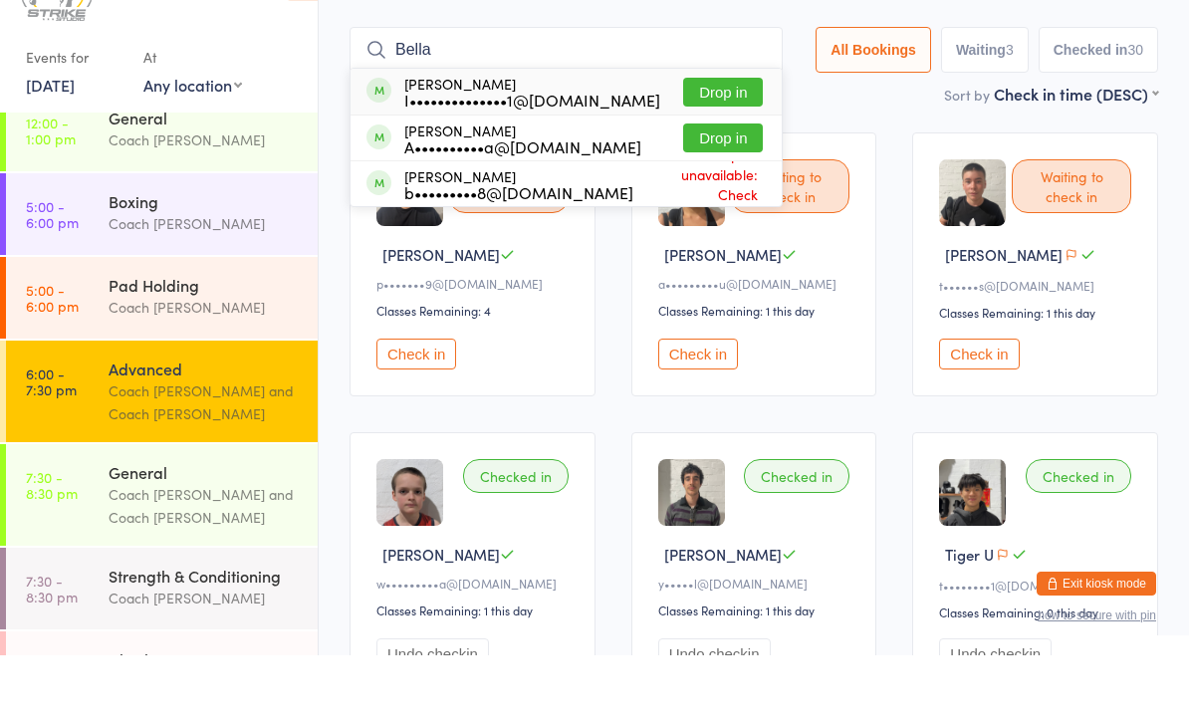
type input "Bella"
click at [720, 146] on button "Drop in" at bounding box center [723, 160] width 80 height 29
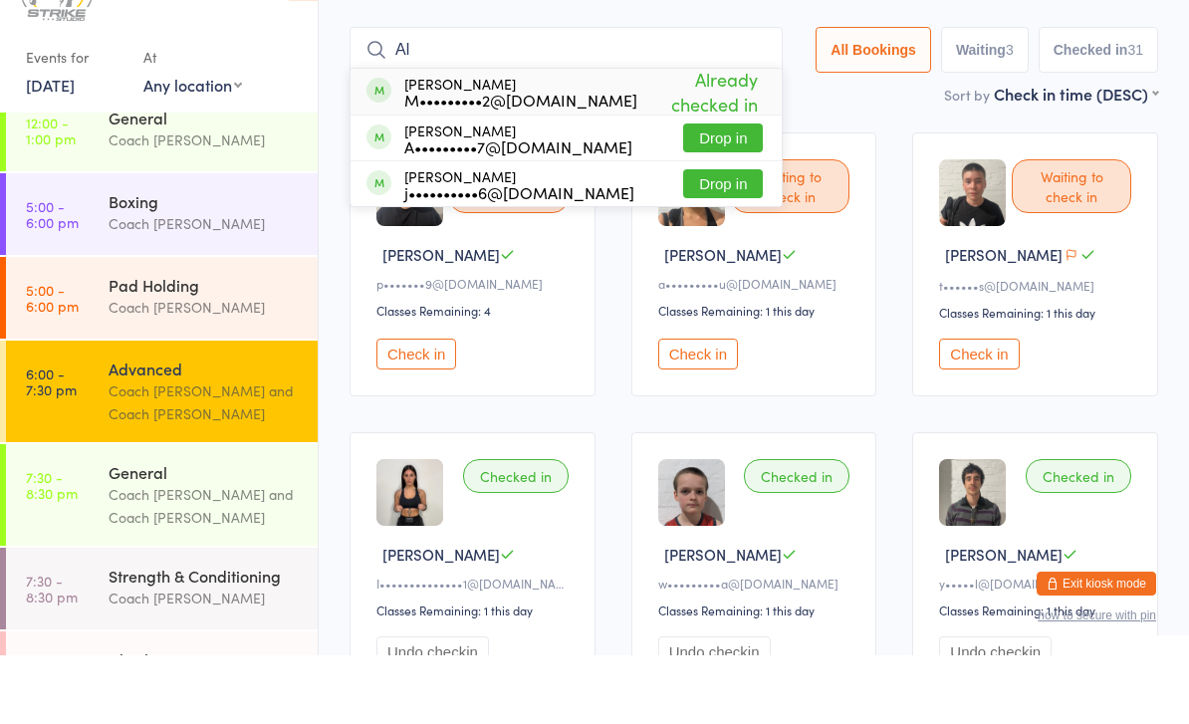
type input "A"
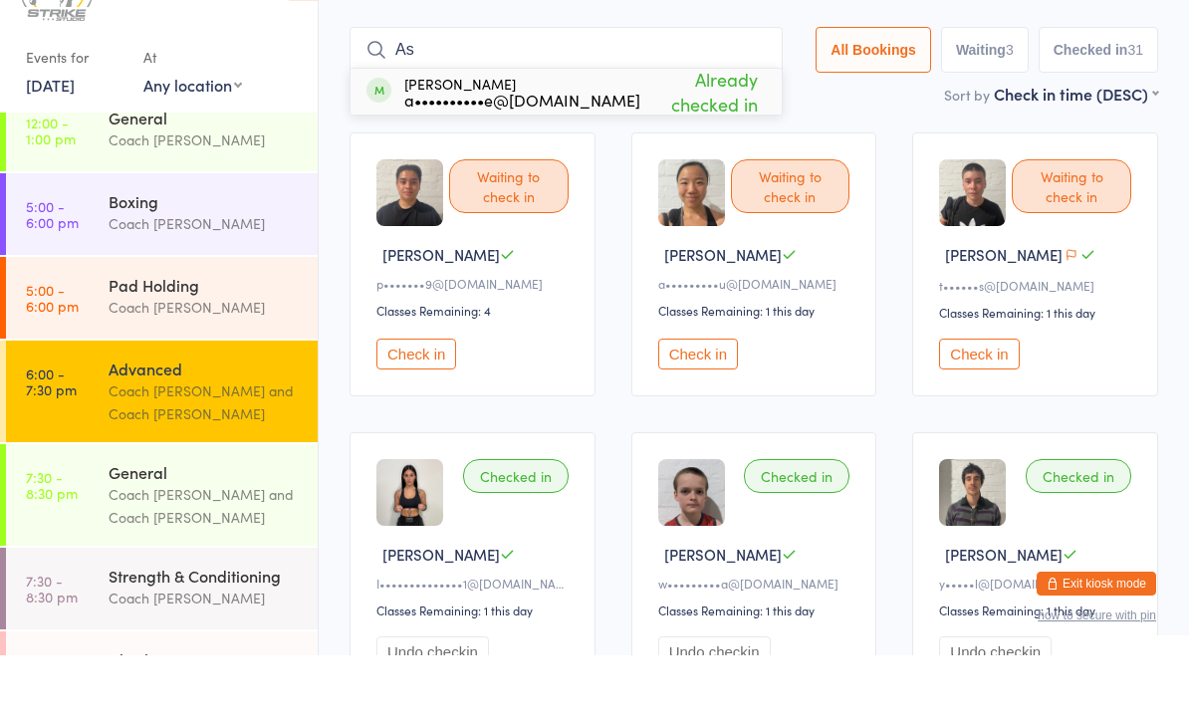
type input "A"
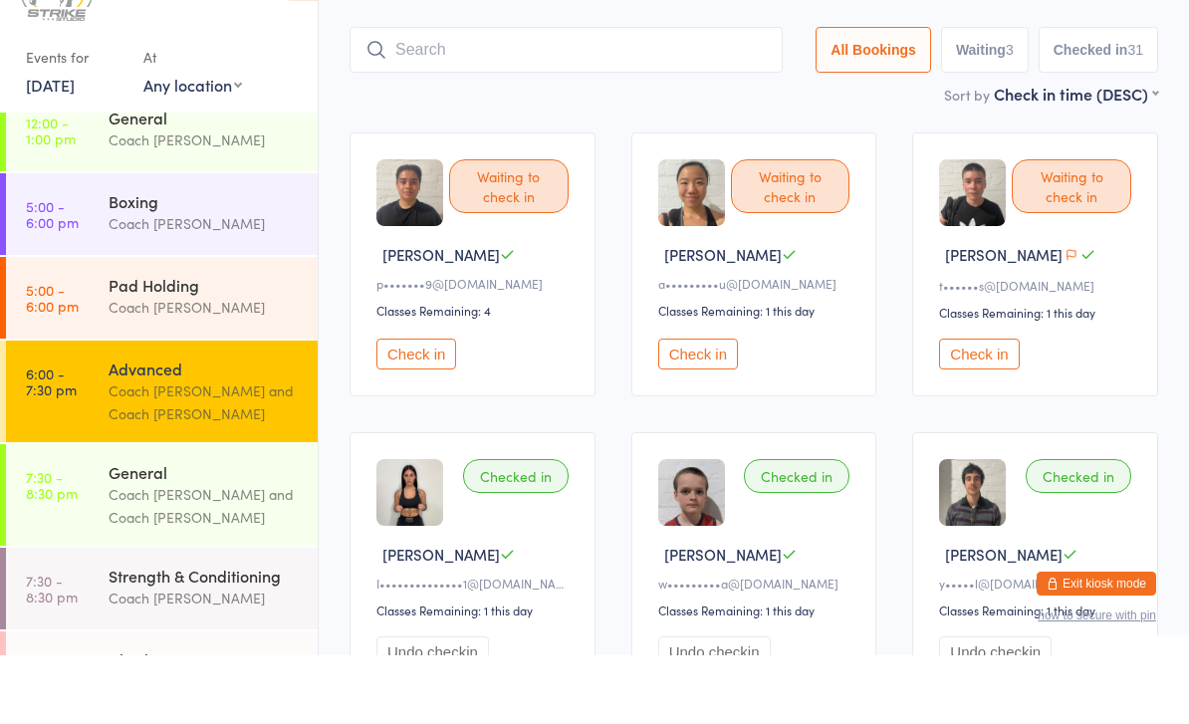
click at [976, 407] on button "Check in" at bounding box center [979, 422] width 80 height 31
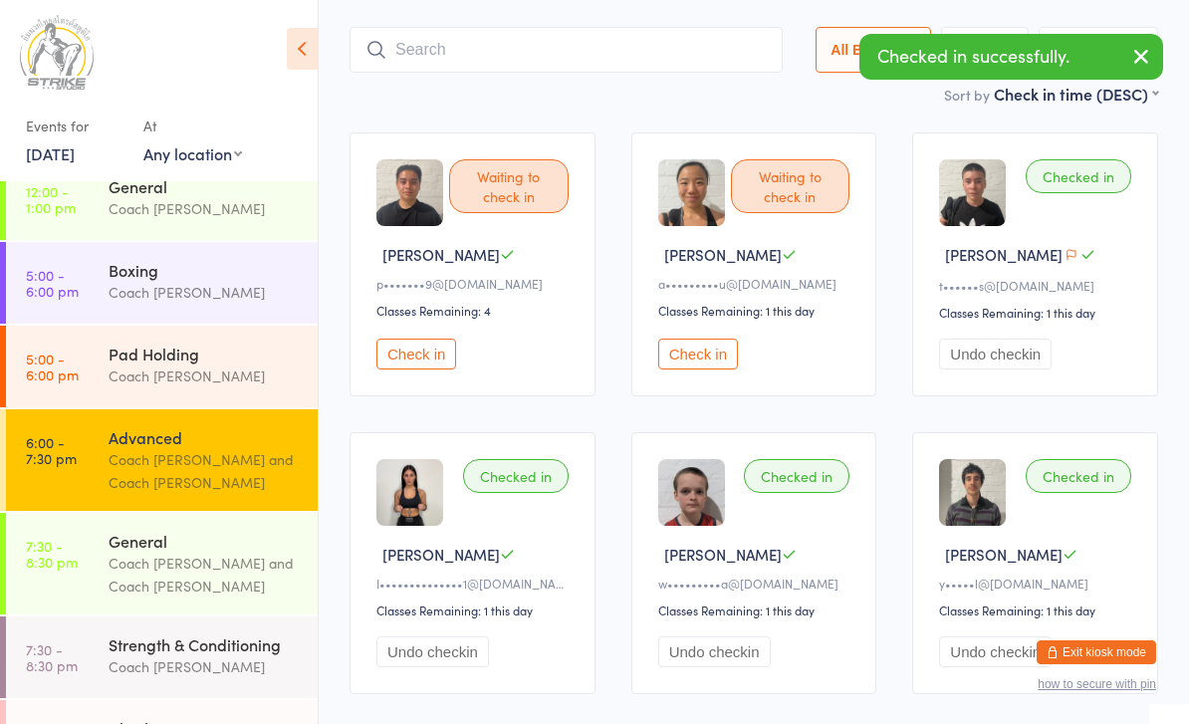
click at [429, 370] on button "Check in" at bounding box center [417, 354] width 80 height 31
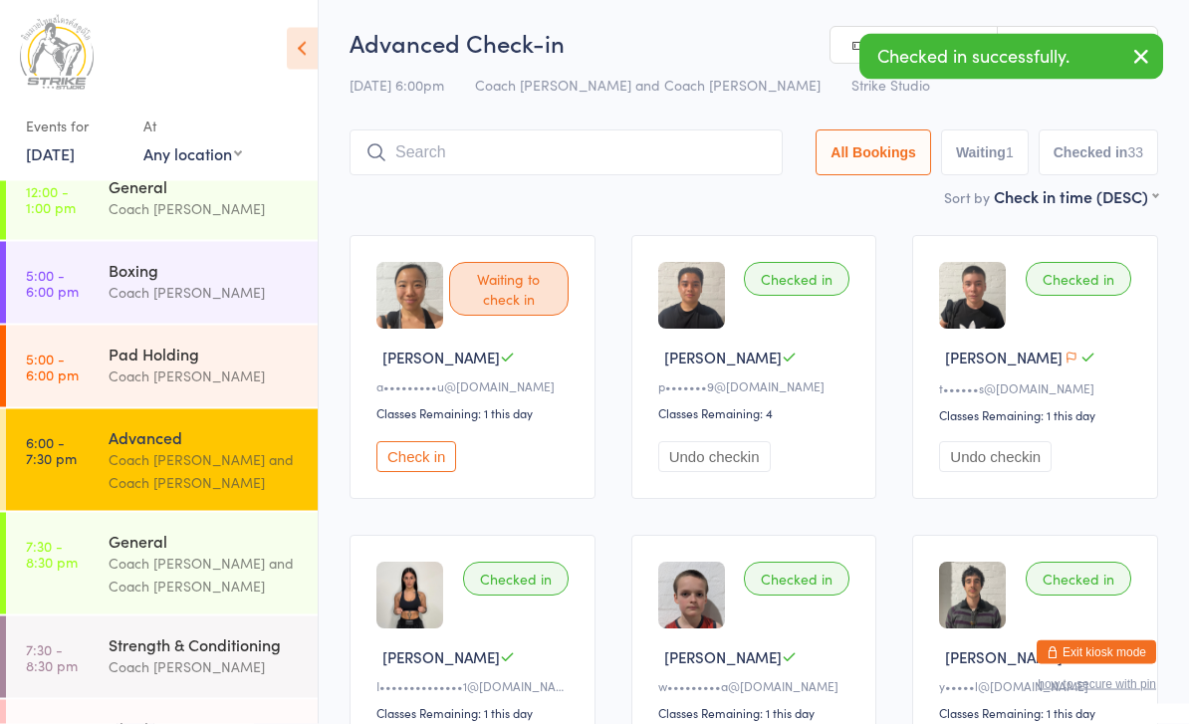
scroll to position [0, 0]
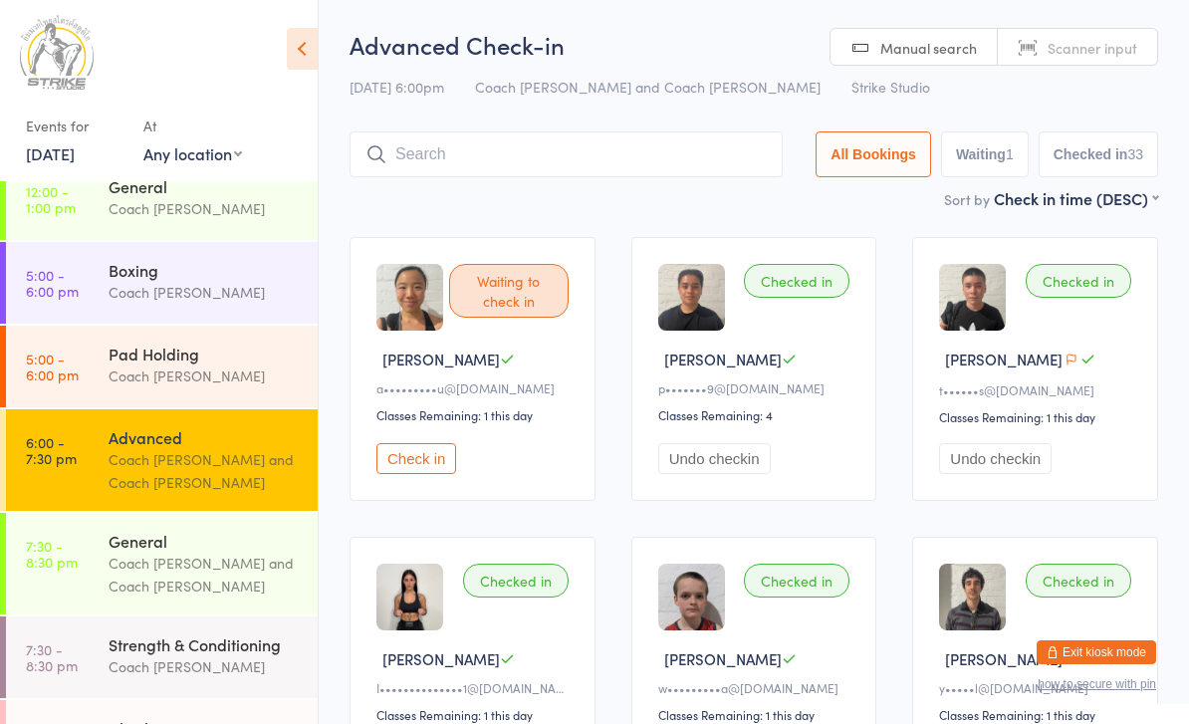
click at [422, 158] on input "search" at bounding box center [566, 154] width 433 height 46
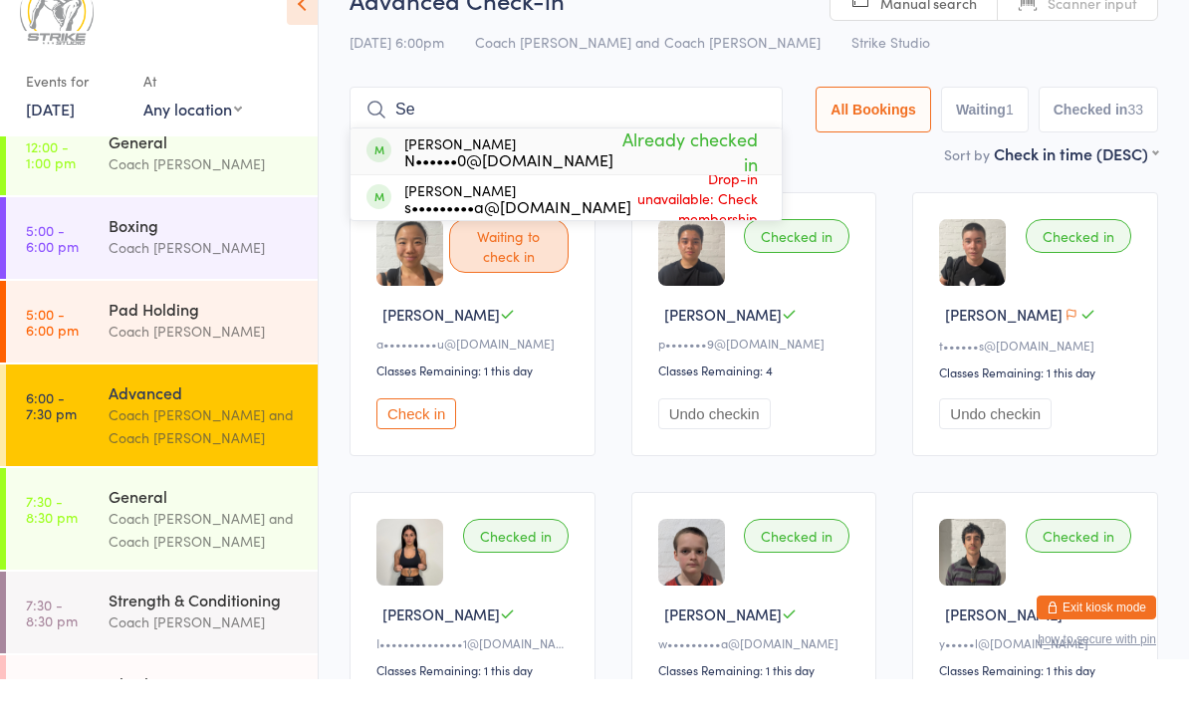
type input "S"
type input "R"
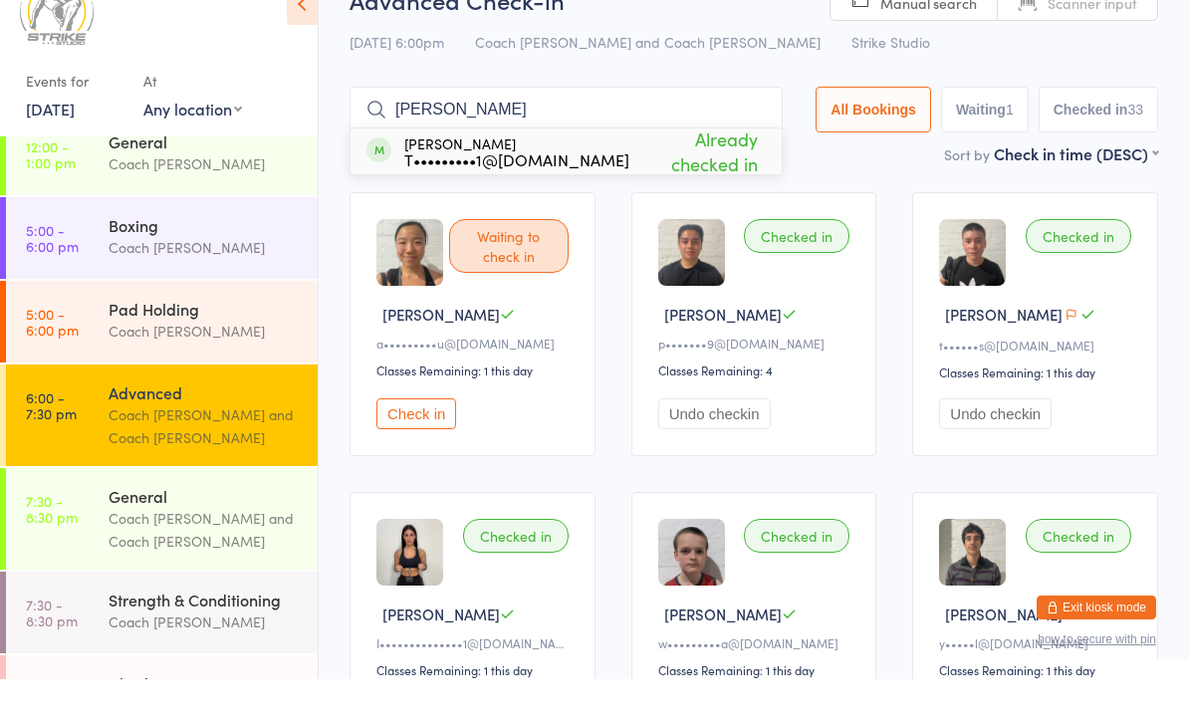
type input "T"
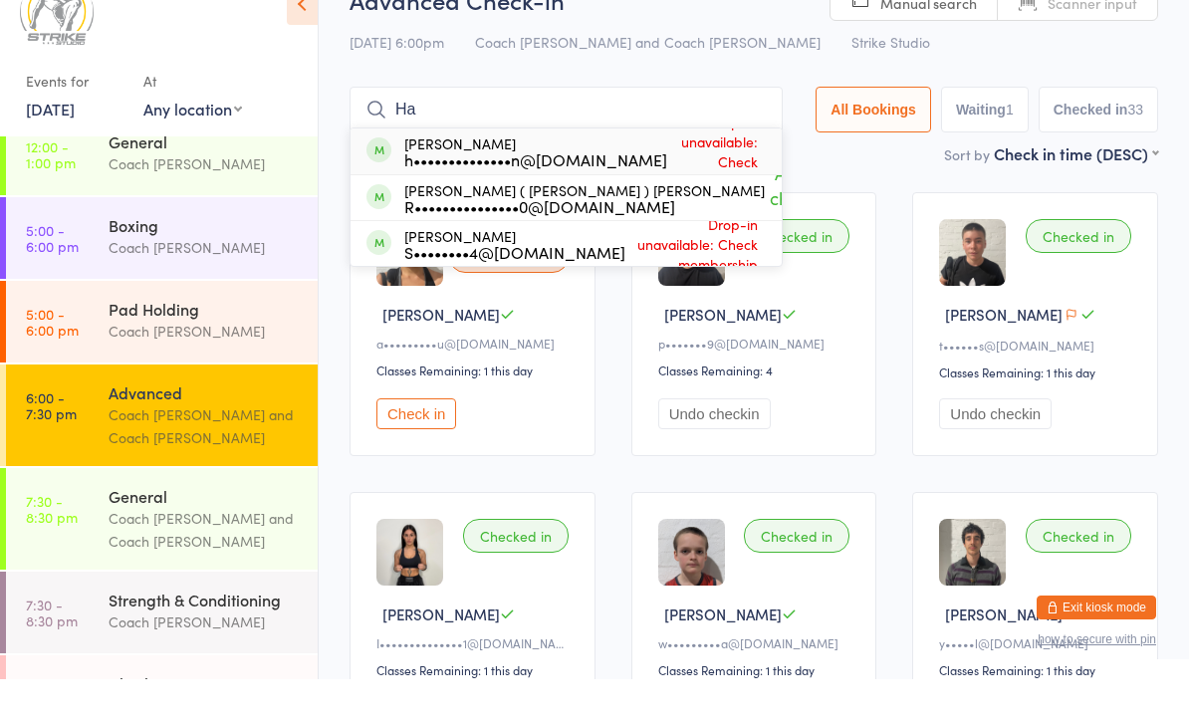
type input "H"
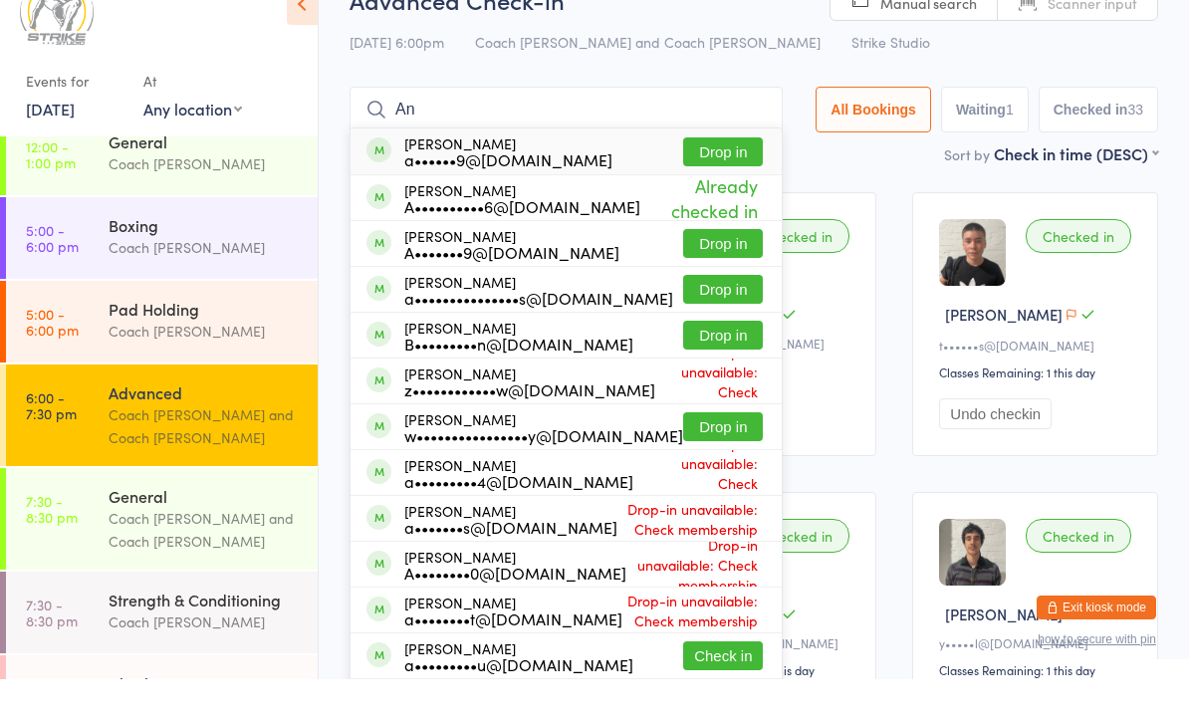
type input "A"
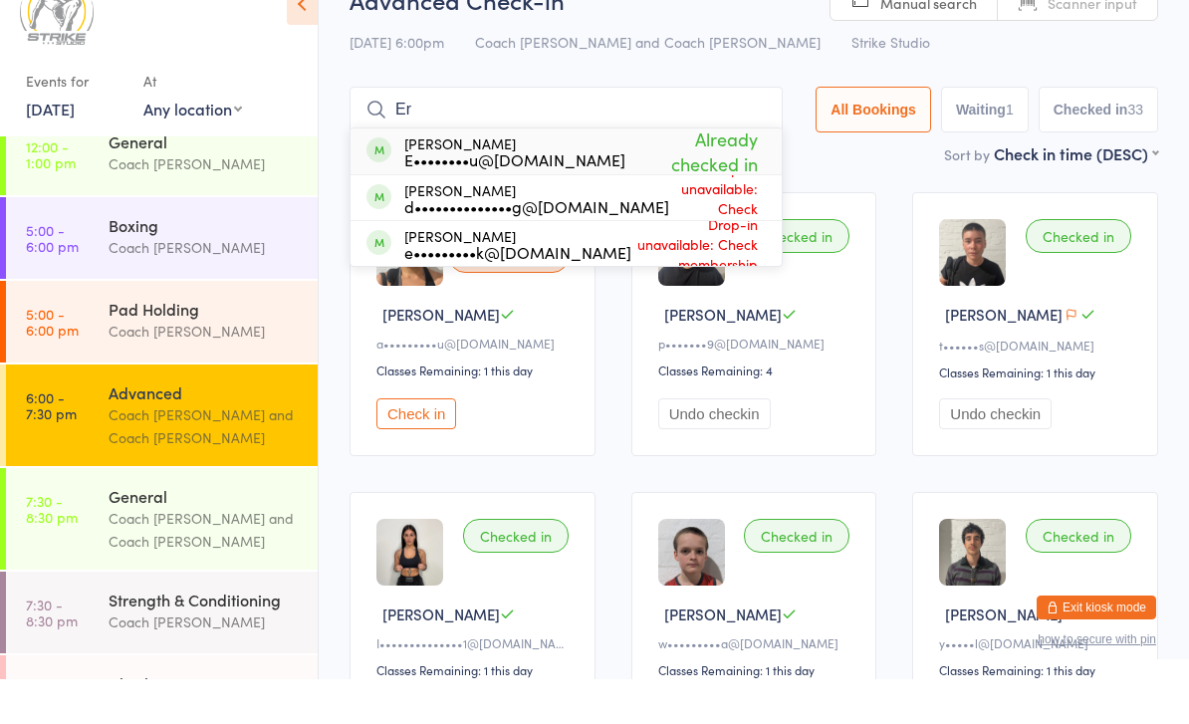
type input "E"
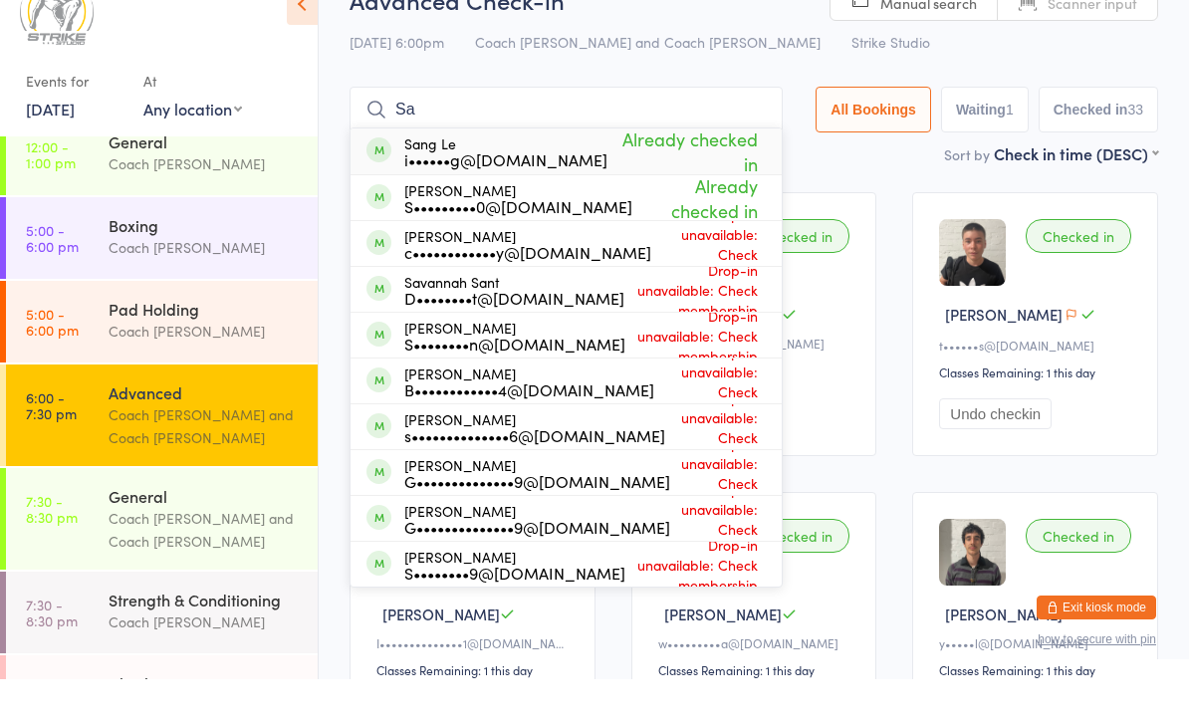
type input "S"
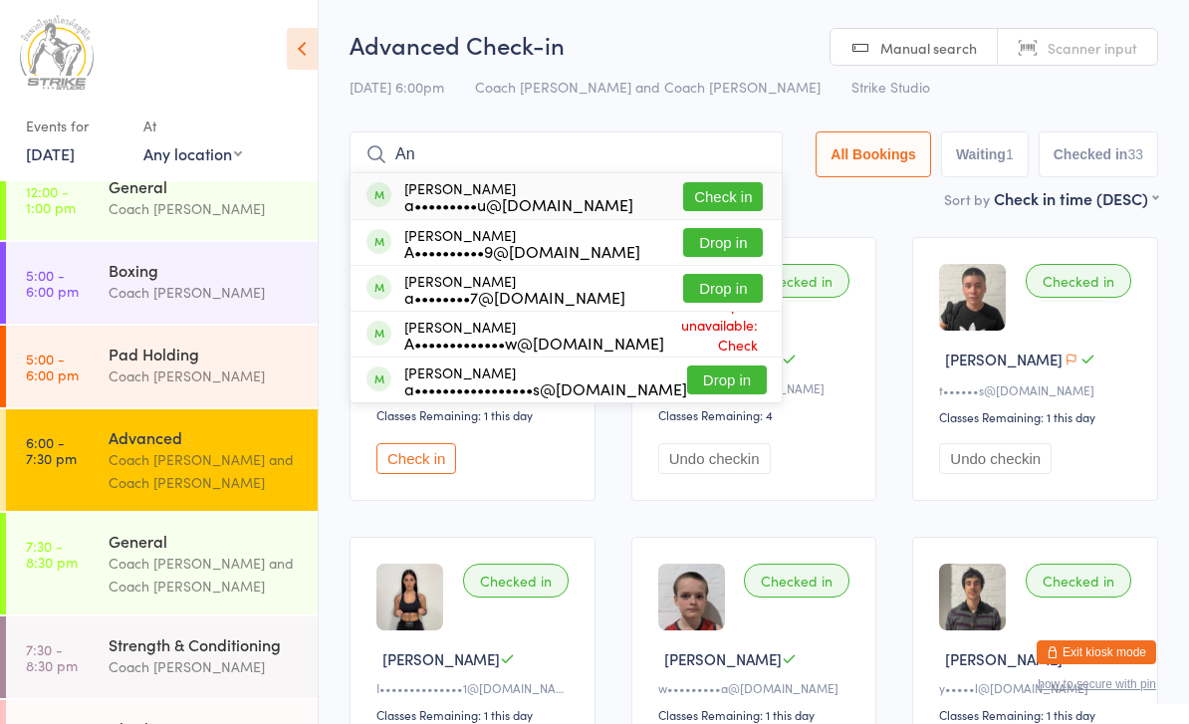
type input "A"
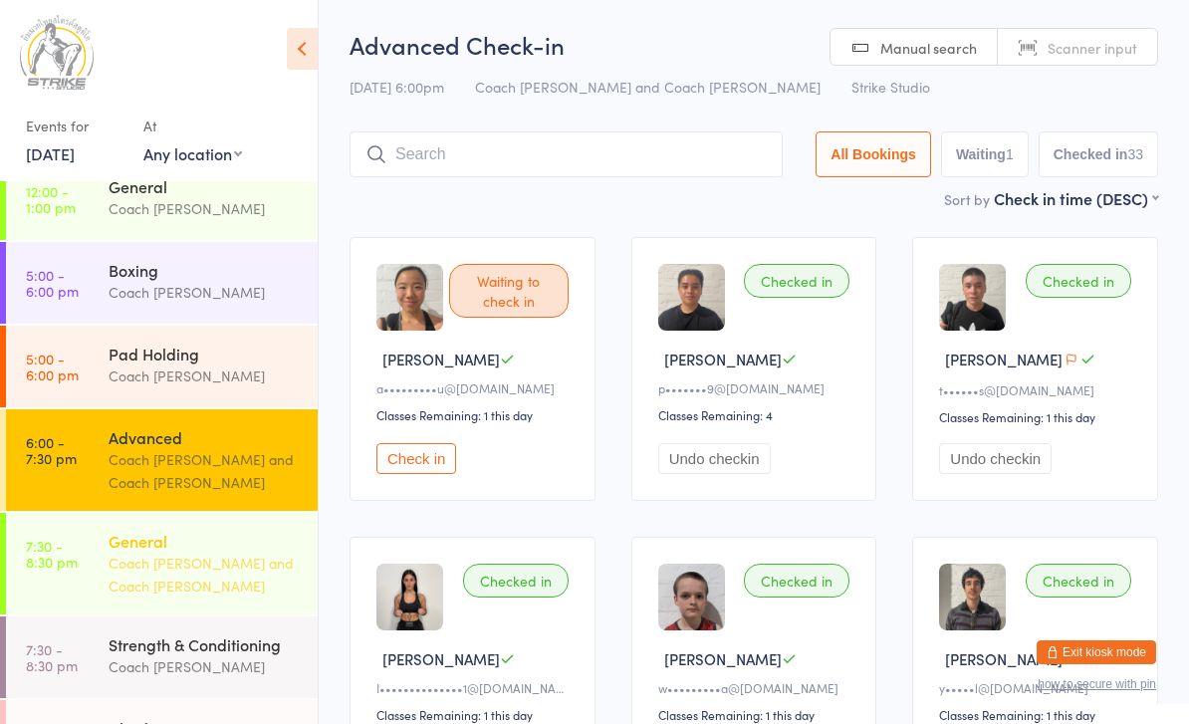
click at [133, 548] on div "General" at bounding box center [205, 541] width 192 height 22
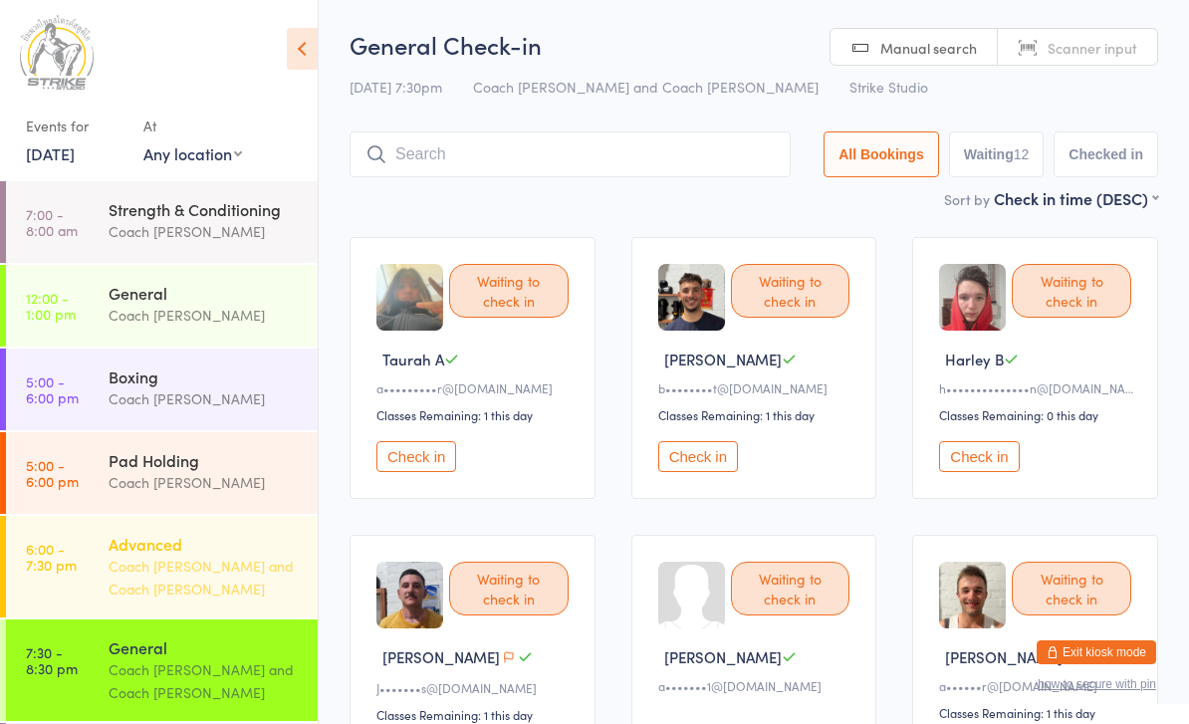
click at [110, 560] on div "Coach [PERSON_NAME] and Coach [PERSON_NAME]" at bounding box center [205, 578] width 192 height 46
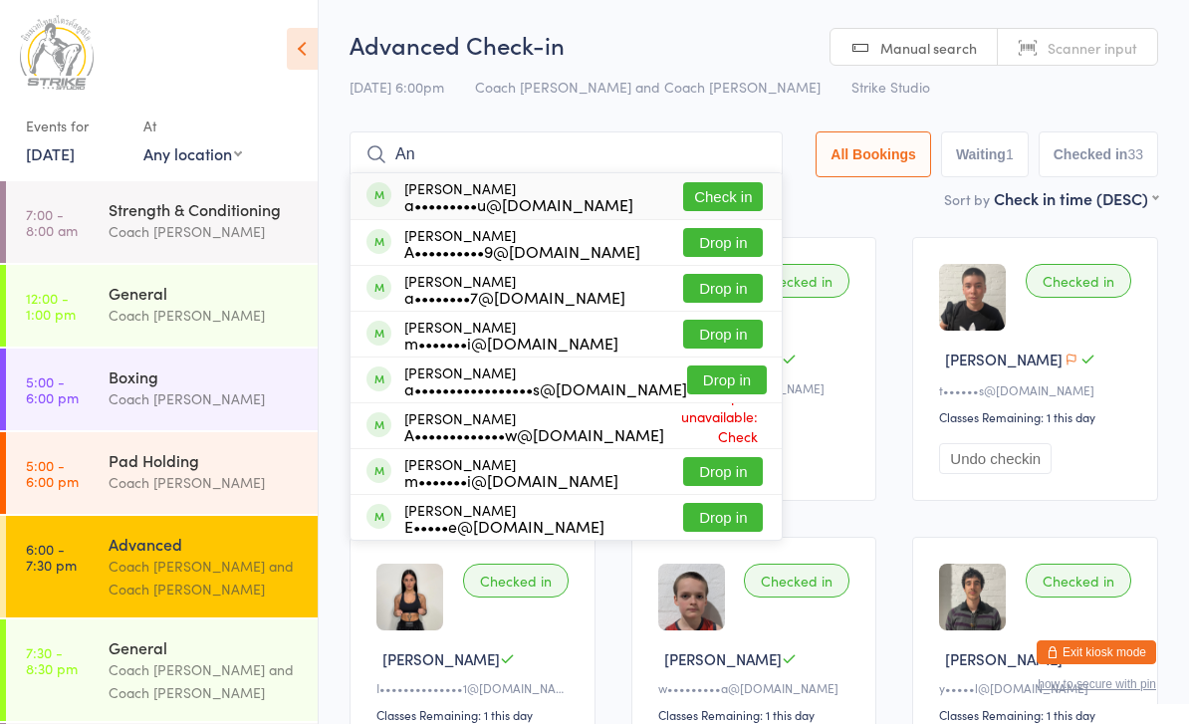
type input "A"
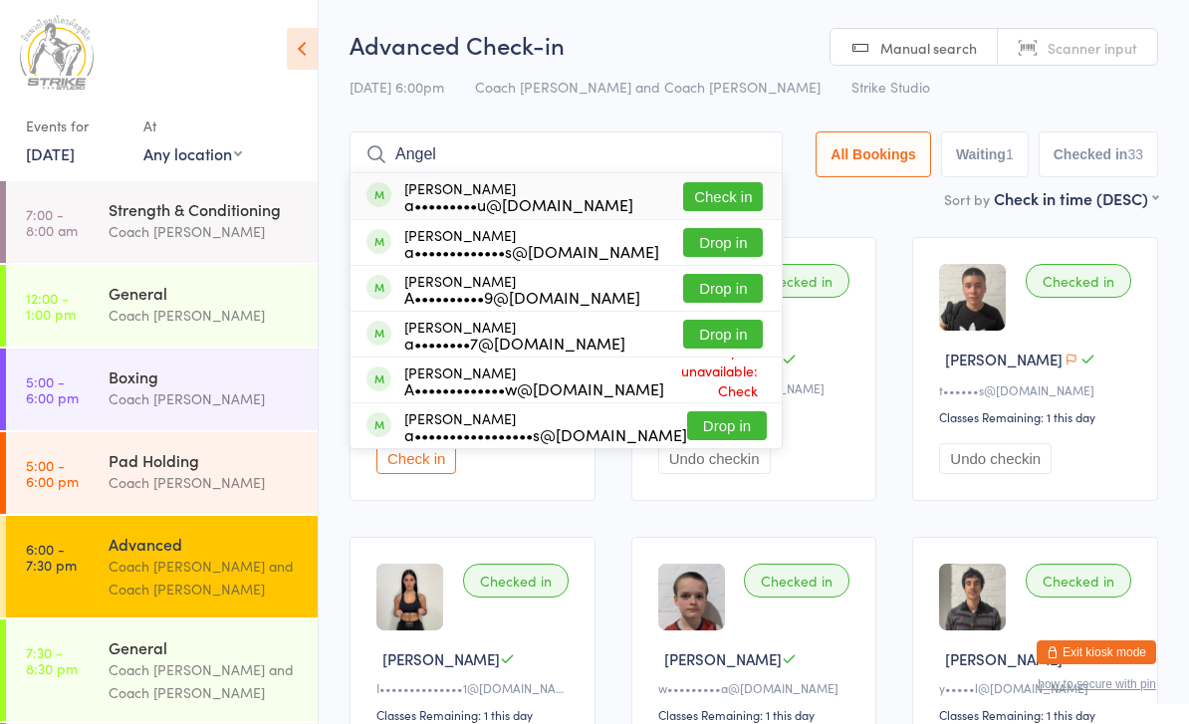
type input "Angel"
click at [705, 249] on button "Drop in" at bounding box center [723, 242] width 80 height 29
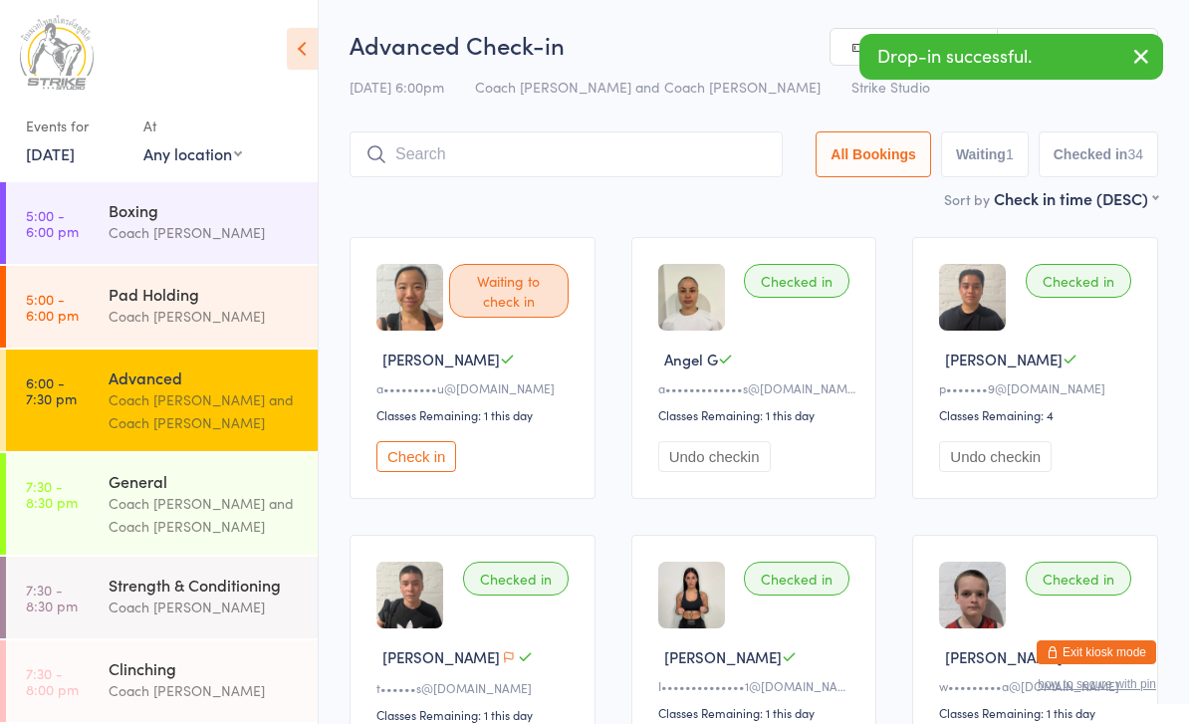
scroll to position [170, 0]
click at [127, 495] on div "Coach [PERSON_NAME] and Coach [PERSON_NAME]" at bounding box center [205, 515] width 192 height 46
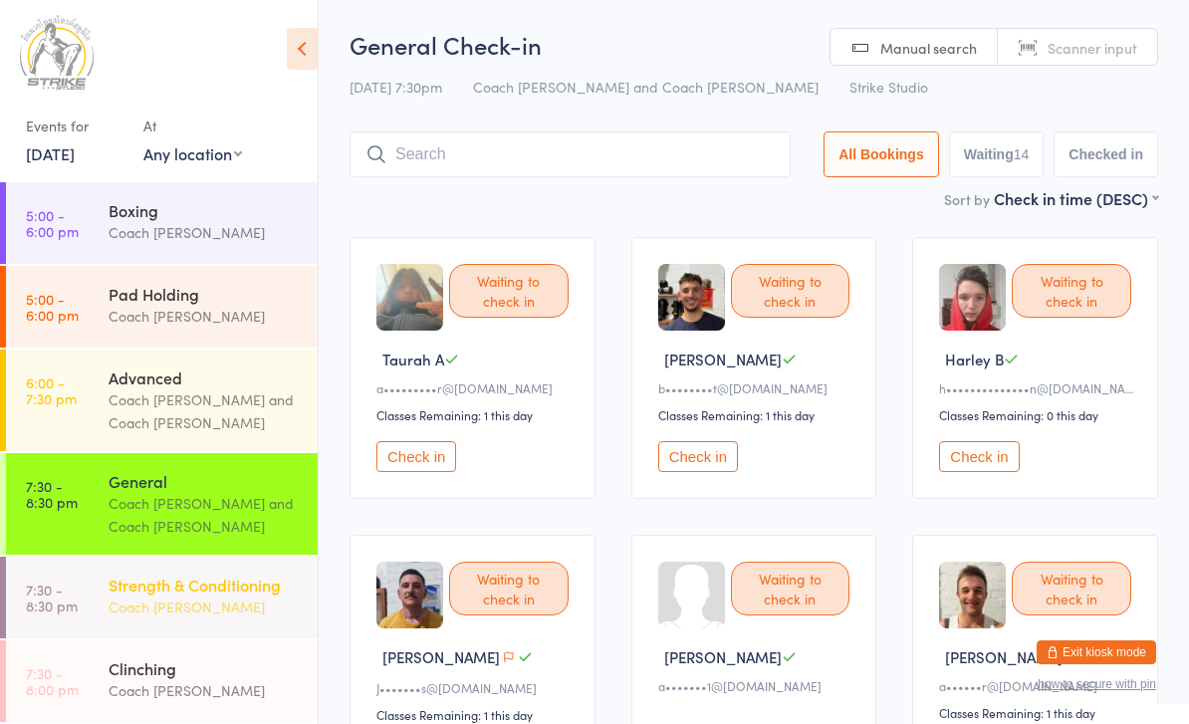
click at [157, 624] on div "Strength & Conditioning Coach [PERSON_NAME]" at bounding box center [213, 596] width 209 height 79
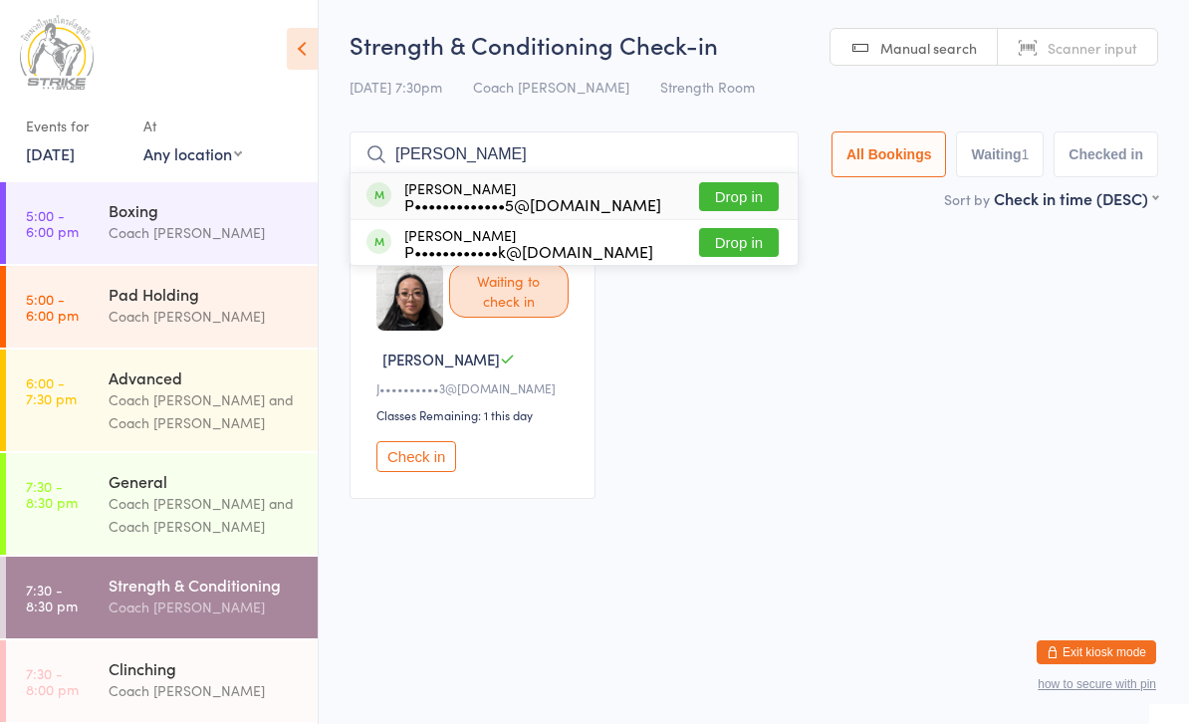
type input "[PERSON_NAME]"
click at [729, 198] on button "Drop in" at bounding box center [739, 196] width 80 height 29
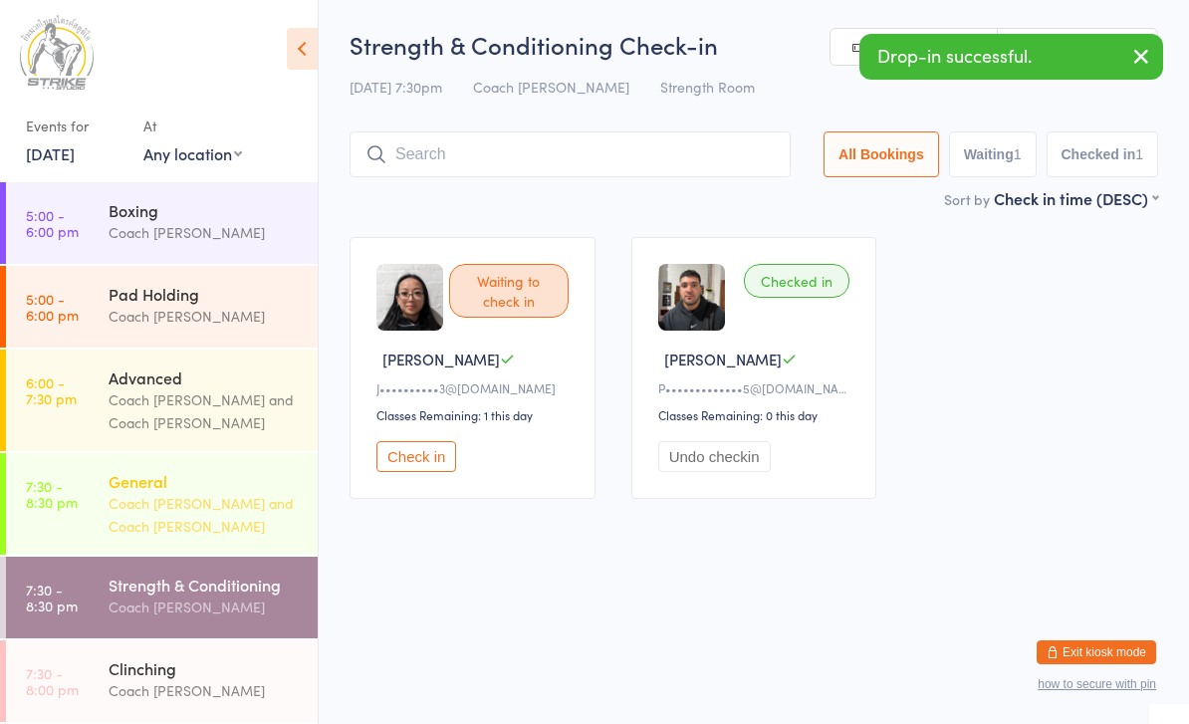
click at [228, 496] on div "Coach [PERSON_NAME] and Coach [PERSON_NAME]" at bounding box center [205, 515] width 192 height 46
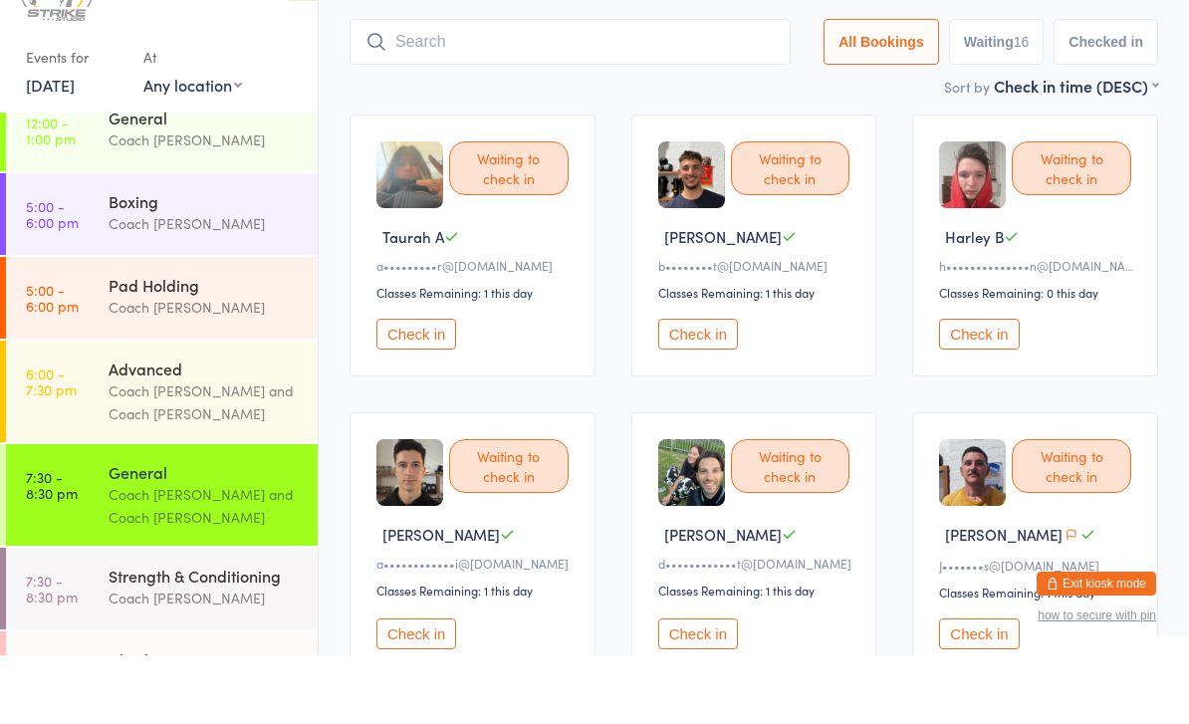
scroll to position [55, 0]
click at [429, 675] on div "Waiting to check in [PERSON_NAME] C a••••••••••••i@[DOMAIN_NAME] Classes Remain…" at bounding box center [473, 612] width 246 height 264
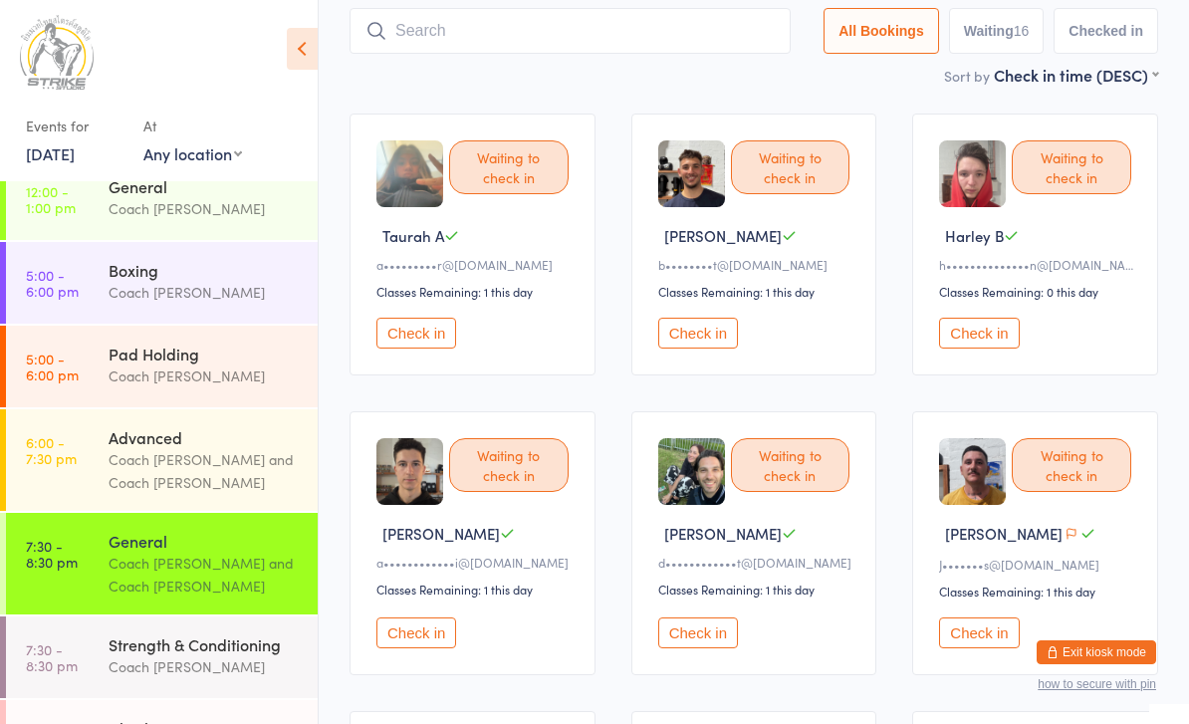
click at [424, 649] on button "Check in" at bounding box center [417, 633] width 80 height 31
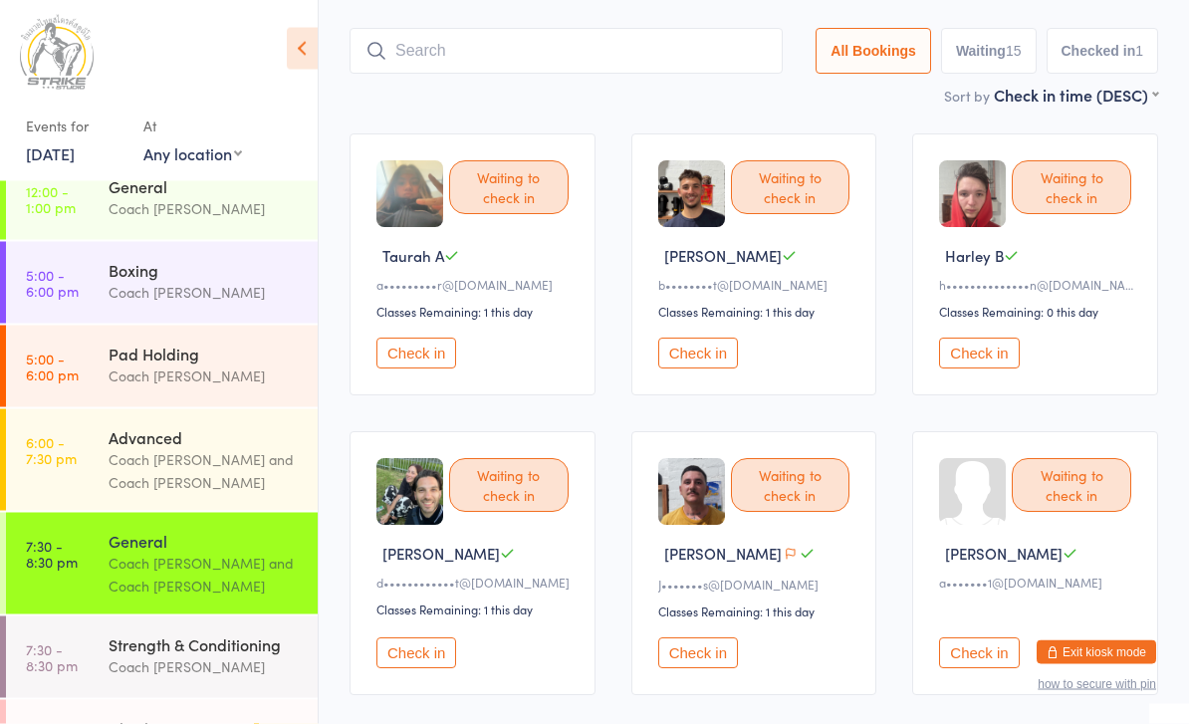
scroll to position [0, 0]
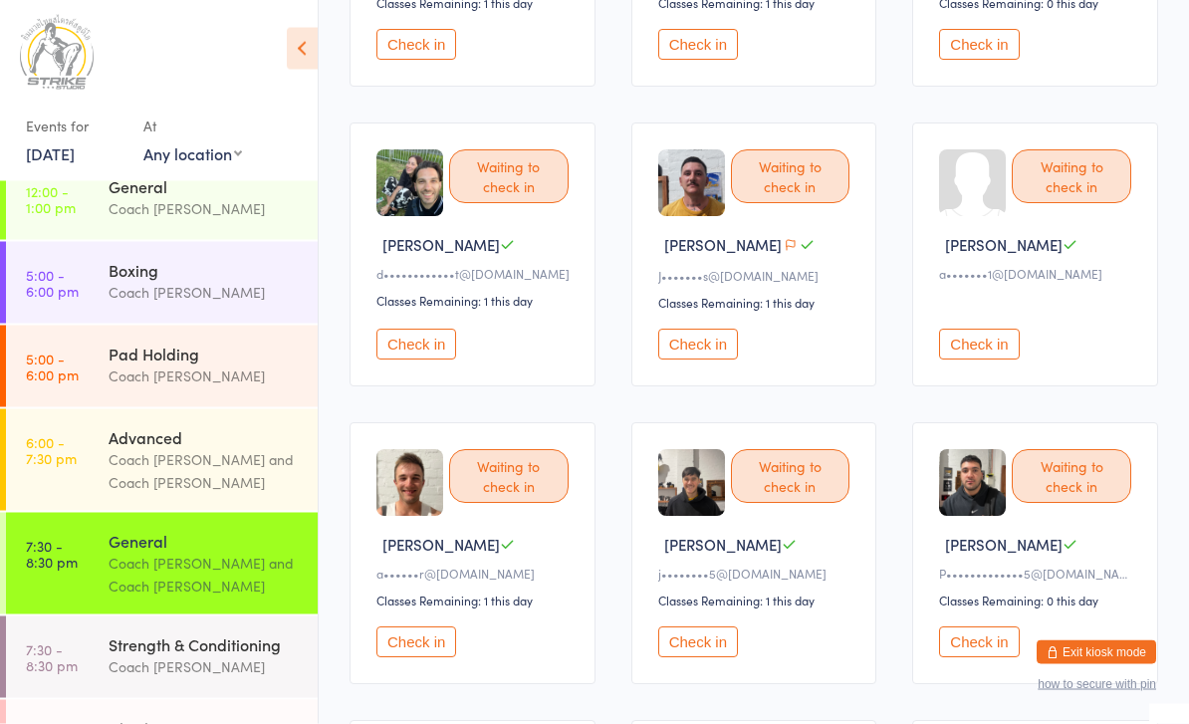
click at [708, 361] on button "Check in" at bounding box center [698, 345] width 80 height 31
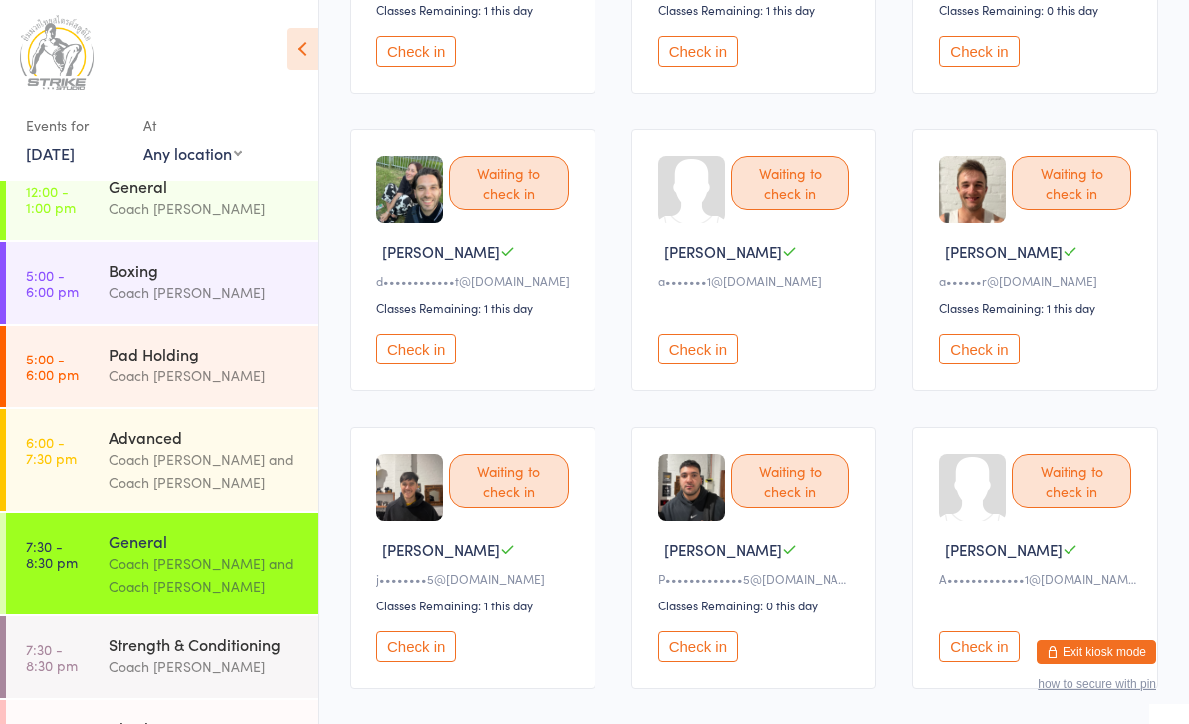
scroll to position [392, 0]
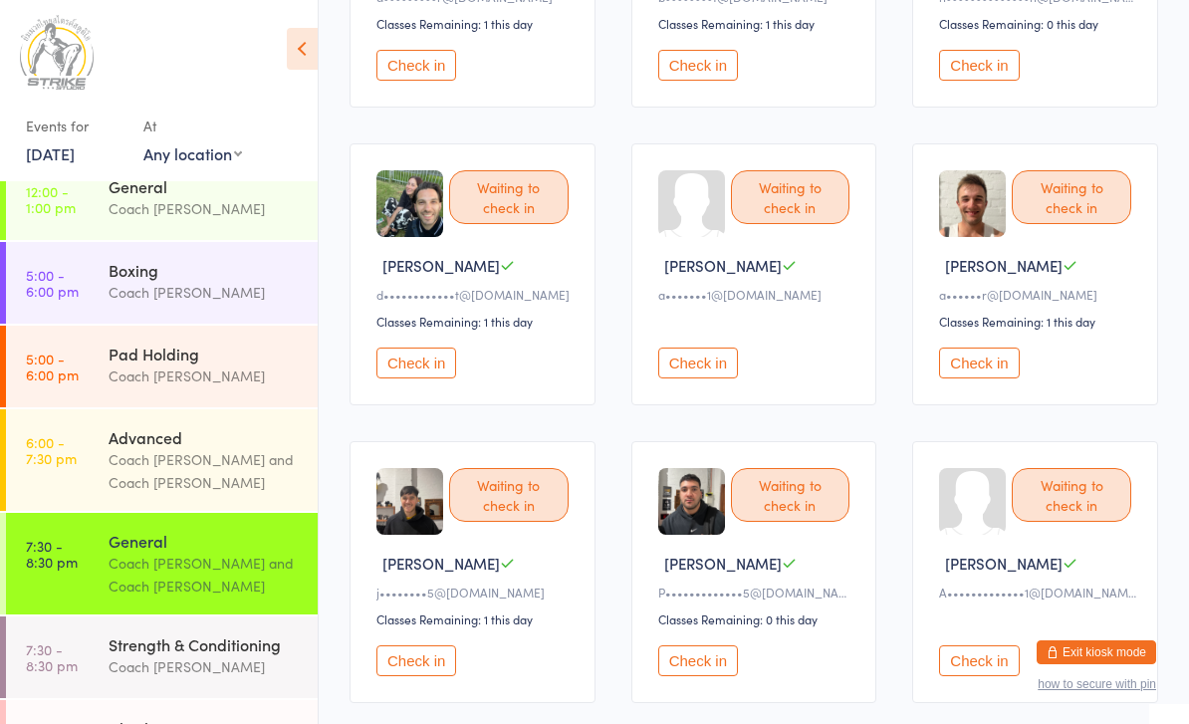
click at [243, 577] on div "Coach [PERSON_NAME] and Coach [PERSON_NAME]" at bounding box center [205, 575] width 192 height 46
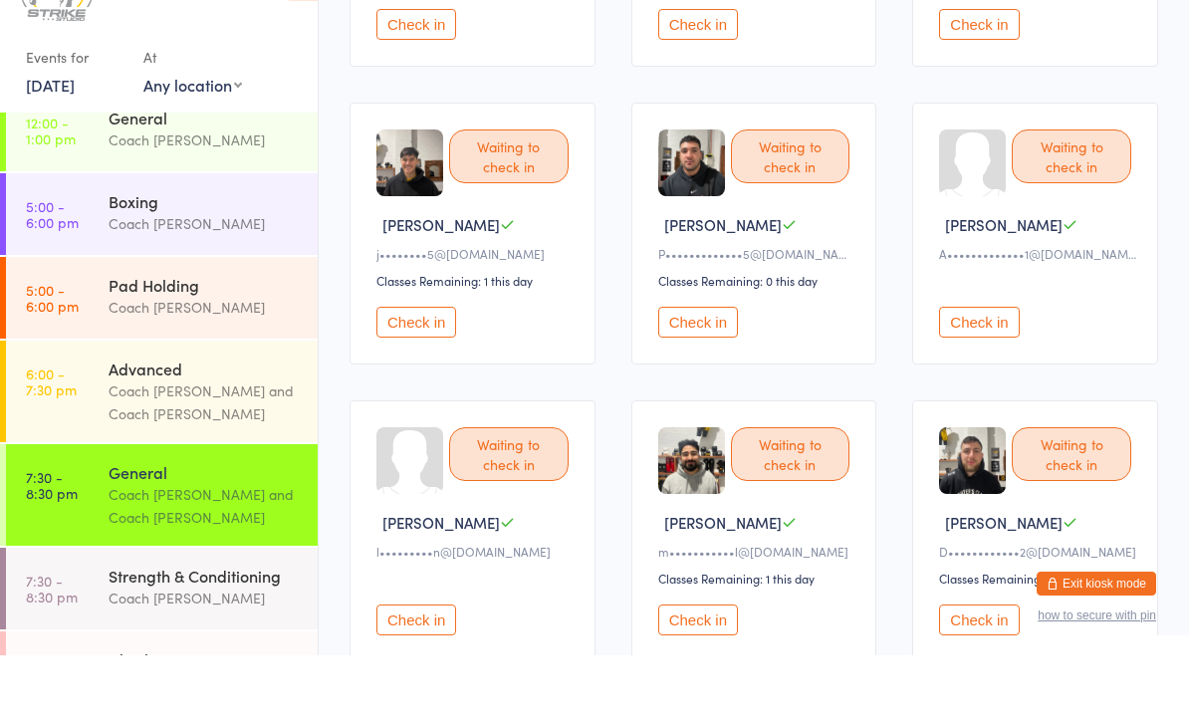
scroll to position [797, 0]
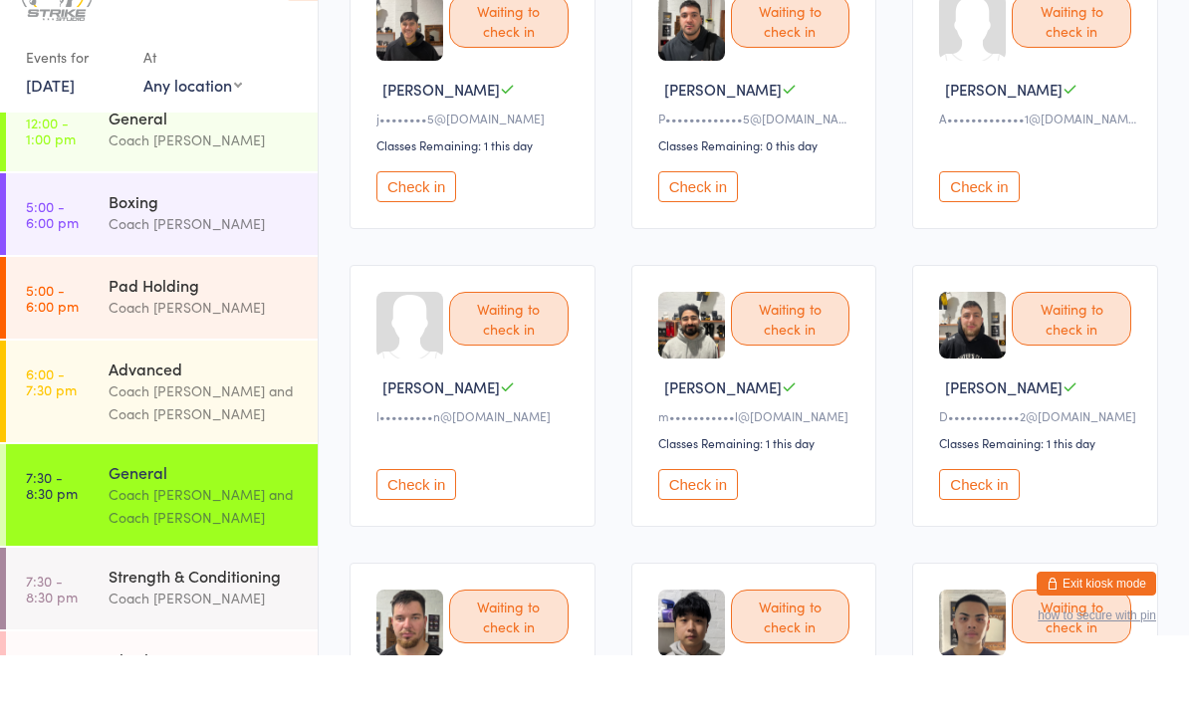
click at [987, 538] on button "Check in" at bounding box center [979, 553] width 80 height 31
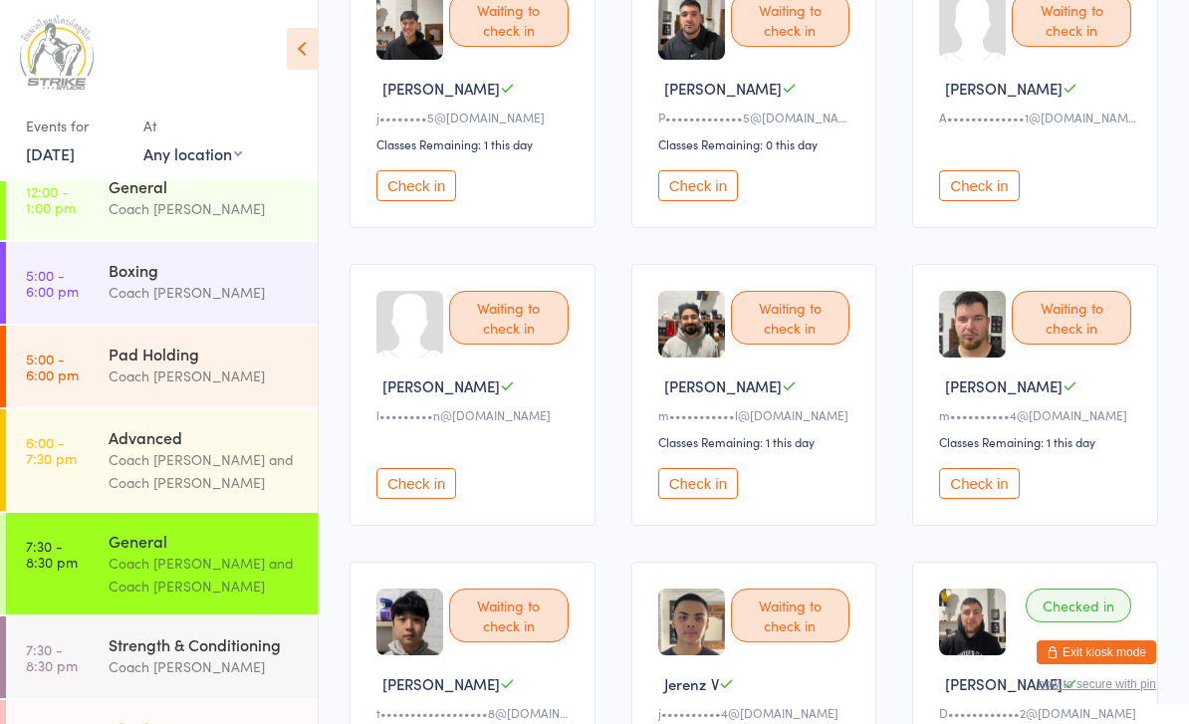
click at [232, 723] on div "Clinching" at bounding box center [205, 728] width 192 height 22
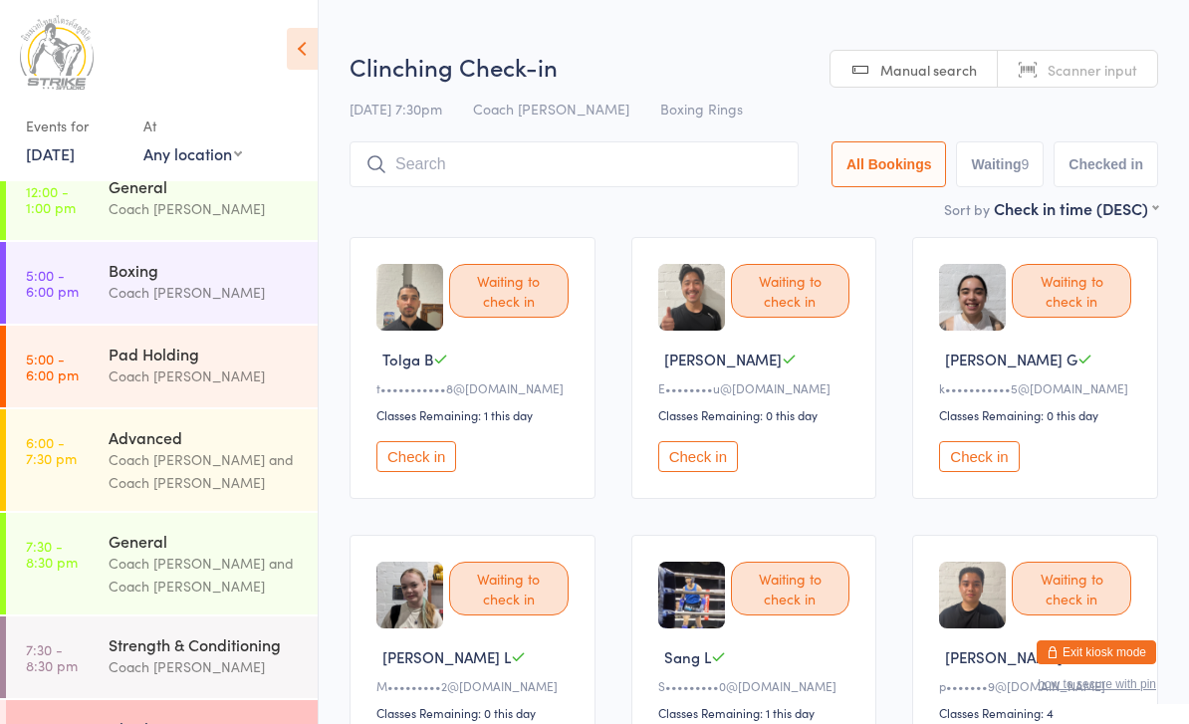
click at [1006, 467] on button "Check in" at bounding box center [979, 456] width 80 height 31
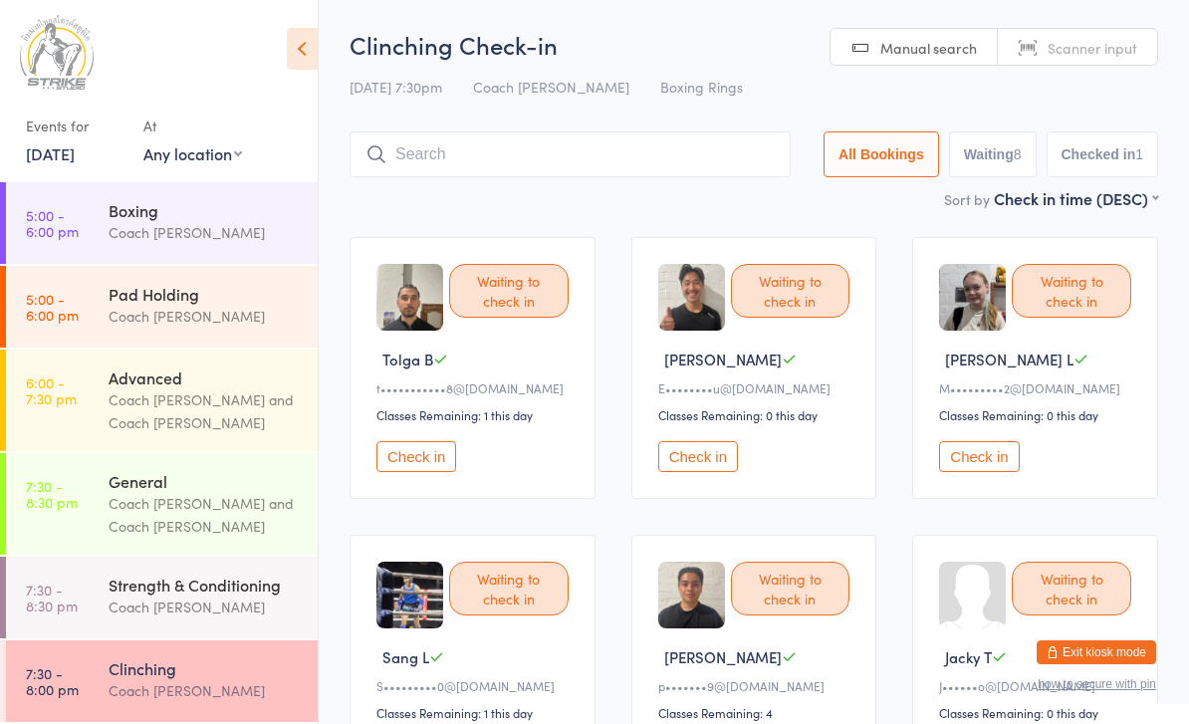
scroll to position [170, 0]
click at [81, 509] on link "7:30 - 8:30 pm General Coach [PERSON_NAME] and Coach [PERSON_NAME]" at bounding box center [162, 504] width 312 height 102
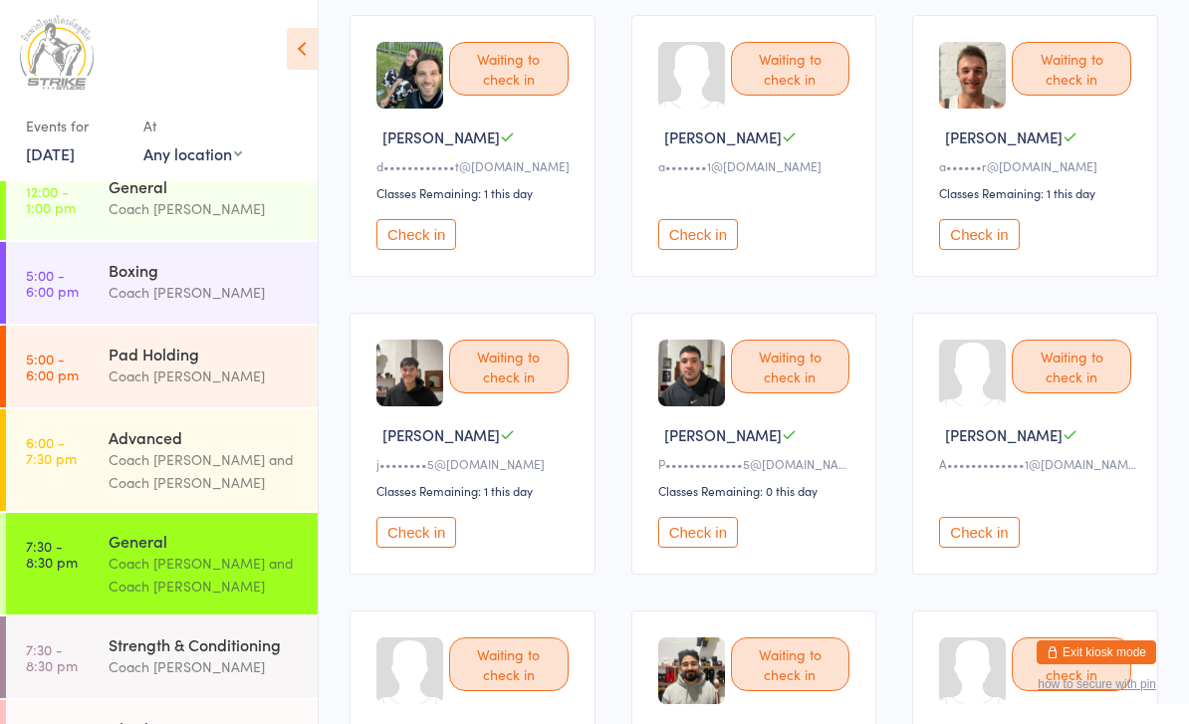
scroll to position [519, 0]
click at [408, 549] on button "Check in" at bounding box center [417, 533] width 80 height 31
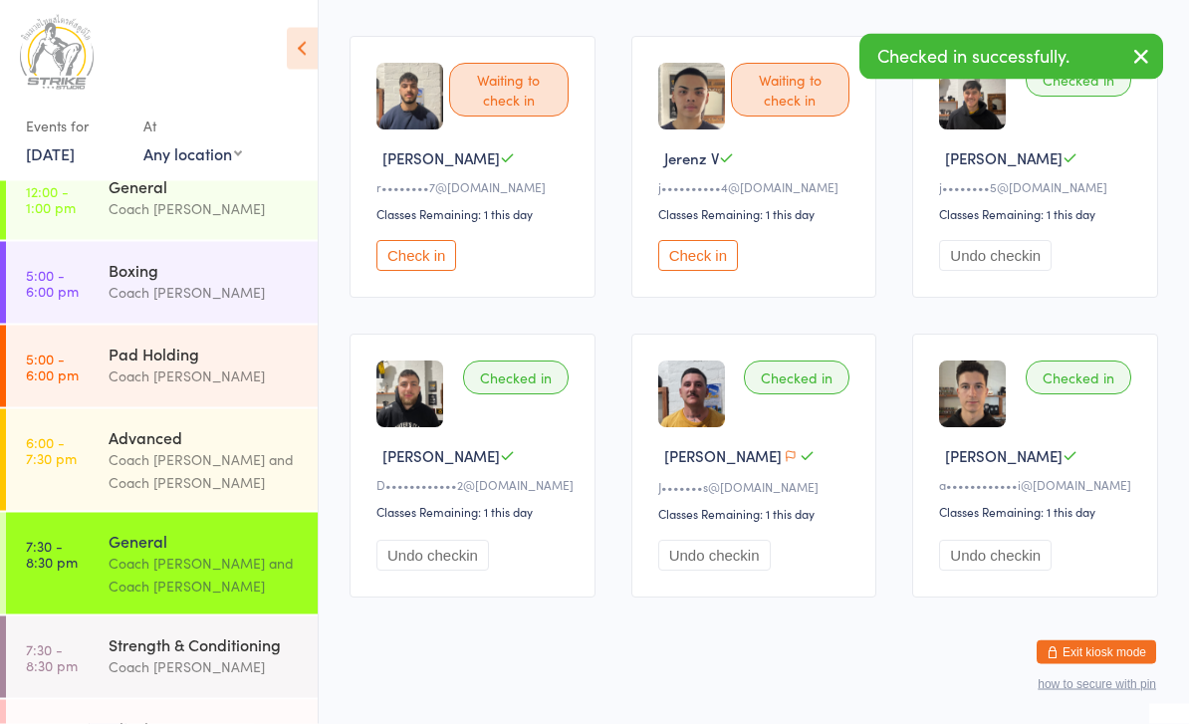
scroll to position [1395, 0]
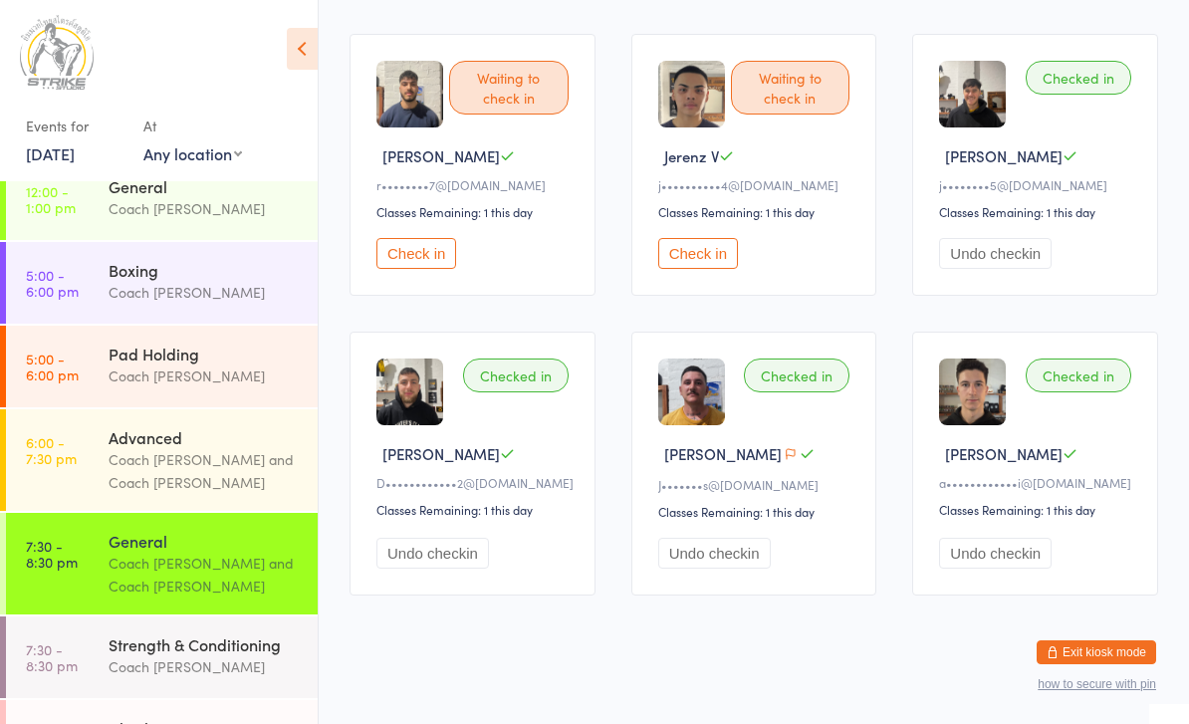
click at [423, 269] on button "Check in" at bounding box center [417, 253] width 80 height 31
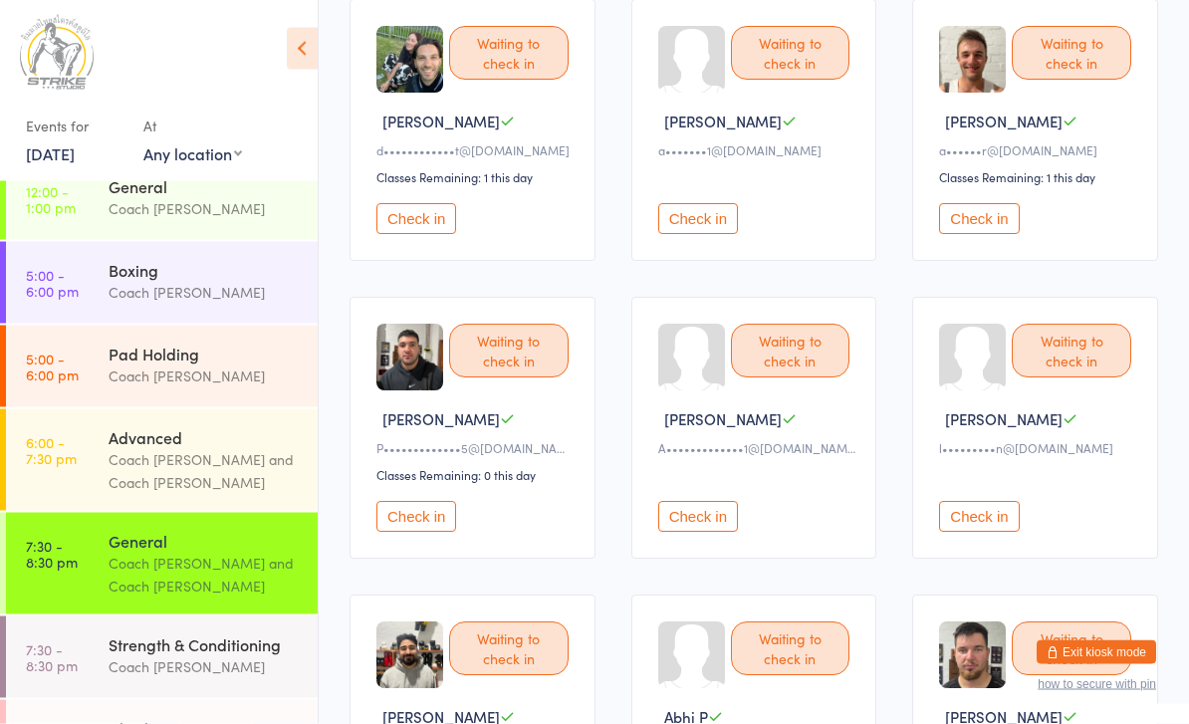
scroll to position [0, 0]
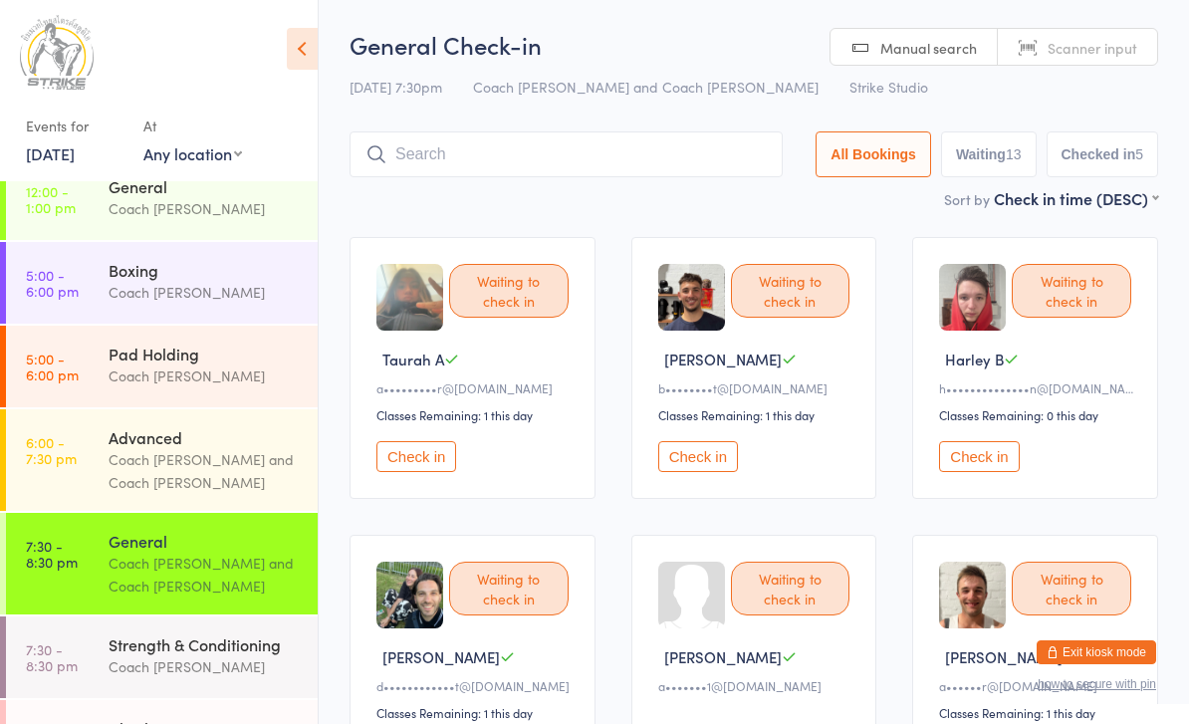
click at [491, 167] on input "search" at bounding box center [566, 154] width 433 height 46
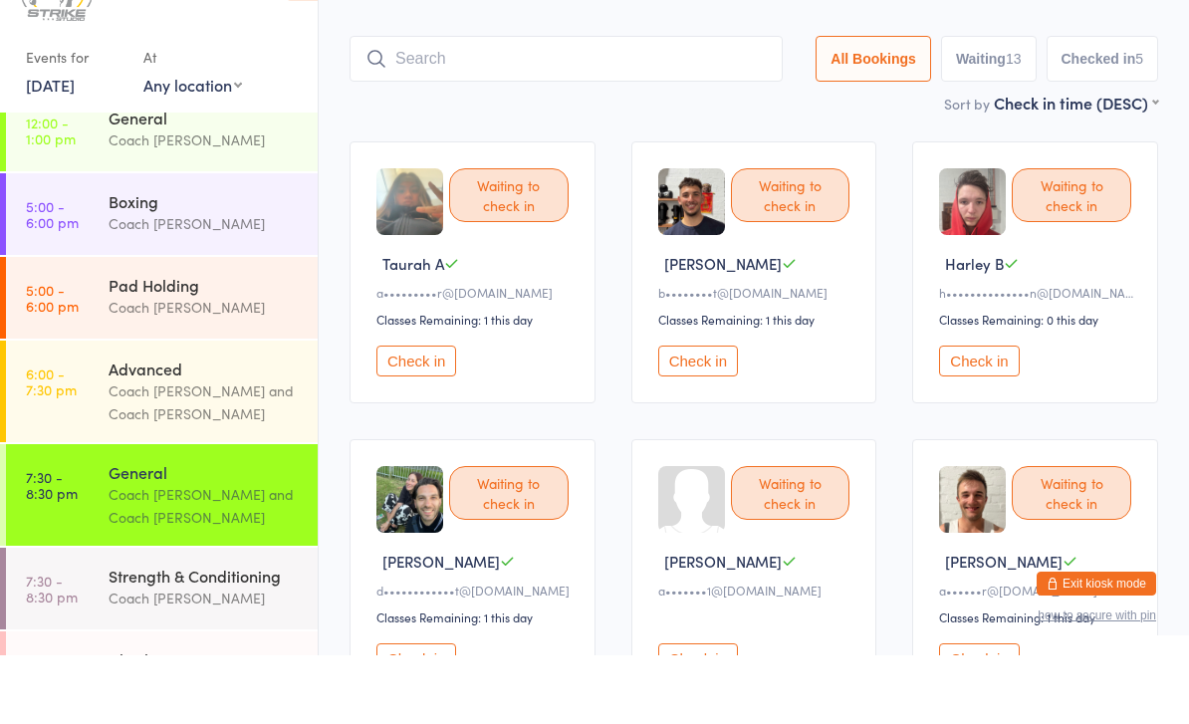
scroll to position [65, 0]
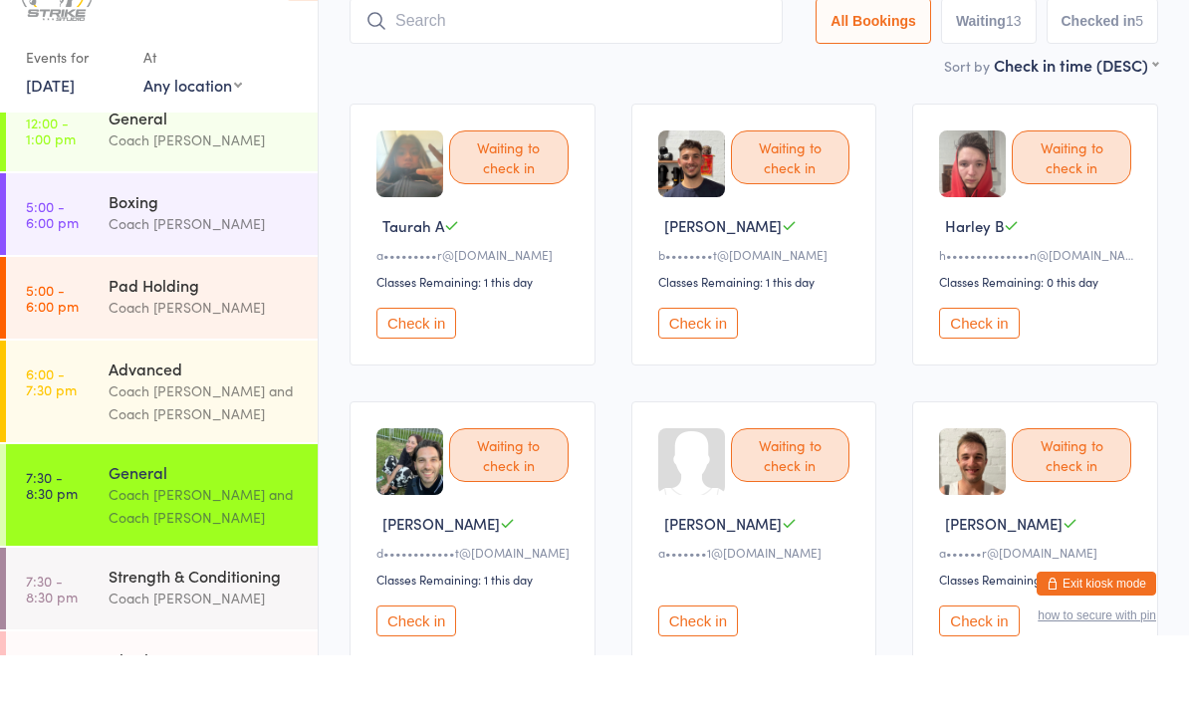
click at [436, 67] on input "search" at bounding box center [566, 90] width 433 height 46
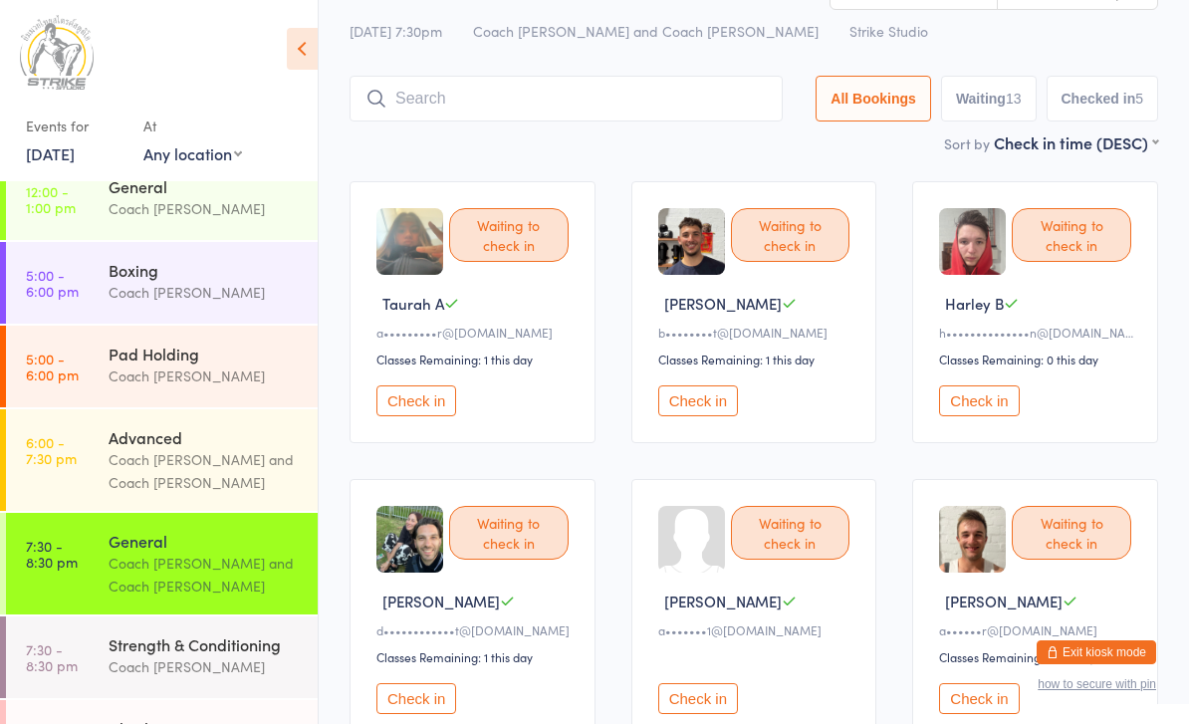
scroll to position [0, 0]
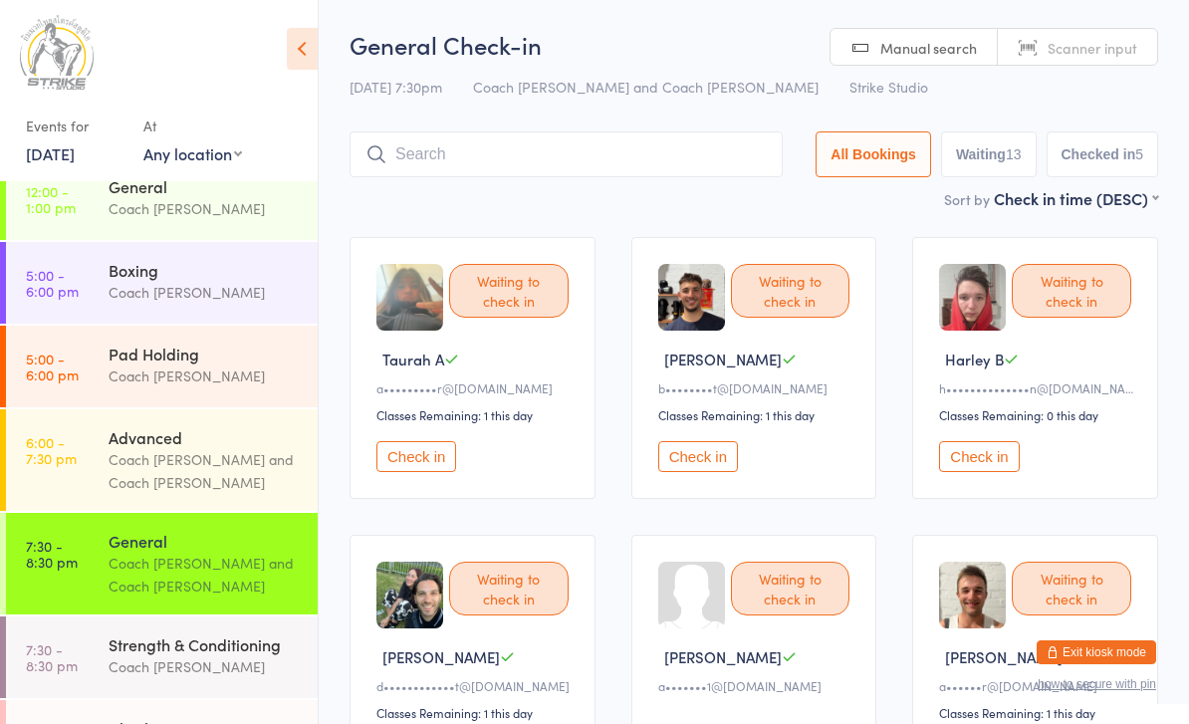
click at [490, 139] on input "search" at bounding box center [566, 154] width 433 height 46
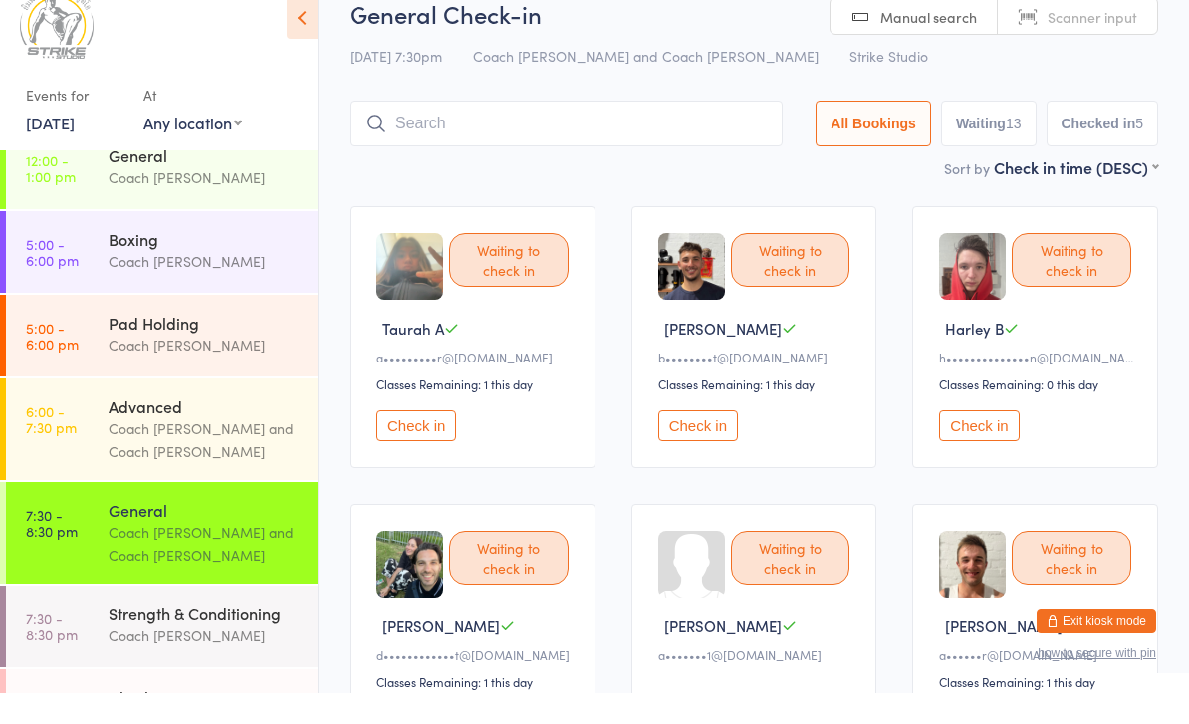
scroll to position [65, 0]
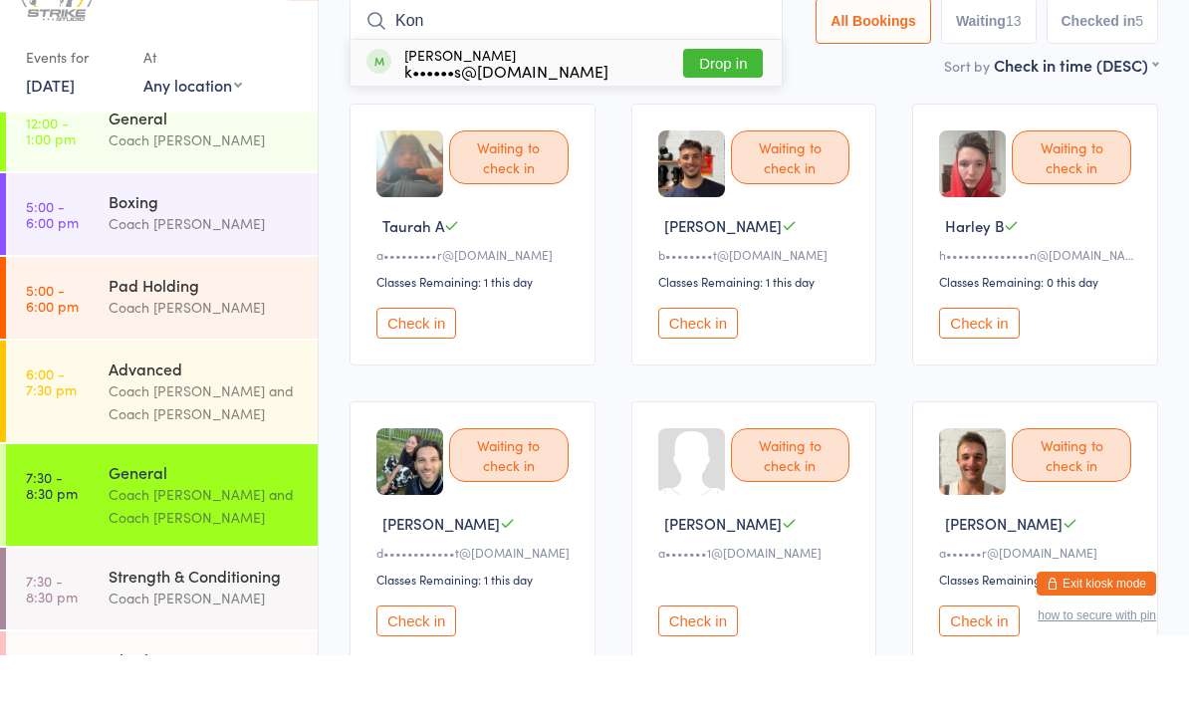
type input "Kon"
click at [690, 118] on button "Drop in" at bounding box center [723, 132] width 80 height 29
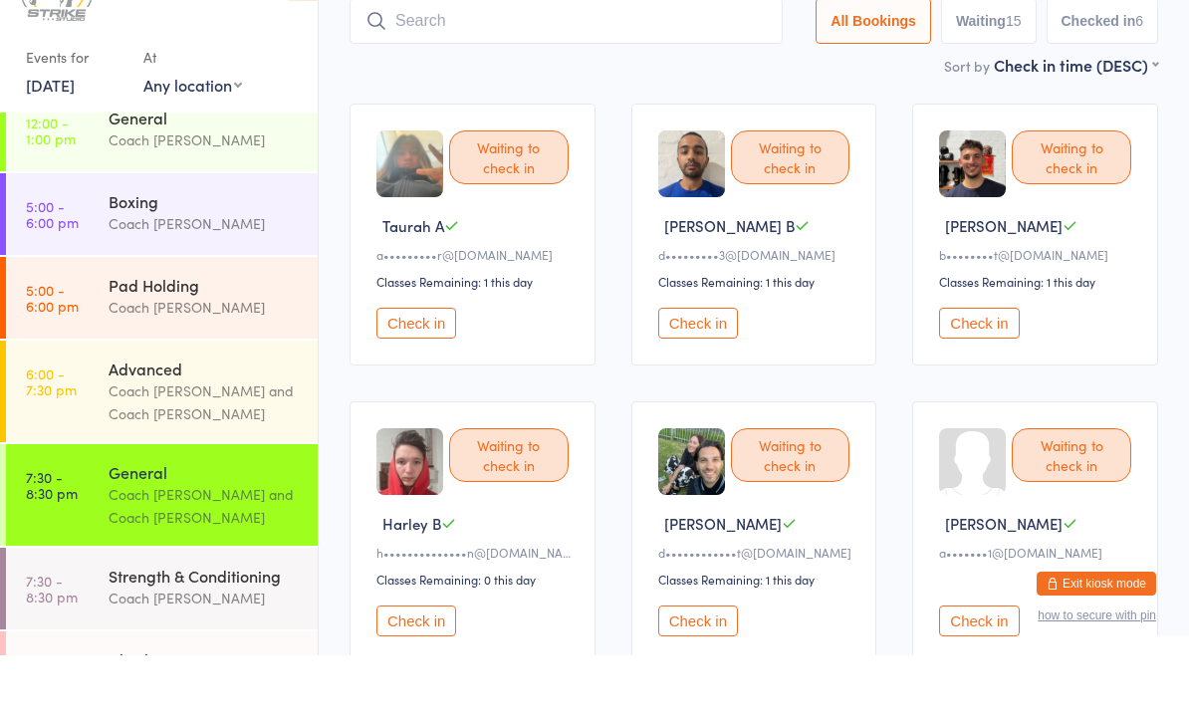
click at [620, 67] on input "search" at bounding box center [566, 90] width 433 height 46
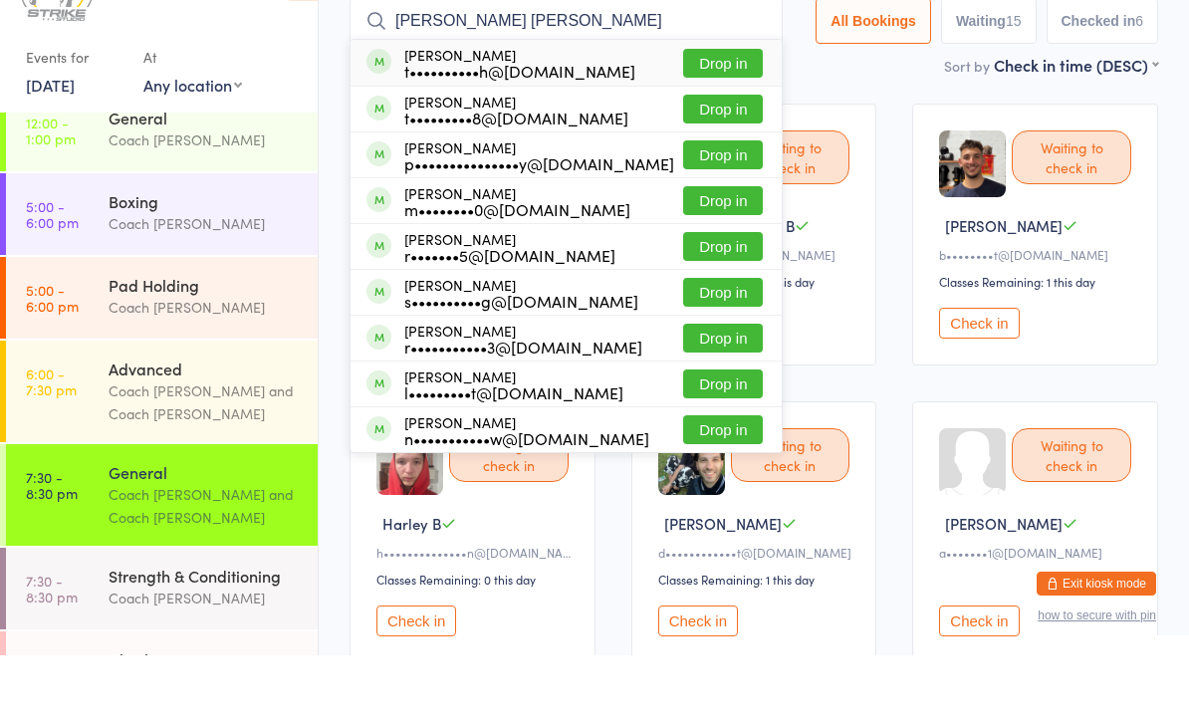
type input "[PERSON_NAME] [PERSON_NAME]"
click at [728, 118] on button "Drop in" at bounding box center [723, 132] width 80 height 29
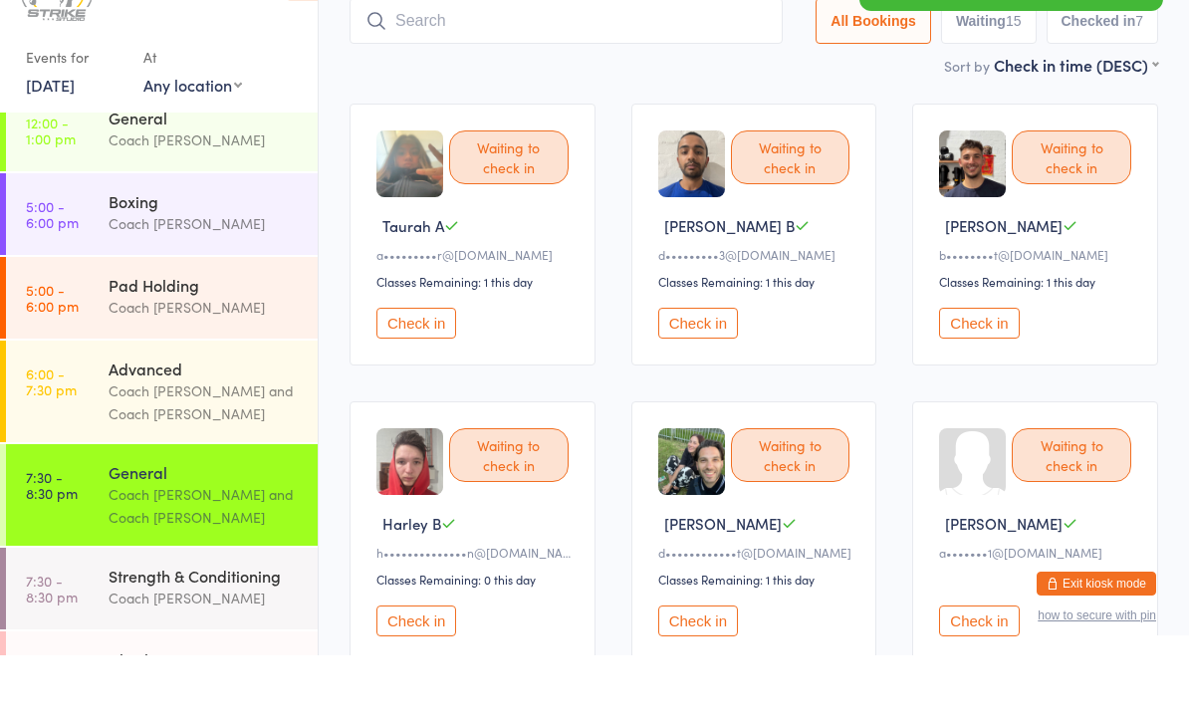
click at [444, 377] on button "Check in" at bounding box center [417, 392] width 80 height 31
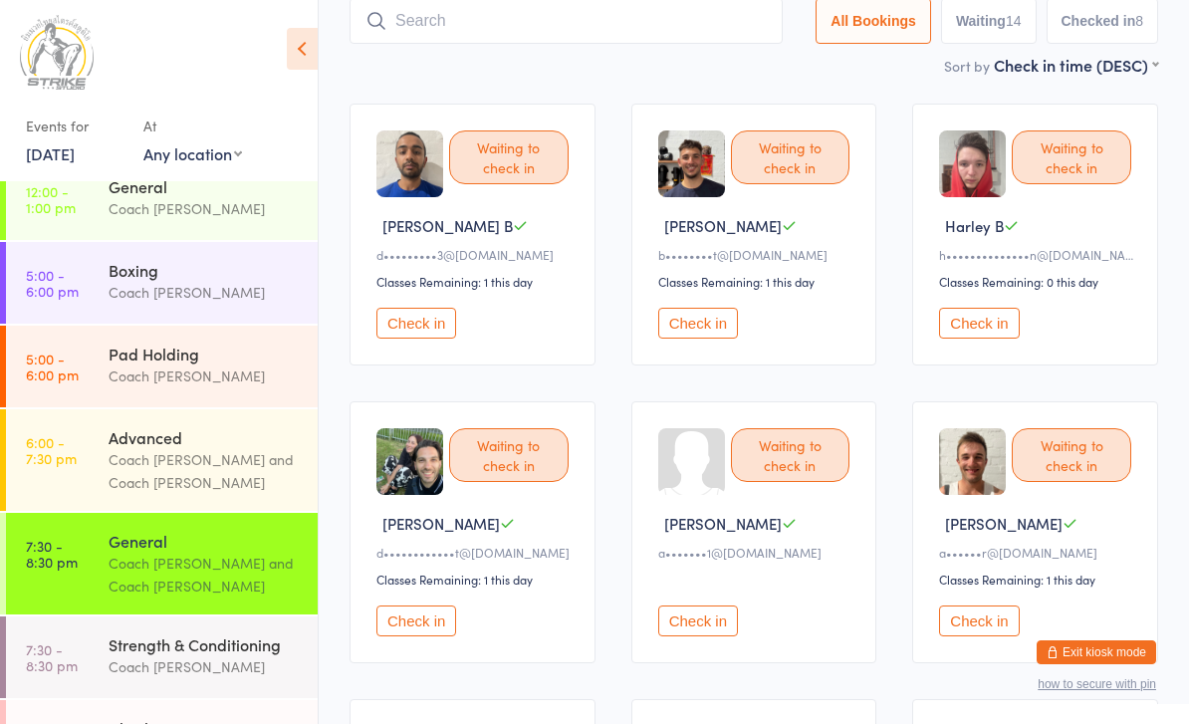
click at [420, 13] on input "search" at bounding box center [566, 21] width 433 height 46
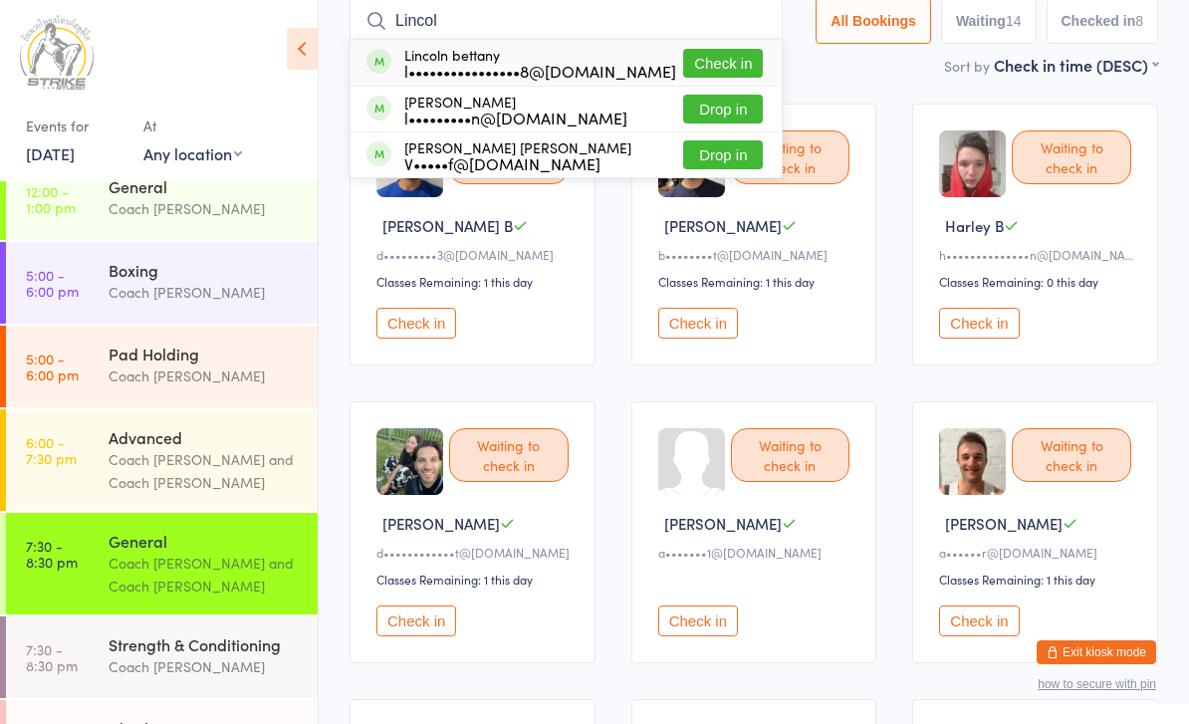
type input "Lincol"
click at [707, 63] on button "Check in" at bounding box center [723, 63] width 80 height 29
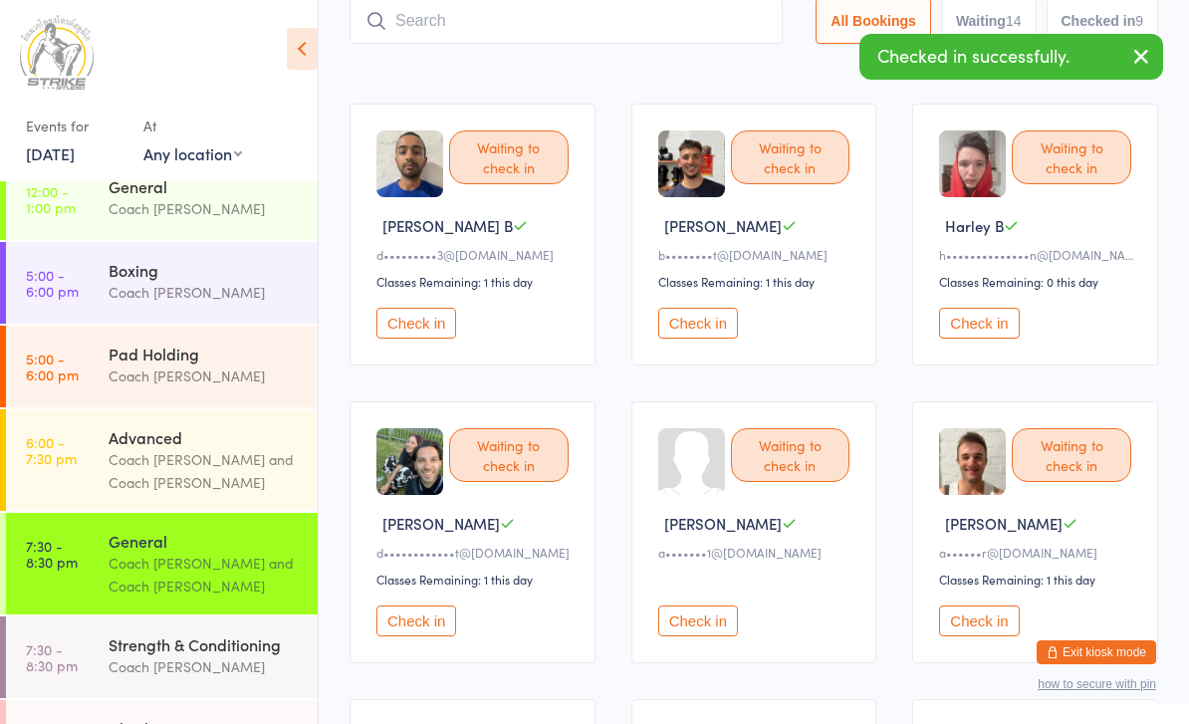
click at [1155, 71] on button "button" at bounding box center [1142, 58] width 44 height 46
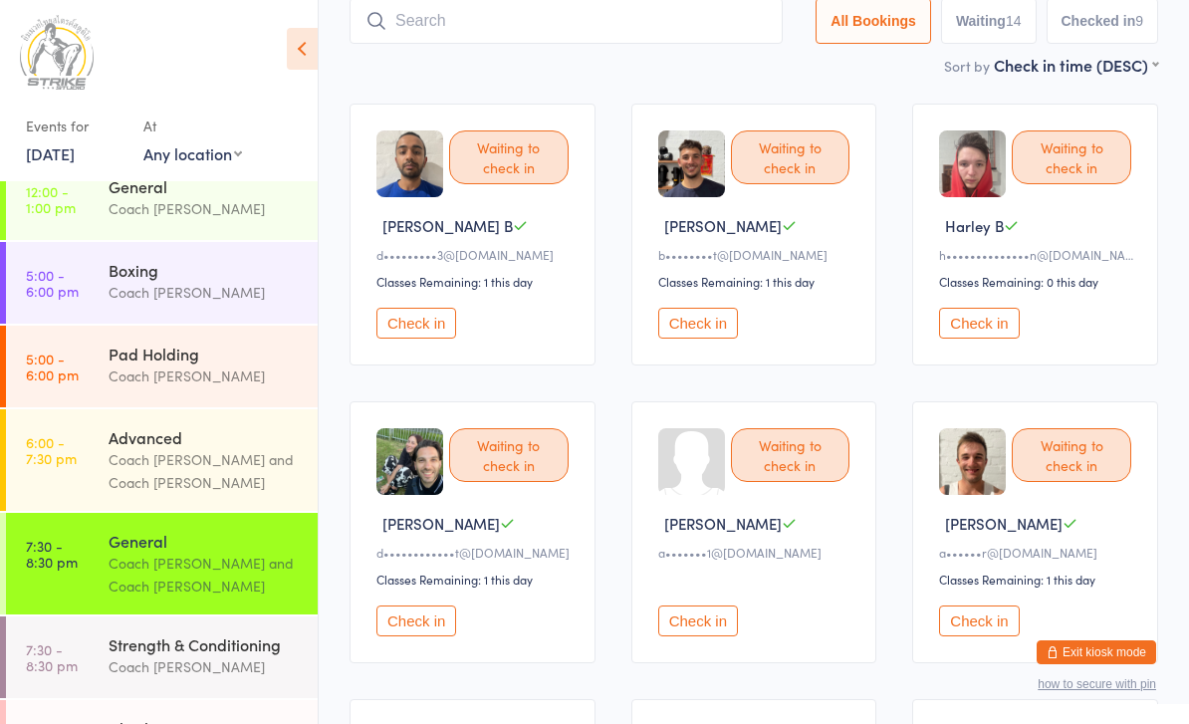
click at [469, 44] on input "search" at bounding box center [566, 21] width 433 height 46
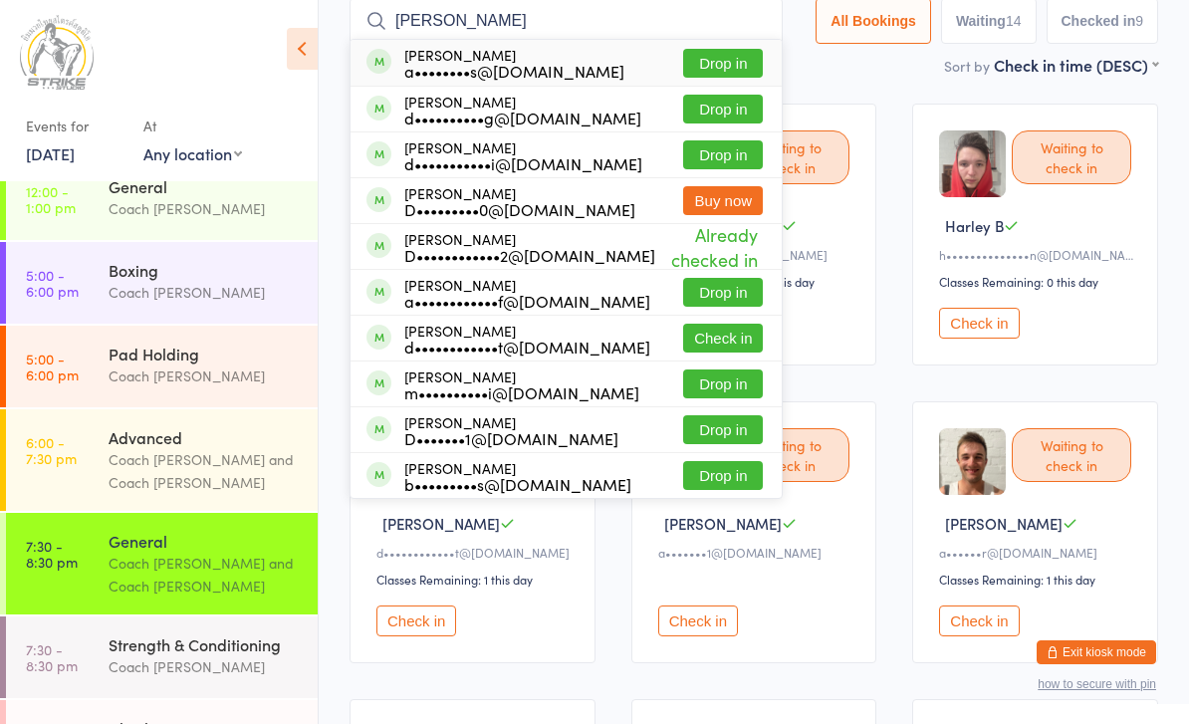
drag, startPoint x: 469, startPoint y: 45, endPoint x: 692, endPoint y: 72, distance: 224.8
click at [0, 0] on html "You have now entered Kiosk Mode. Members will be able to check themselves in us…" at bounding box center [594, 229] width 1189 height 724
click at [692, 72] on div "Sort by Check in time (DESC) First name (ASC) First name (DESC) Last name (ASC)…" at bounding box center [754, 65] width 809 height 22
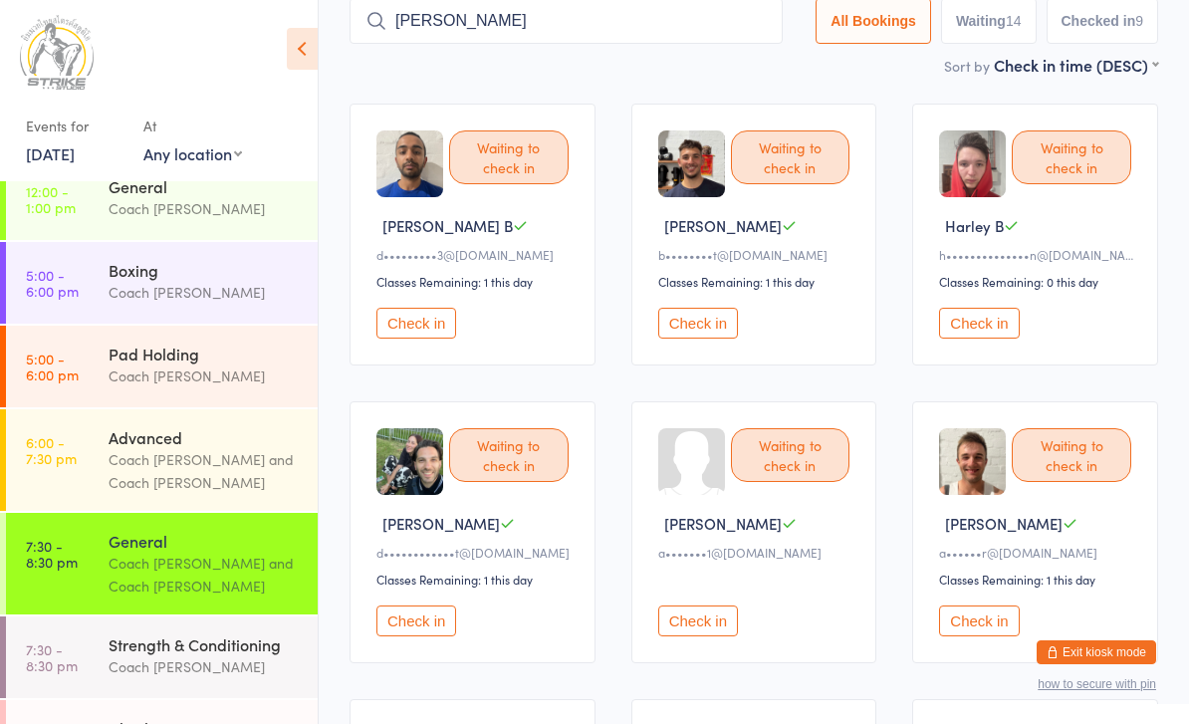
click at [637, 21] on input "[PERSON_NAME]" at bounding box center [566, 21] width 433 height 46
type input "[PERSON_NAME]"
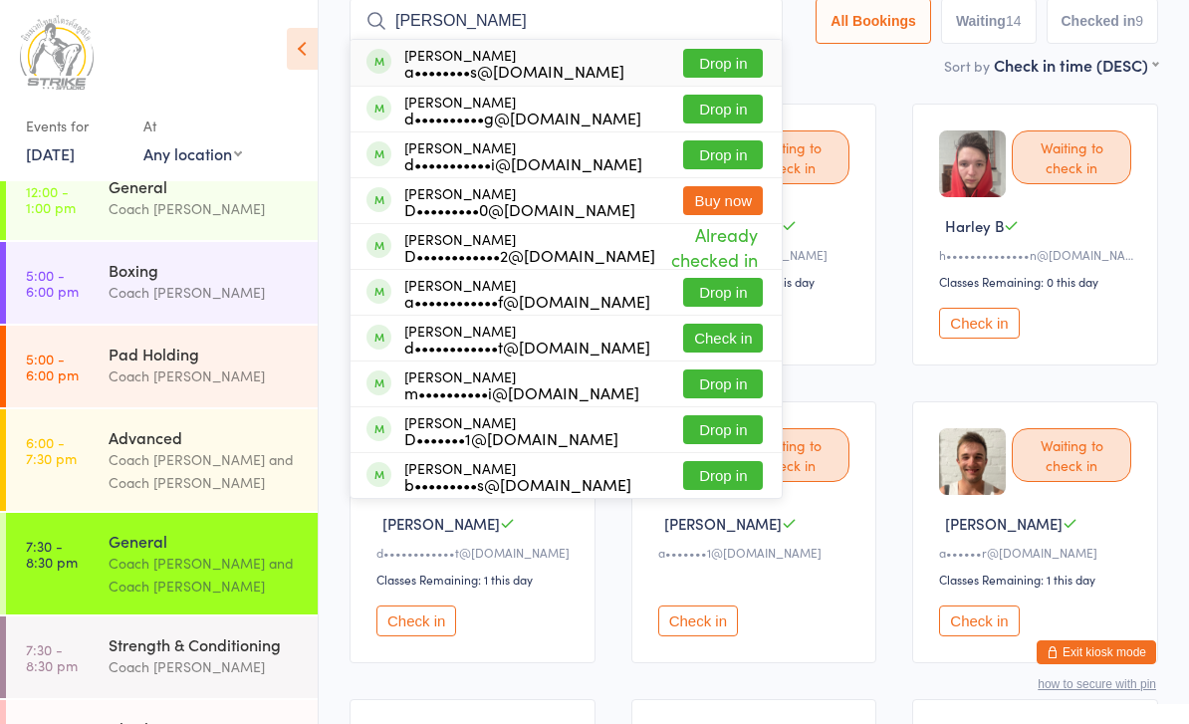
drag, startPoint x: 637, startPoint y: 23, endPoint x: 716, endPoint y: 65, distance: 90.0
click at [716, 65] on button "Drop in" at bounding box center [723, 63] width 80 height 29
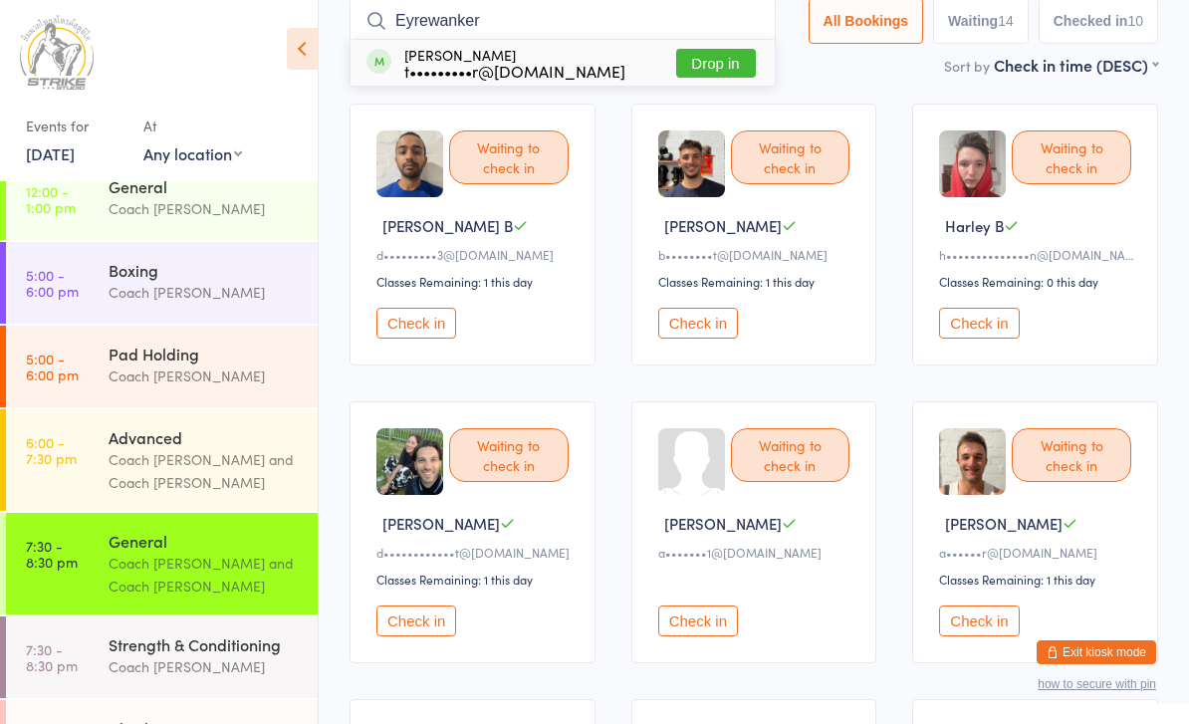
type input "Eyrewanker"
click at [734, 66] on button "Drop in" at bounding box center [716, 63] width 80 height 29
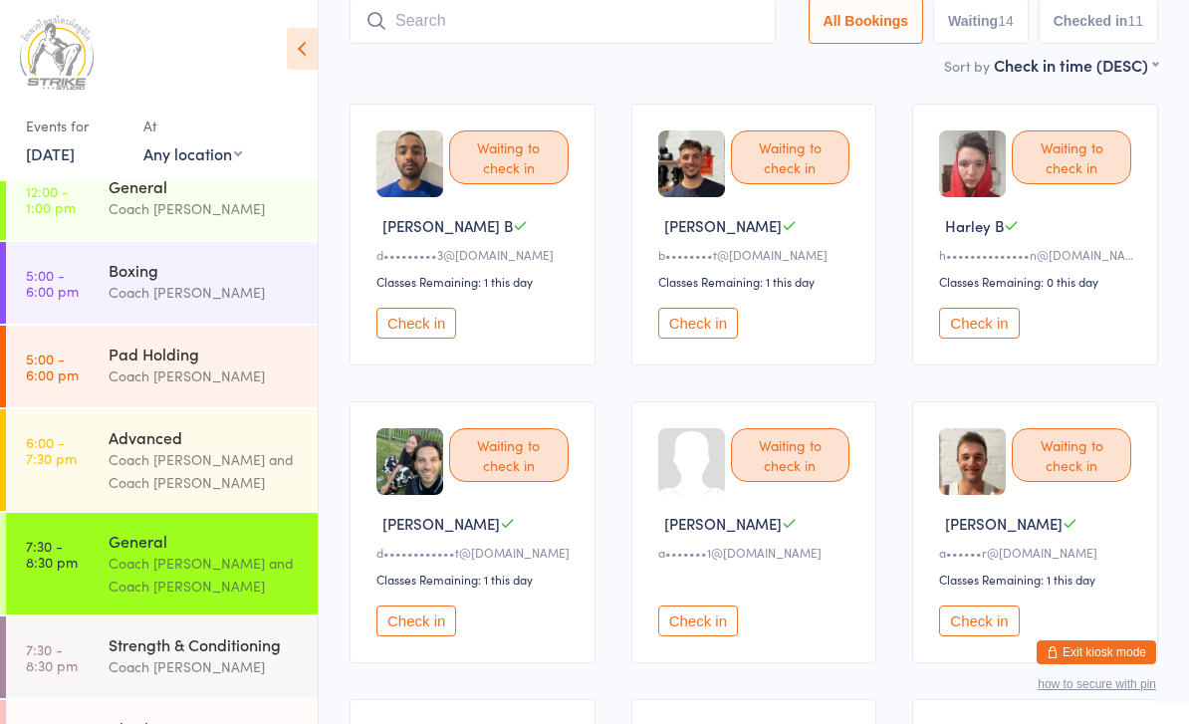
click at [204, 585] on div "Coach [PERSON_NAME] and Coach [PERSON_NAME]" at bounding box center [205, 575] width 192 height 46
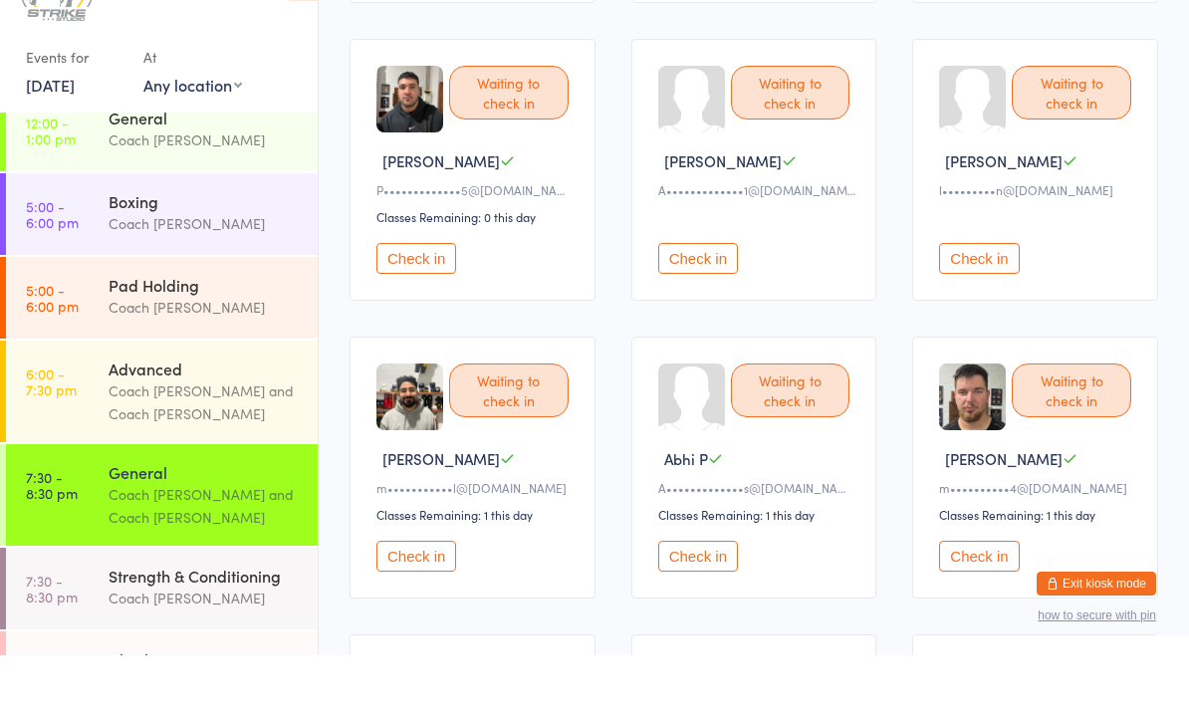
scroll to position [726, 0]
click at [997, 609] on button "Check in" at bounding box center [979, 624] width 80 height 31
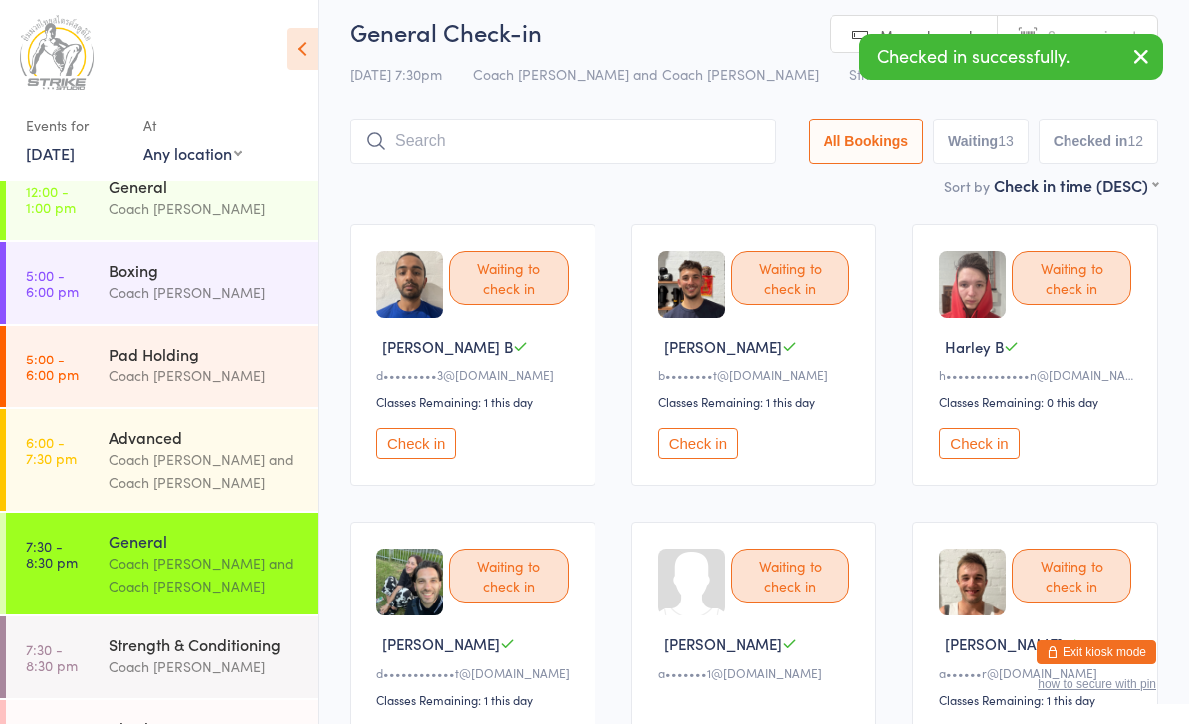
scroll to position [11, 0]
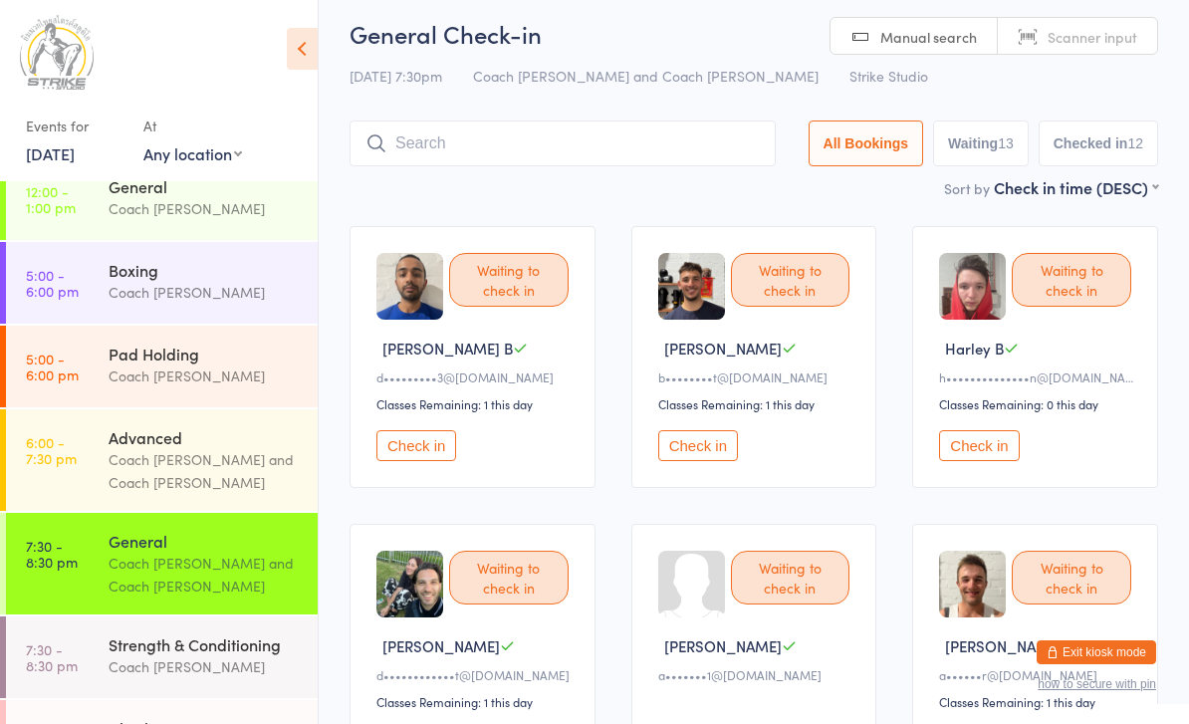
click at [712, 461] on button "Check in" at bounding box center [698, 445] width 80 height 31
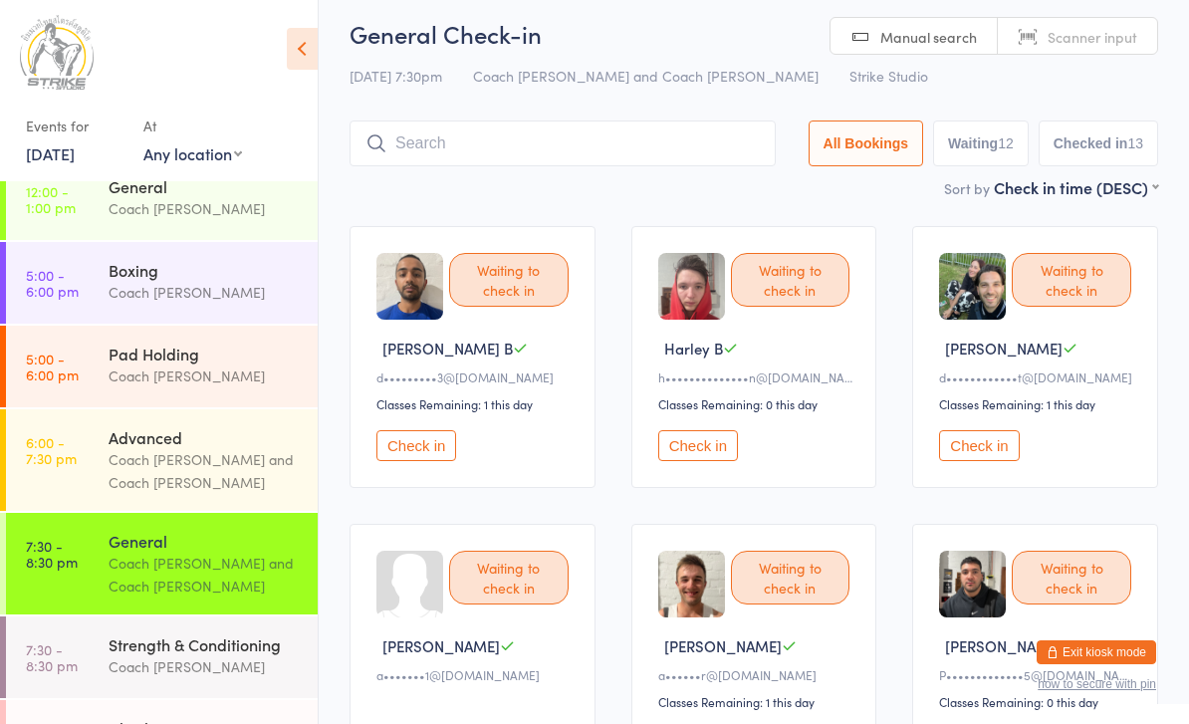
click at [963, 158] on button "Waiting 12" at bounding box center [981, 144] width 96 height 46
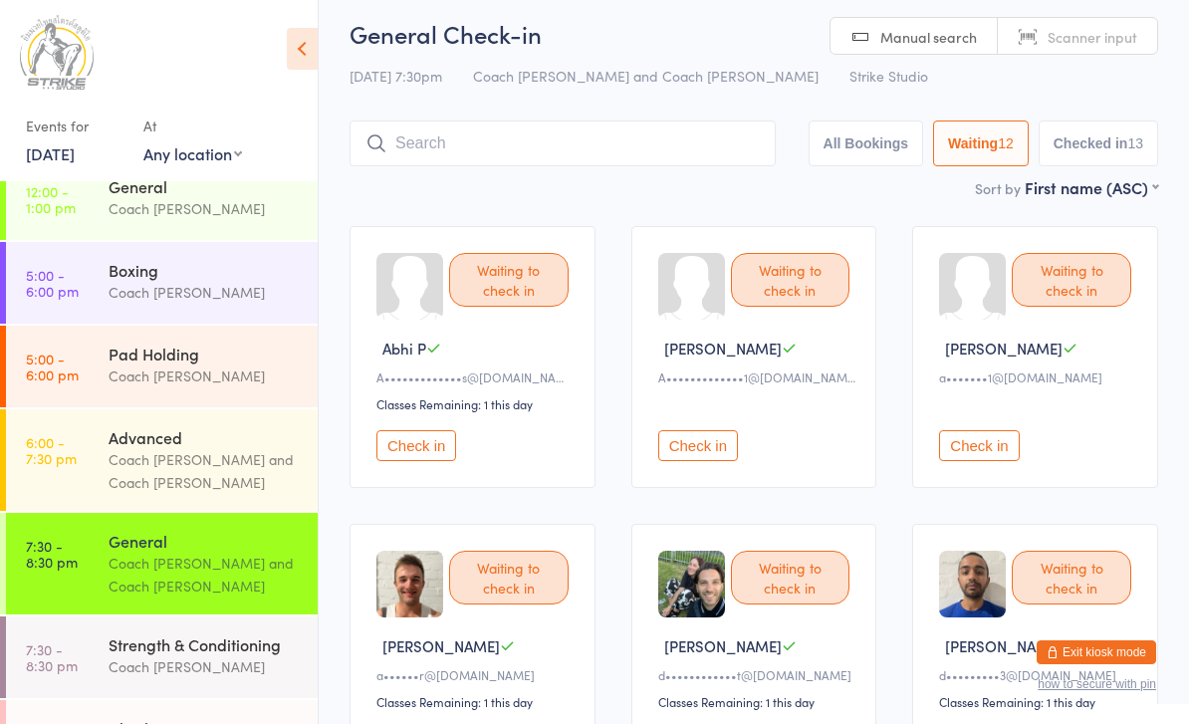
select select "0"
click at [413, 461] on button "Check in" at bounding box center [417, 445] width 80 height 31
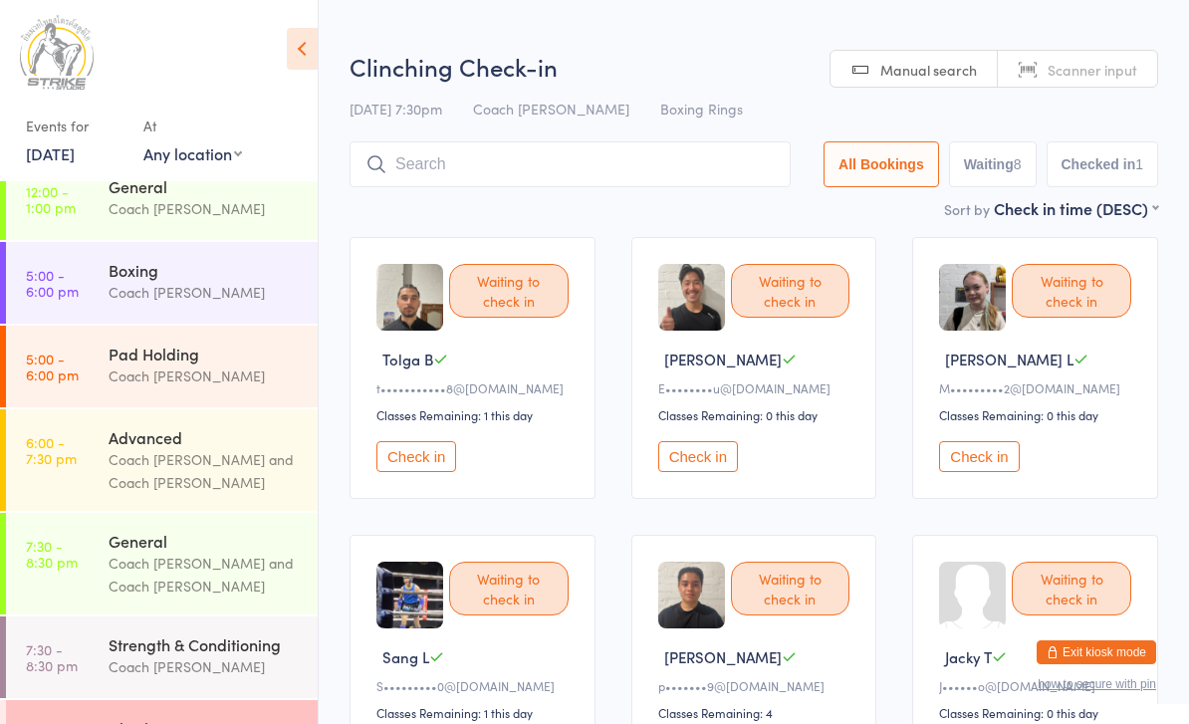
click at [425, 472] on button "Check in" at bounding box center [417, 456] width 80 height 31
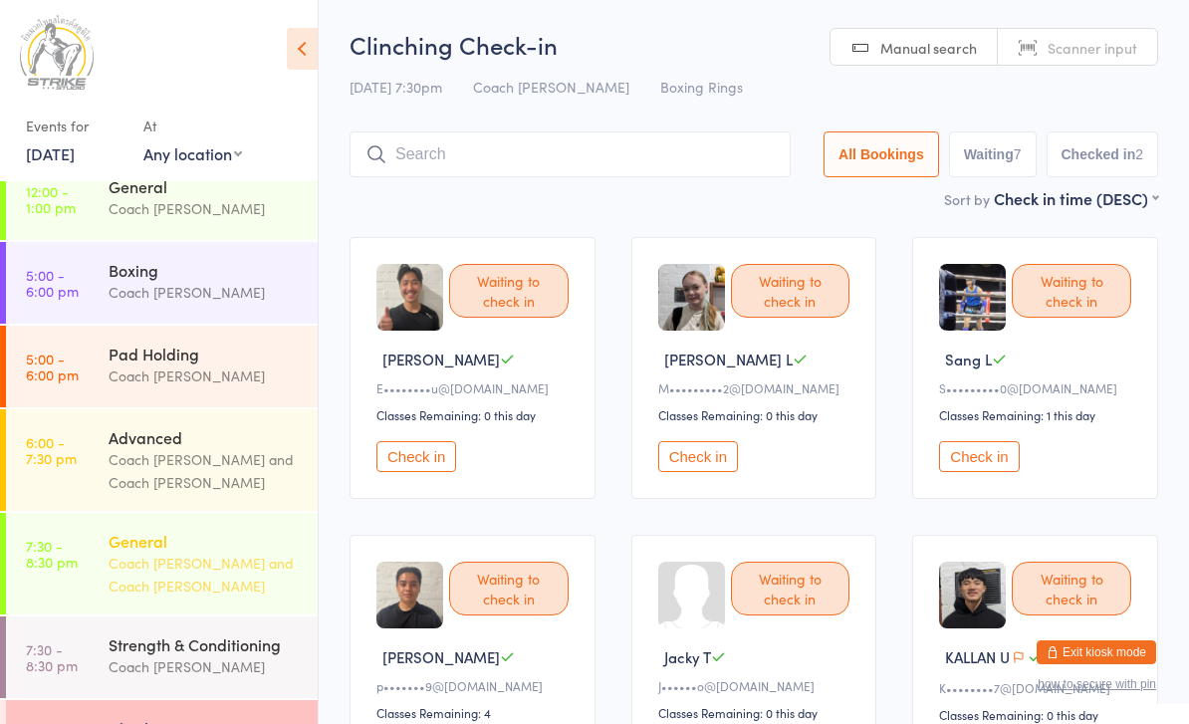
click at [213, 567] on div "Coach [PERSON_NAME] and Coach [PERSON_NAME]" at bounding box center [205, 575] width 192 height 46
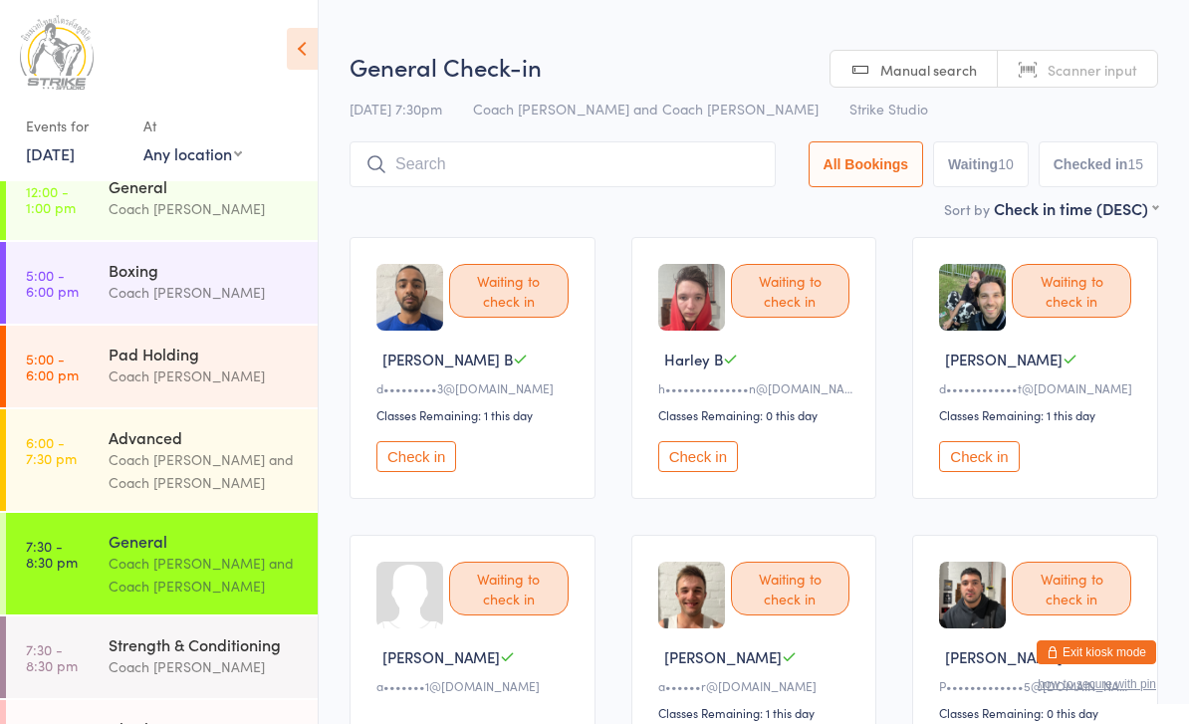
click at [987, 472] on button "Check in" at bounding box center [979, 456] width 80 height 31
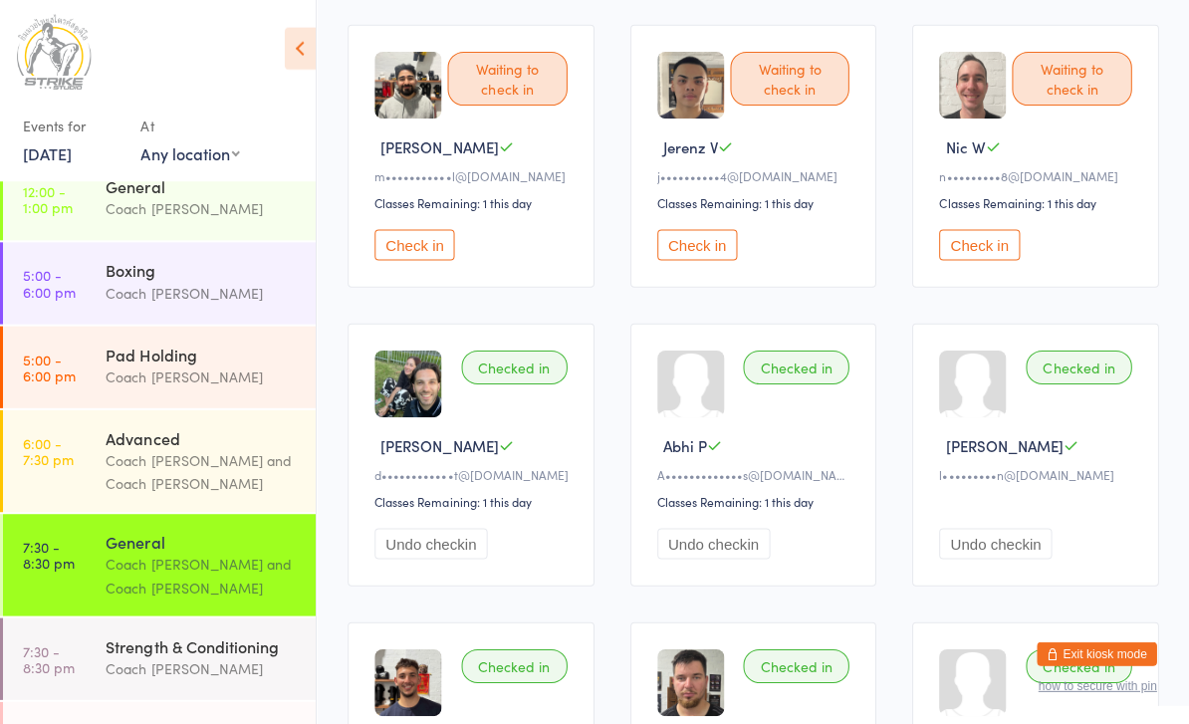
scroll to position [742, 0]
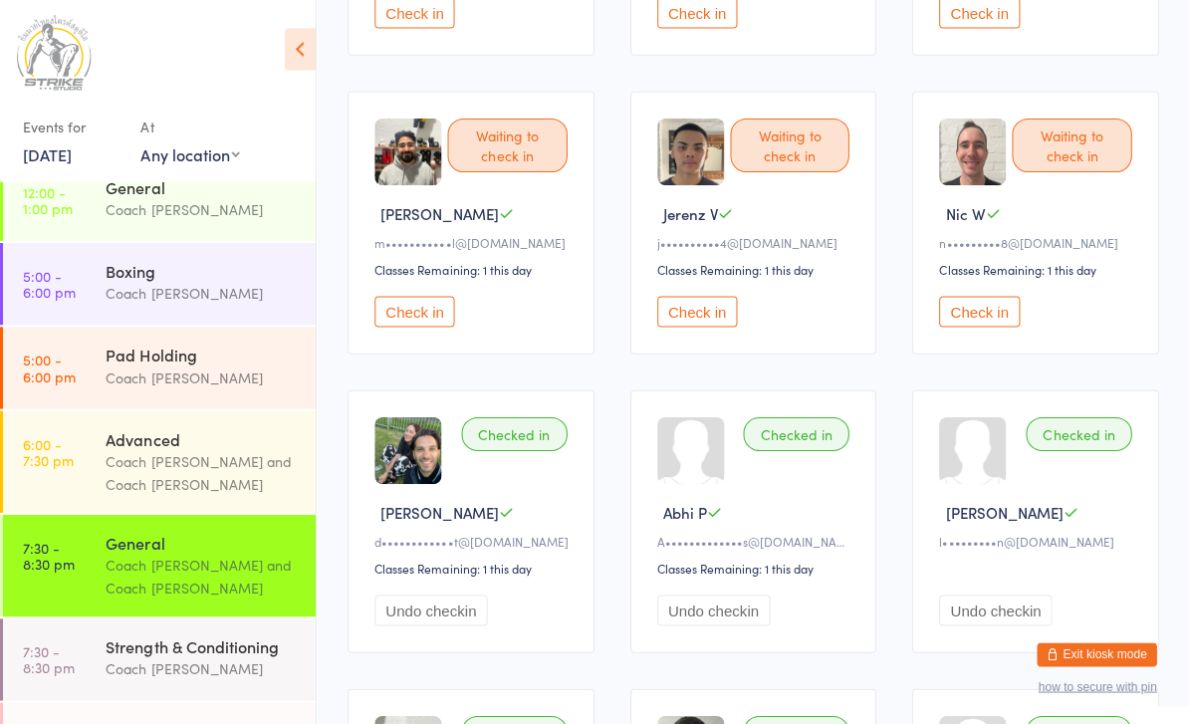
click at [806, 163] on div "Waiting to check in" at bounding box center [791, 145] width 120 height 54
click at [685, 326] on button "Check in" at bounding box center [698, 310] width 80 height 31
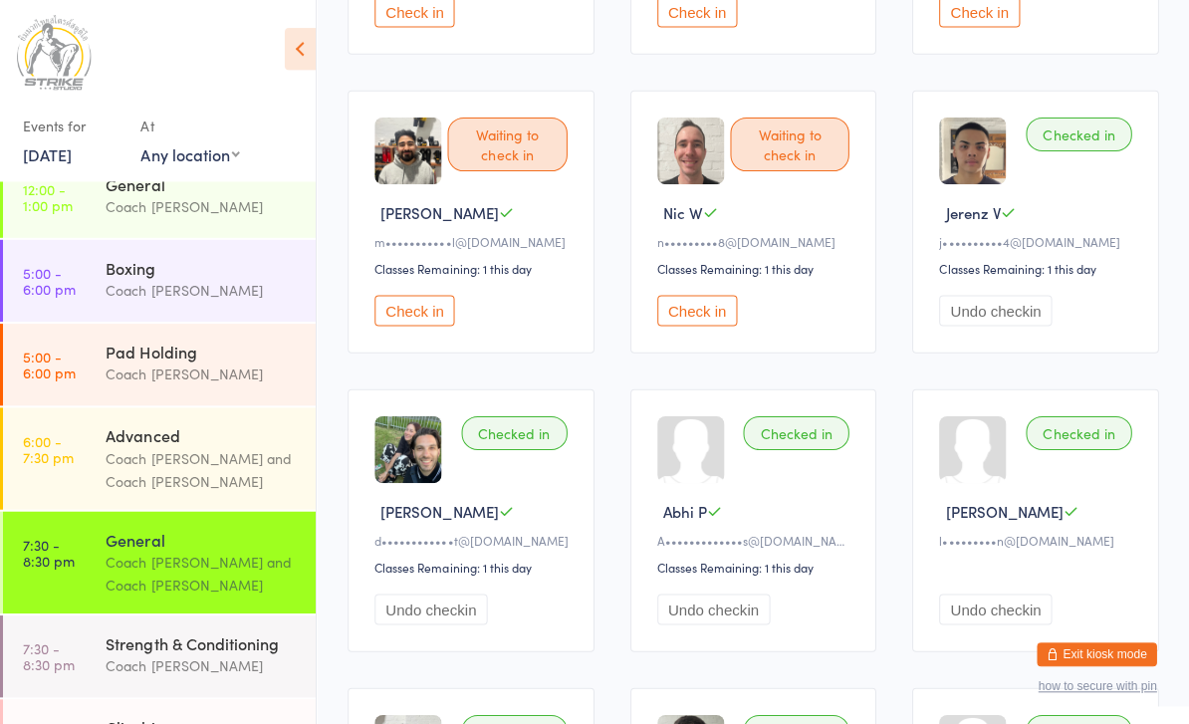
scroll to position [109, 0]
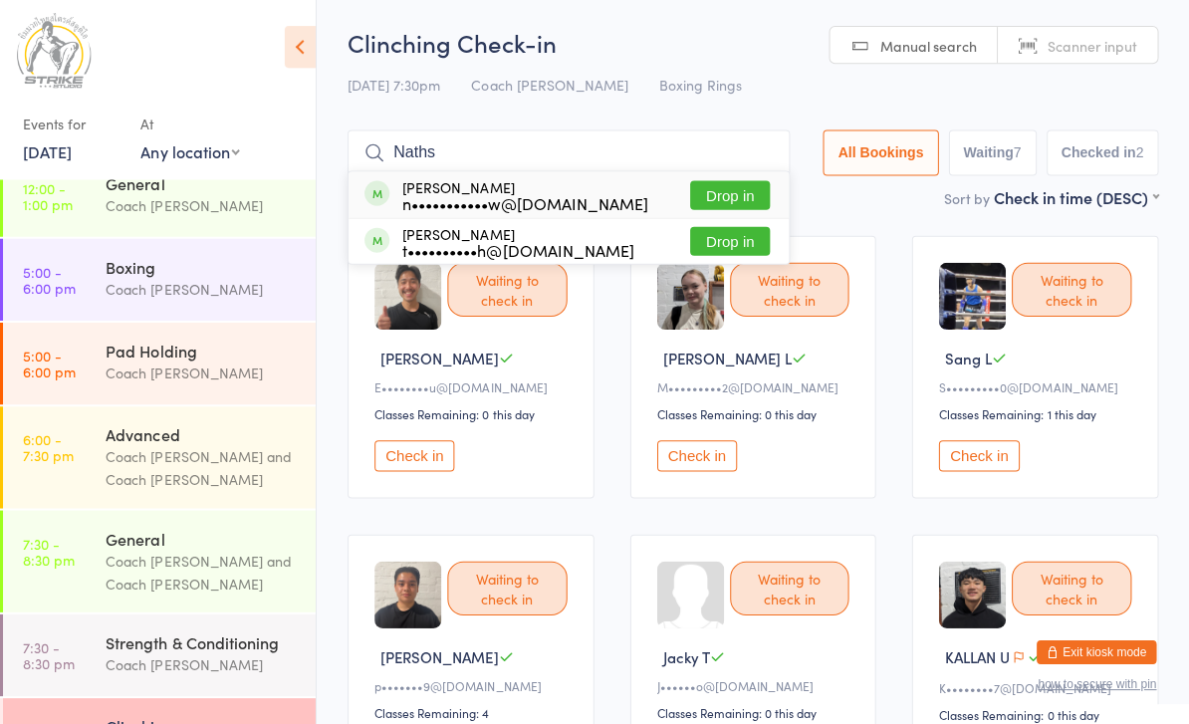
type input "Naths"
click at [714, 185] on button "Drop in" at bounding box center [731, 196] width 80 height 29
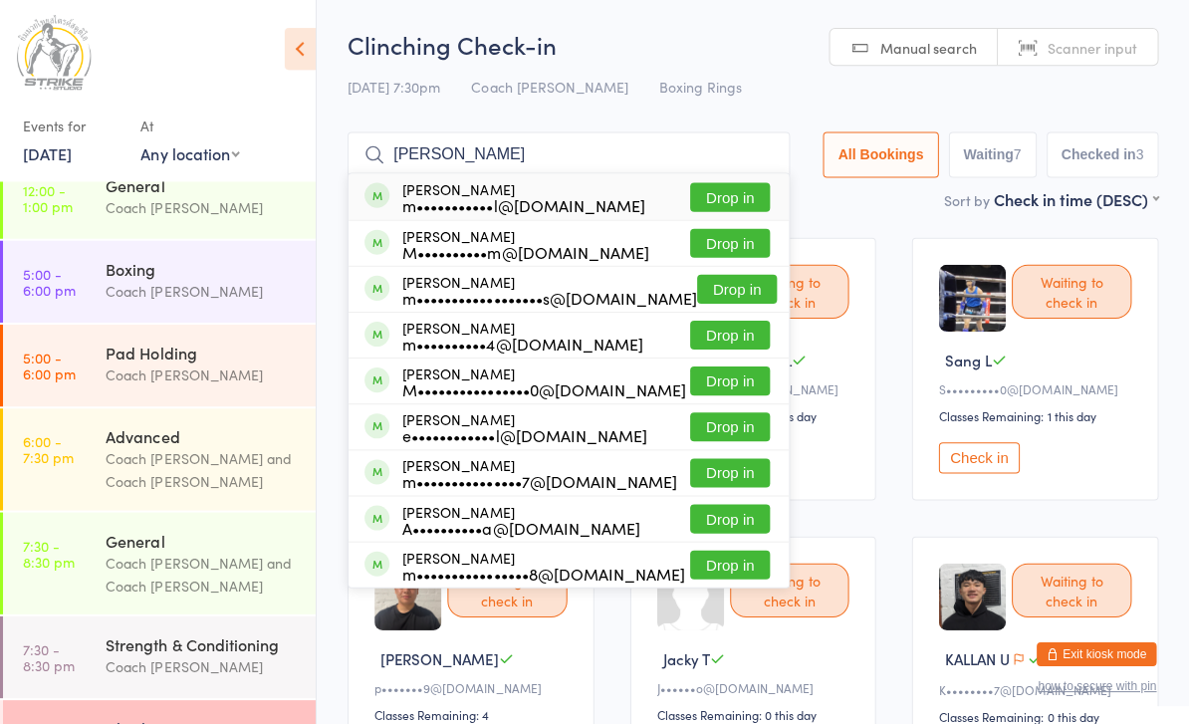
type input "[PERSON_NAME]"
click at [714, 200] on button "Drop in" at bounding box center [731, 196] width 80 height 29
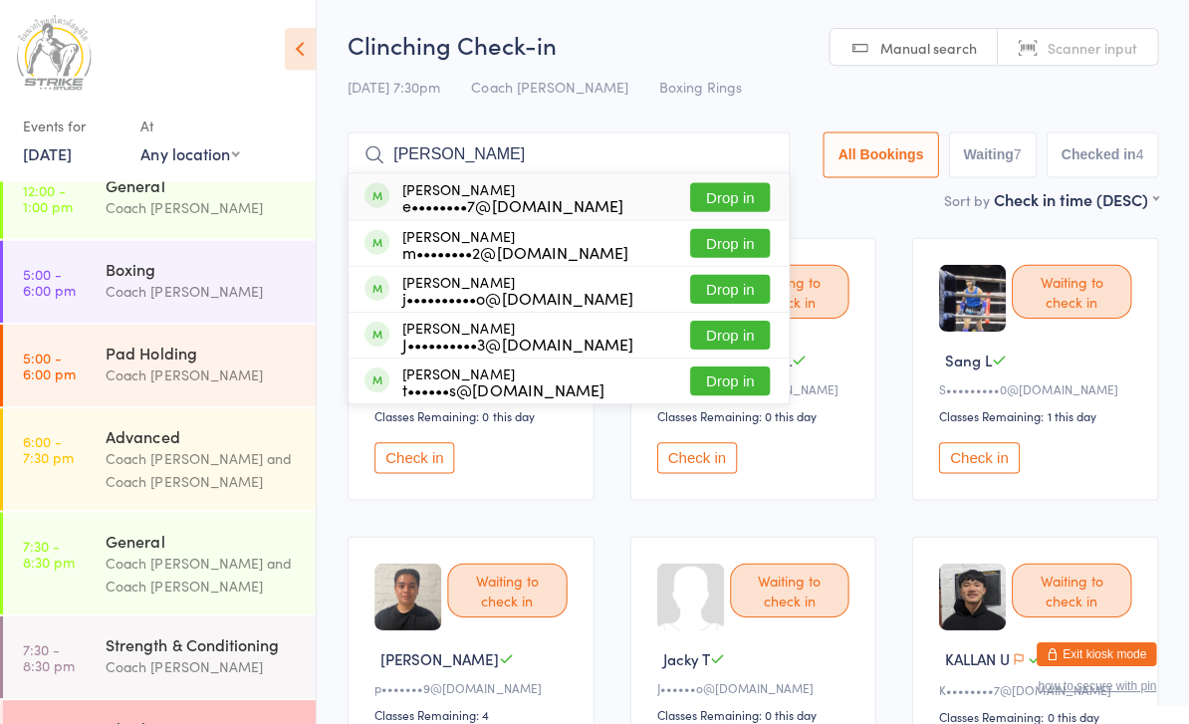
type input "[PERSON_NAME]"
click at [742, 250] on button "Drop in" at bounding box center [731, 242] width 80 height 29
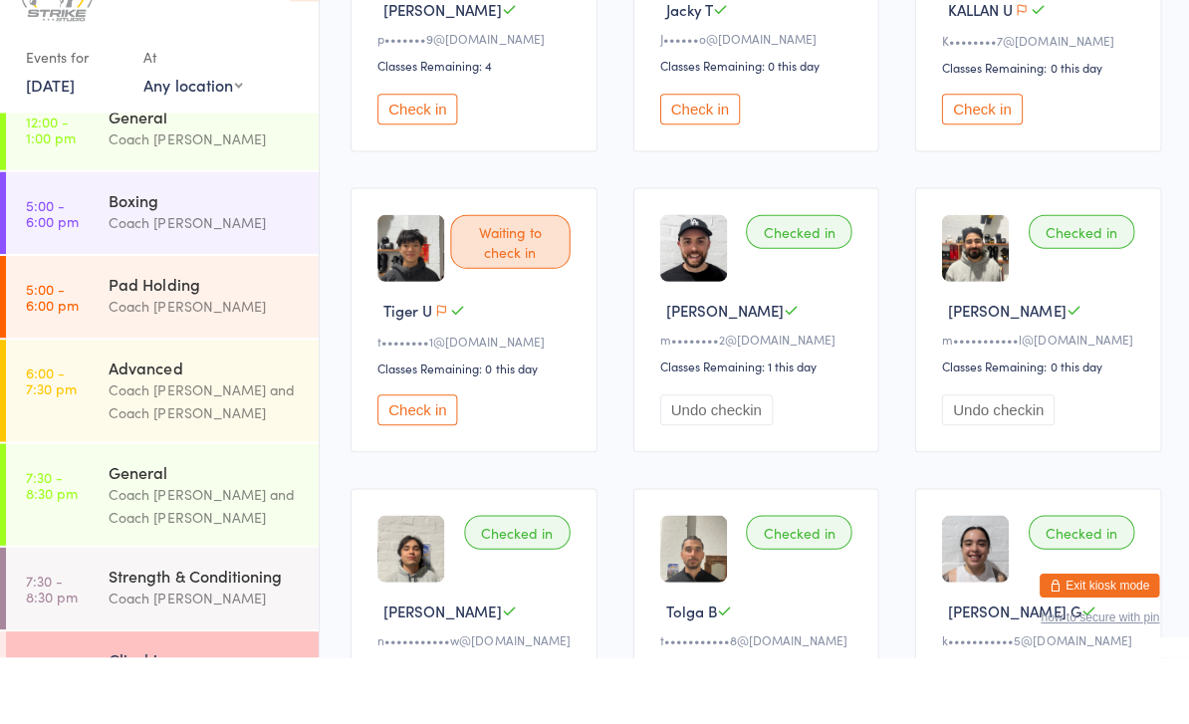
scroll to position [612, 0]
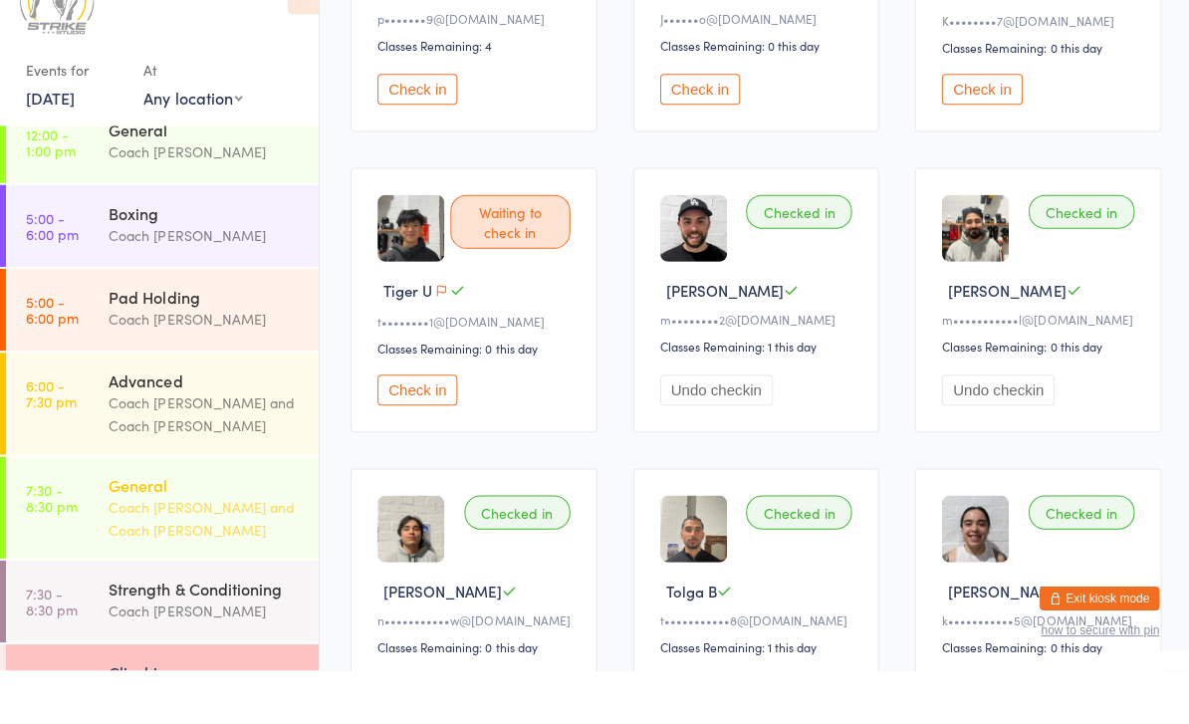
click at [176, 550] on div "Coach [PERSON_NAME] and Coach [PERSON_NAME]" at bounding box center [205, 573] width 192 height 46
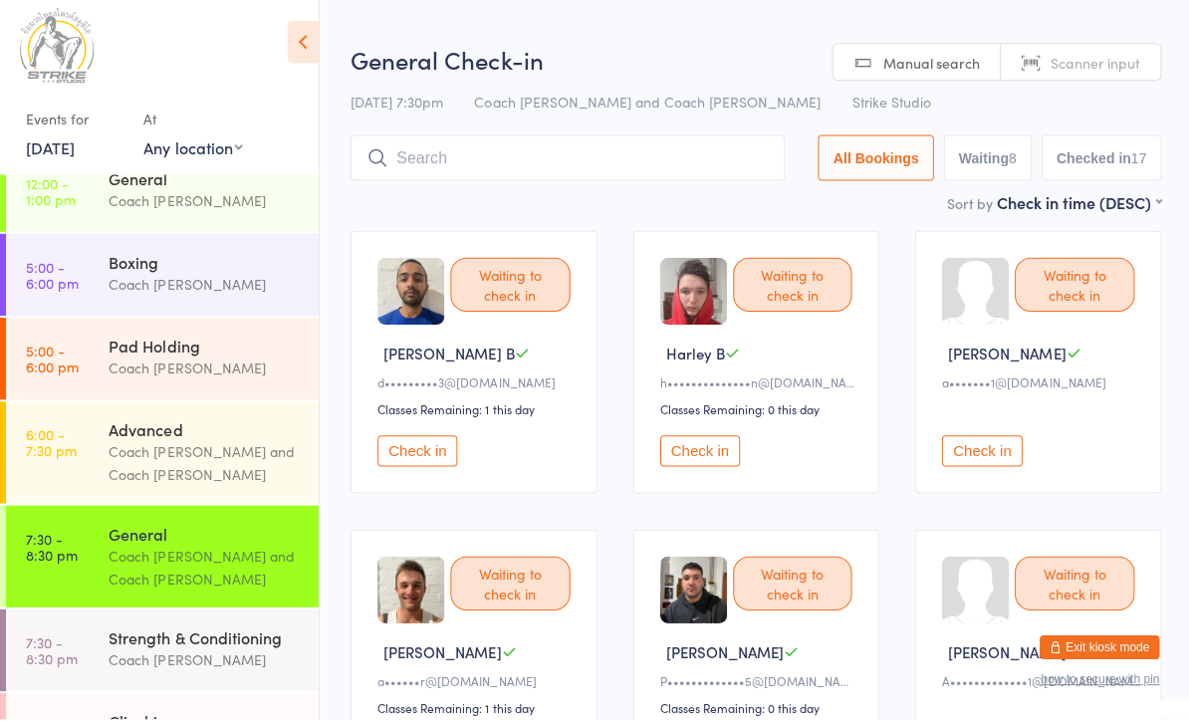
click at [438, 464] on button "Check in" at bounding box center [417, 456] width 80 height 31
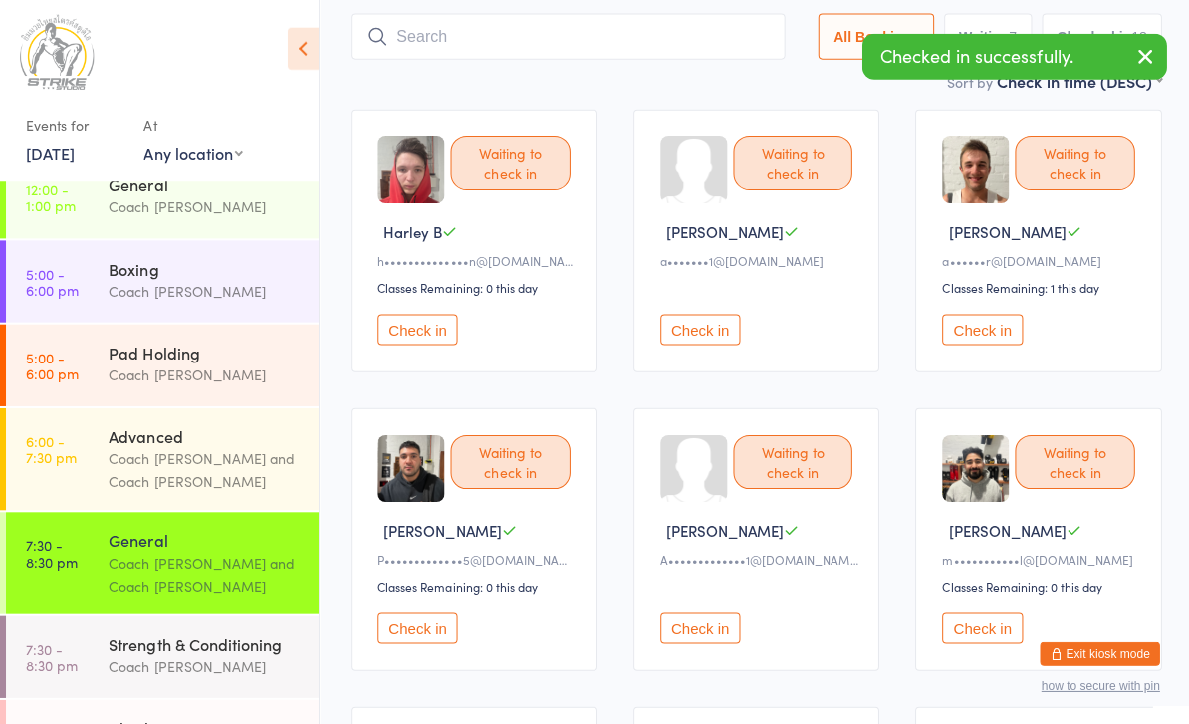
scroll to position [129, 0]
click at [996, 344] on button "Check in" at bounding box center [979, 328] width 80 height 31
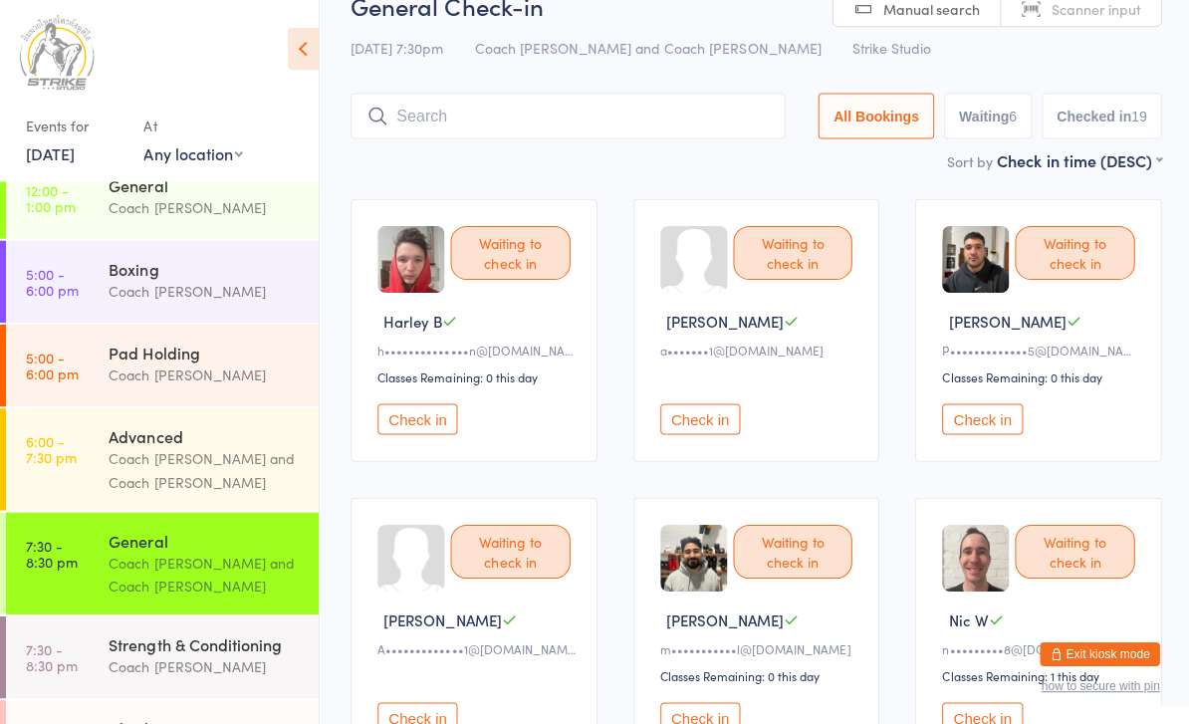
scroll to position [40, 0]
click at [985, 723] on button "Check in" at bounding box center [979, 714] width 80 height 31
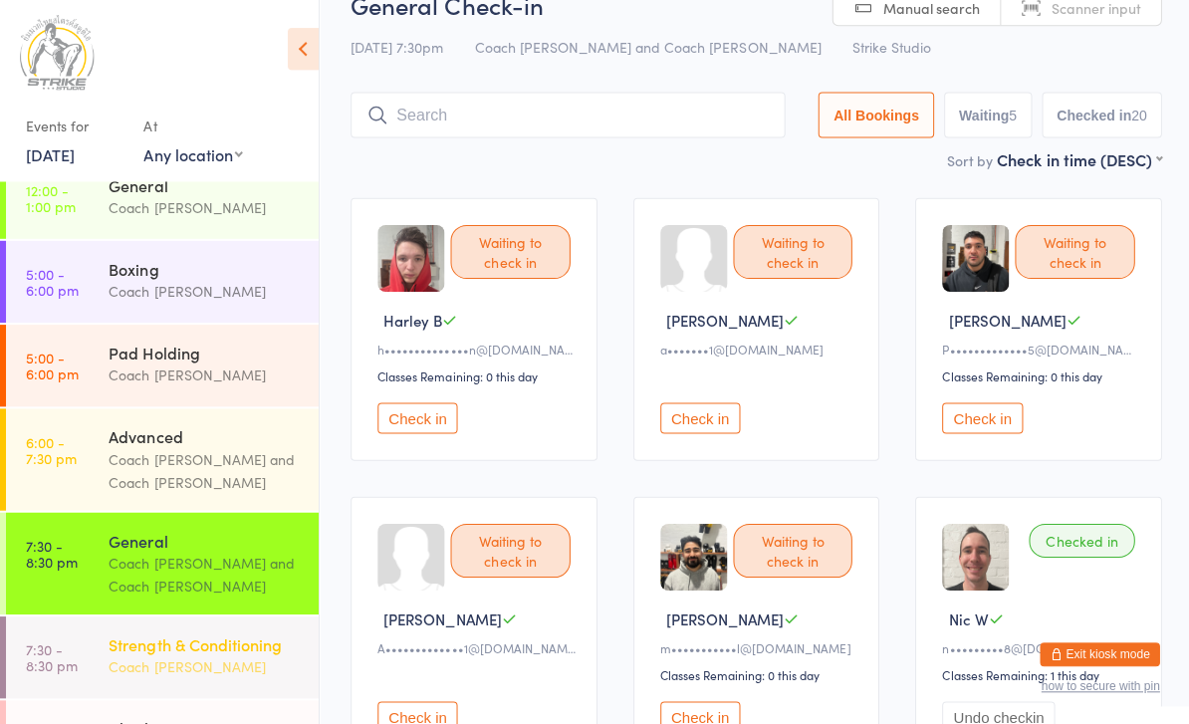
click at [99, 668] on link "7:30 - 8:30 pm Strength & Conditioning Coach [PERSON_NAME]" at bounding box center [162, 656] width 312 height 82
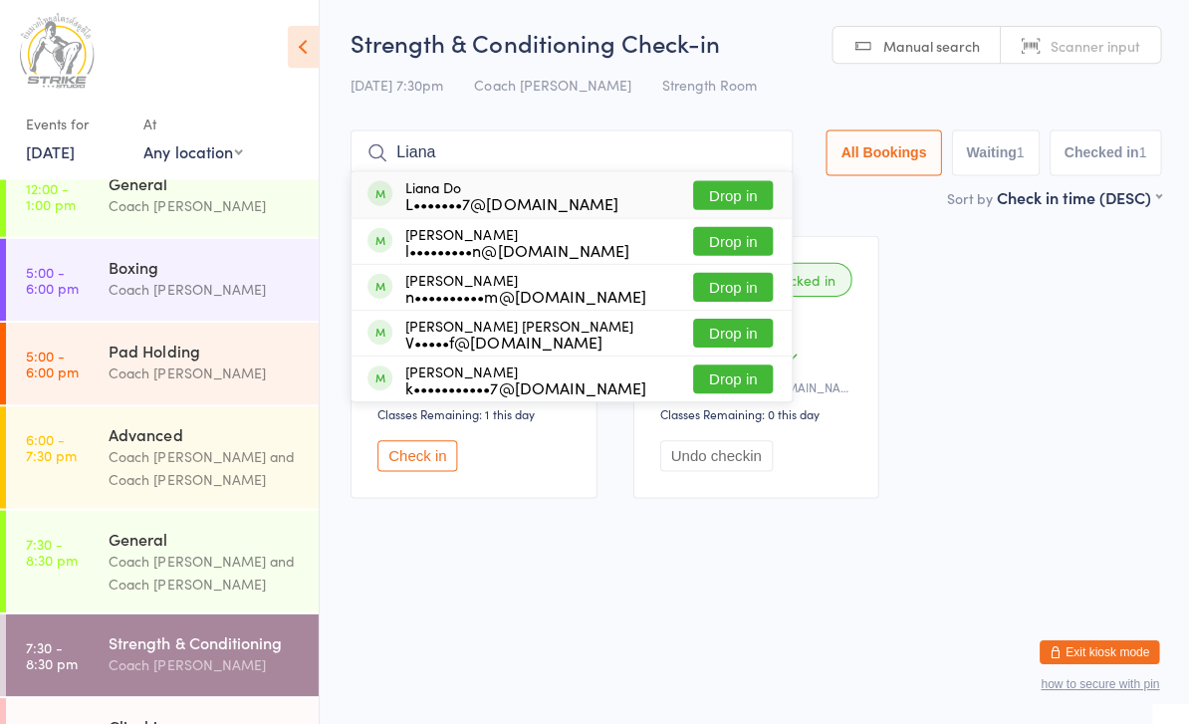
type input "Liana"
click at [724, 198] on button "Drop in" at bounding box center [731, 196] width 80 height 29
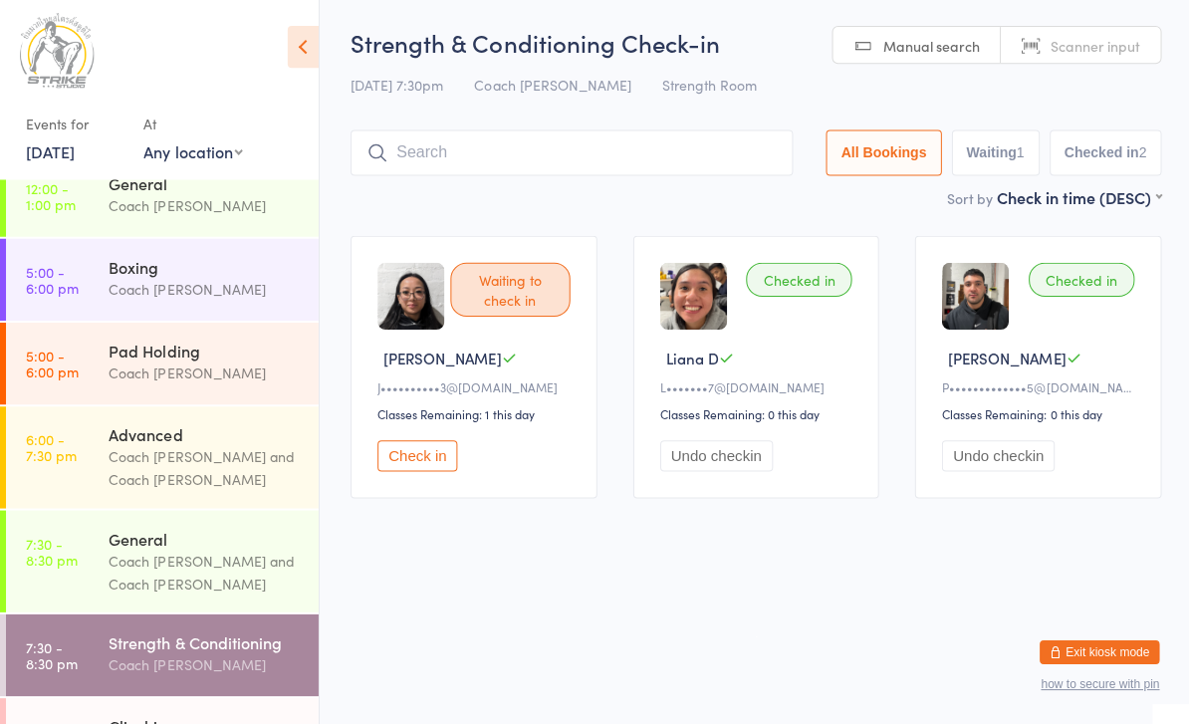
click at [1052, 457] on button "Undo checkin" at bounding box center [995, 456] width 113 height 31
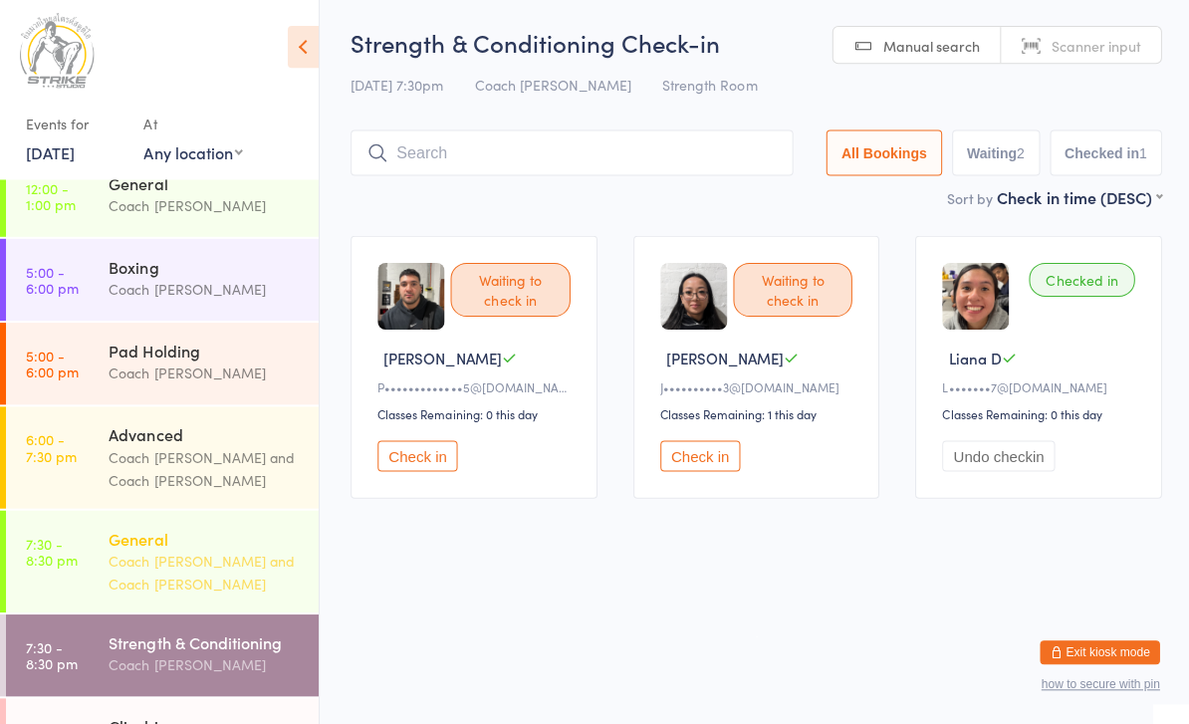
click at [208, 566] on div "Coach [PERSON_NAME] and Coach [PERSON_NAME]" at bounding box center [205, 573] width 192 height 46
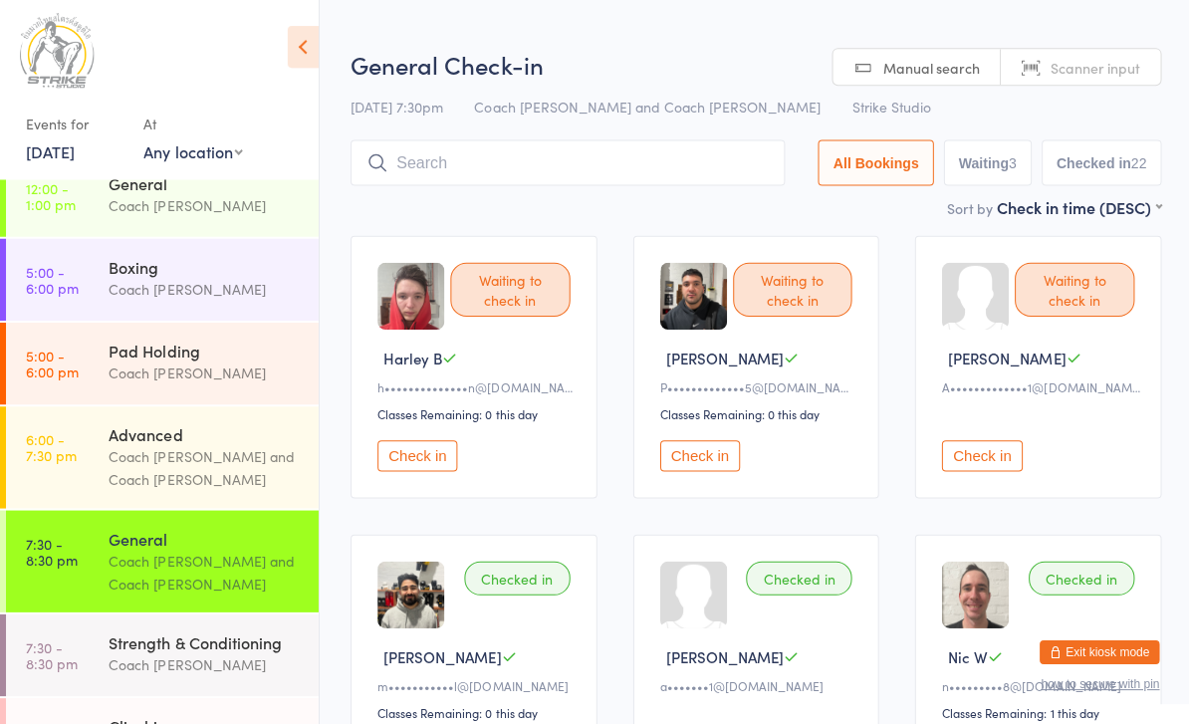
click at [701, 472] on button "Check in" at bounding box center [698, 456] width 80 height 31
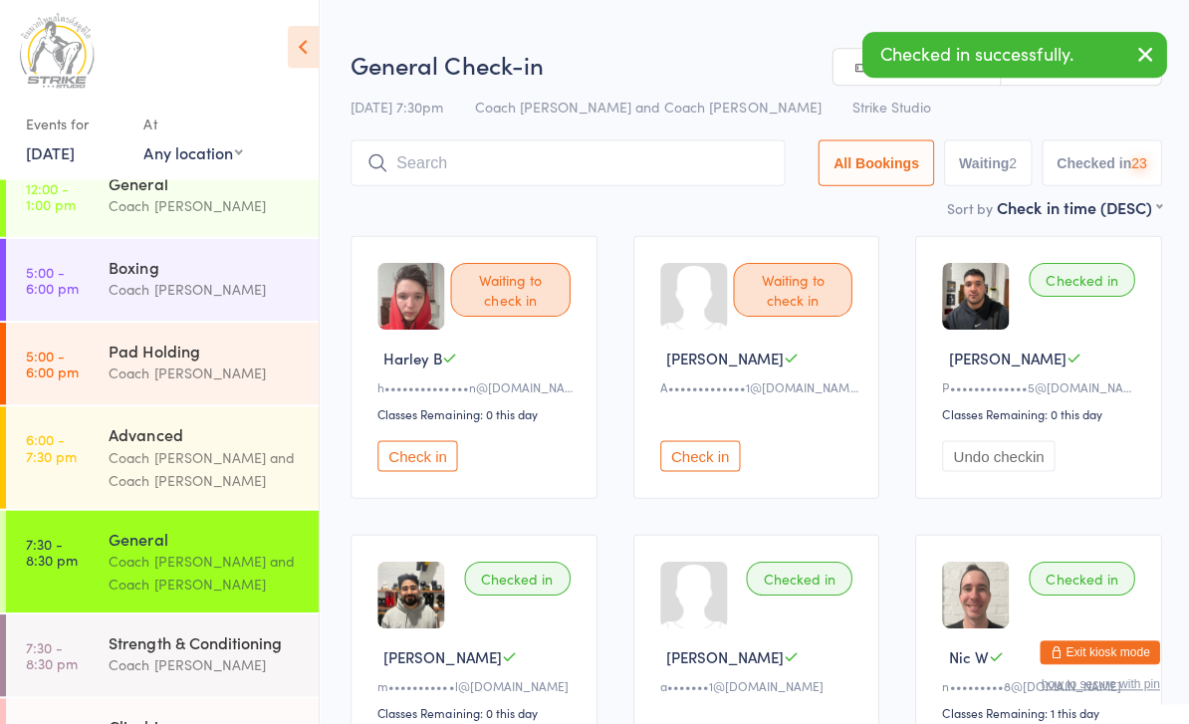
click at [428, 461] on button "Check in" at bounding box center [417, 456] width 80 height 31
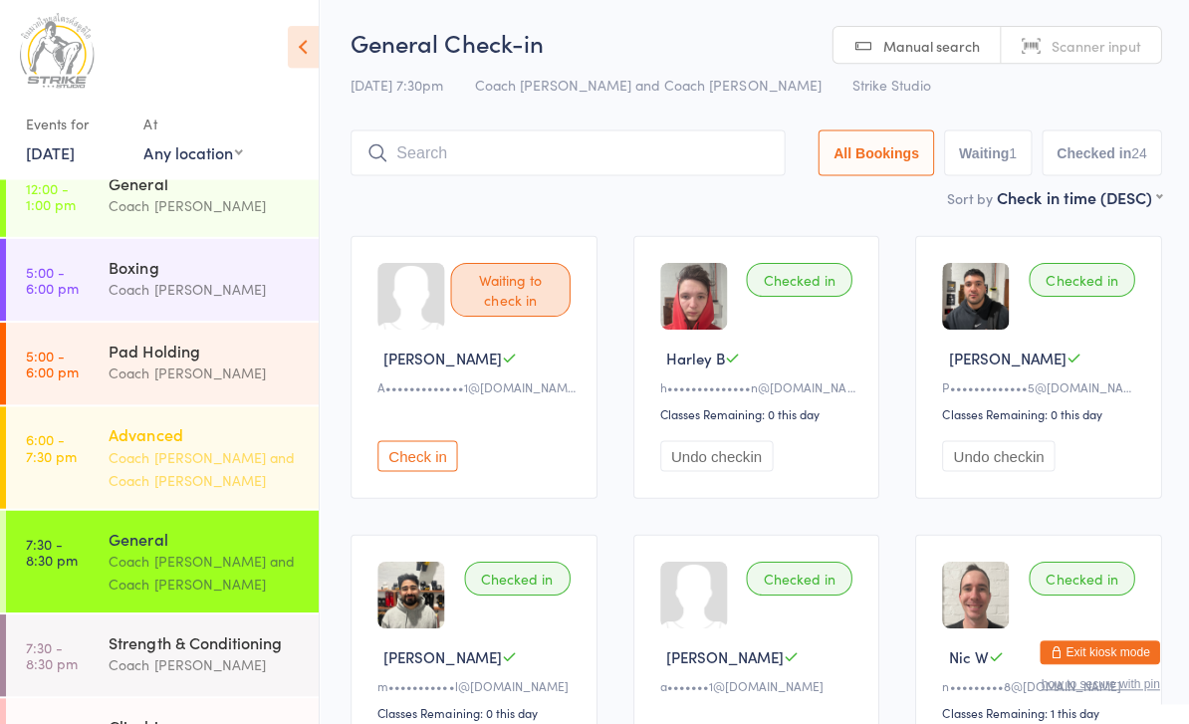
click at [206, 450] on div "Coach [PERSON_NAME] and Coach [PERSON_NAME]" at bounding box center [205, 469] width 192 height 46
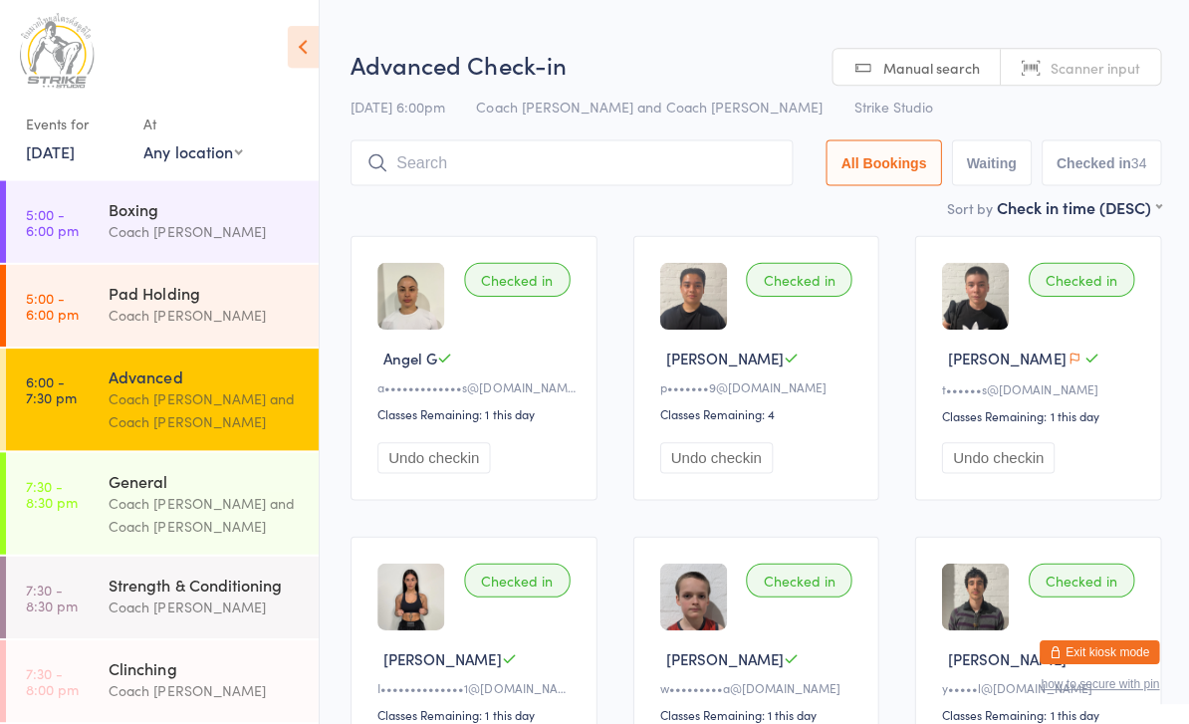
scroll to position [170, 0]
click at [169, 695] on div "Coach [PERSON_NAME]" at bounding box center [205, 690] width 192 height 23
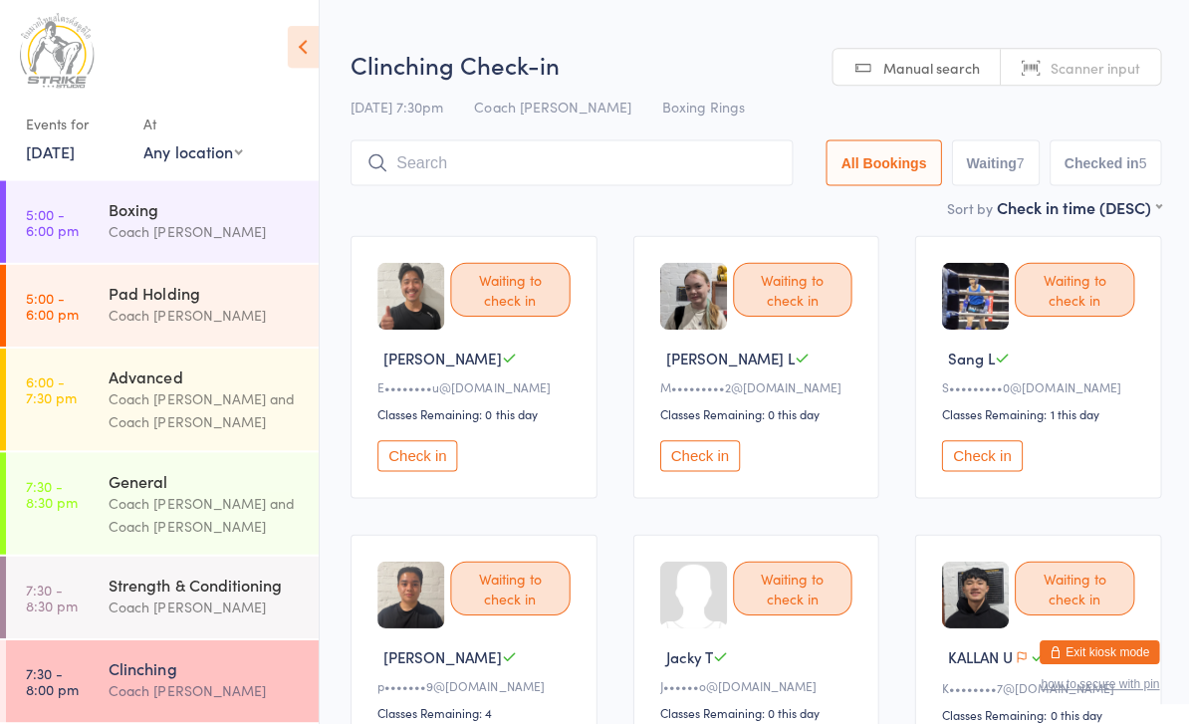
click at [706, 469] on button "Check in" at bounding box center [698, 456] width 80 height 31
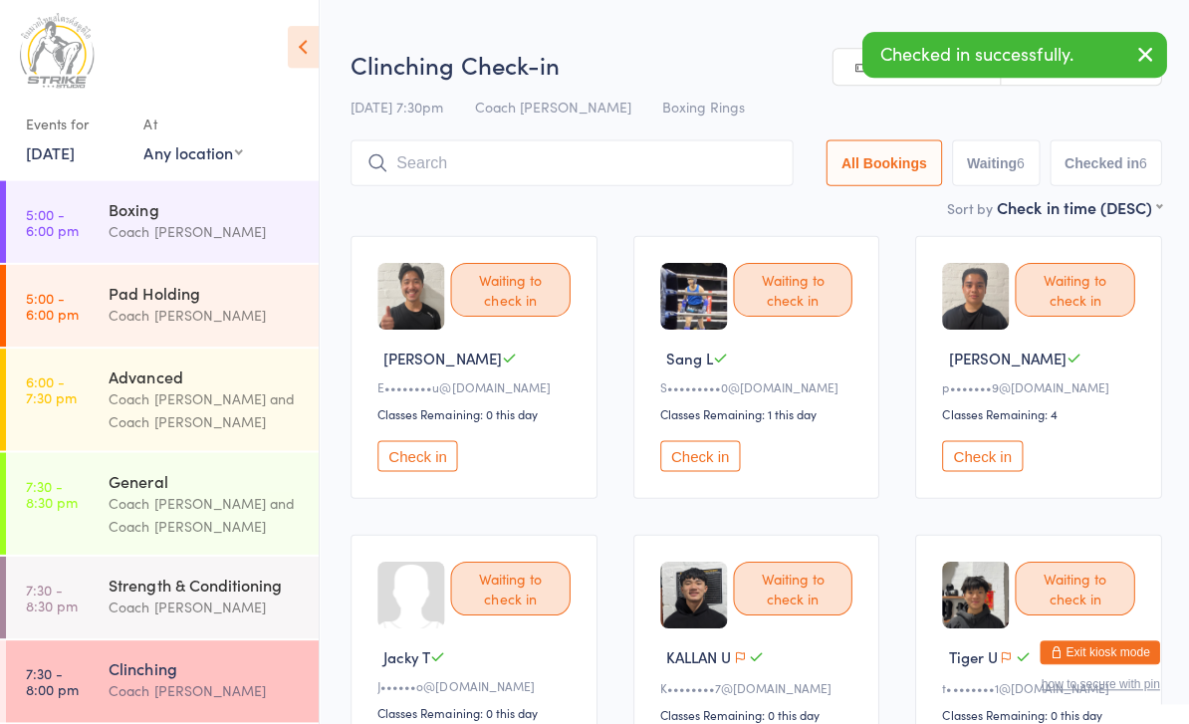
click at [680, 469] on button "Check in" at bounding box center [698, 456] width 80 height 31
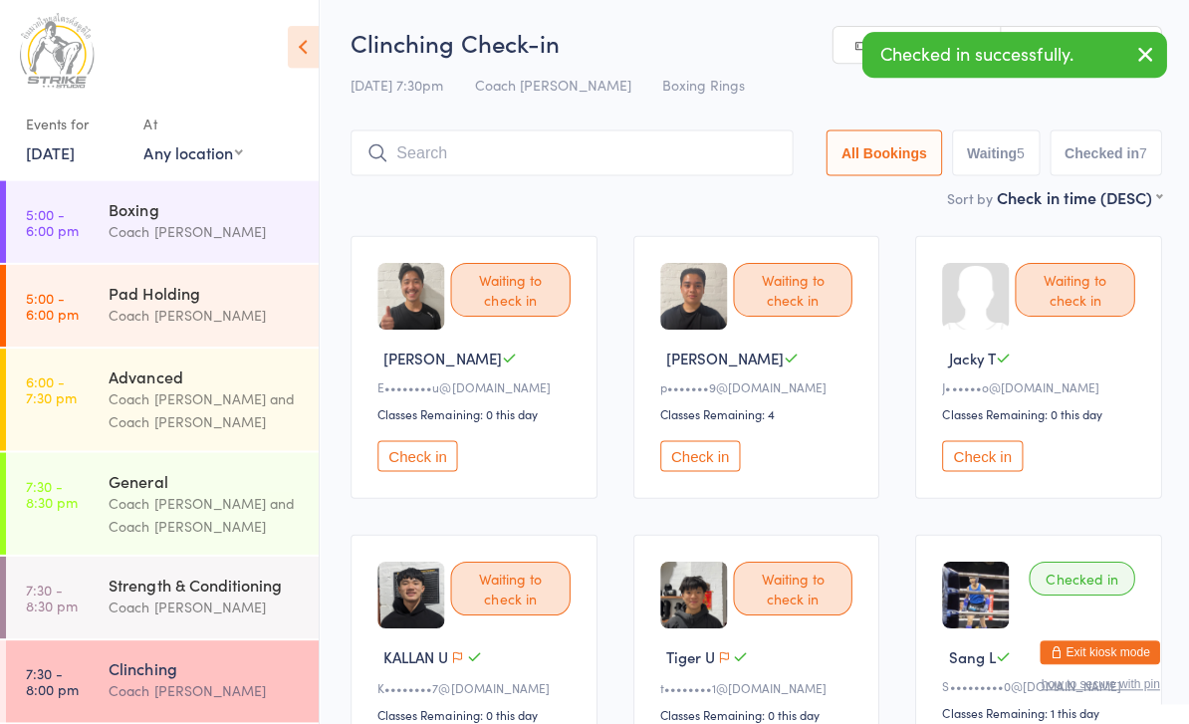
click at [429, 472] on button "Check in" at bounding box center [417, 456] width 80 height 31
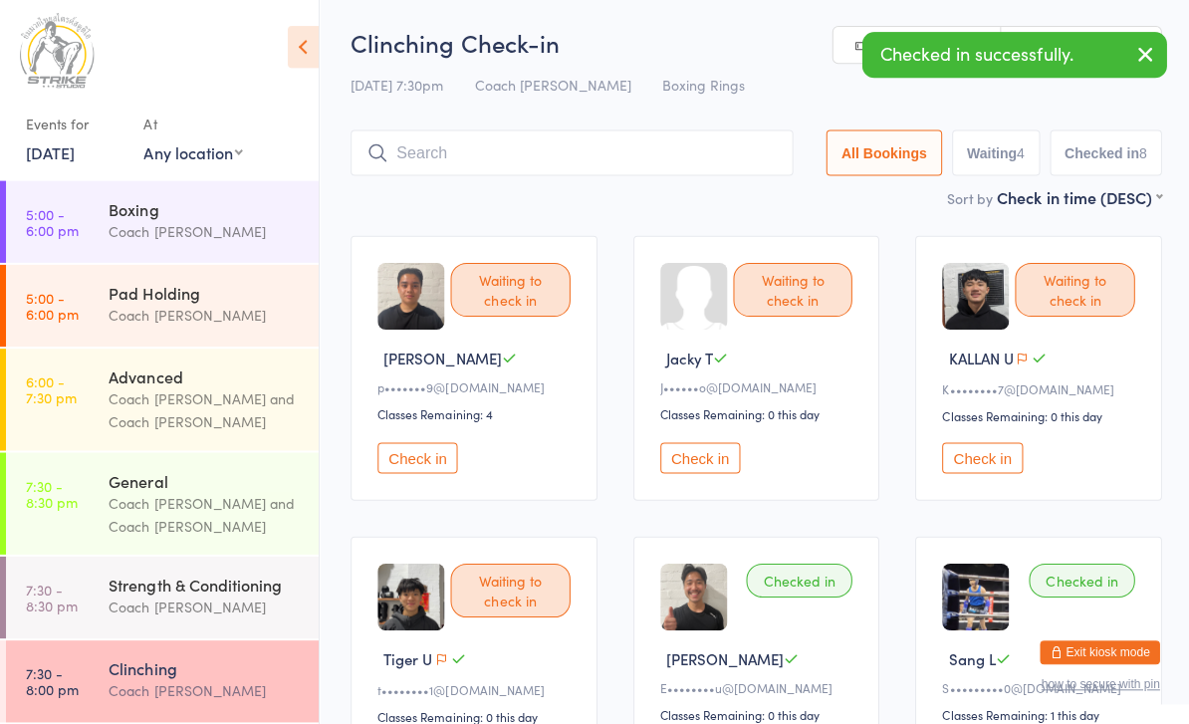
click at [689, 170] on input "search" at bounding box center [570, 154] width 441 height 46
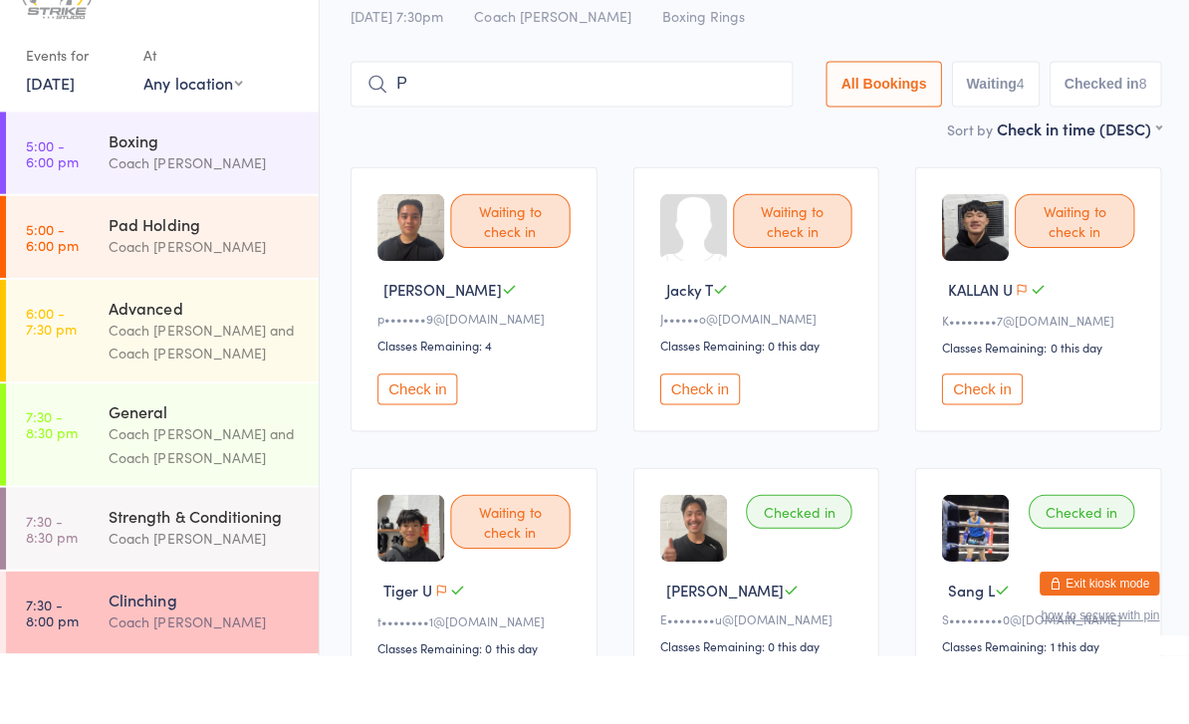
scroll to position [25, 0]
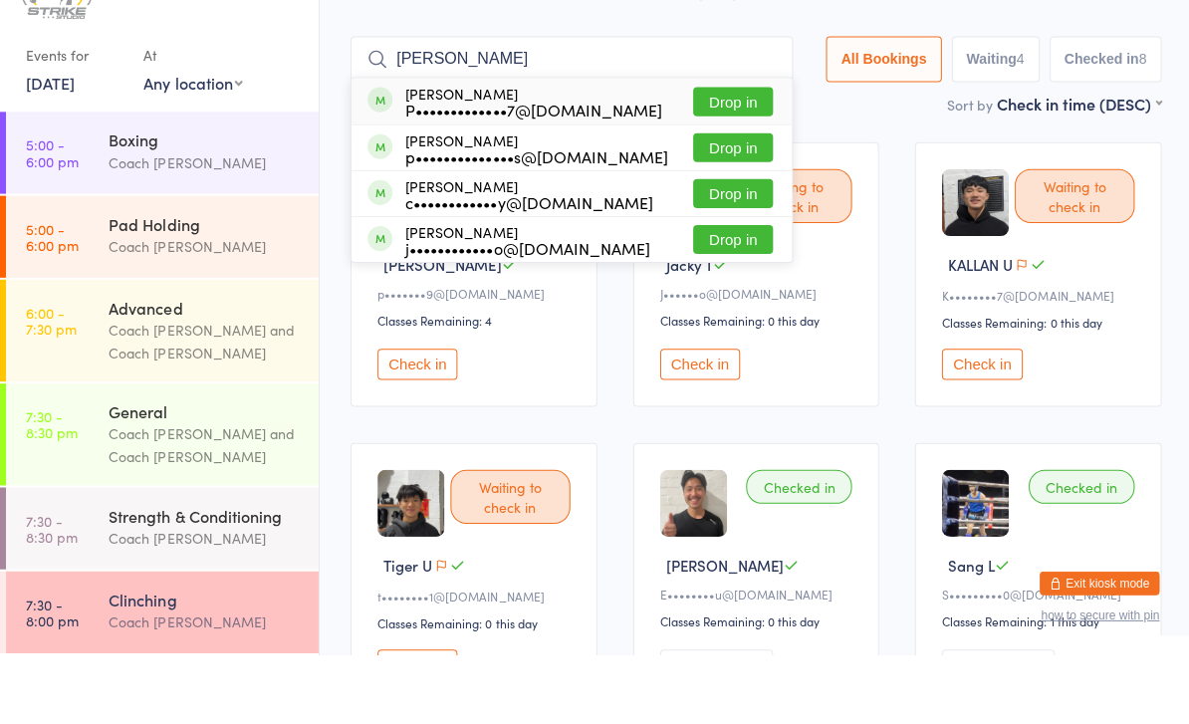
type input "[PERSON_NAME]"
click at [729, 157] on button "Drop in" at bounding box center [731, 171] width 80 height 29
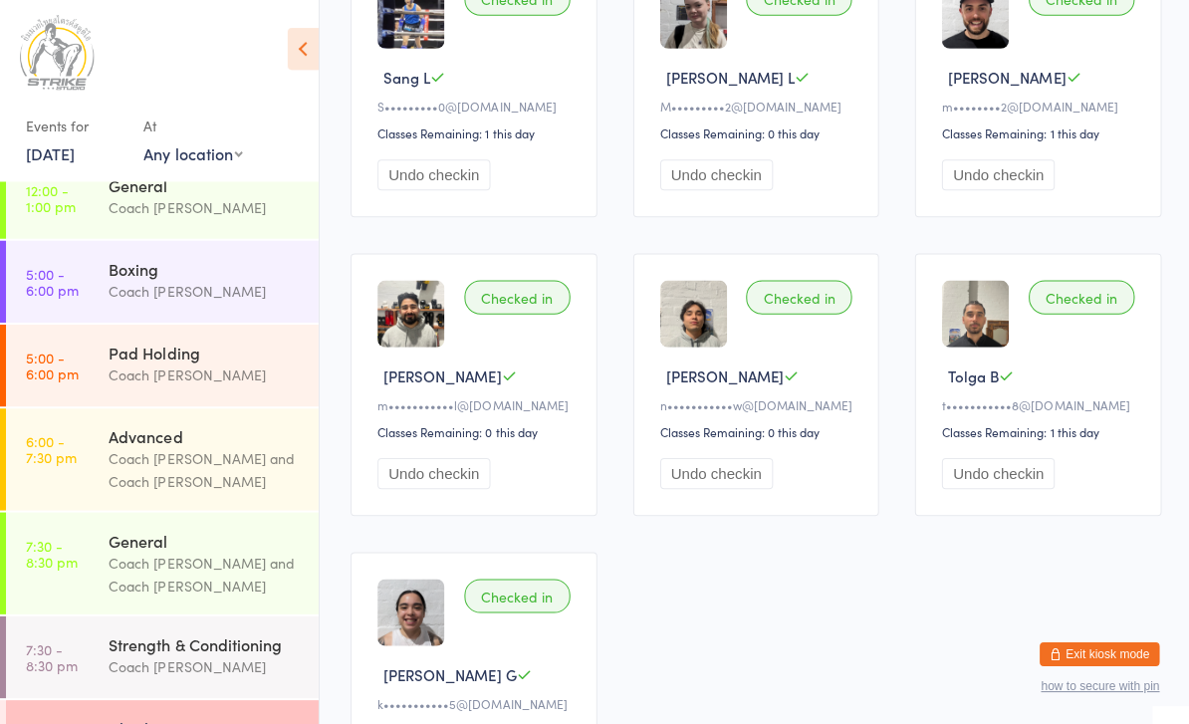
scroll to position [875, 0]
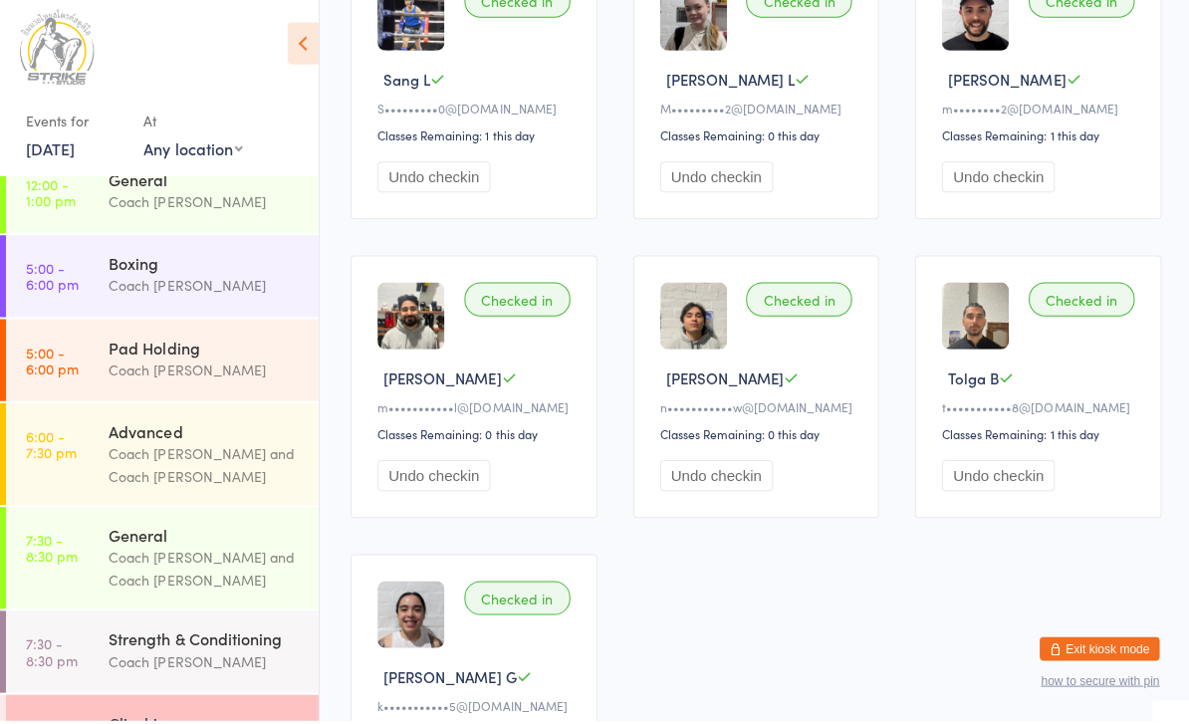
click at [455, 495] on button "Undo checkin" at bounding box center [433, 479] width 113 height 31
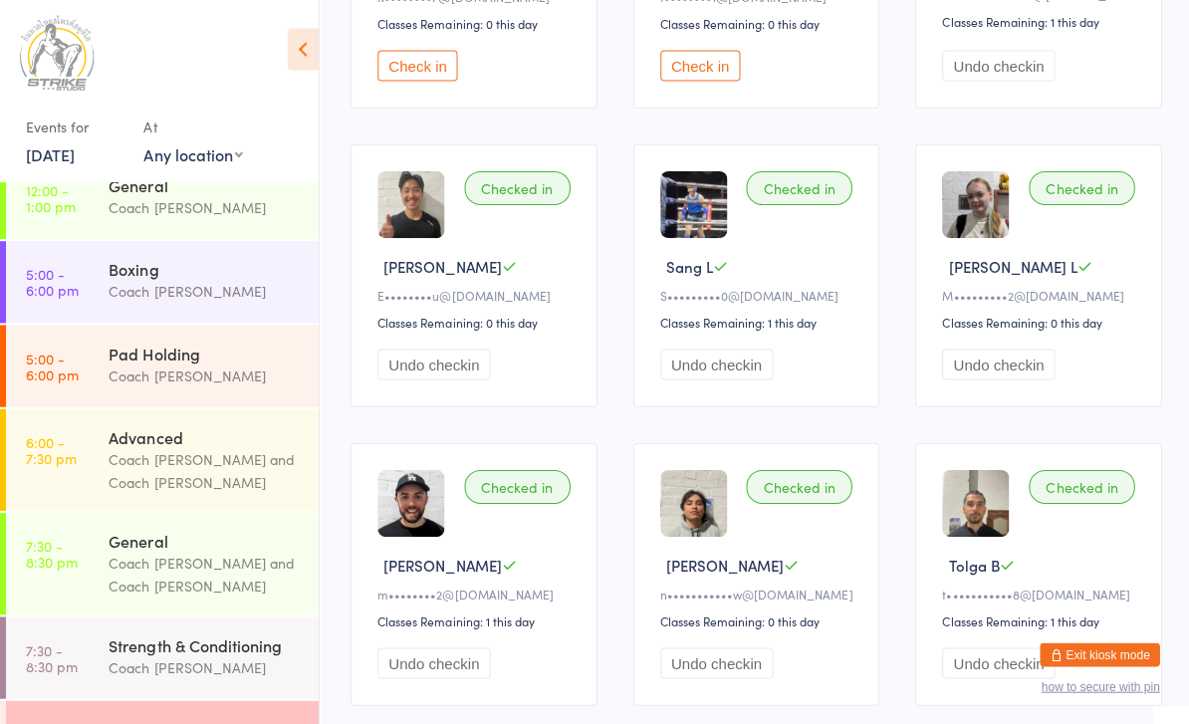
scroll to position [693, 0]
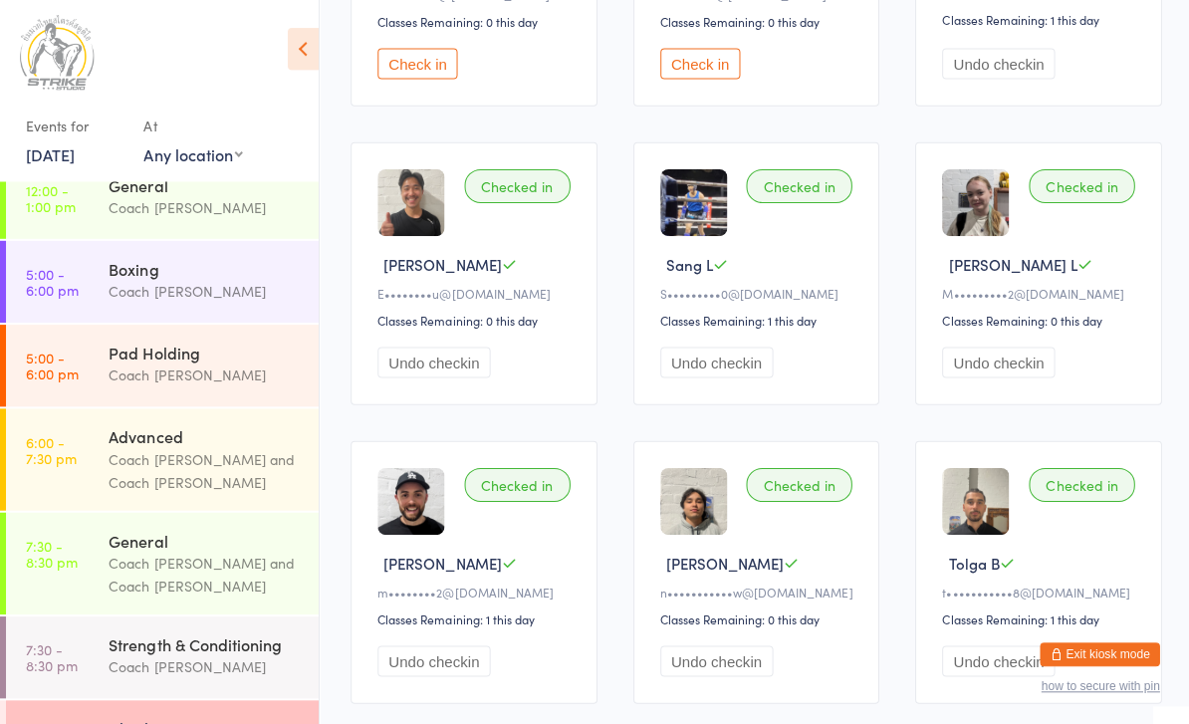
click at [464, 674] on button "Undo checkin" at bounding box center [433, 659] width 113 height 31
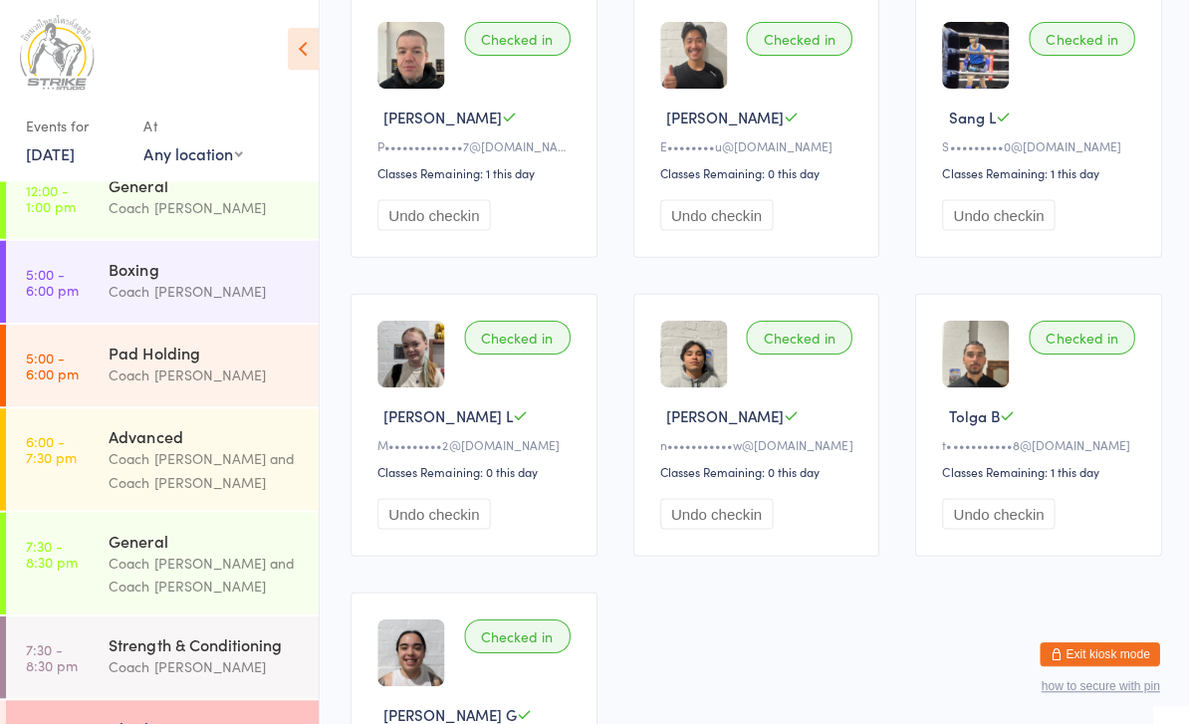
scroll to position [844, 0]
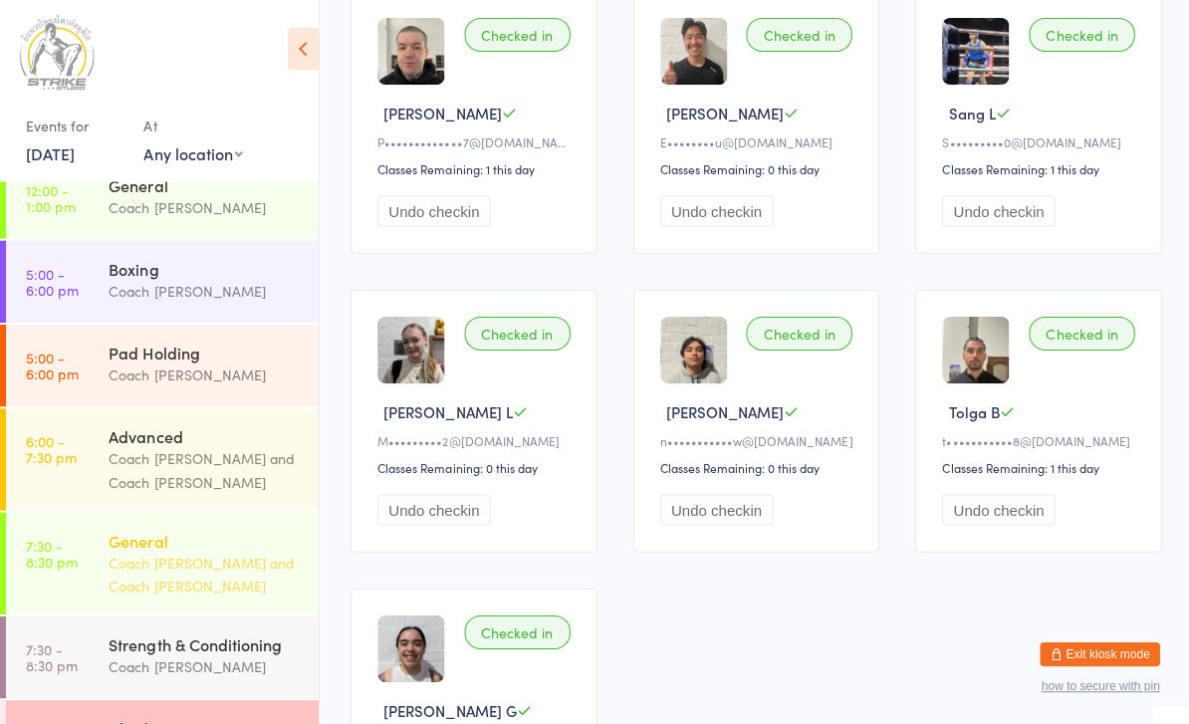
click at [228, 578] on div "Coach [PERSON_NAME] and Coach [PERSON_NAME]" at bounding box center [205, 573] width 192 height 46
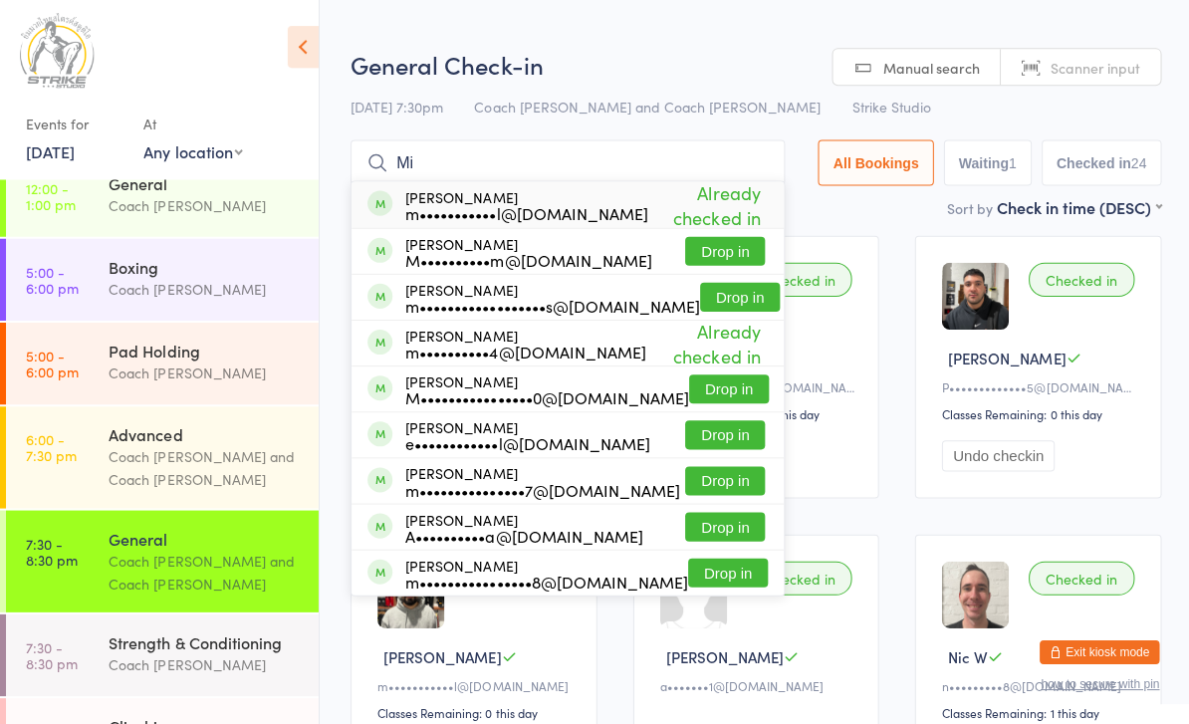
type input "M"
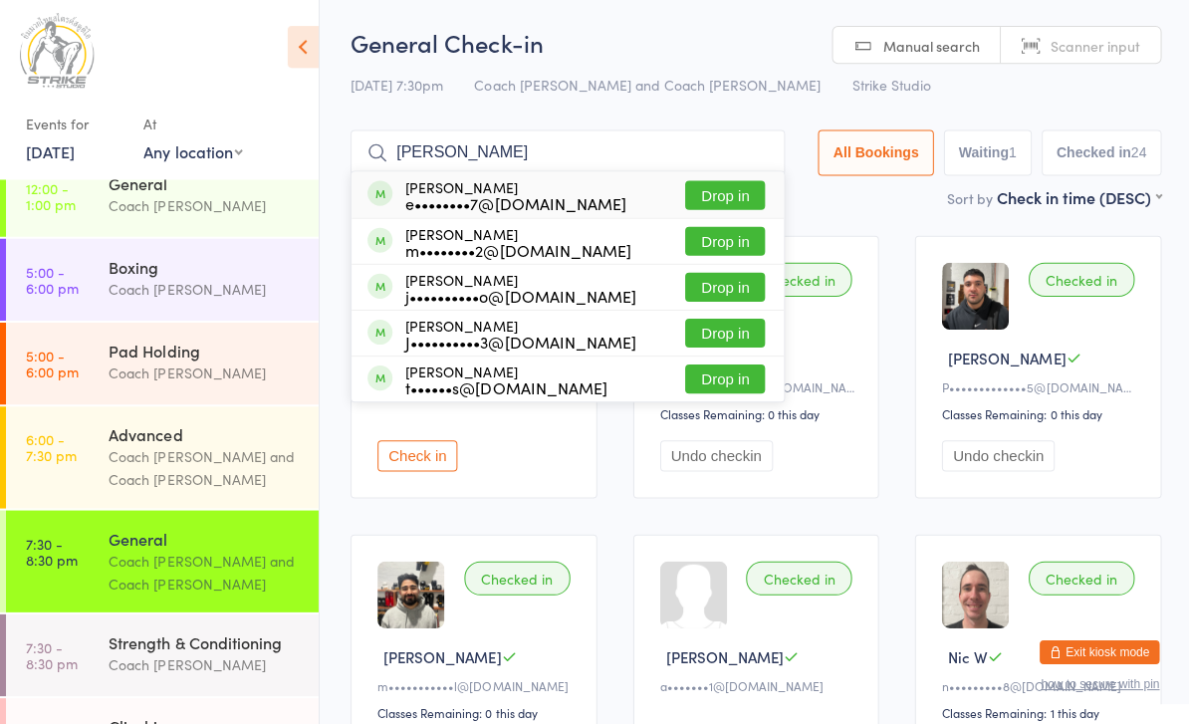
type input "[PERSON_NAME]"
click at [728, 245] on button "Drop in" at bounding box center [723, 242] width 80 height 29
